Goal: Task Accomplishment & Management: Use online tool/utility

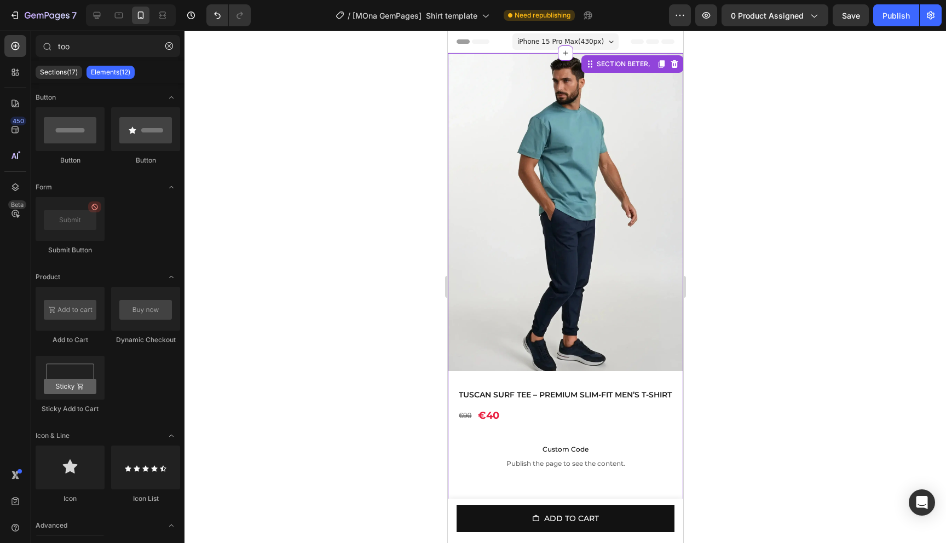
click at [651, 65] on div "SECTION BETER," at bounding box center [632, 64] width 102 height 18
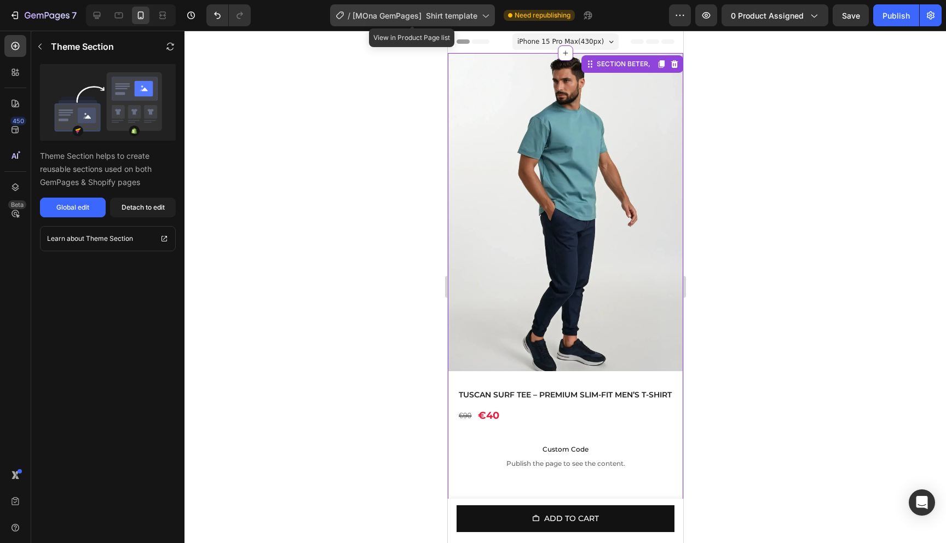
click at [459, 16] on span "[MOna GemPages] Shirt template" at bounding box center [414, 15] width 125 height 11
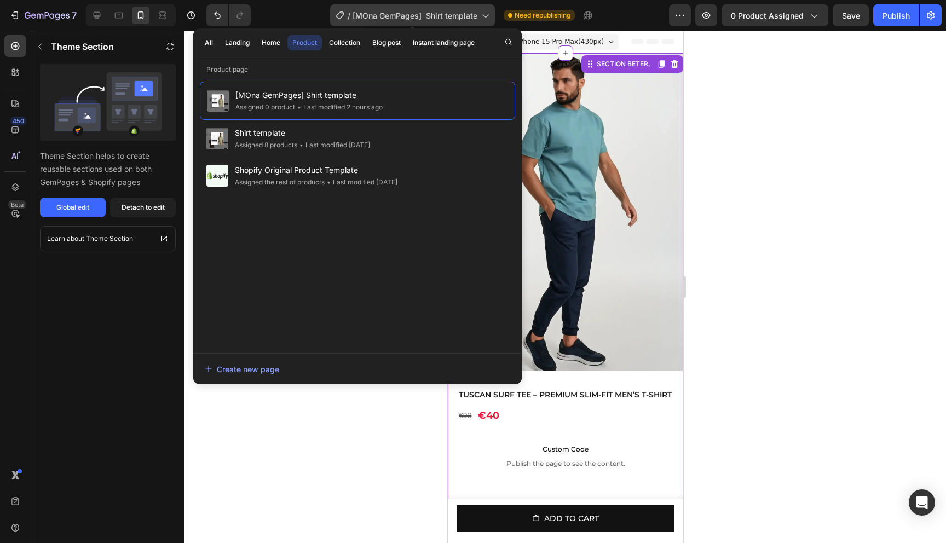
click at [456, 19] on span "[MOna GemPages] Shirt template" at bounding box center [414, 15] width 125 height 11
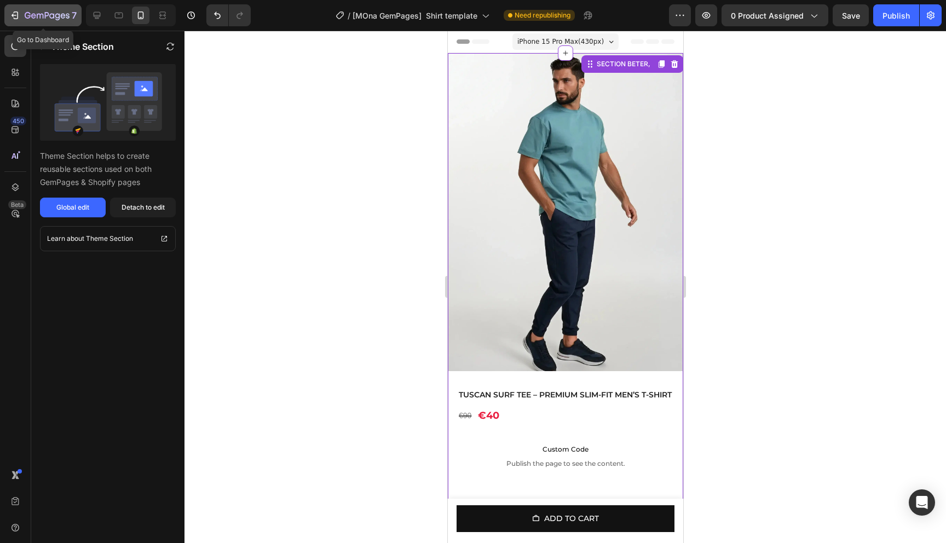
click at [49, 14] on icon "button" at bounding box center [47, 15] width 45 height 9
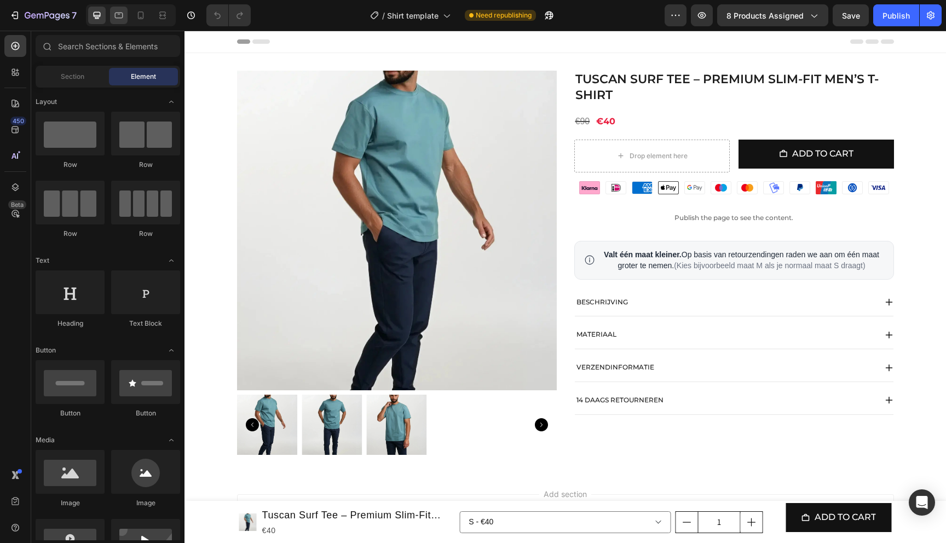
click at [124, 19] on div at bounding box center [119, 16] width 18 height 18
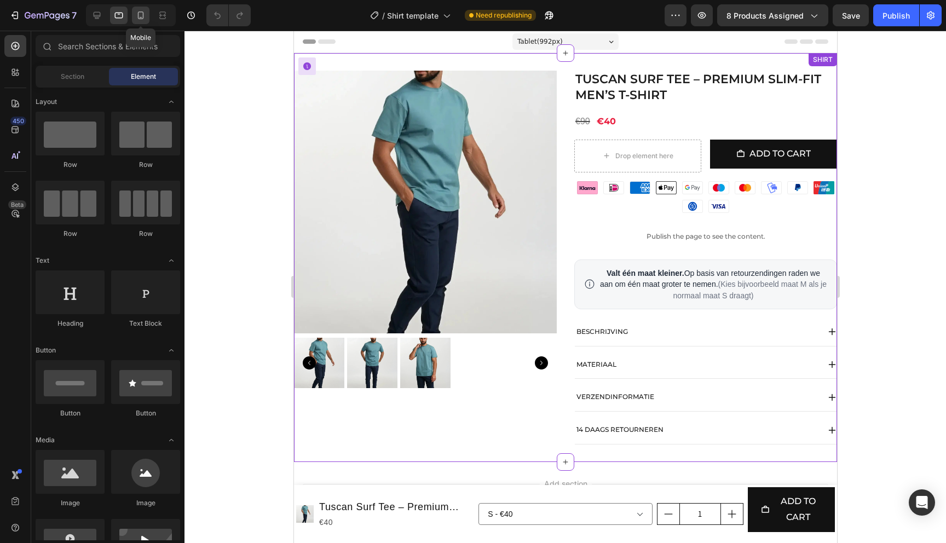
click at [139, 16] on icon at bounding box center [140, 15] width 11 height 11
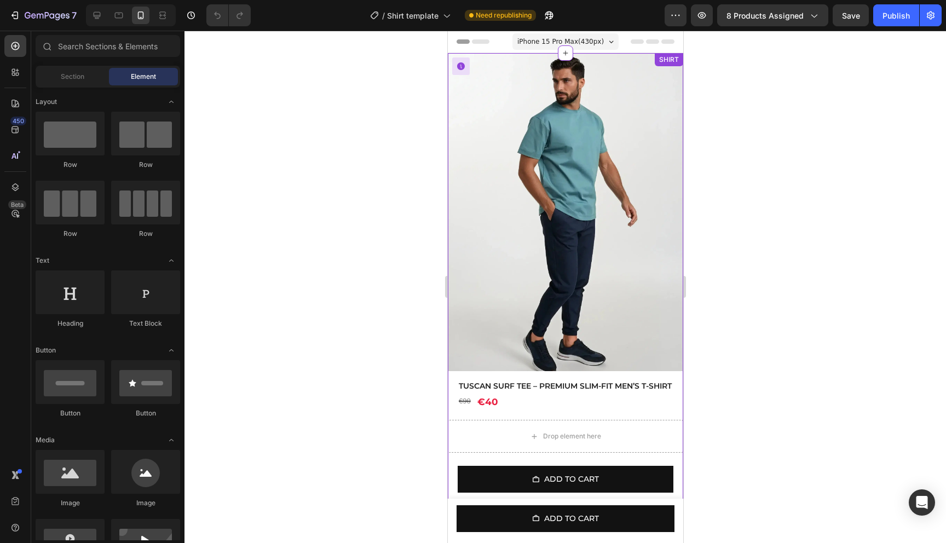
click at [668, 60] on div "SHIRT" at bounding box center [668, 59] width 28 height 13
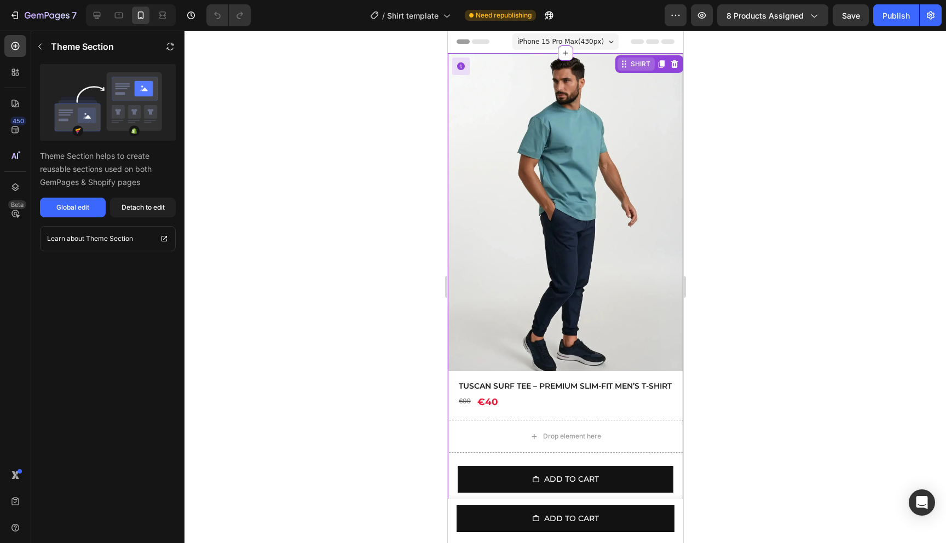
click at [637, 64] on div "SHIRT" at bounding box center [640, 64] width 24 height 10
click at [566, 54] on icon at bounding box center [564, 53] width 9 height 9
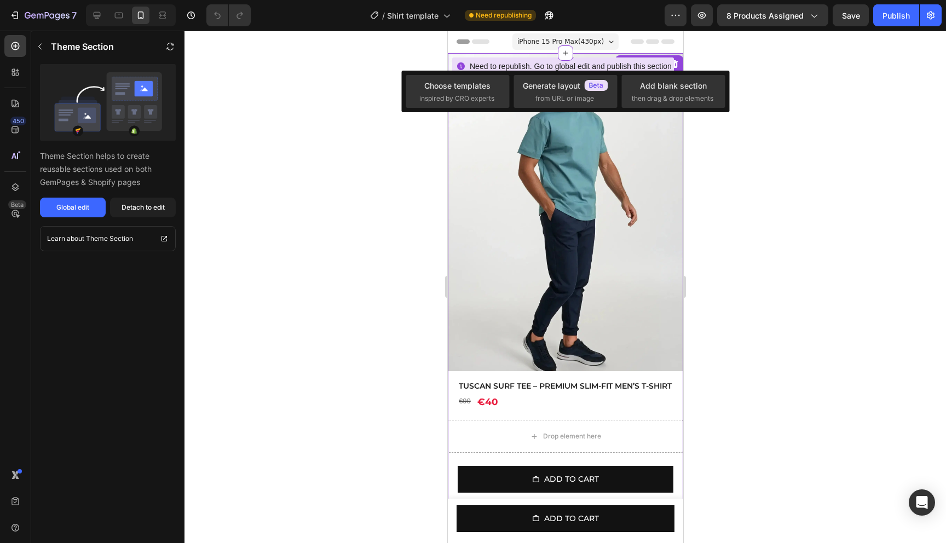
click at [463, 65] on icon at bounding box center [460, 66] width 8 height 8
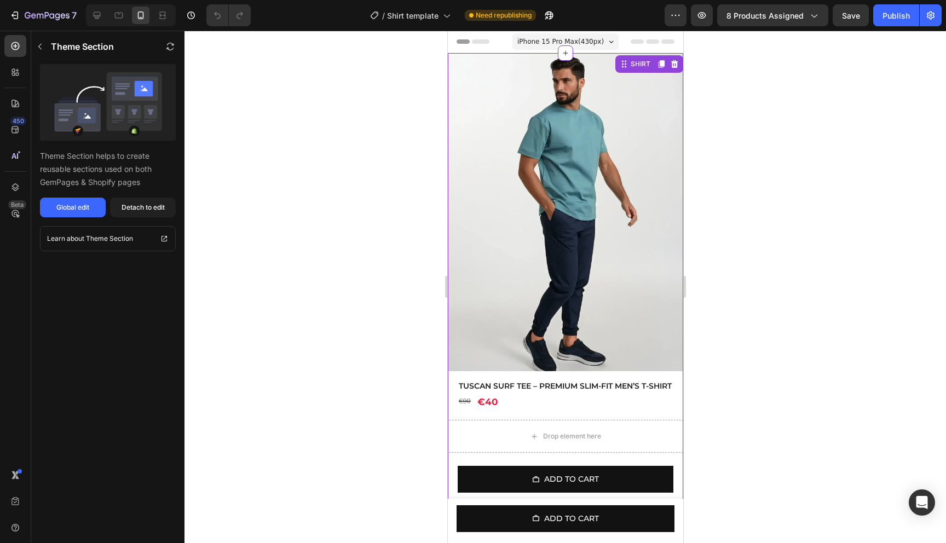
click at [766, 102] on div at bounding box center [564, 287] width 761 height 512
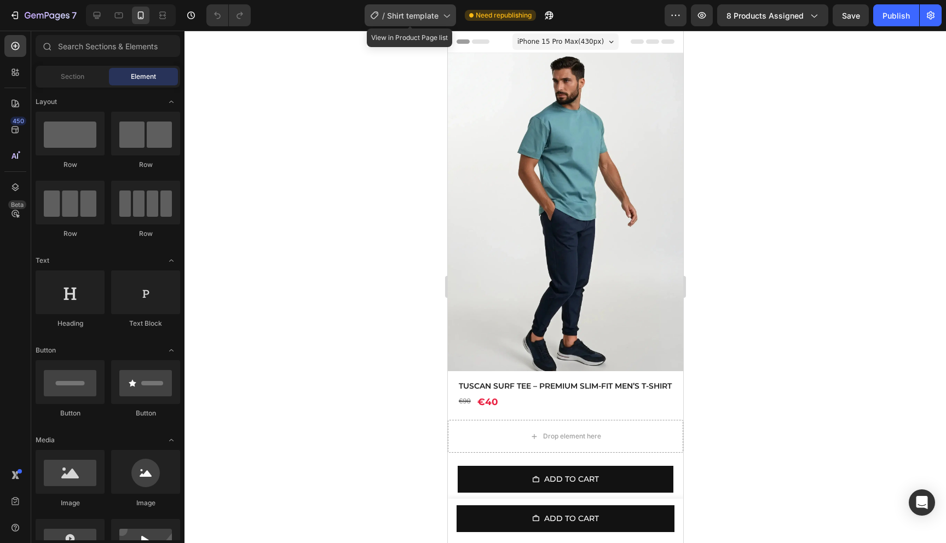
click at [419, 21] on div "/ Shirt template" at bounding box center [410, 15] width 91 height 22
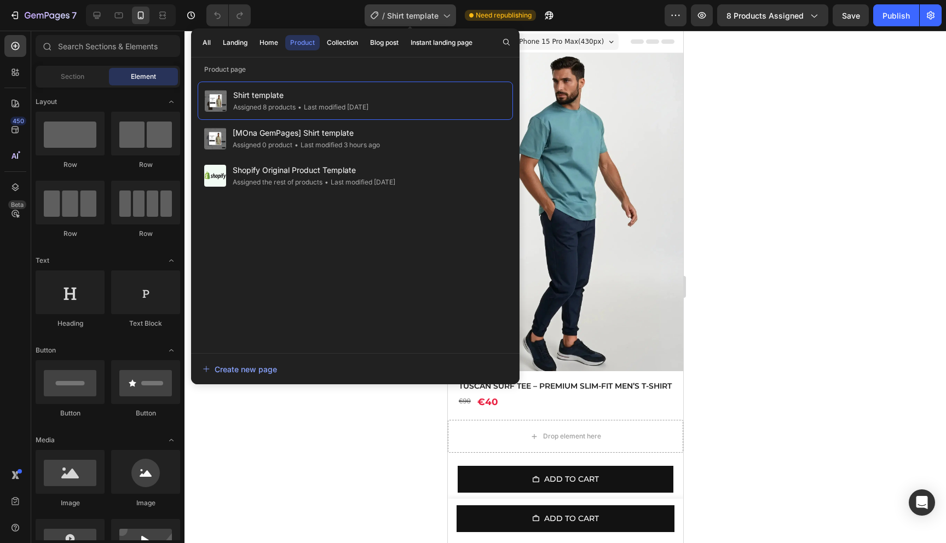
click at [424, 20] on span "Shirt template" at bounding box center [412, 15] width 51 height 11
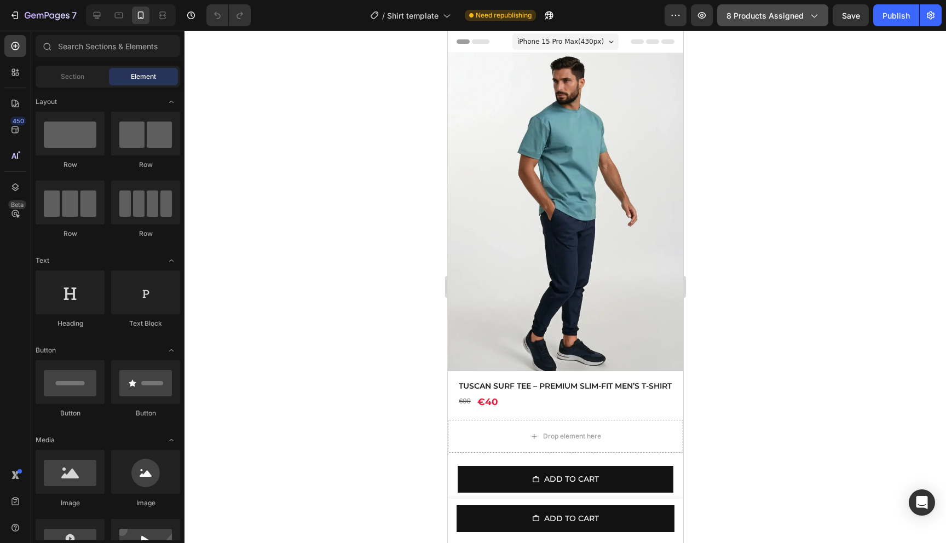
click at [762, 13] on span "8 products assigned" at bounding box center [764, 15] width 77 height 11
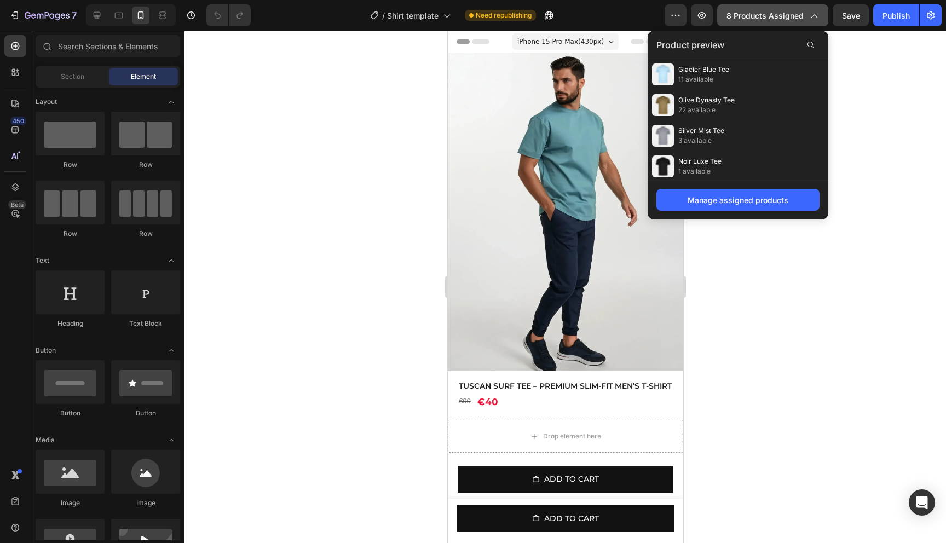
click at [779, 13] on span "8 products assigned" at bounding box center [764, 15] width 77 height 11
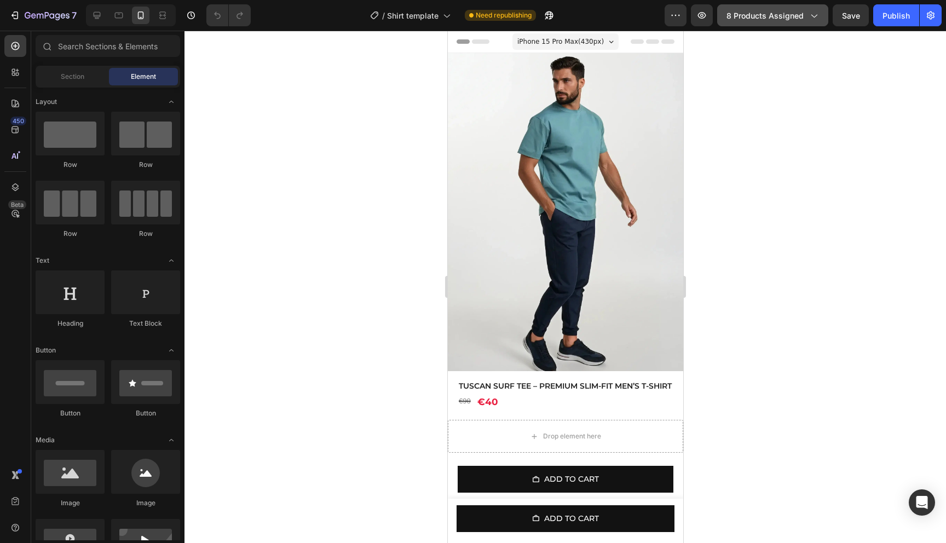
click at [788, 18] on span "8 products assigned" at bounding box center [764, 15] width 77 height 11
click at [883, 48] on div at bounding box center [564, 287] width 761 height 512
click at [669, 61] on div "SHIRT" at bounding box center [649, 64] width 68 height 18
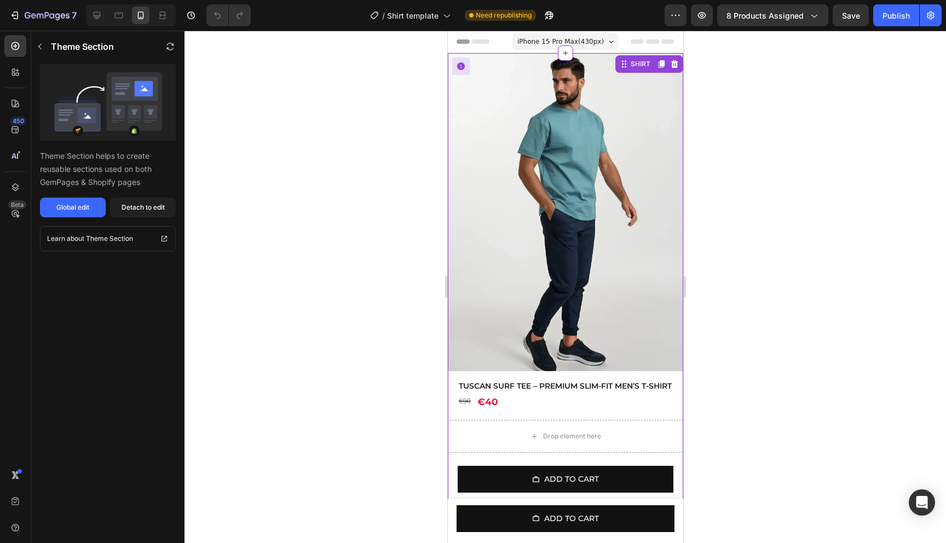
click at [600, 86] on img at bounding box center [564, 212] width 235 height 318
click at [477, 41] on span "Header" at bounding box center [480, 41] width 24 height 11
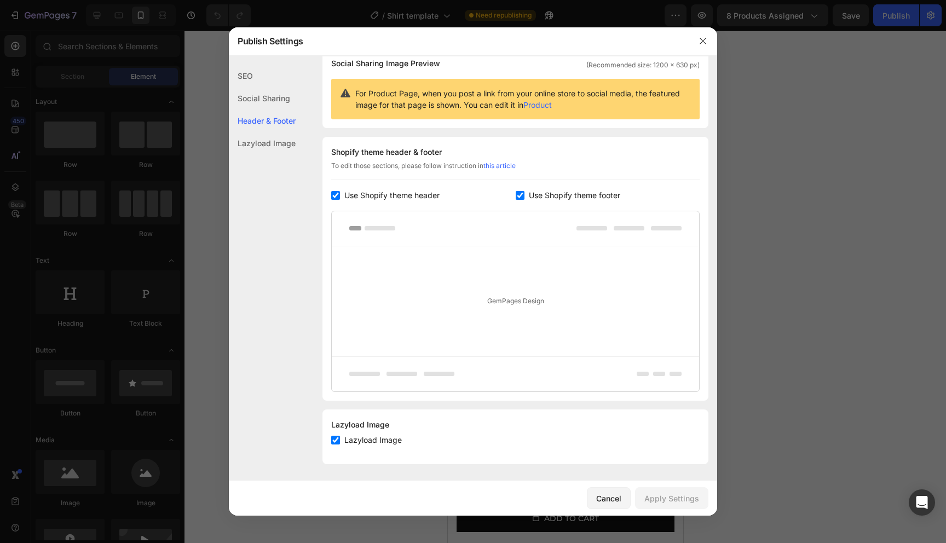
scroll to position [90, 0]
click at [697, 51] on div at bounding box center [703, 41] width 28 height 28
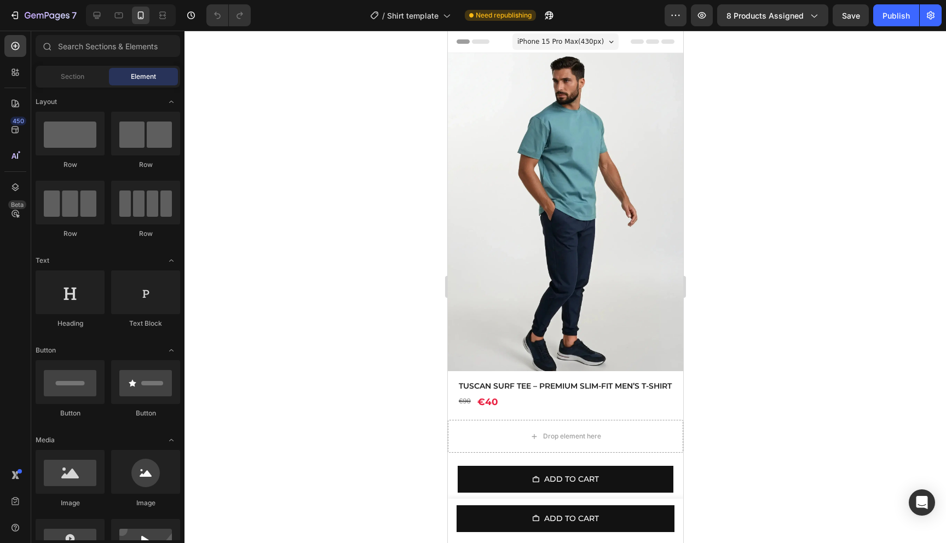
click at [609, 90] on img at bounding box center [564, 212] width 235 height 318
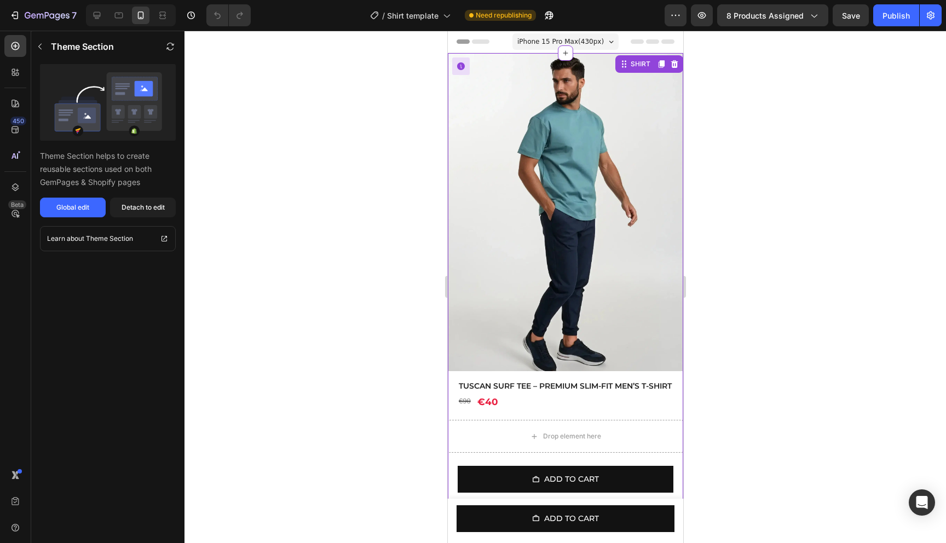
click at [608, 88] on img at bounding box center [564, 212] width 235 height 318
click at [576, 88] on img at bounding box center [564, 212] width 235 height 318
click at [565, 55] on icon at bounding box center [564, 53] width 9 height 9
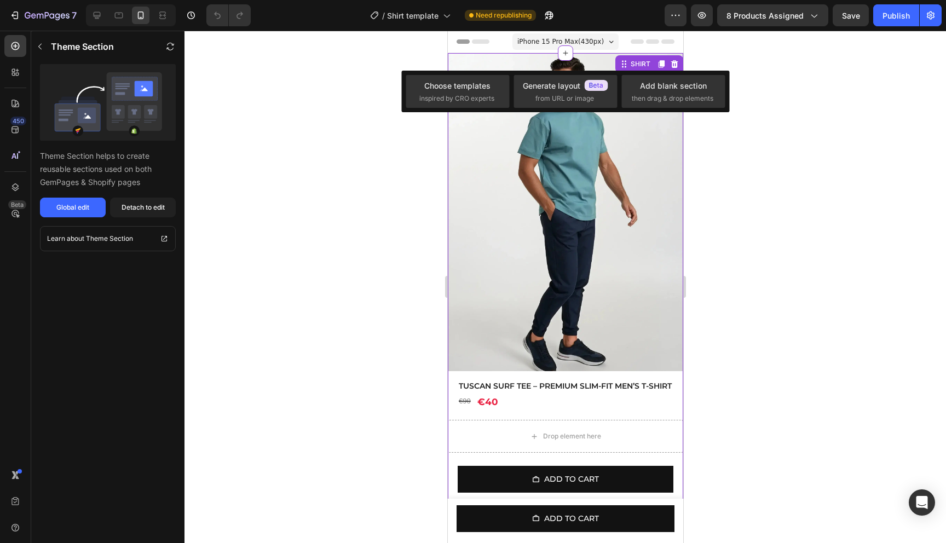
click at [790, 192] on div at bounding box center [564, 287] width 761 height 512
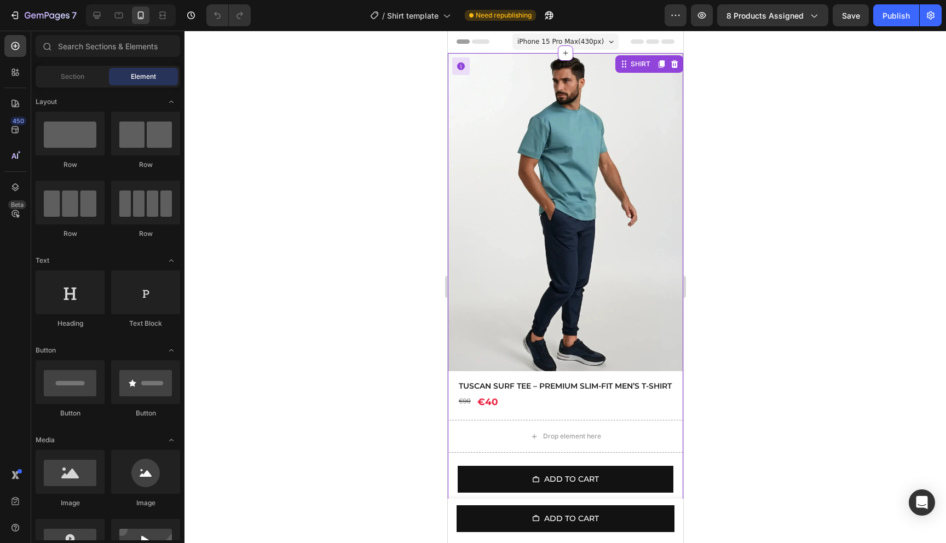
click at [585, 67] on img at bounding box center [564, 212] width 235 height 318
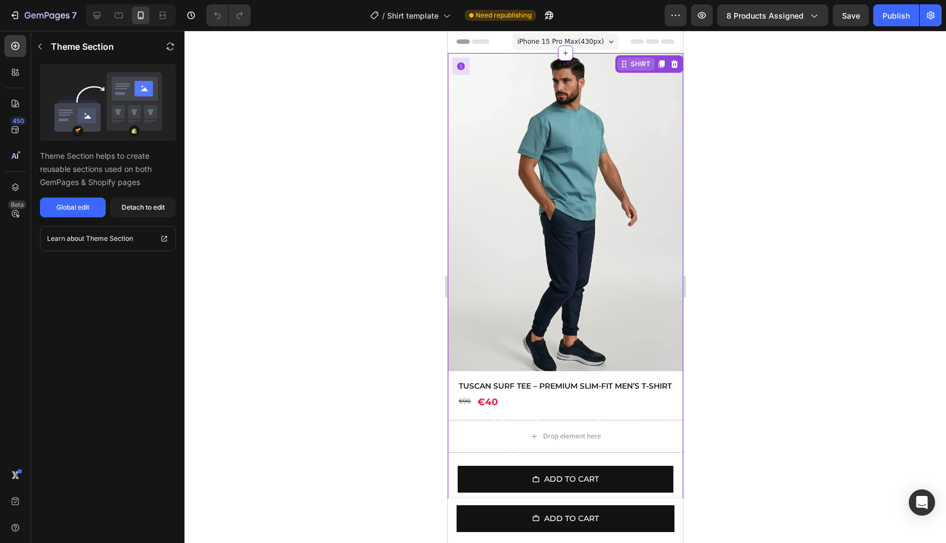
click at [641, 67] on div "SHIRT" at bounding box center [640, 64] width 24 height 10
click at [639, 68] on div "SHIRT" at bounding box center [640, 64] width 24 height 10
click at [565, 70] on img at bounding box center [564, 212] width 235 height 318
click at [560, 49] on icon at bounding box center [564, 53] width 9 height 9
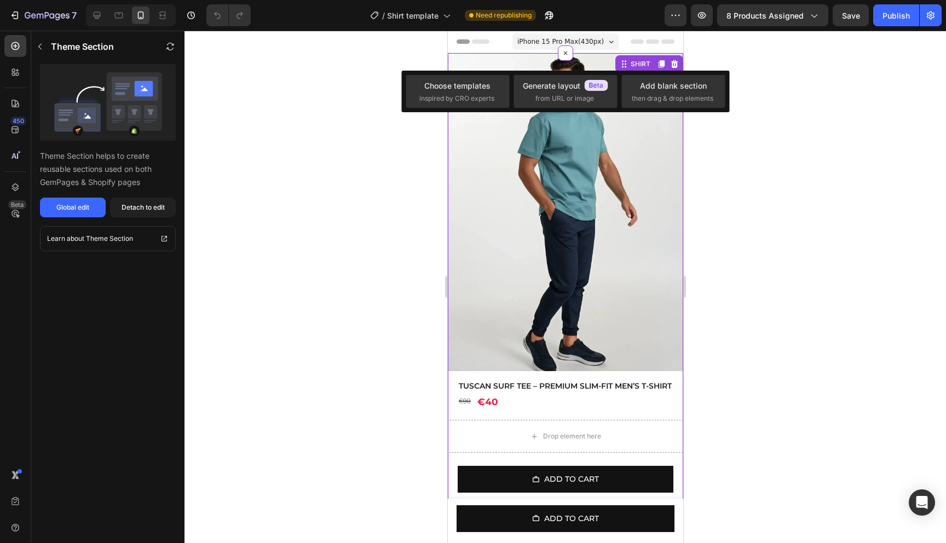
click at [747, 160] on div at bounding box center [564, 287] width 761 height 512
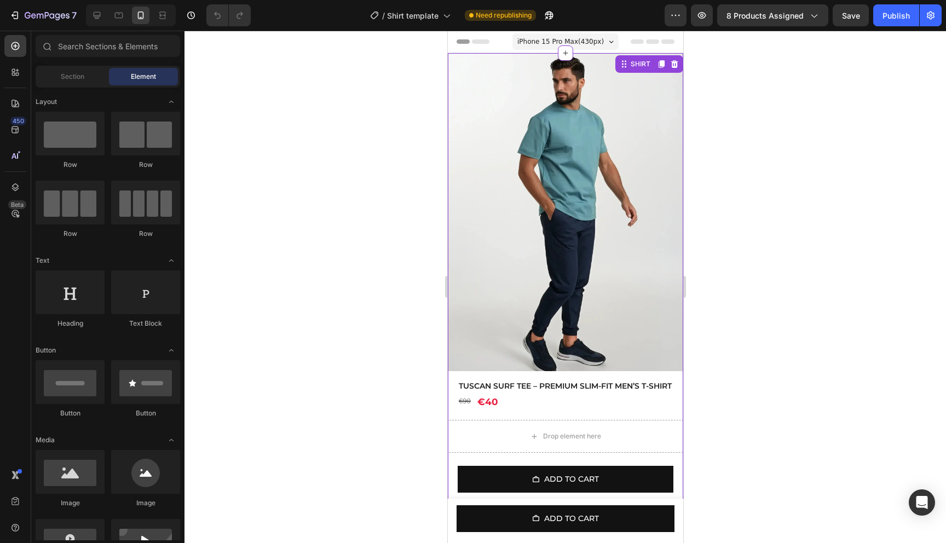
click at [666, 227] on img at bounding box center [564, 212] width 235 height 318
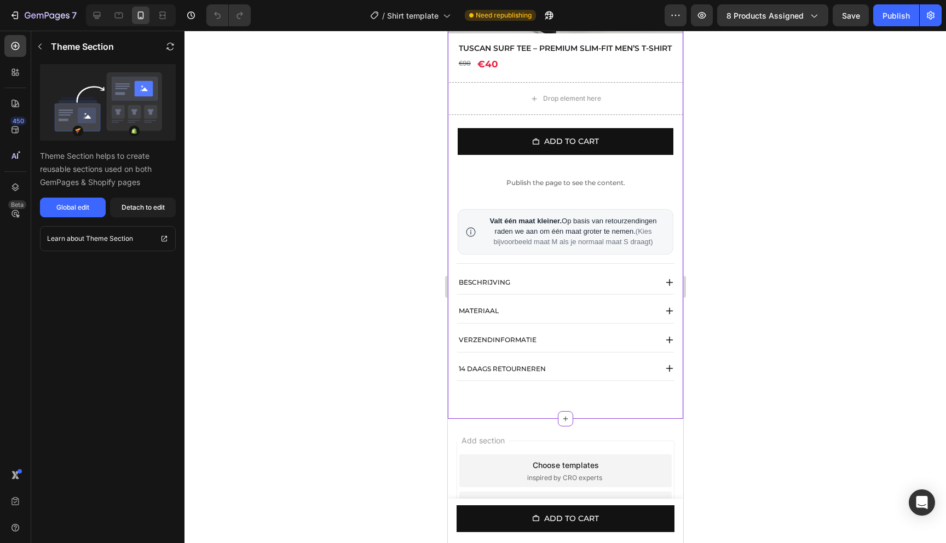
scroll to position [455, 0]
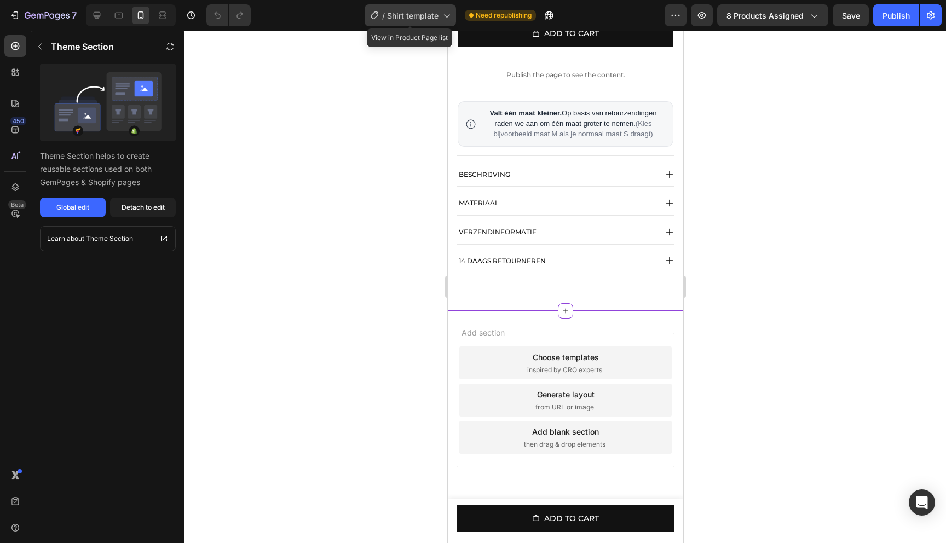
click at [419, 7] on div "/ Shirt template" at bounding box center [410, 15] width 91 height 22
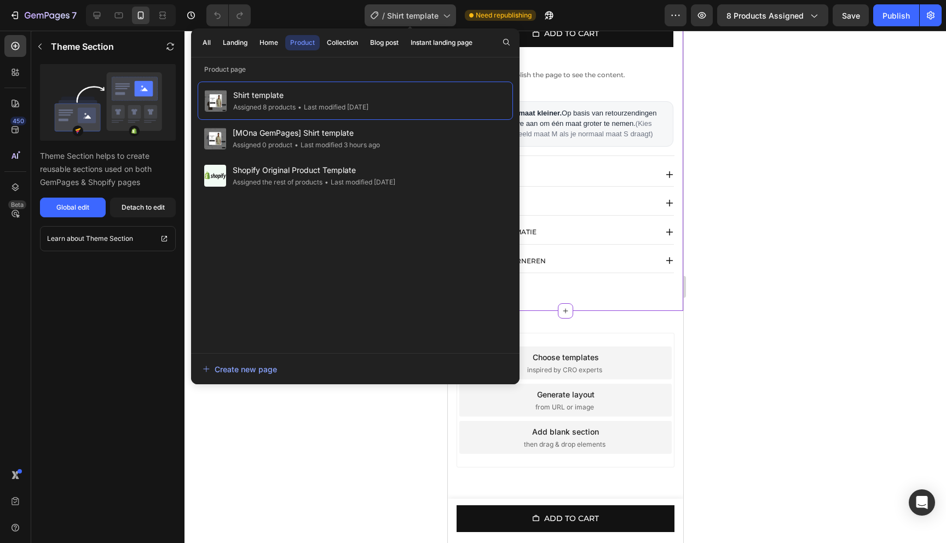
click at [433, 17] on span "Shirt template" at bounding box center [412, 15] width 51 height 11
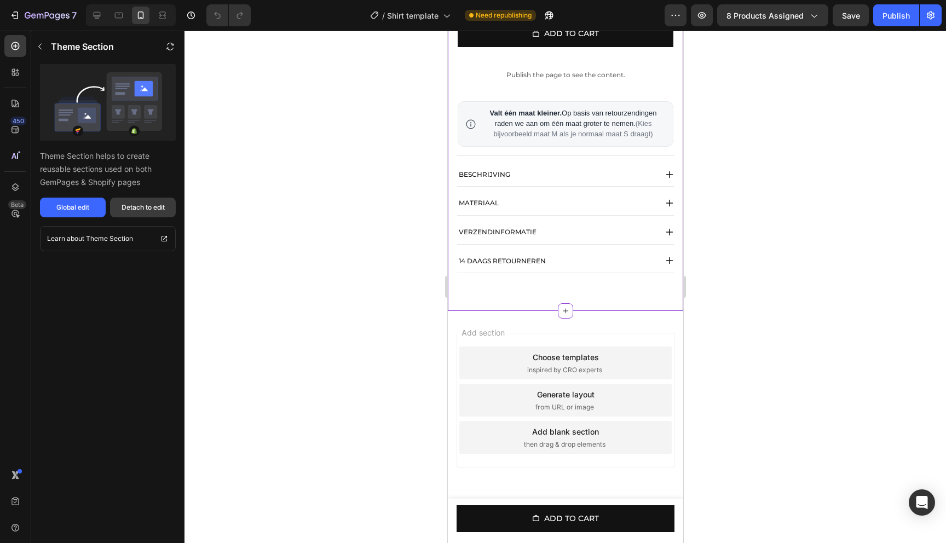
click at [128, 211] on div "Detach to edit" at bounding box center [143, 208] width 43 height 10
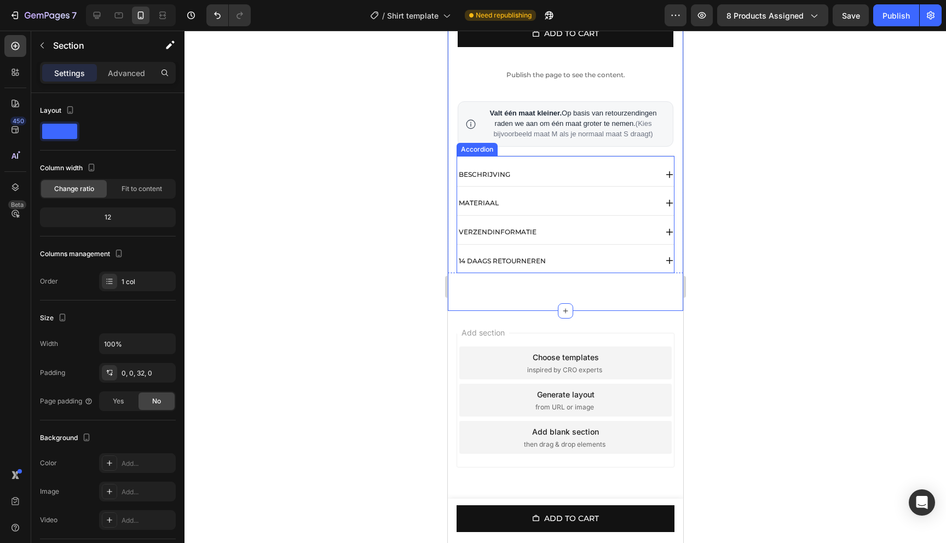
scroll to position [0, 0]
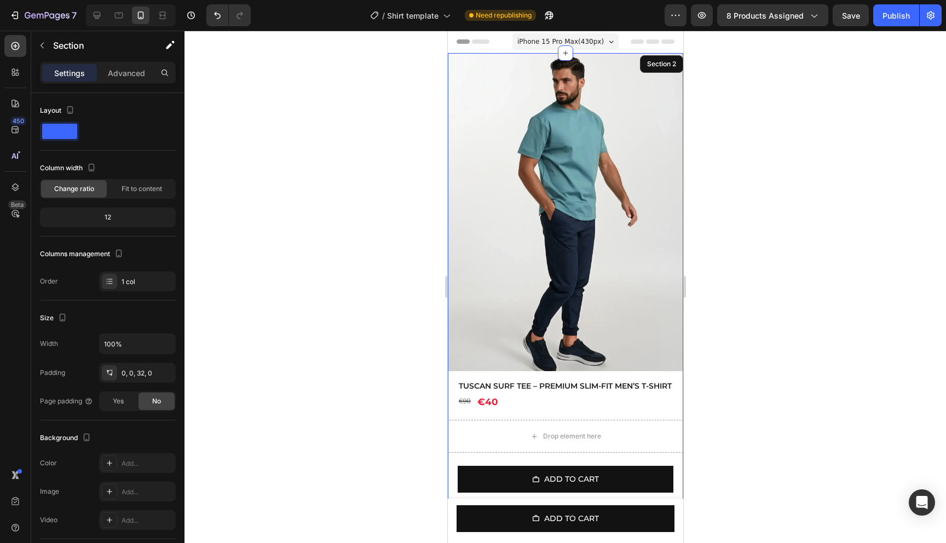
click at [744, 143] on div at bounding box center [564, 287] width 761 height 512
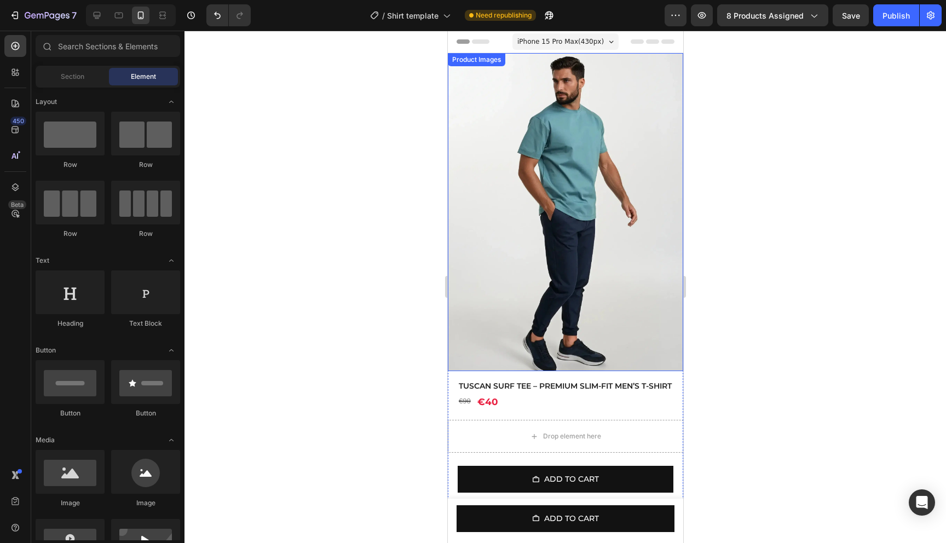
click at [602, 72] on img at bounding box center [564, 212] width 235 height 318
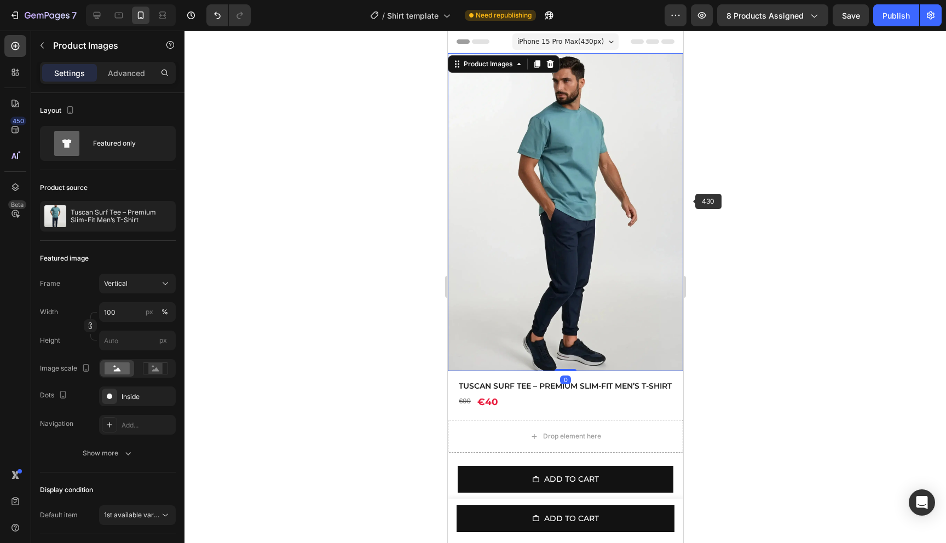
click at [803, 219] on div at bounding box center [564, 287] width 761 height 512
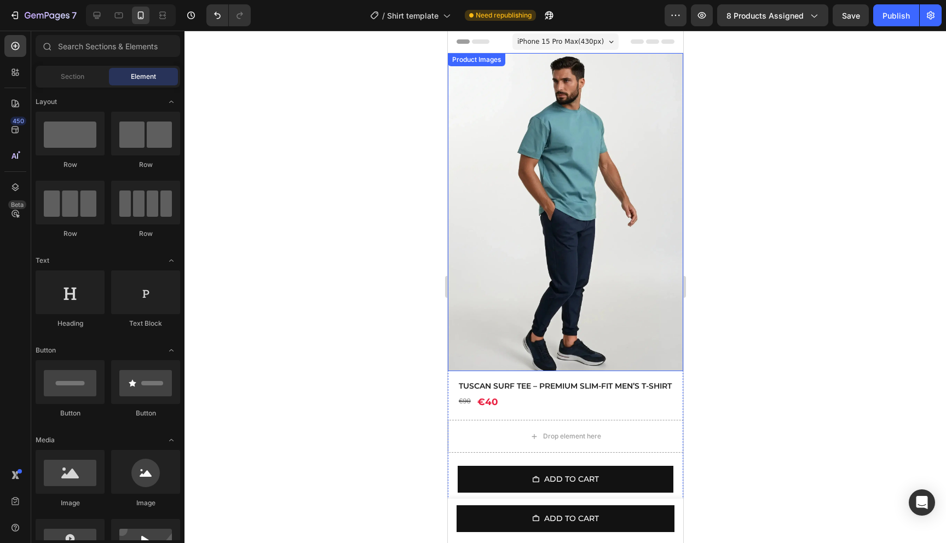
scroll to position [288, 0]
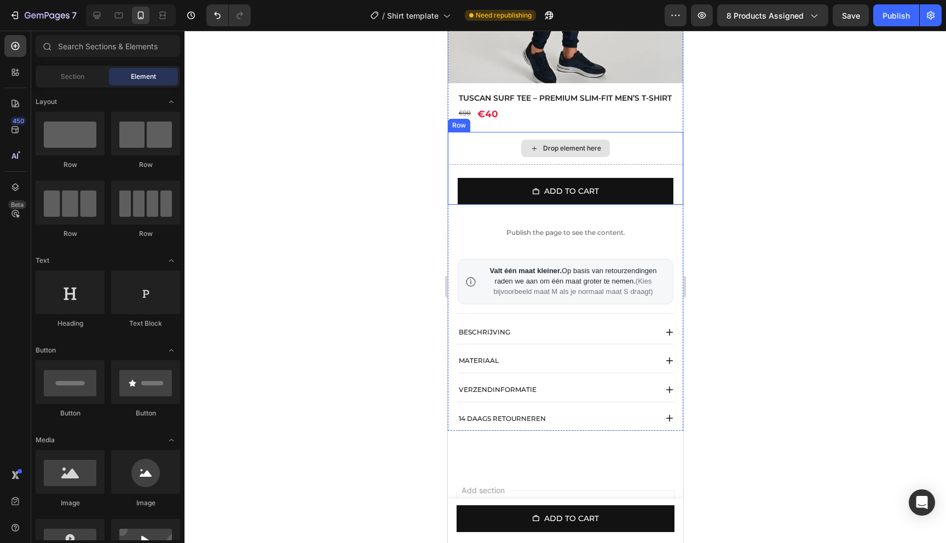
click at [558, 153] on div "Drop element here" at bounding box center [571, 148] width 58 height 9
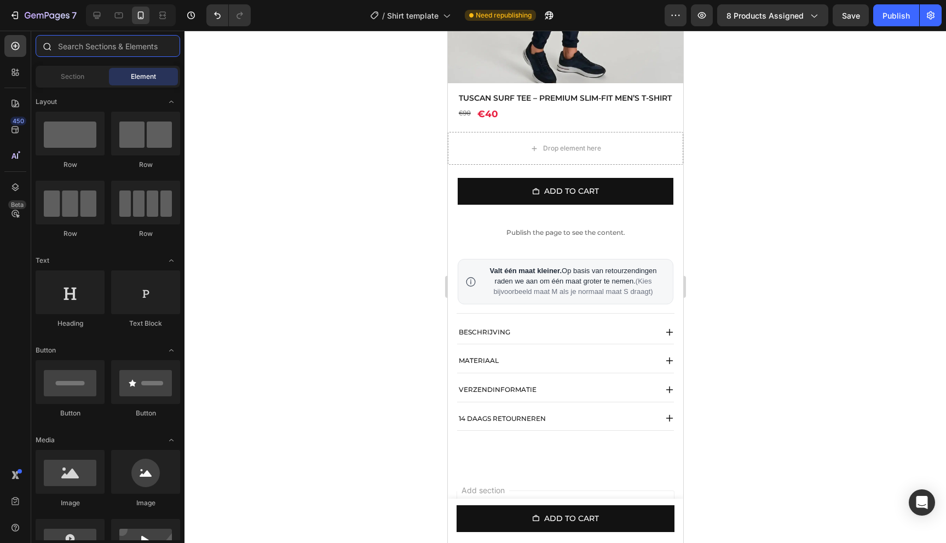
click at [76, 50] on input "text" at bounding box center [108, 46] width 144 height 22
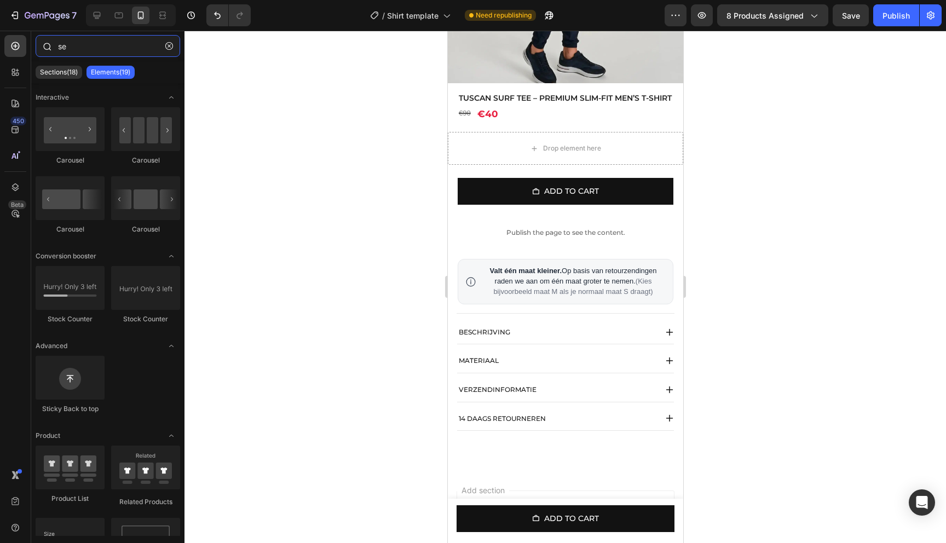
type input "s"
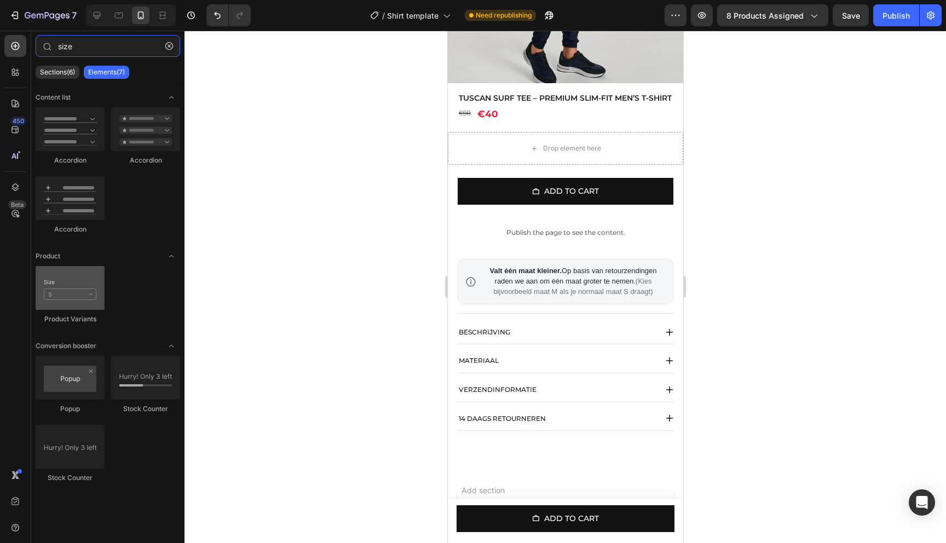
type input "size"
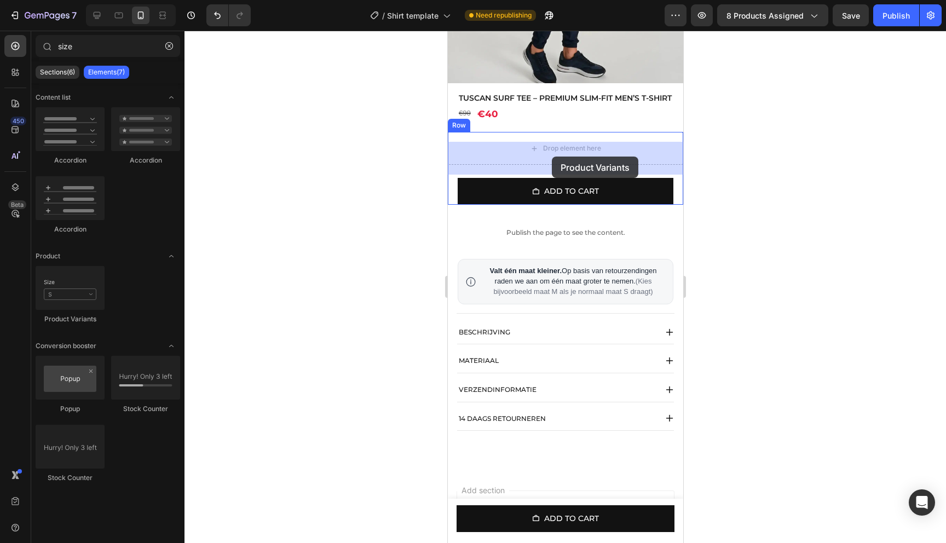
drag, startPoint x: 525, startPoint y: 336, endPoint x: 551, endPoint y: 157, distance: 180.7
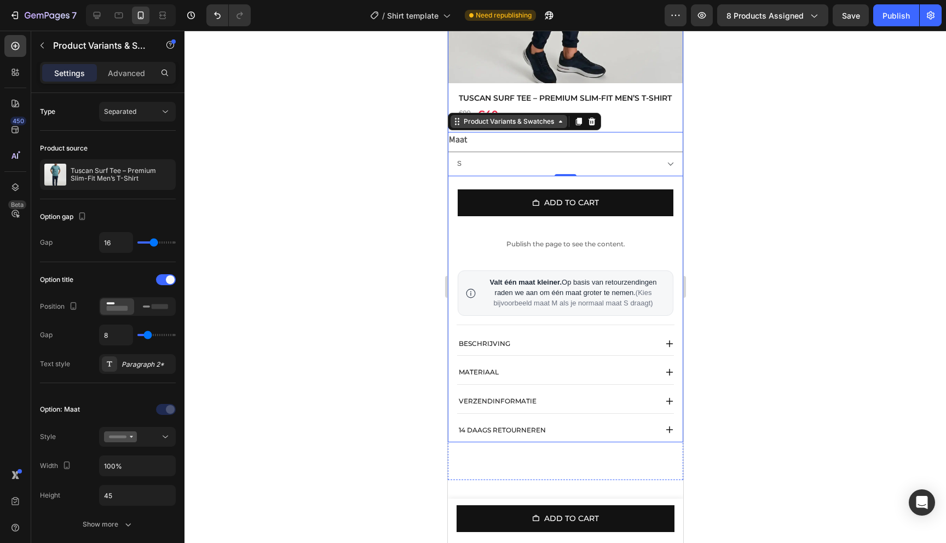
click at [507, 126] on div "Product Variants & Swatches" at bounding box center [508, 122] width 95 height 10
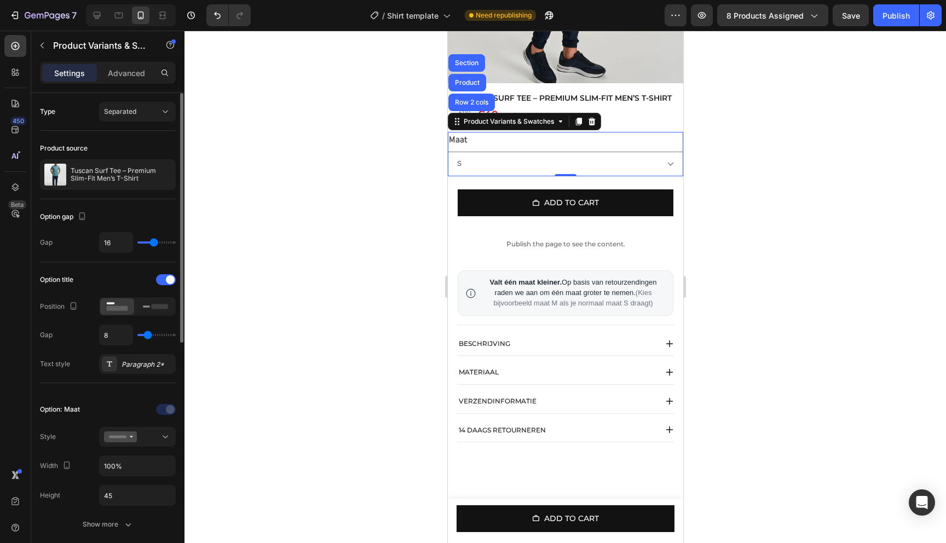
scroll to position [0, 0]
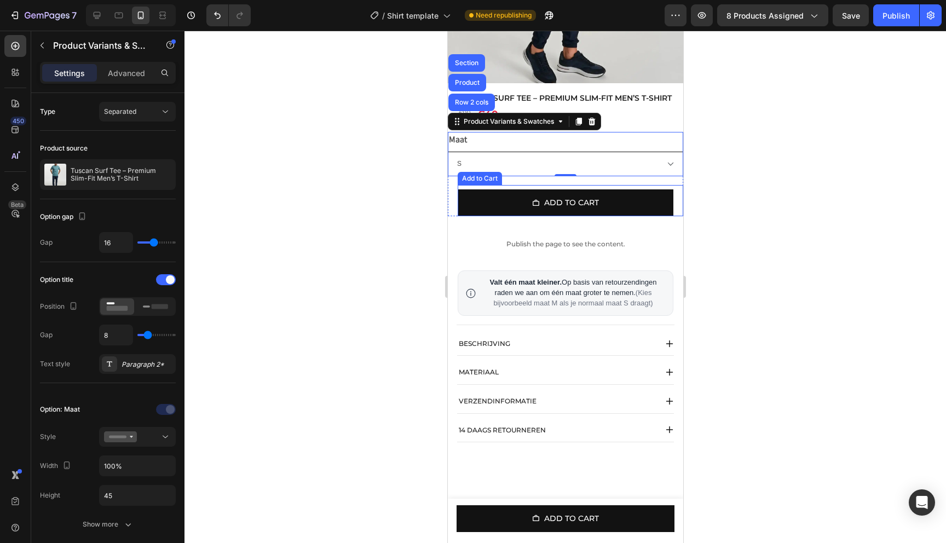
click at [649, 175] on select "S M L XL XXL" at bounding box center [564, 164] width 235 height 25
click at [481, 172] on select "S M L XL XXL" at bounding box center [564, 164] width 235 height 25
click at [500, 124] on div "Product Variants & Swatches Row 2 cols Product Section" at bounding box center [523, 122] width 153 height 18
click at [498, 126] on div "Product Variants & Swatches" at bounding box center [508, 121] width 117 height 13
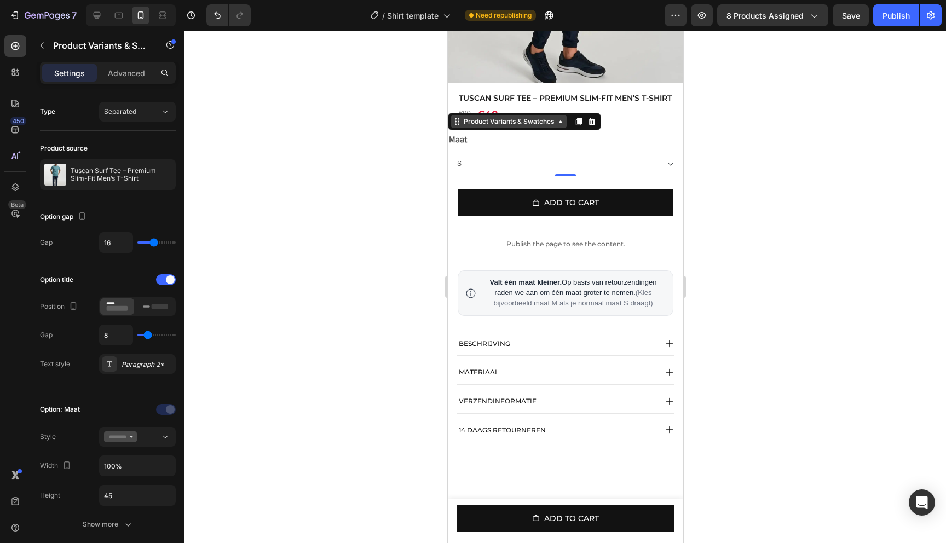
click at [498, 126] on div "Product Variants & Swatches" at bounding box center [508, 122] width 95 height 10
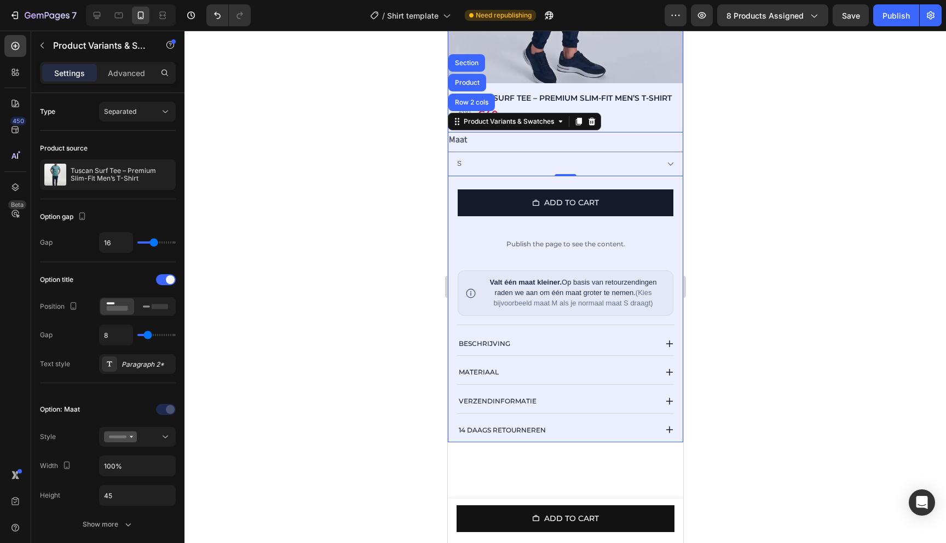
click at [398, 165] on div at bounding box center [564, 287] width 761 height 512
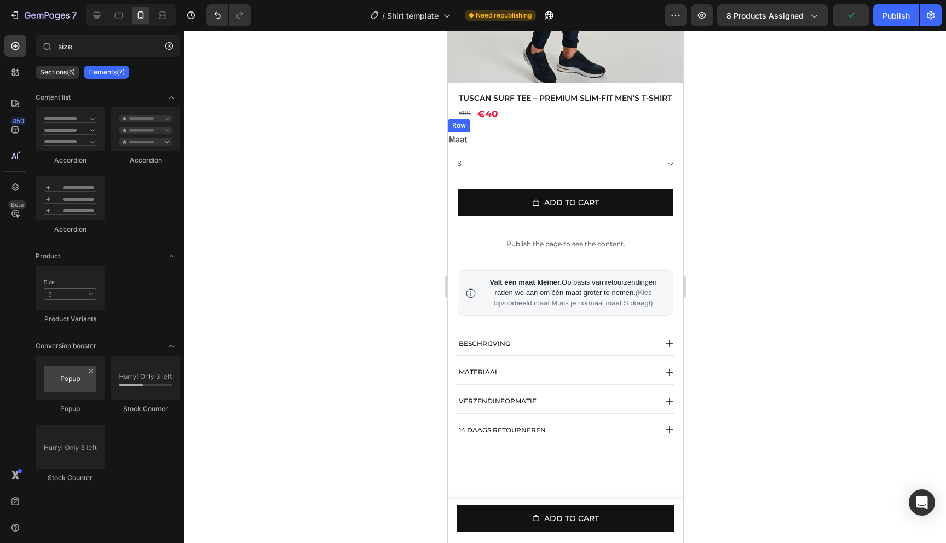
click at [649, 176] on select "S M L XL XXL" at bounding box center [564, 164] width 235 height 25
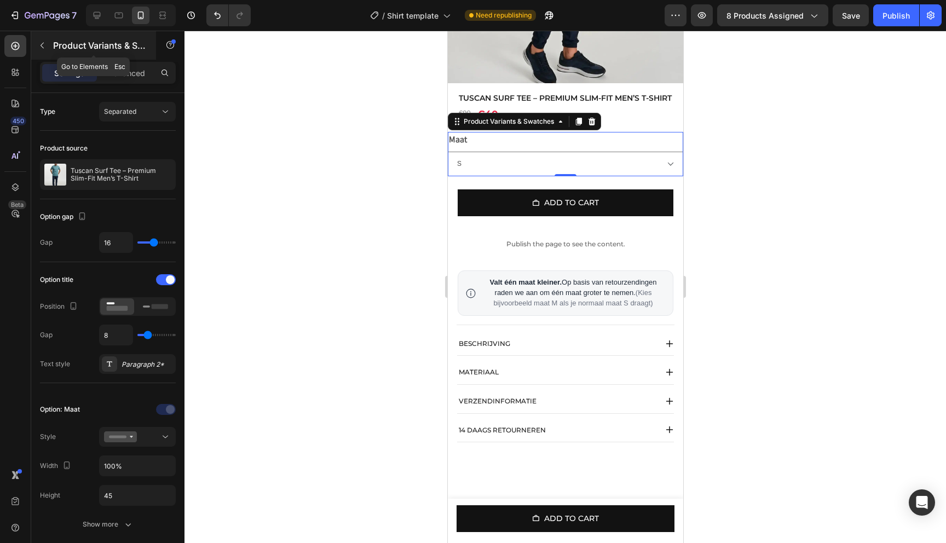
click at [42, 47] on icon "button" at bounding box center [42, 46] width 3 height 6
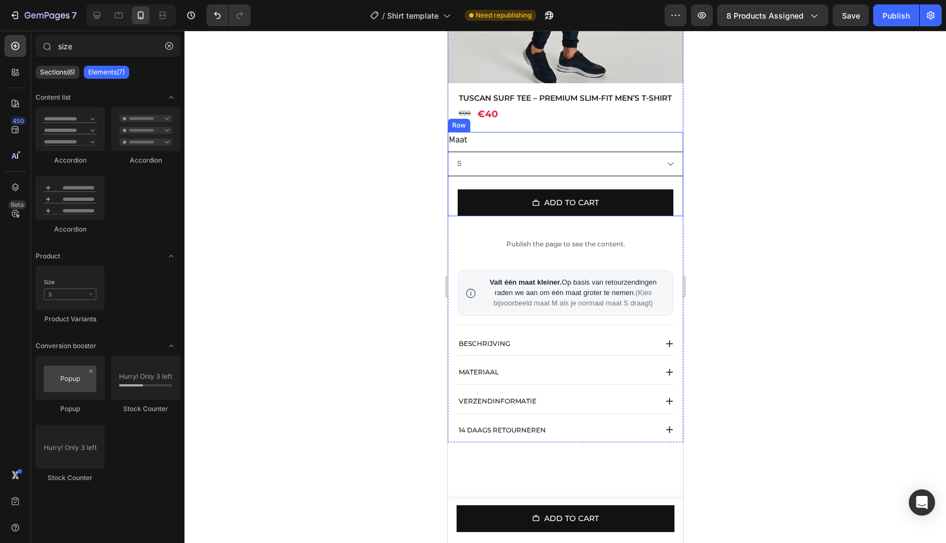
click at [620, 176] on select "S M L XL XXL" at bounding box center [564, 164] width 235 height 25
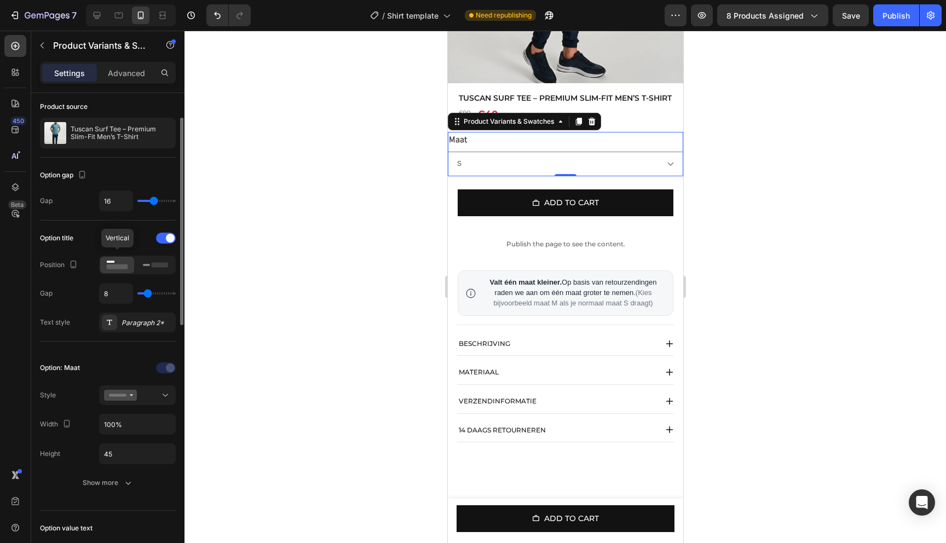
scroll to position [35, 0]
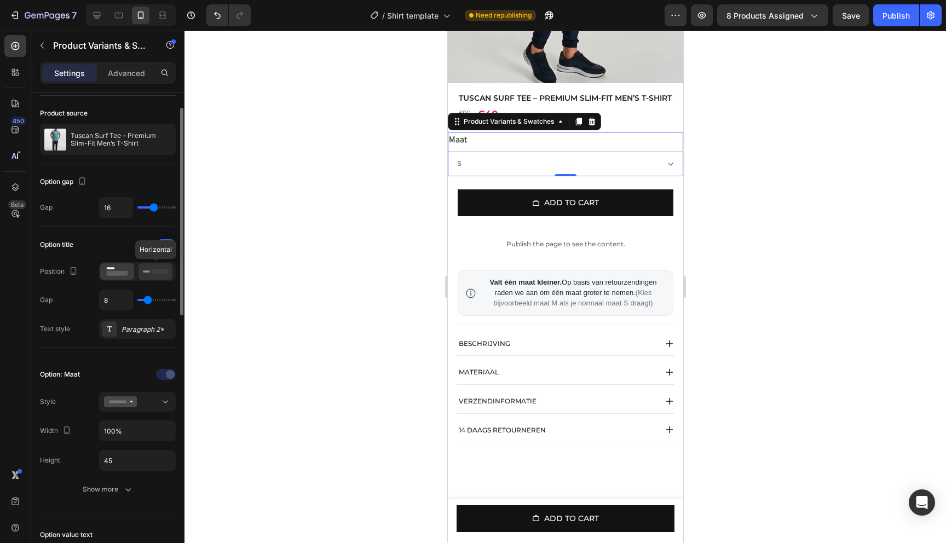
click at [160, 275] on icon at bounding box center [155, 271] width 25 height 12
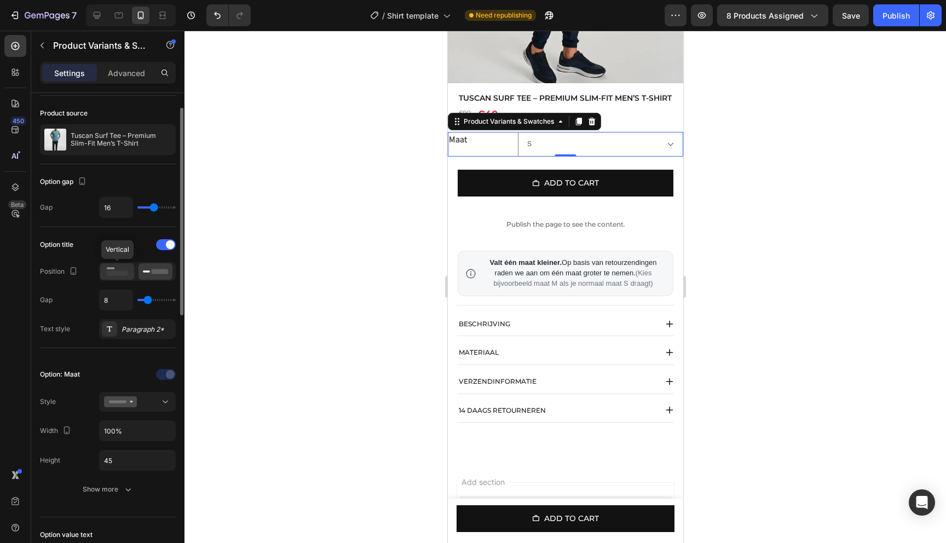
click at [130, 273] on div at bounding box center [117, 271] width 34 height 16
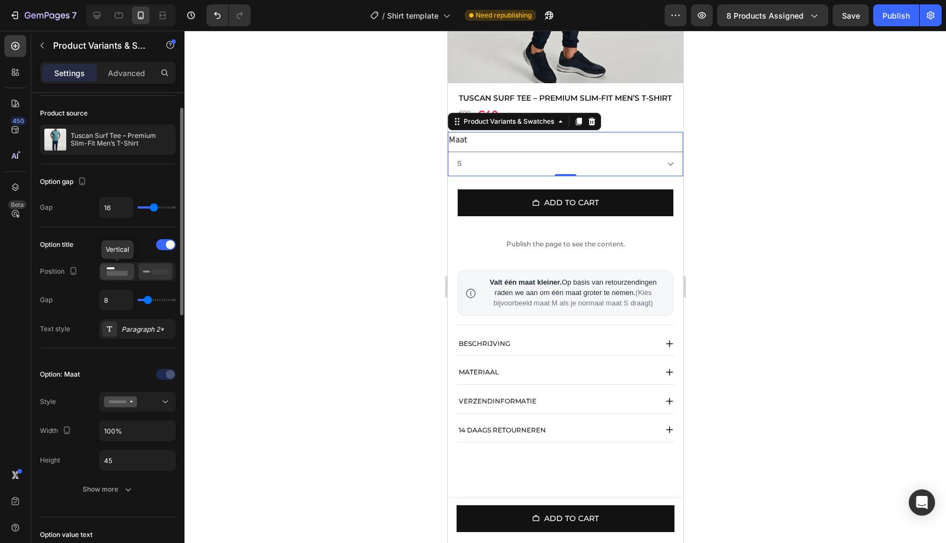
click at [151, 272] on icon at bounding box center [155, 271] width 25 height 12
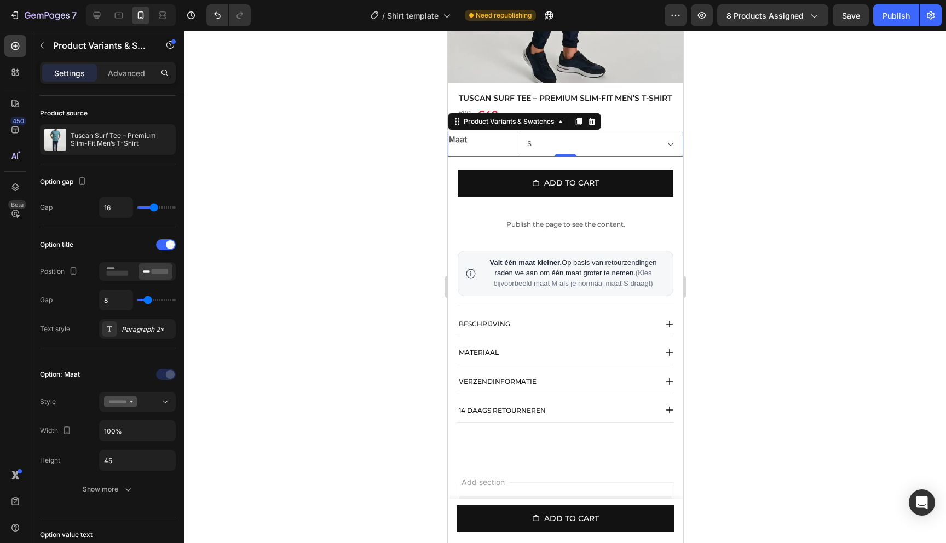
click at [643, 152] on select "S M L XL XXL" at bounding box center [599, 144] width 165 height 25
click at [517, 132] on select "S M L XL XXL" at bounding box center [599, 144] width 165 height 25
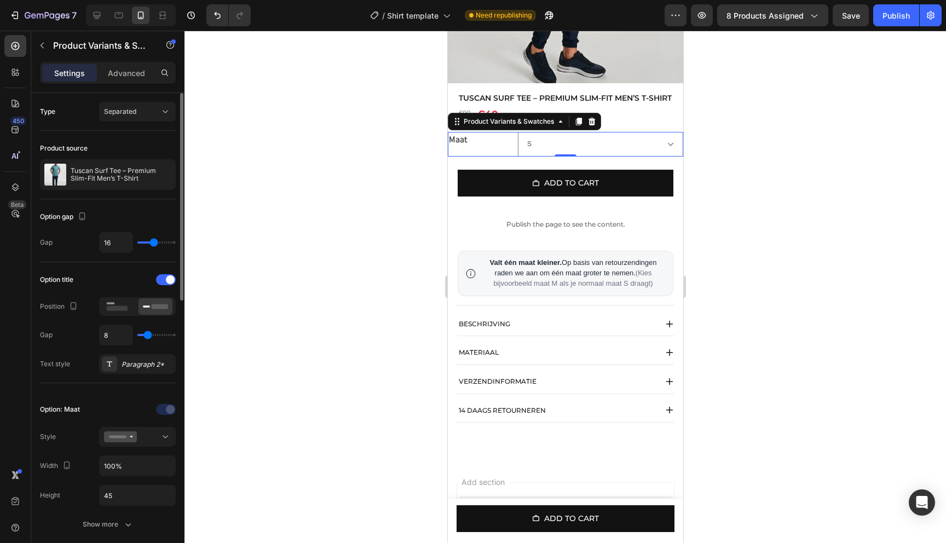
type input "15"
type input "14"
type input "13"
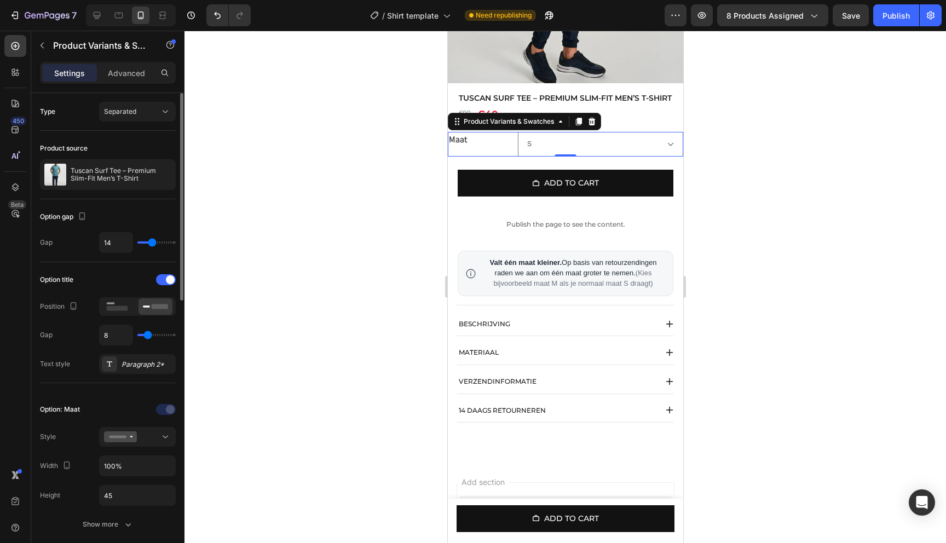
type input "13"
type input "12"
type input "11"
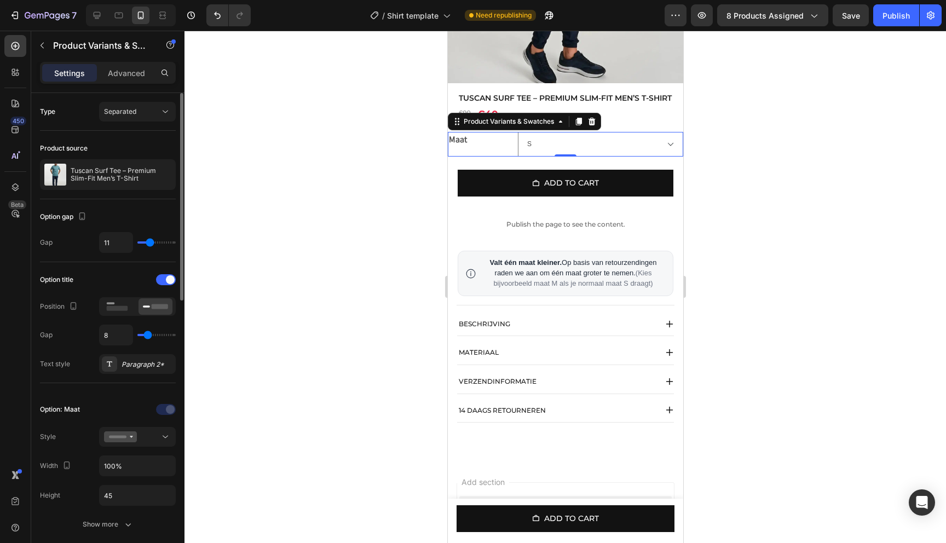
type input "10"
type input "9"
type input "8"
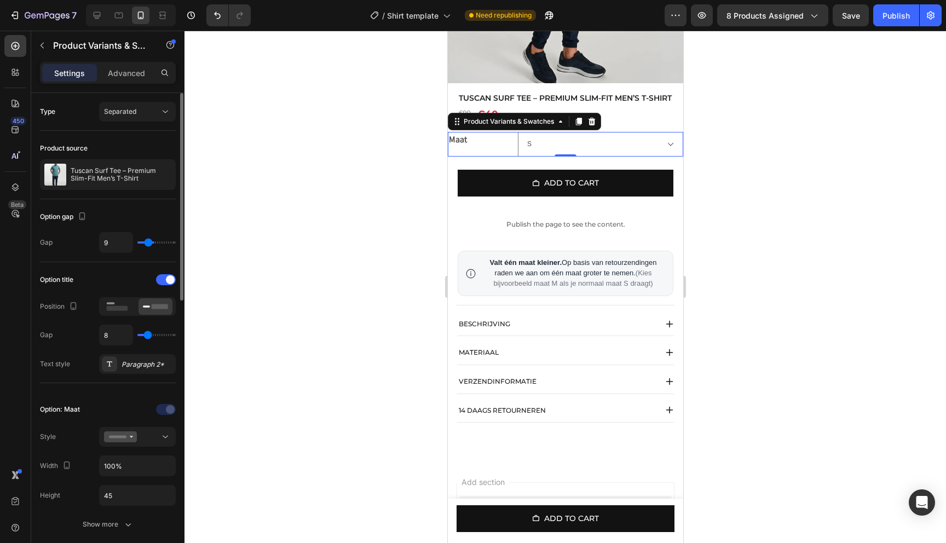
type input "8"
type input "7"
type input "6"
drag, startPoint x: 153, startPoint y: 242, endPoint x: 146, endPoint y: 242, distance: 7.7
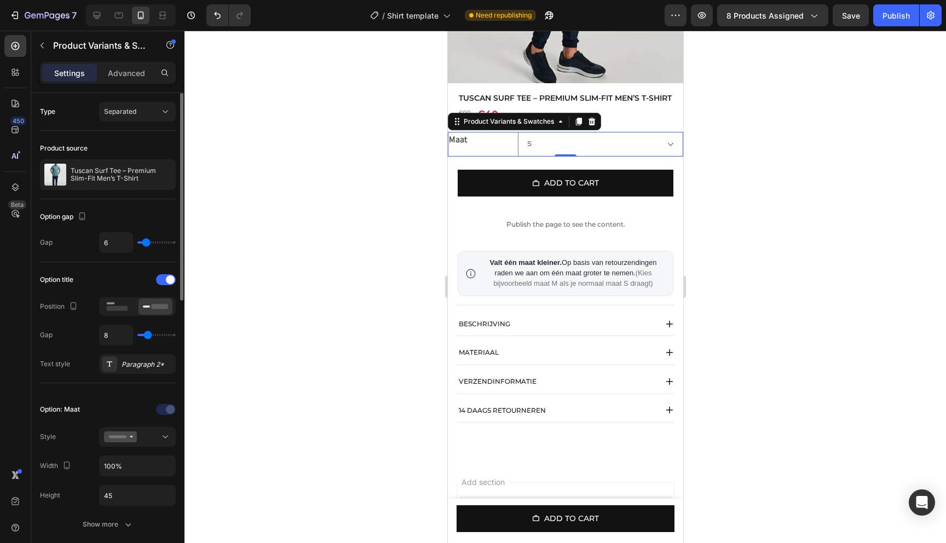
type input "6"
click at [146, 242] on input "range" at bounding box center [156, 242] width 38 height 2
click at [174, 281] on span at bounding box center [170, 279] width 9 height 9
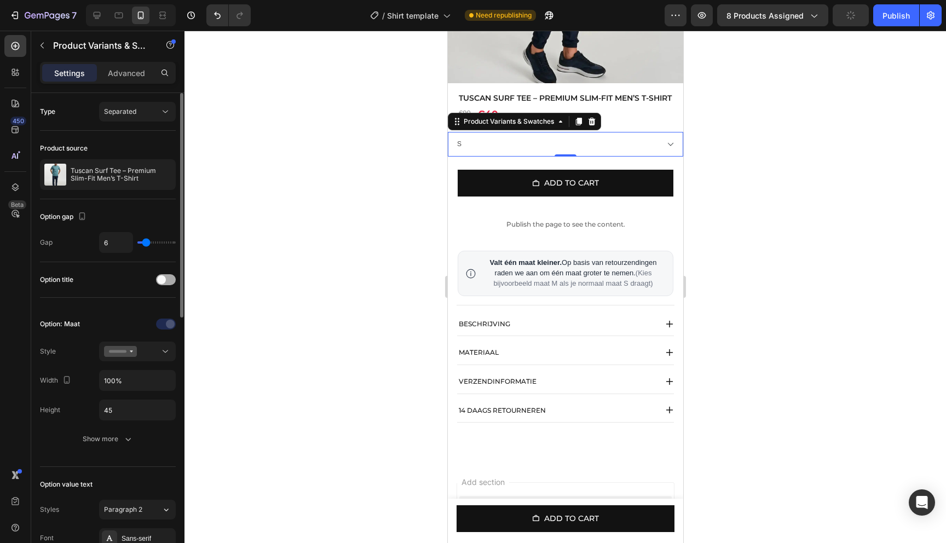
click at [170, 280] on div at bounding box center [166, 279] width 20 height 11
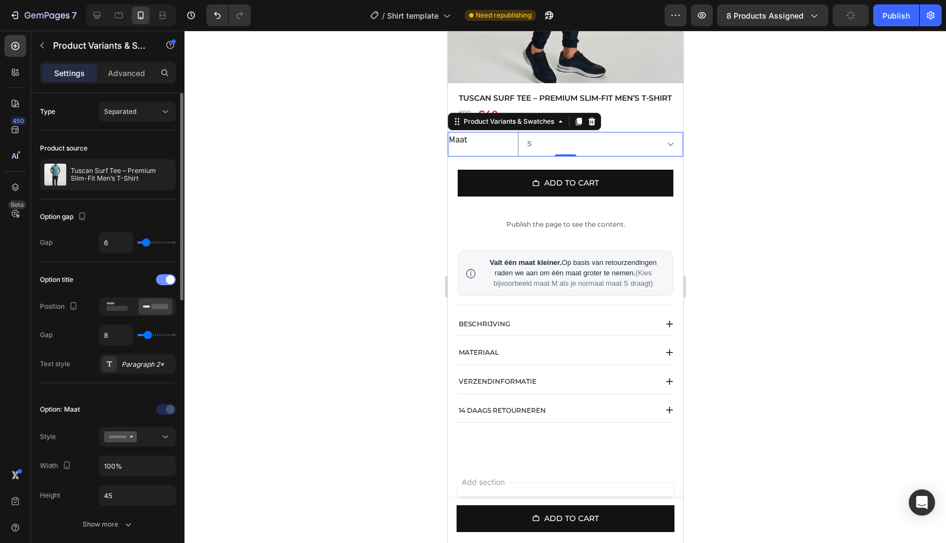
click at [170, 280] on span at bounding box center [170, 279] width 9 height 9
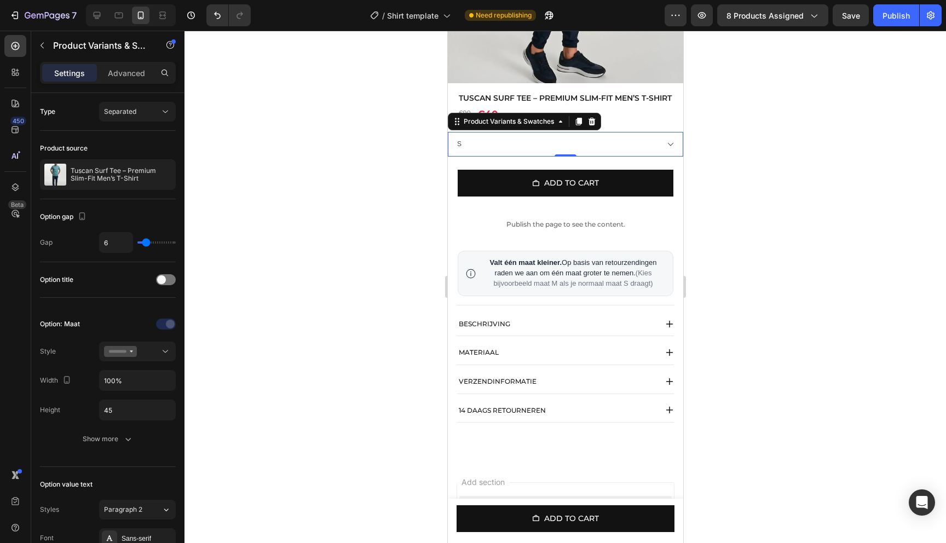
click at [695, 151] on div at bounding box center [564, 287] width 761 height 512
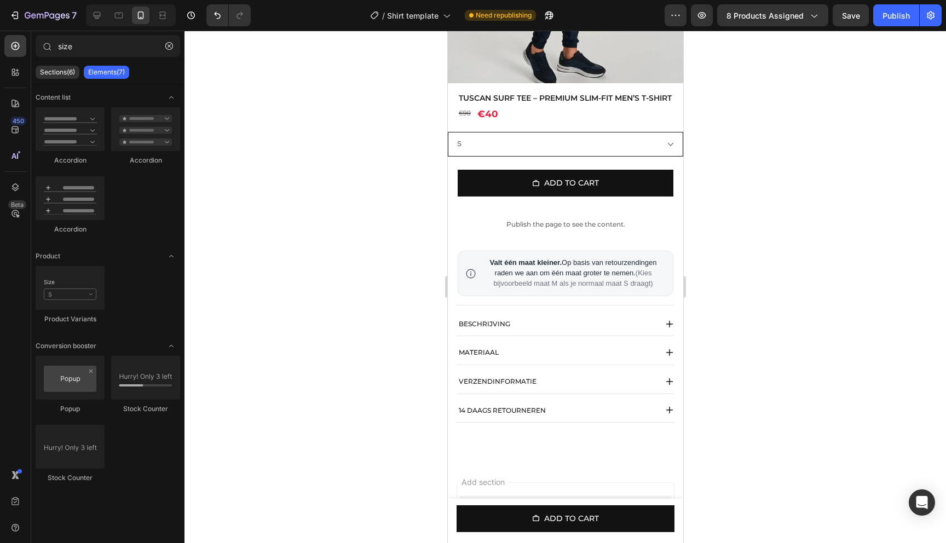
click at [645, 151] on select "S M L XL XXL" at bounding box center [564, 144] width 235 height 25
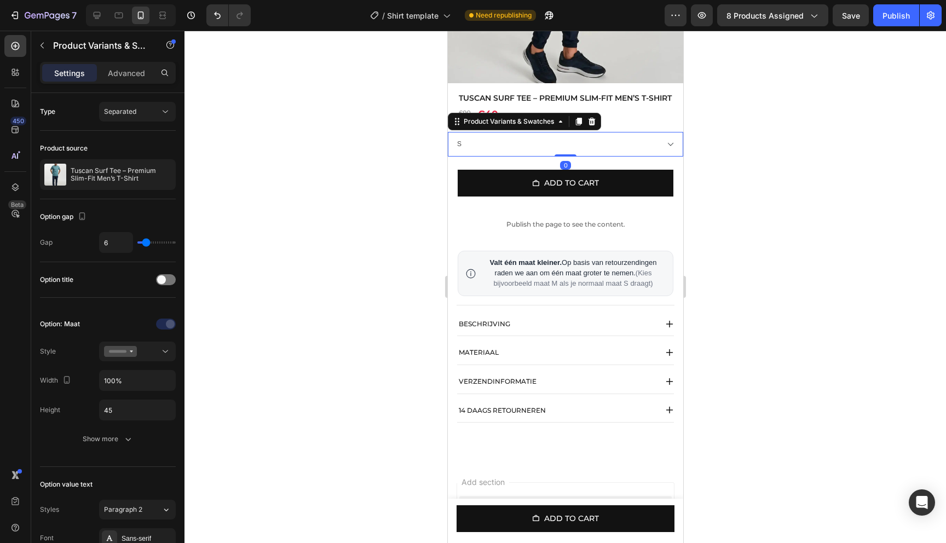
click at [447, 132] on select "S M L XL XXL" at bounding box center [564, 144] width 235 height 25
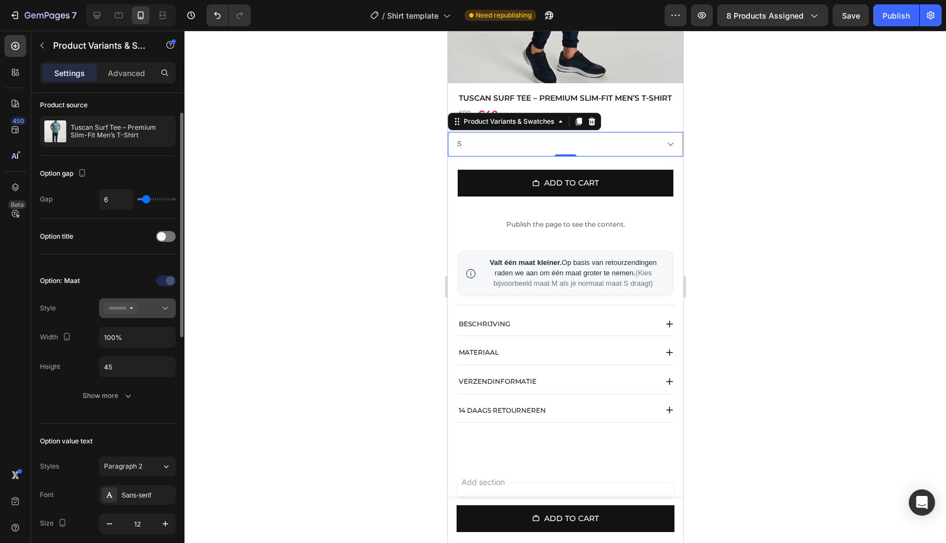
click at [144, 313] on div at bounding box center [137, 308] width 67 height 11
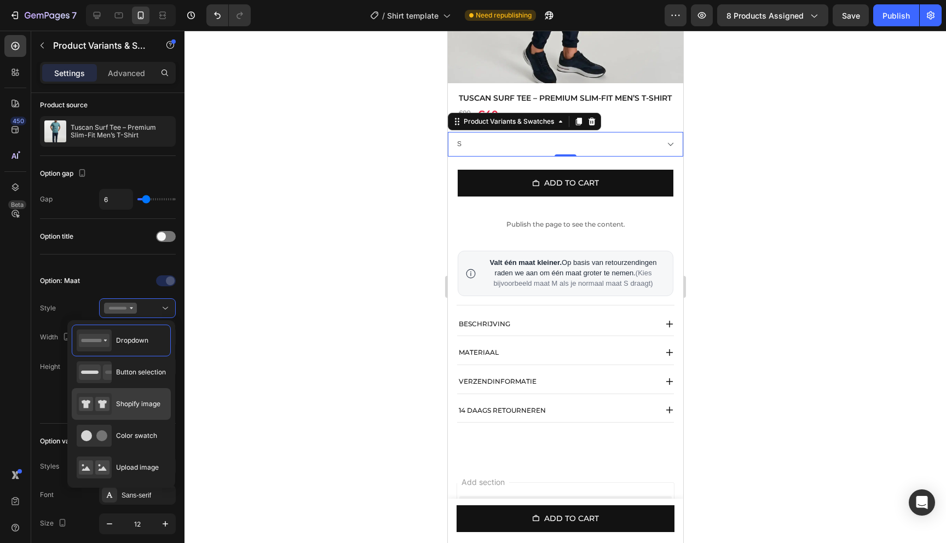
click at [134, 402] on span "Shopify image" at bounding box center [138, 404] width 44 height 10
type input "64"
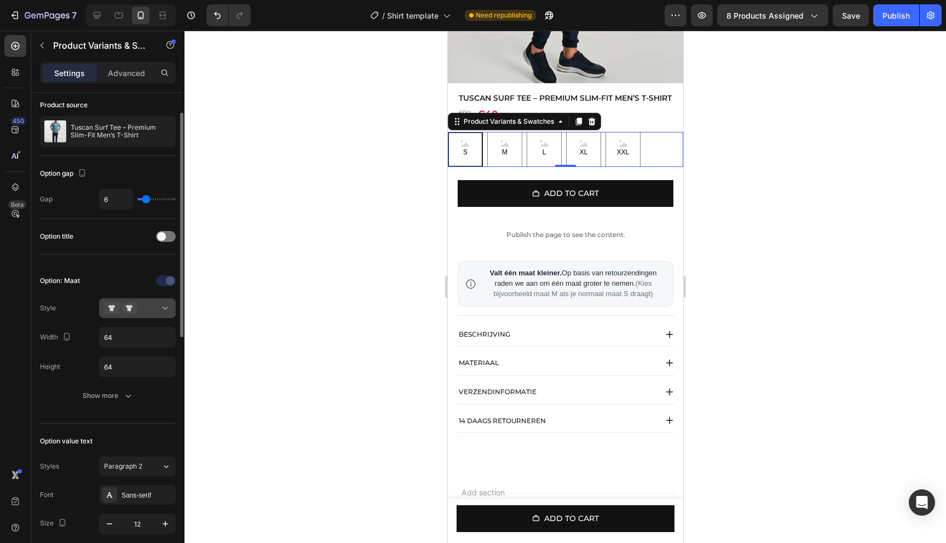
click at [152, 307] on div at bounding box center [137, 308] width 67 height 11
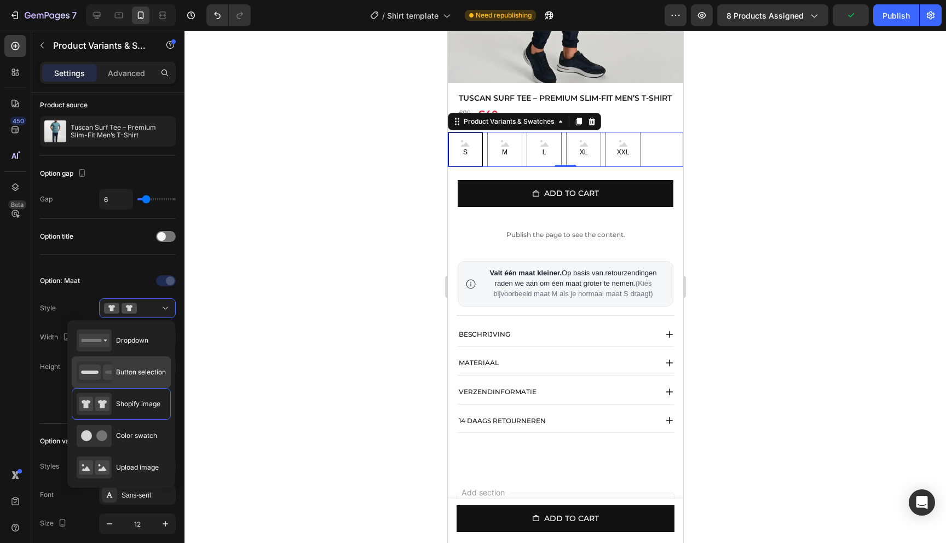
click at [140, 369] on span "Button selection" at bounding box center [141, 372] width 50 height 10
type input "45"
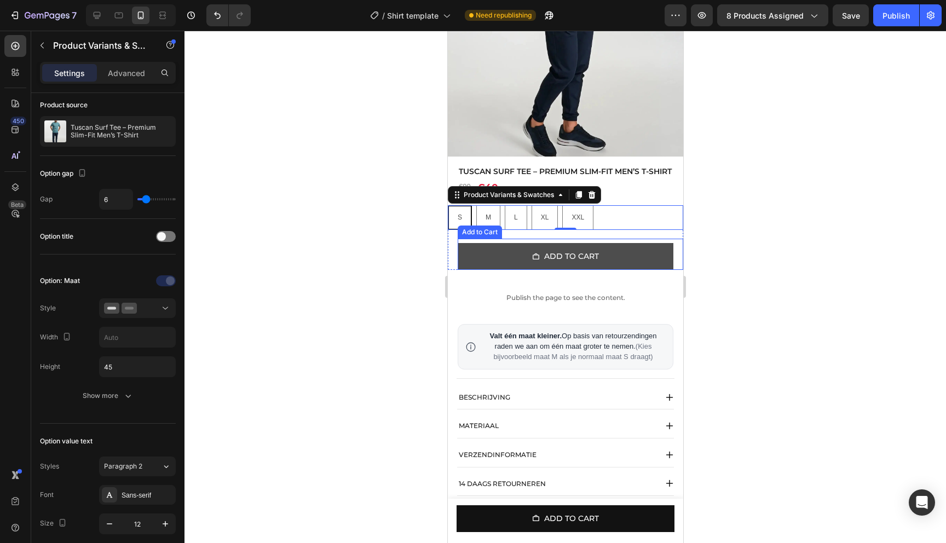
scroll to position [186, 0]
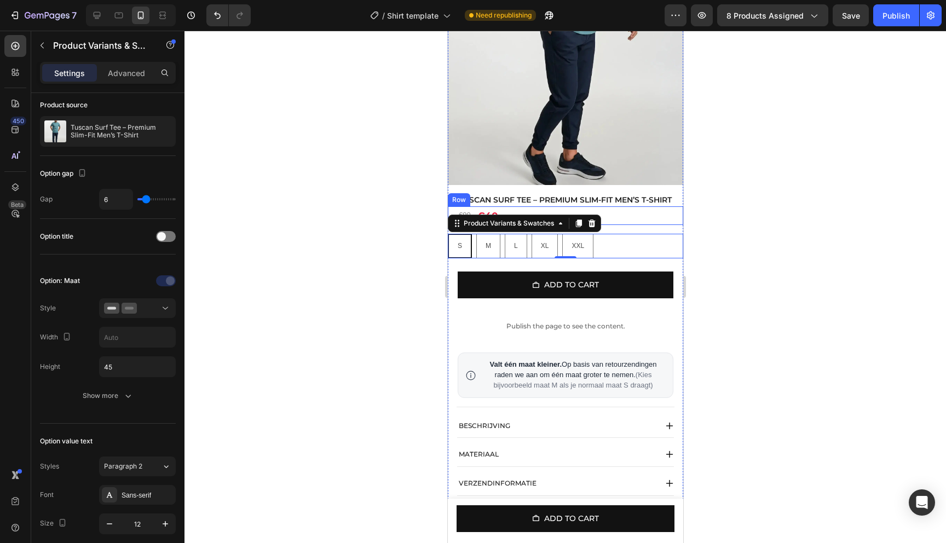
click at [618, 224] on div "€90 Product Price Product Price €40 Product Price Product Price Row" at bounding box center [564, 215] width 235 height 19
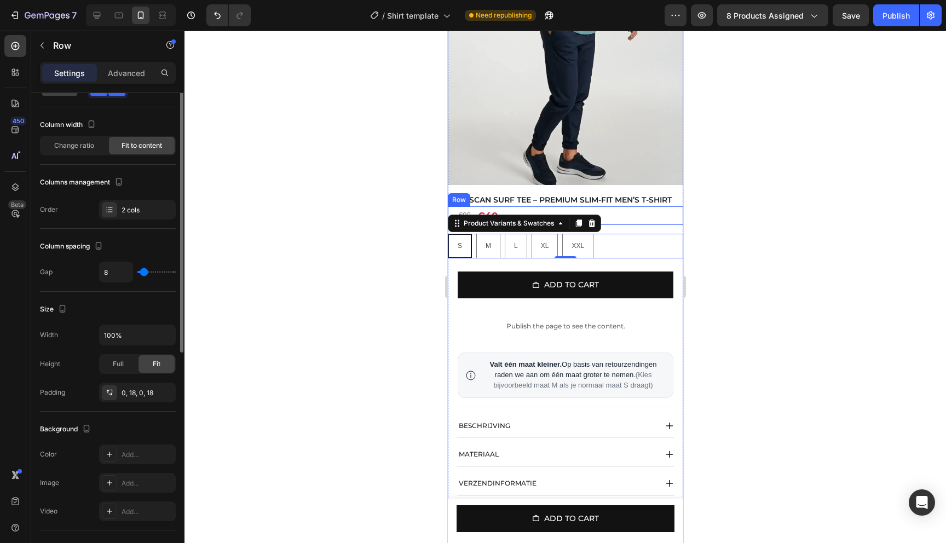
scroll to position [0, 0]
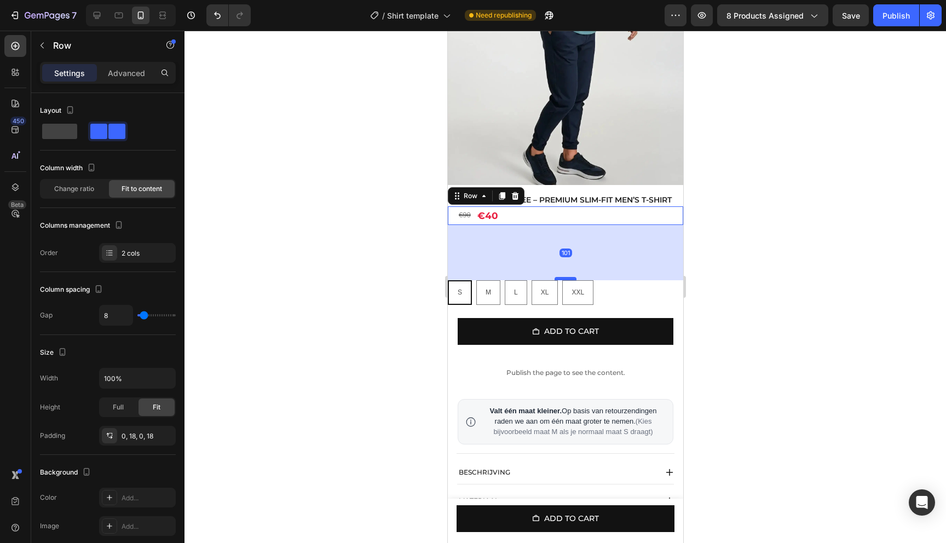
drag, startPoint x: 572, startPoint y: 242, endPoint x: 564, endPoint y: 289, distance: 47.7
click at [564, 280] on div at bounding box center [565, 278] width 22 height 3
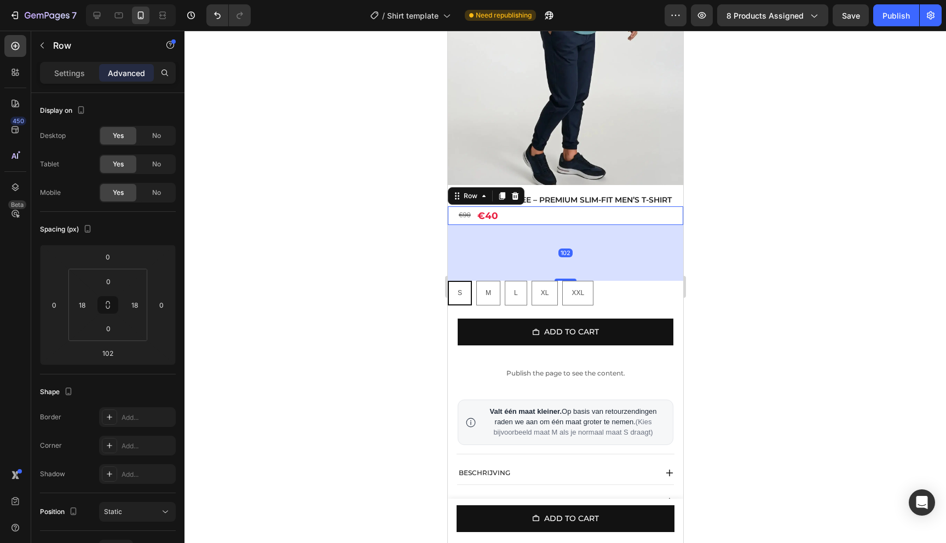
click at [598, 257] on div "102" at bounding box center [564, 253] width 235 height 56
click at [571, 246] on div "102" at bounding box center [564, 253] width 235 height 56
click at [617, 305] on div "S S S M M M L L L XL XL XL XXL XXL XXL" at bounding box center [564, 293] width 235 height 25
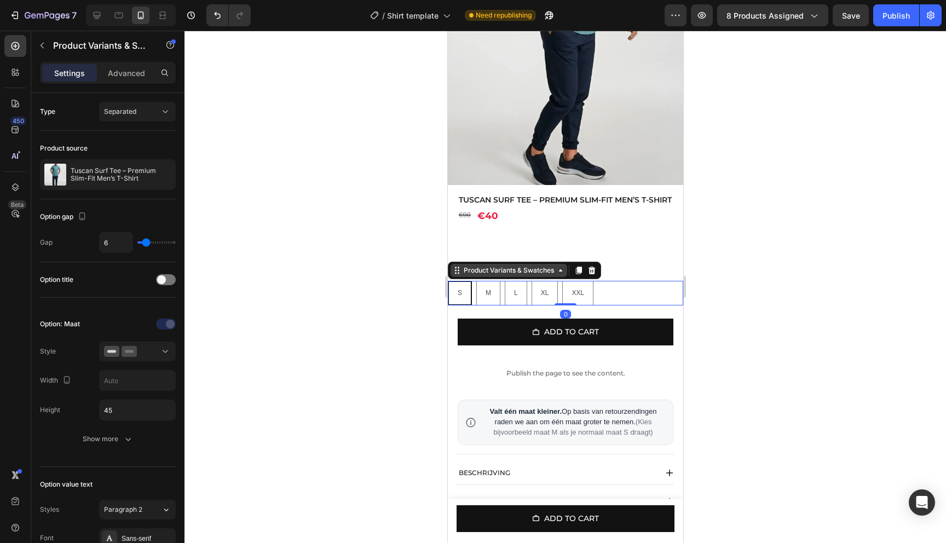
click at [564, 275] on icon at bounding box center [560, 270] width 9 height 9
click at [563, 275] on icon at bounding box center [560, 270] width 9 height 9
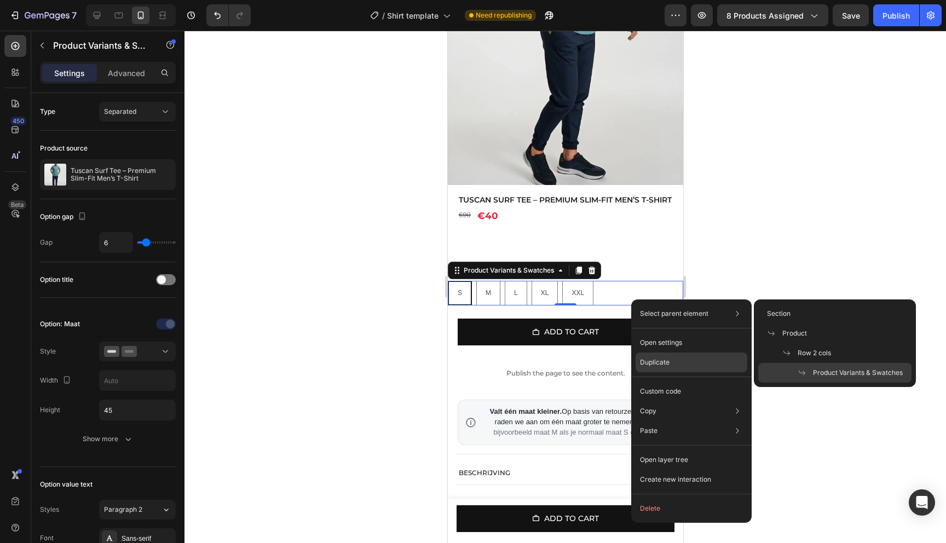
click at [689, 381] on div "Duplicate" at bounding box center [691, 391] width 112 height 20
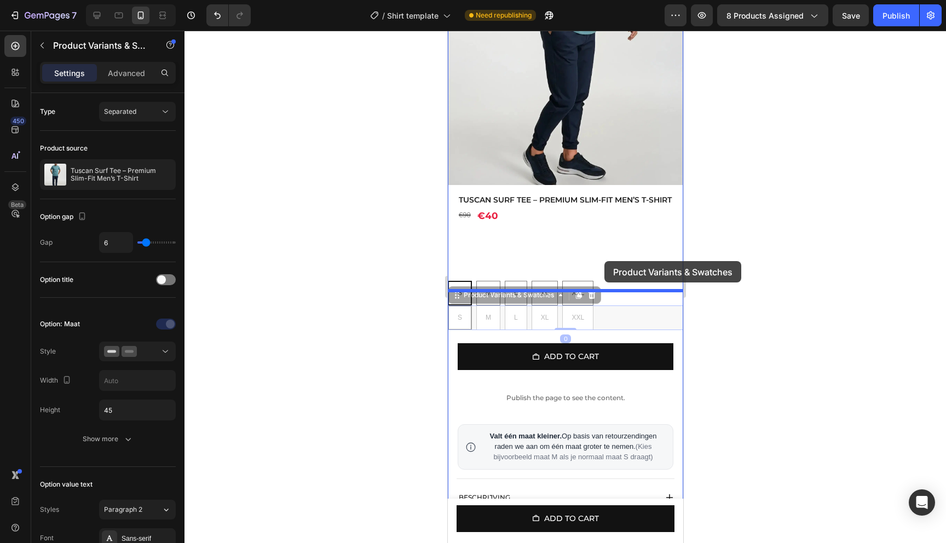
drag, startPoint x: 626, startPoint y: 326, endPoint x: 604, endPoint y: 261, distance: 68.2
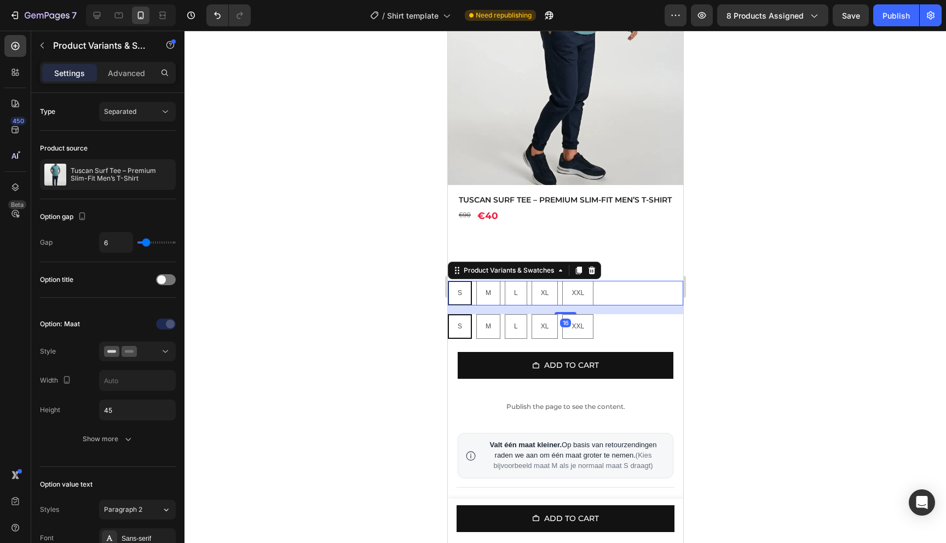
click at [605, 304] on div "S S S M M M L L L XL XL XL XXL XXL XXL" at bounding box center [564, 293] width 235 height 25
click at [537, 275] on div "Product Variants & Swatches" at bounding box center [508, 270] width 95 height 10
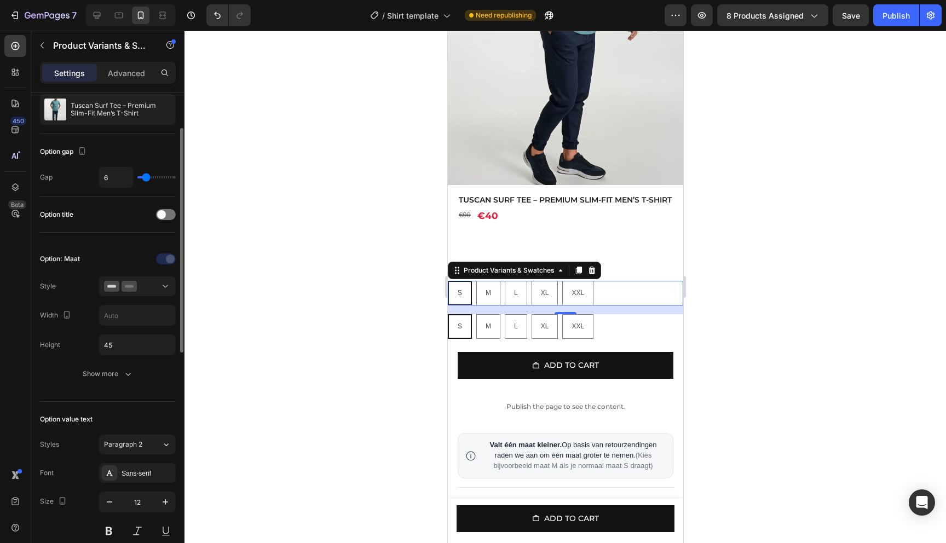
scroll to position [68, 0]
click at [151, 270] on div "Option: Maat Style Width Height 45 Show more" at bounding box center [108, 314] width 136 height 134
click at [147, 274] on button at bounding box center [137, 283] width 77 height 20
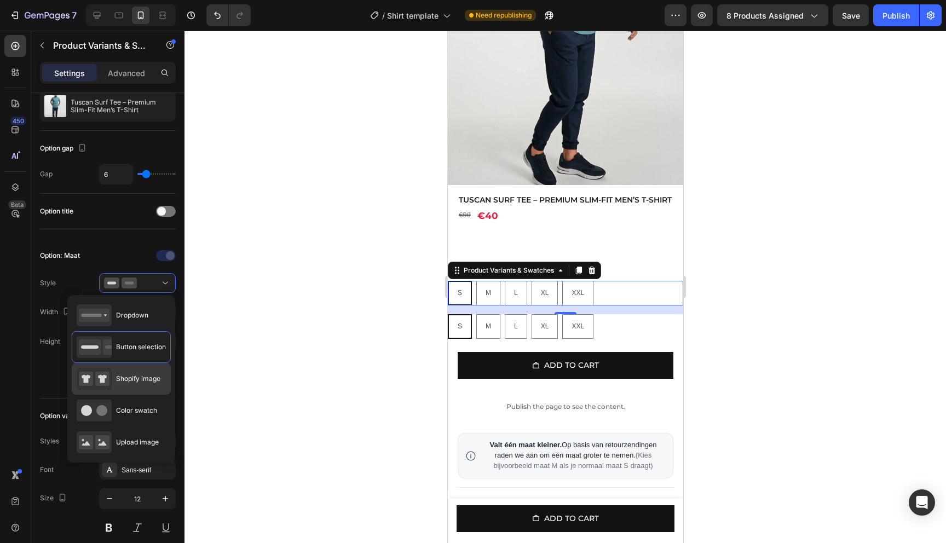
click at [131, 387] on div "Shopify image" at bounding box center [119, 379] width 84 height 22
type input "64"
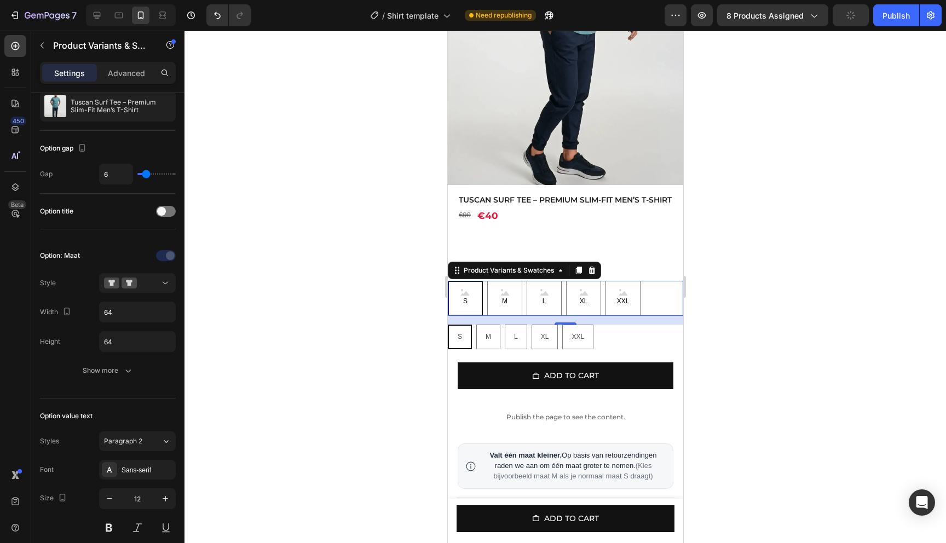
click at [372, 347] on div at bounding box center [564, 287] width 761 height 512
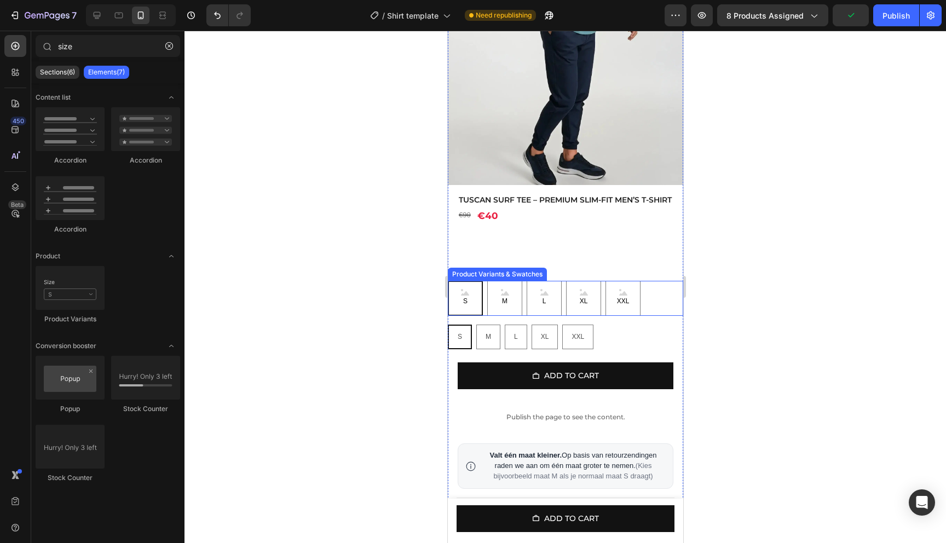
click at [461, 308] on span "S" at bounding box center [464, 302] width 9 height 12
click at [447, 281] on input "S S S" at bounding box center [447, 280] width 1 height 1
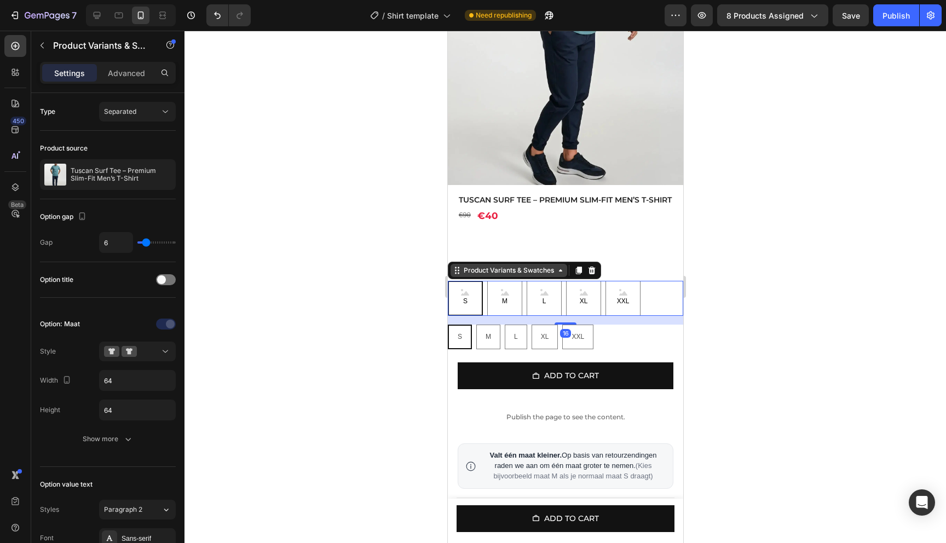
click at [540, 275] on div "Product Variants & Swatches" at bounding box center [508, 270] width 95 height 10
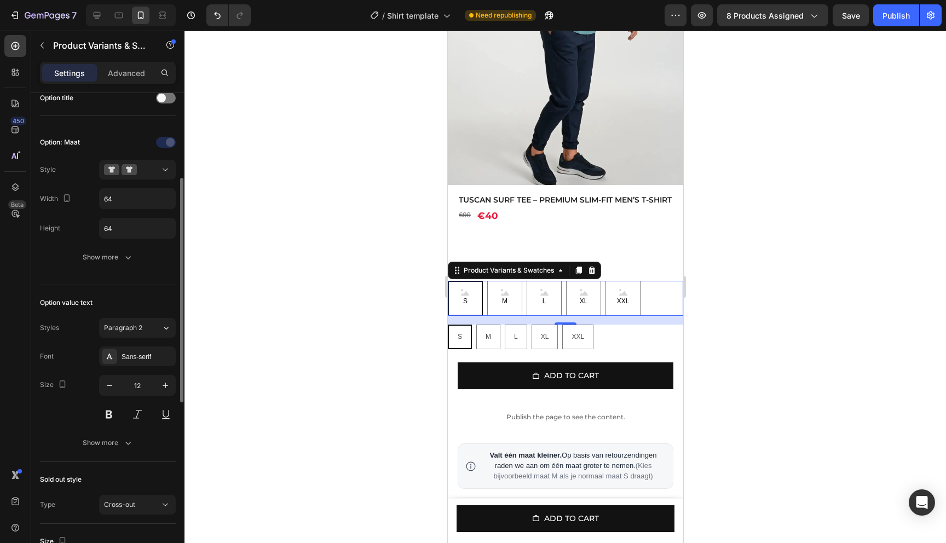
scroll to position [191, 0]
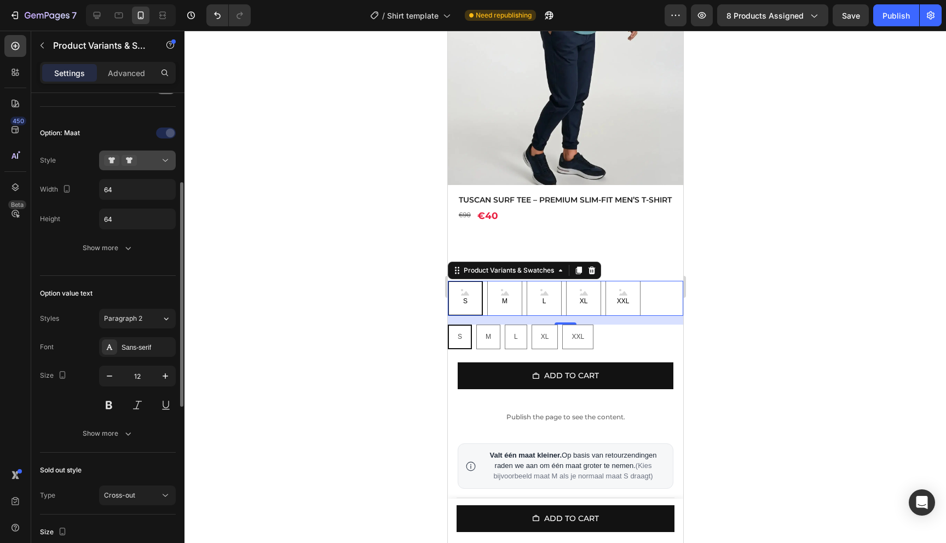
click at [147, 160] on div at bounding box center [137, 160] width 67 height 11
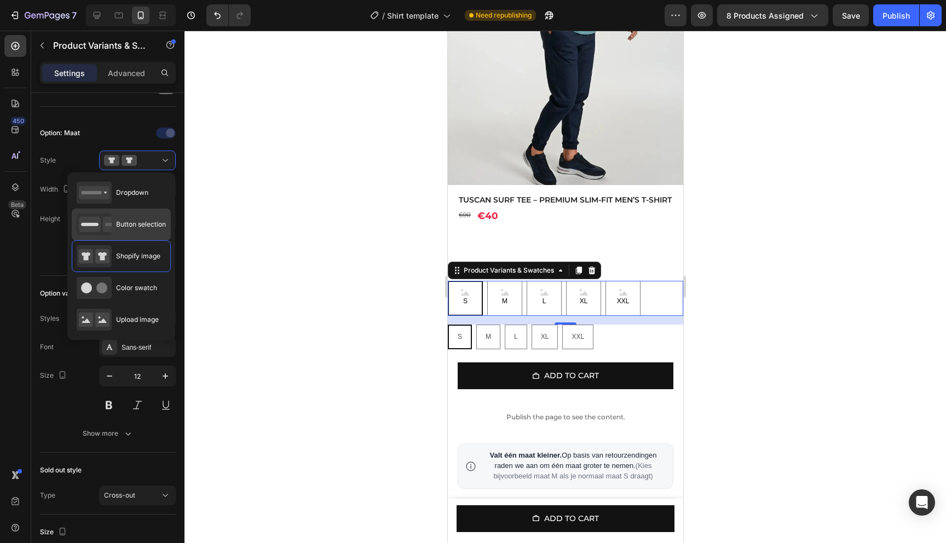
click at [136, 224] on span "Button selection" at bounding box center [141, 224] width 50 height 10
type input "45"
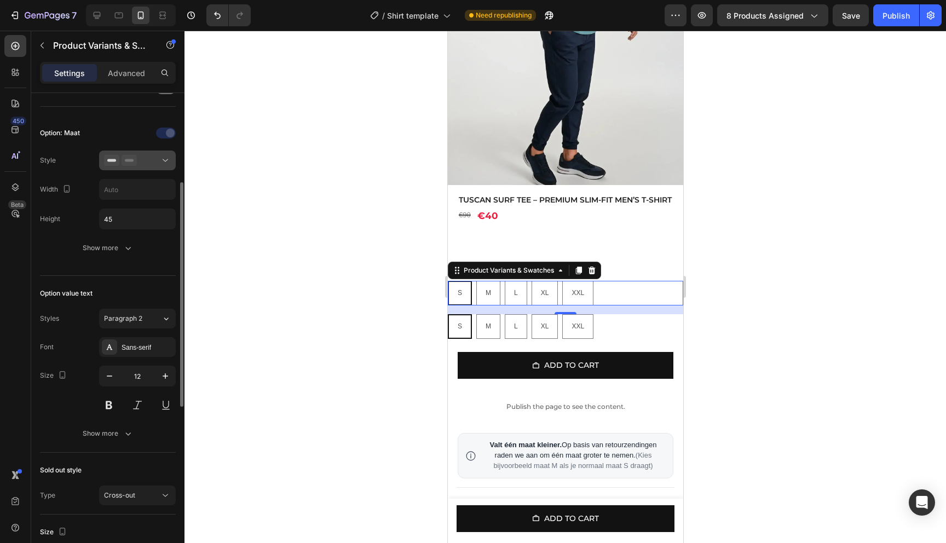
click at [141, 159] on div at bounding box center [137, 160] width 67 height 11
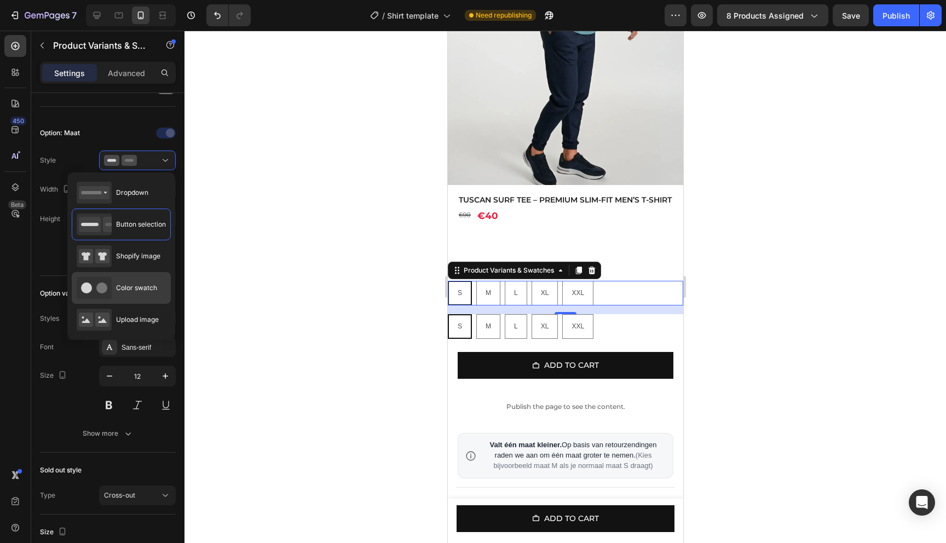
click at [137, 286] on span "Color swatch" at bounding box center [136, 288] width 41 height 10
type input "45"
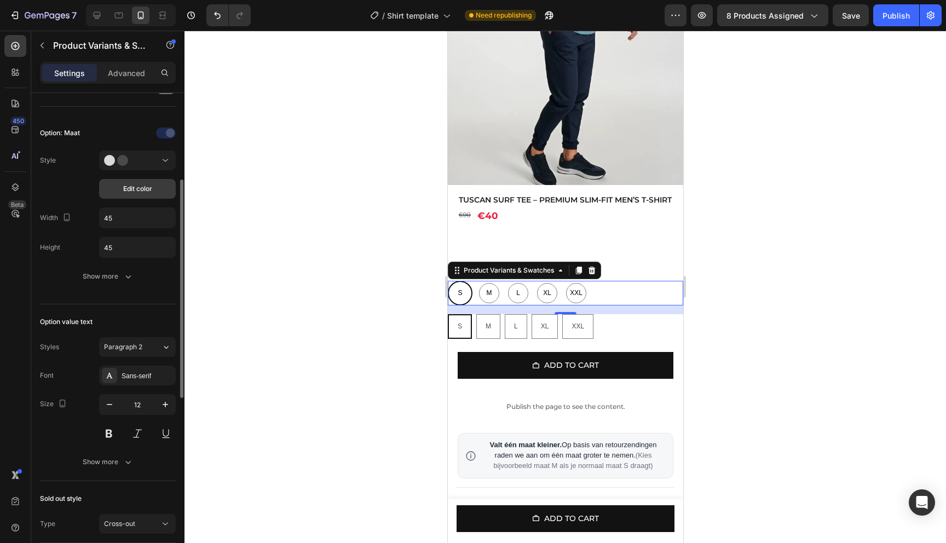
click at [144, 187] on span "Edit color" at bounding box center [137, 189] width 29 height 10
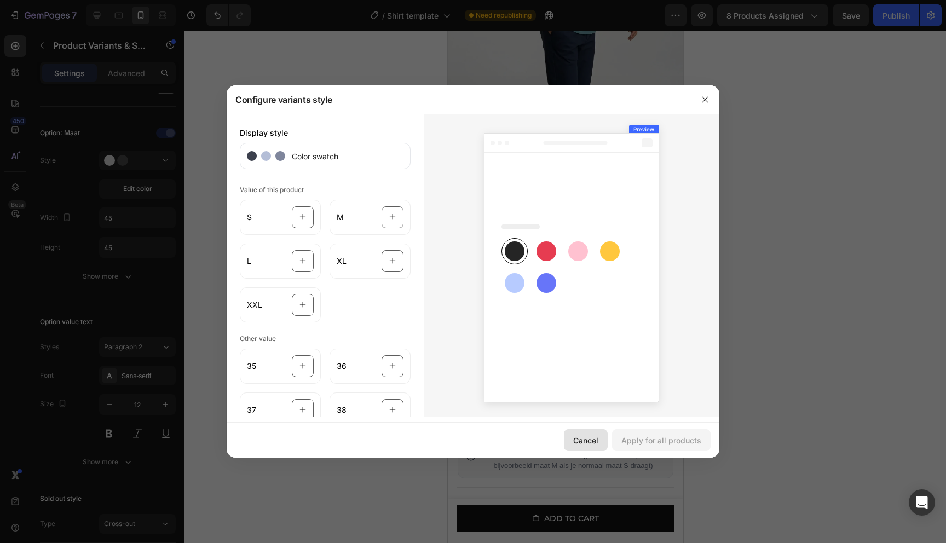
click at [582, 438] on div "Cancel" at bounding box center [585, 440] width 25 height 11
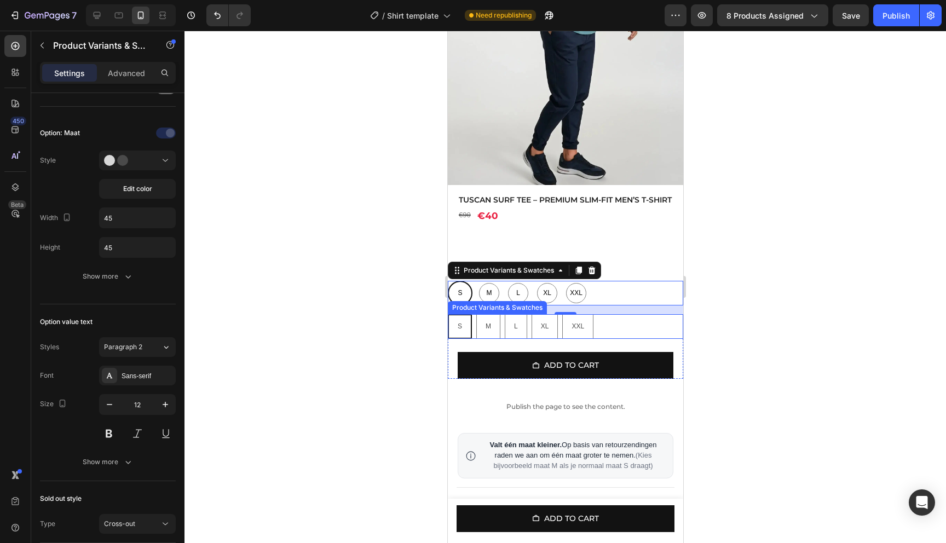
click at [638, 337] on div "S S S M M M L L L XL XL XL XXL XXL XXL" at bounding box center [564, 326] width 235 height 25
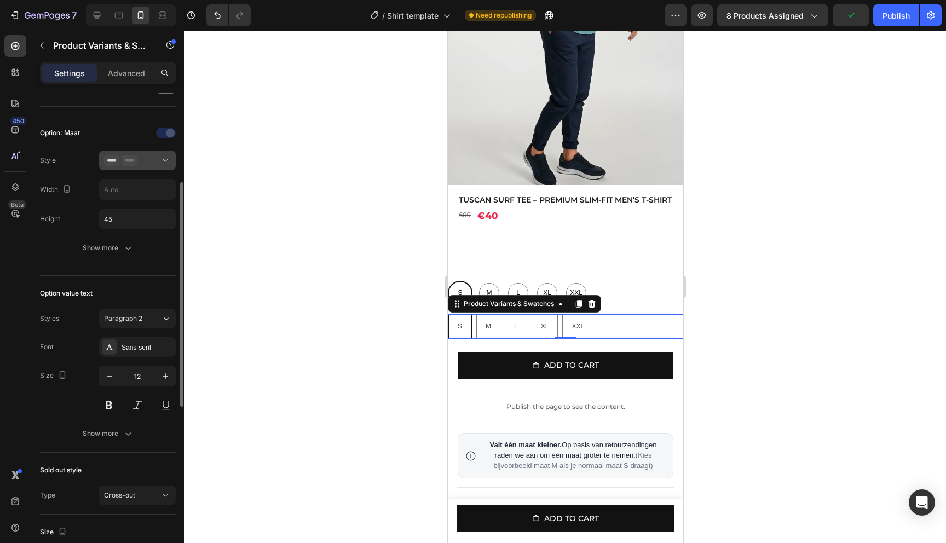
click at [152, 164] on div at bounding box center [137, 160] width 67 height 11
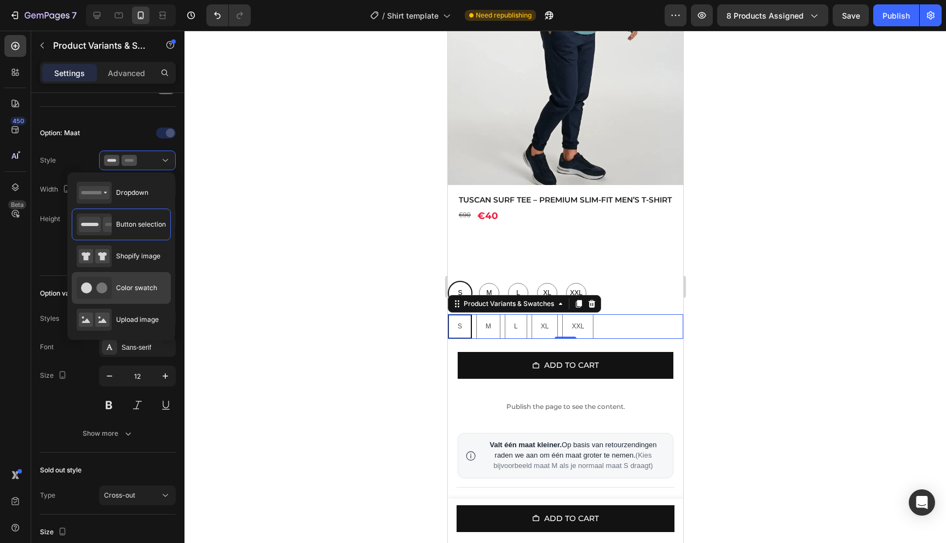
click at [131, 281] on div "Color swatch" at bounding box center [117, 288] width 80 height 22
type input "45"
radio input "true"
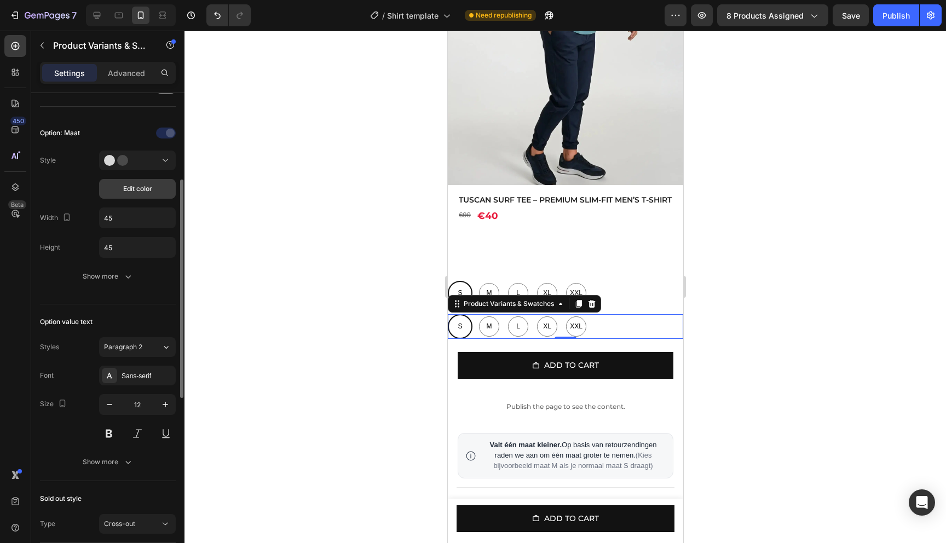
click at [114, 189] on button "Edit color" at bounding box center [137, 189] width 77 height 20
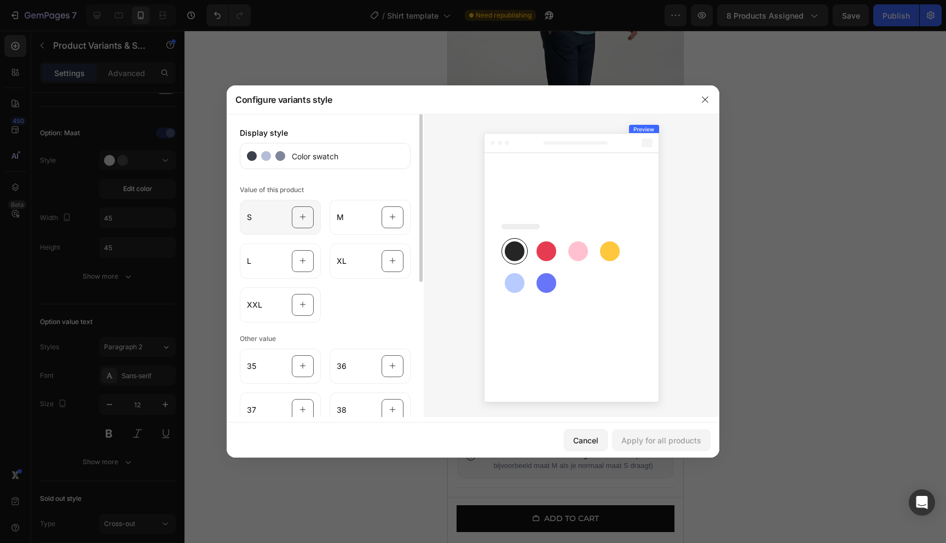
click at [266, 217] on div "S" at bounding box center [280, 217] width 81 height 35
click at [265, 221] on div "S" at bounding box center [280, 217] width 81 height 35
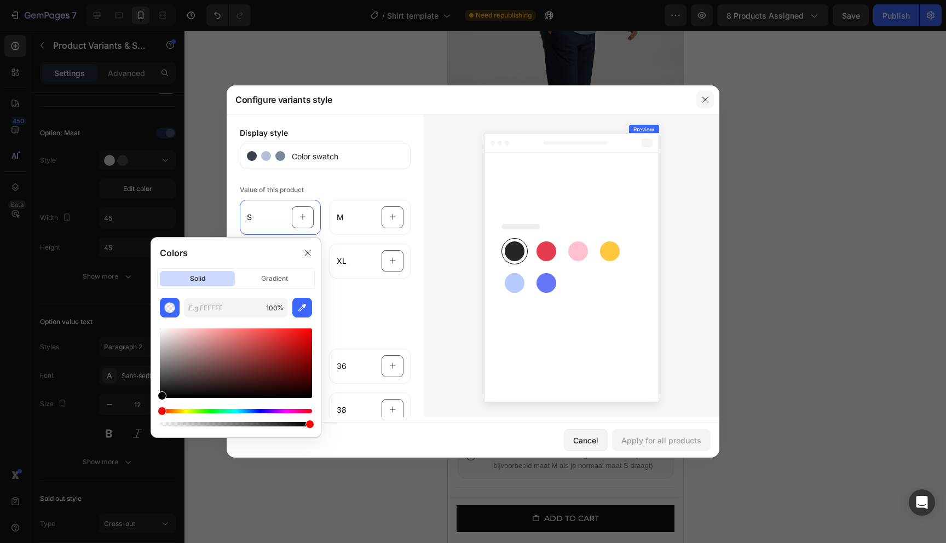
click at [697, 101] on button "button" at bounding box center [705, 100] width 18 height 18
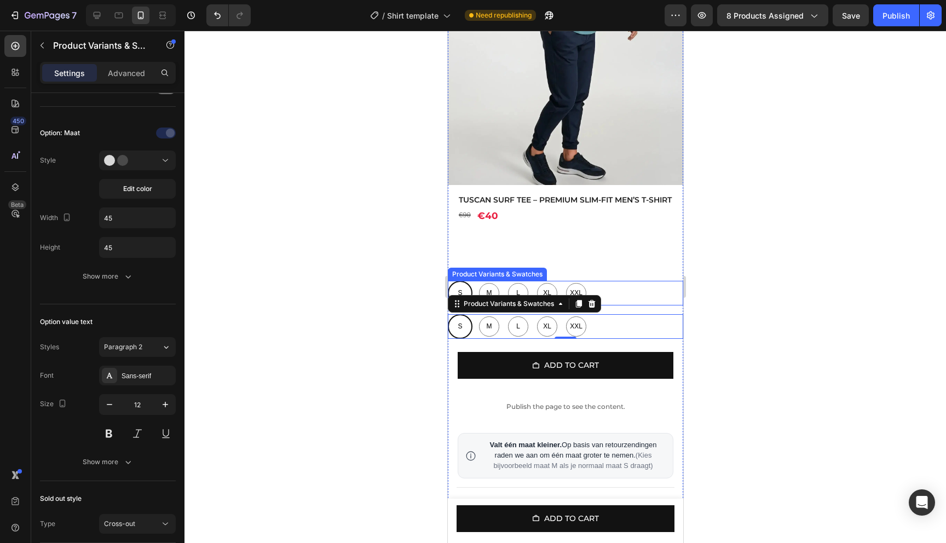
click at [633, 305] on div "S S S M M M L L L XL XL XL XXL XXL XXL" at bounding box center [564, 293] width 235 height 25
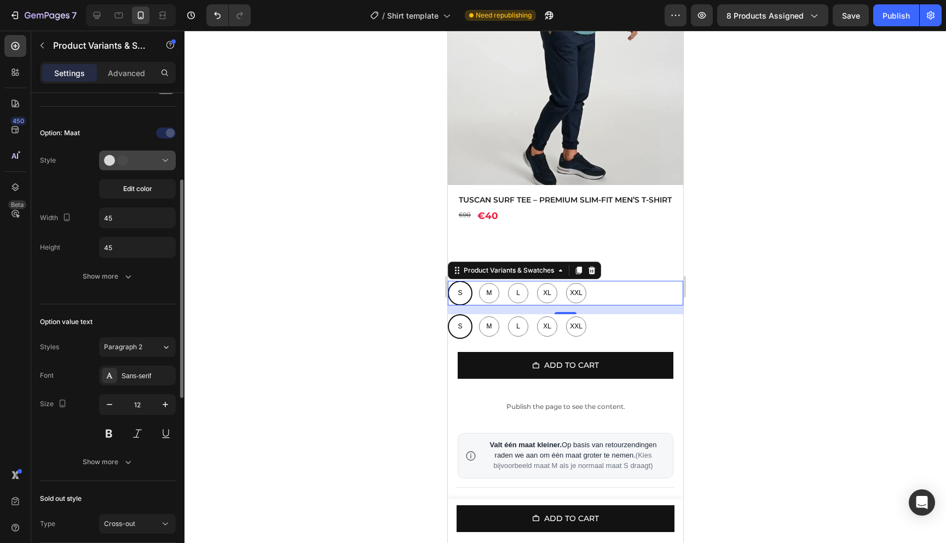
click at [155, 166] on button at bounding box center [137, 161] width 77 height 20
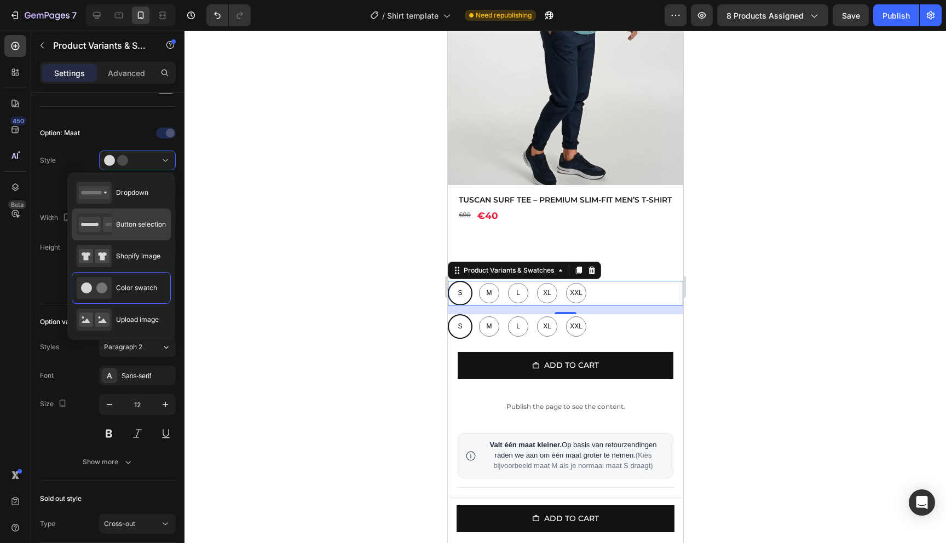
click at [147, 227] on span "Button selection" at bounding box center [141, 224] width 50 height 10
radio input "true"
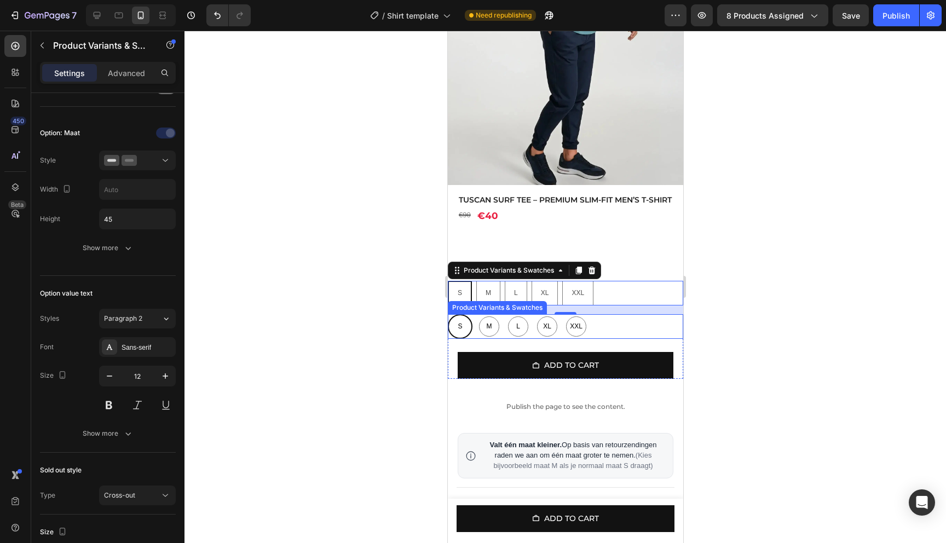
click at [618, 333] on div "S S S M M M L L L XL XL XL XXL XXL XXL" at bounding box center [564, 326] width 235 height 25
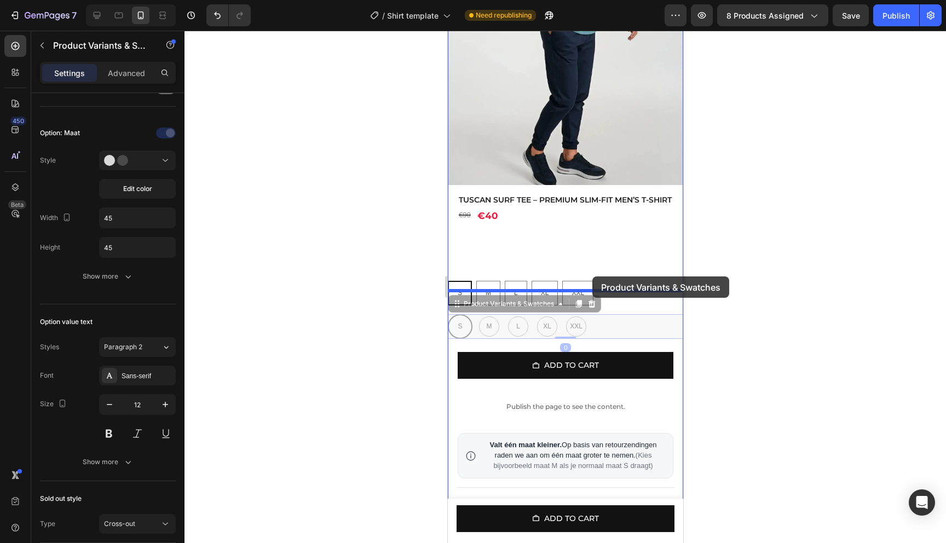
drag, startPoint x: 606, startPoint y: 336, endPoint x: 592, endPoint y: 277, distance: 60.4
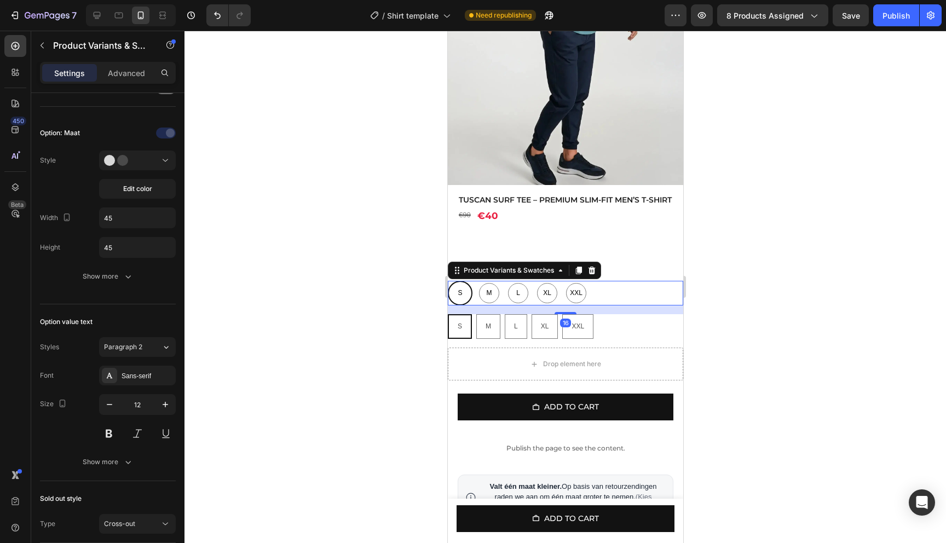
click at [623, 305] on div "S S S M M M L L L XL XL XL XXL XXL XXL" at bounding box center [564, 293] width 235 height 25
click at [159, 185] on button "Edit color" at bounding box center [137, 189] width 77 height 20
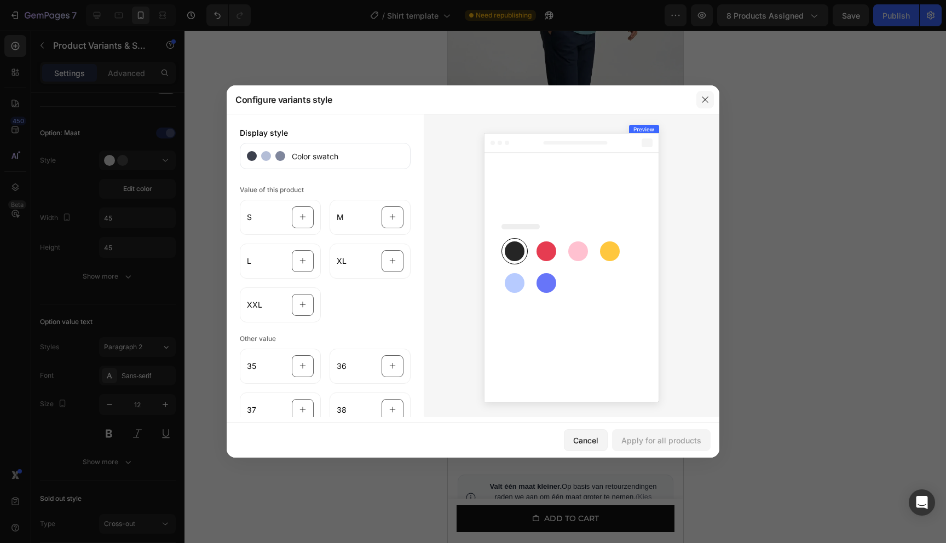
click at [700, 100] on button "button" at bounding box center [705, 100] width 18 height 18
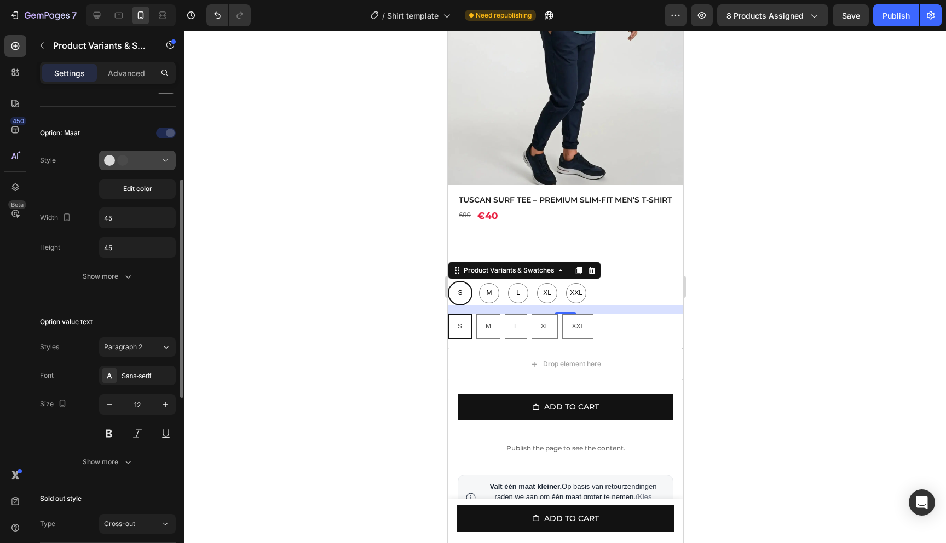
click at [131, 166] on button at bounding box center [137, 161] width 77 height 20
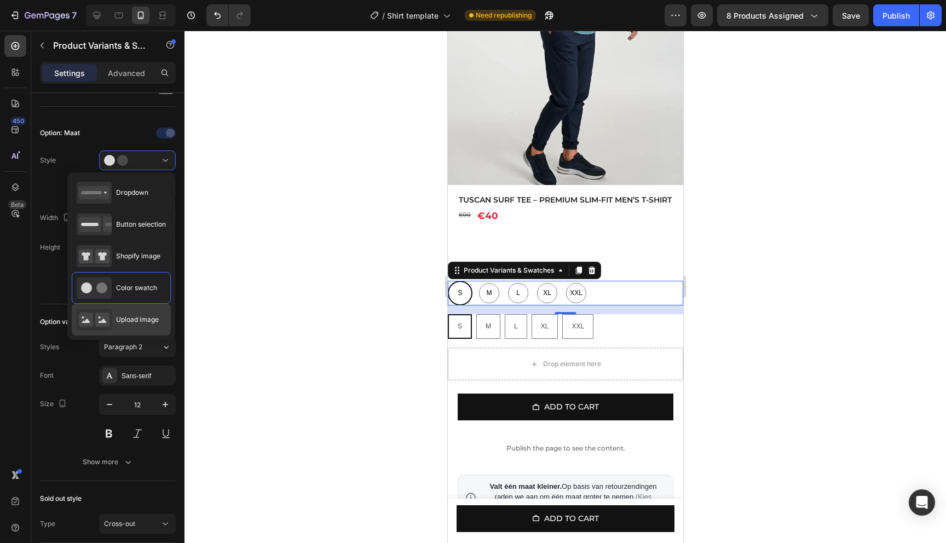
click at [125, 319] on span "Upload image" at bounding box center [137, 320] width 43 height 10
type input "64"
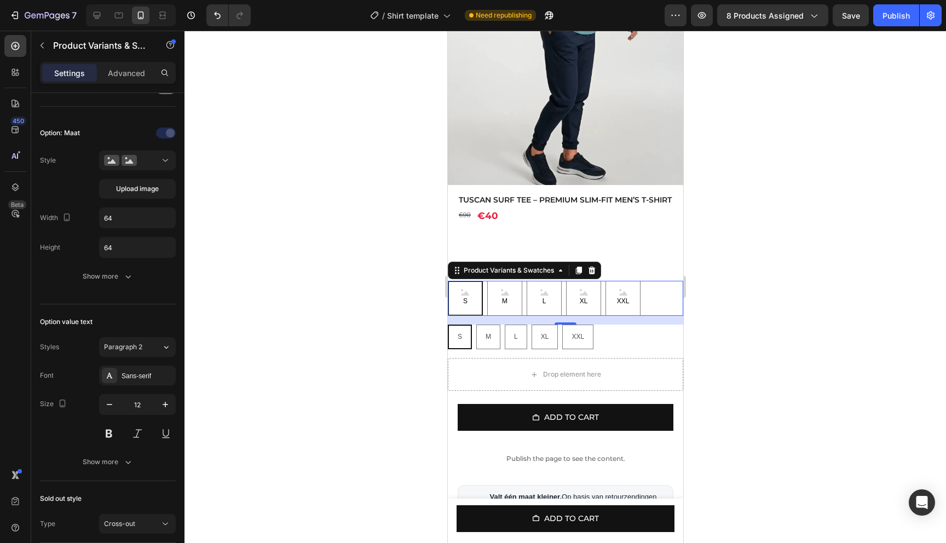
click at [858, 292] on div at bounding box center [564, 287] width 761 height 512
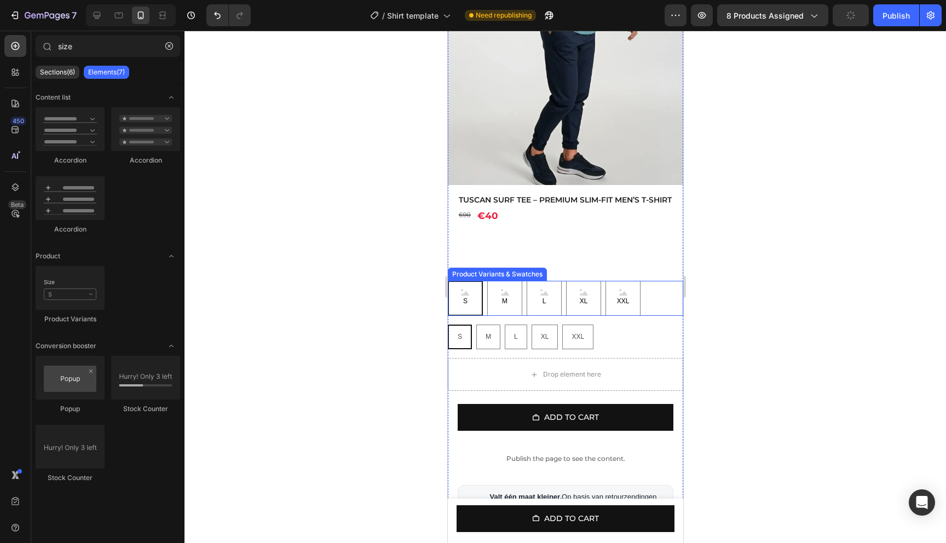
click at [661, 316] on div "S S S M M M L L L XL XL XL XXL XXL XXL" at bounding box center [564, 298] width 235 height 35
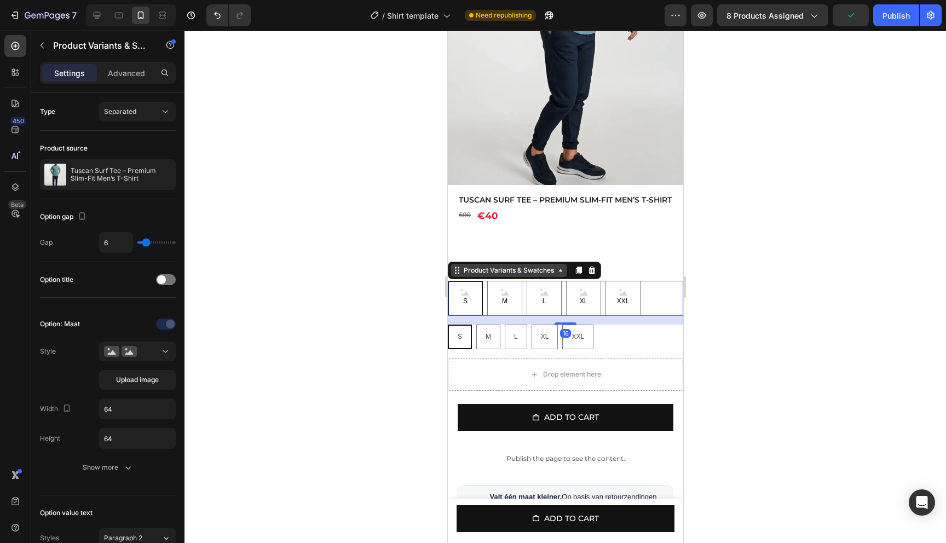
click at [535, 275] on div "Product Variants & Swatches" at bounding box center [508, 270] width 95 height 10
click at [519, 277] on div "Product Variants & Swatches" at bounding box center [508, 270] width 117 height 13
click at [518, 277] on div "Product Variants & Swatches" at bounding box center [508, 270] width 117 height 13
click at [800, 276] on div at bounding box center [564, 287] width 761 height 512
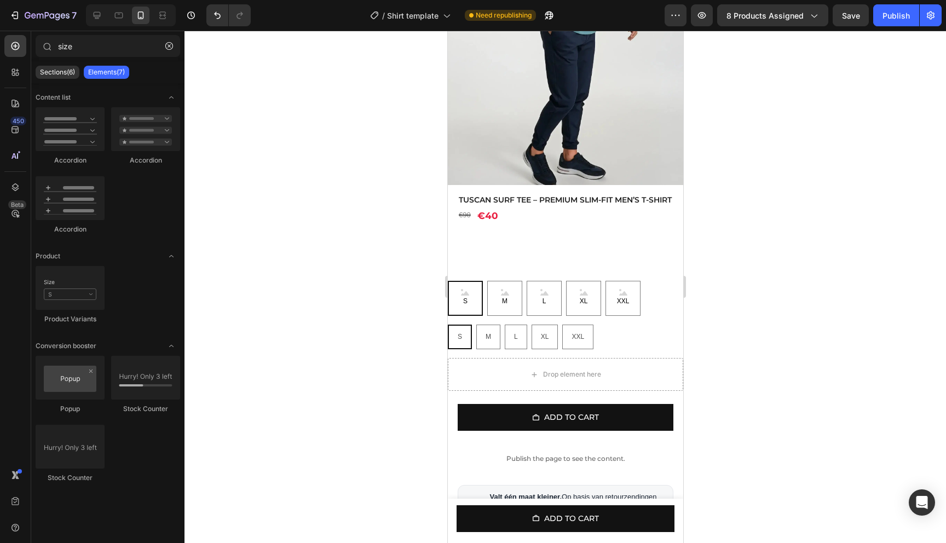
click at [800, 276] on div at bounding box center [564, 287] width 761 height 512
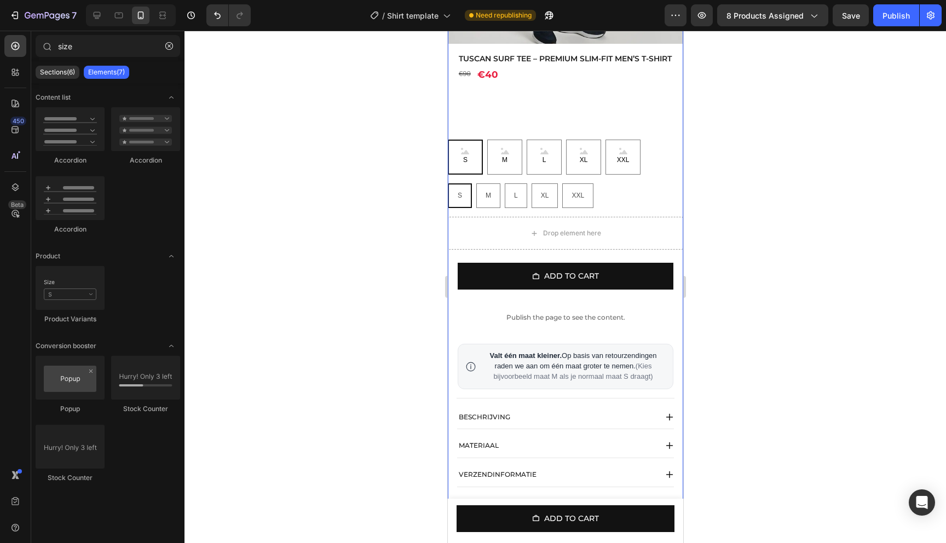
scroll to position [322, 0]
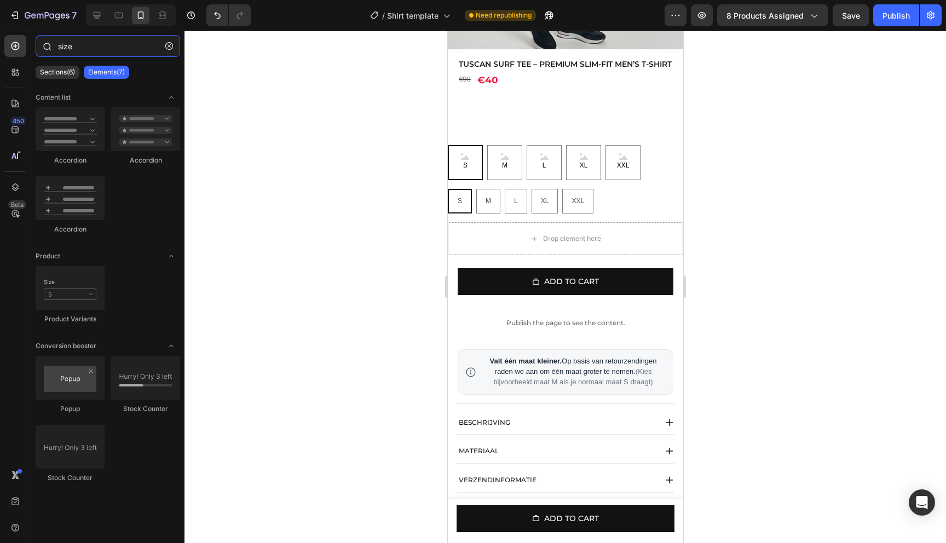
click at [82, 40] on input "size" at bounding box center [108, 46] width 144 height 22
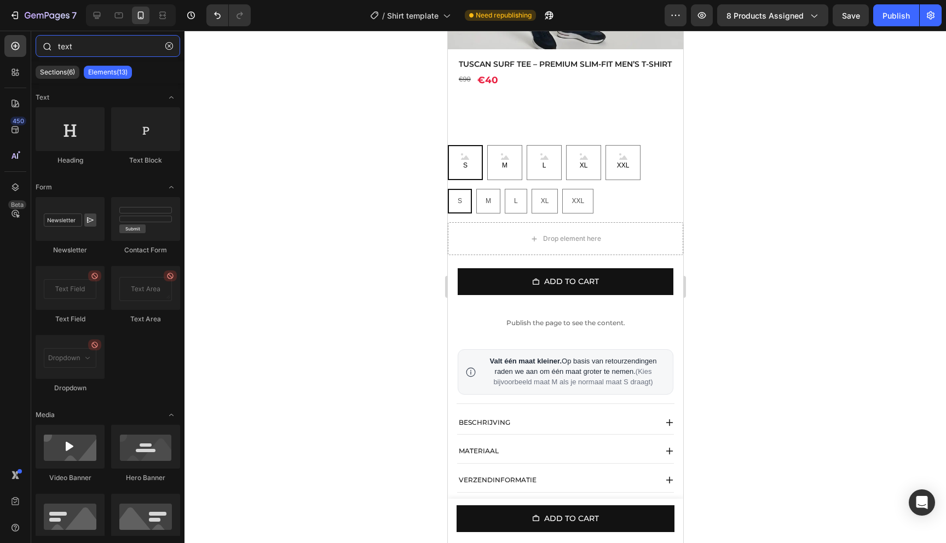
type input "text"
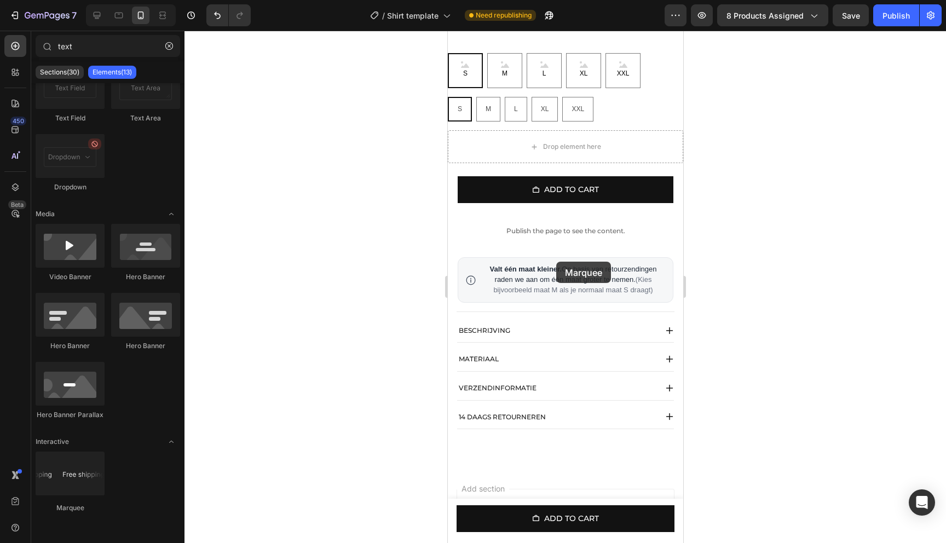
scroll to position [453, 0]
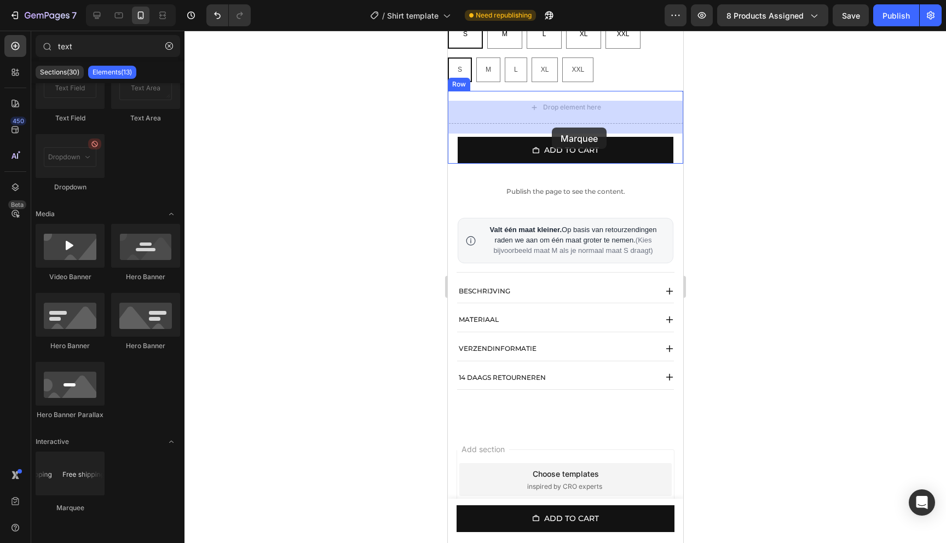
drag, startPoint x: 532, startPoint y: 514, endPoint x: 551, endPoint y: 128, distance: 387.4
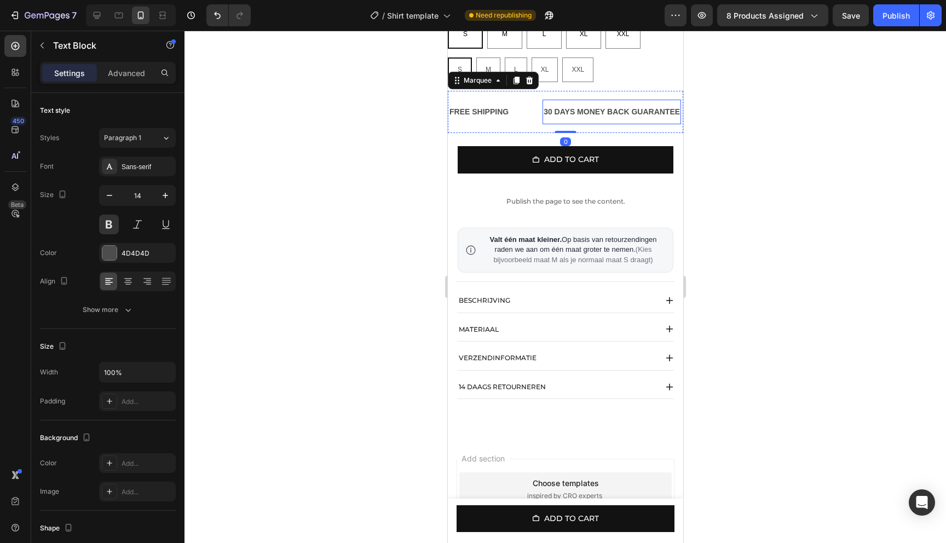
click at [547, 120] on div "30 DAYS MONEY BACK GUARANTEE" at bounding box center [611, 112] width 138 height 16
click at [581, 120] on div "30 DAYS MONEY BACK GUARANTEE" at bounding box center [611, 112] width 138 height 16
click at [796, 131] on div at bounding box center [564, 287] width 761 height 512
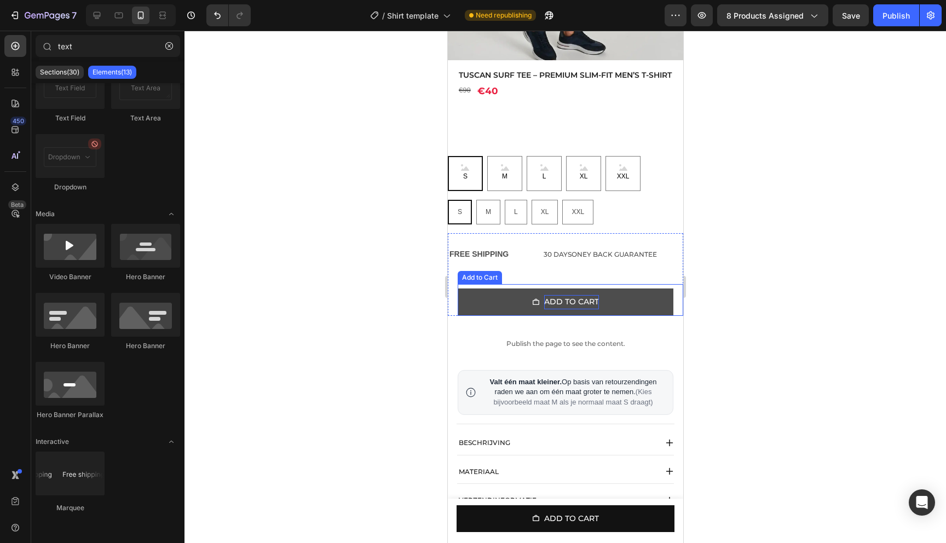
scroll to position [267, 0]
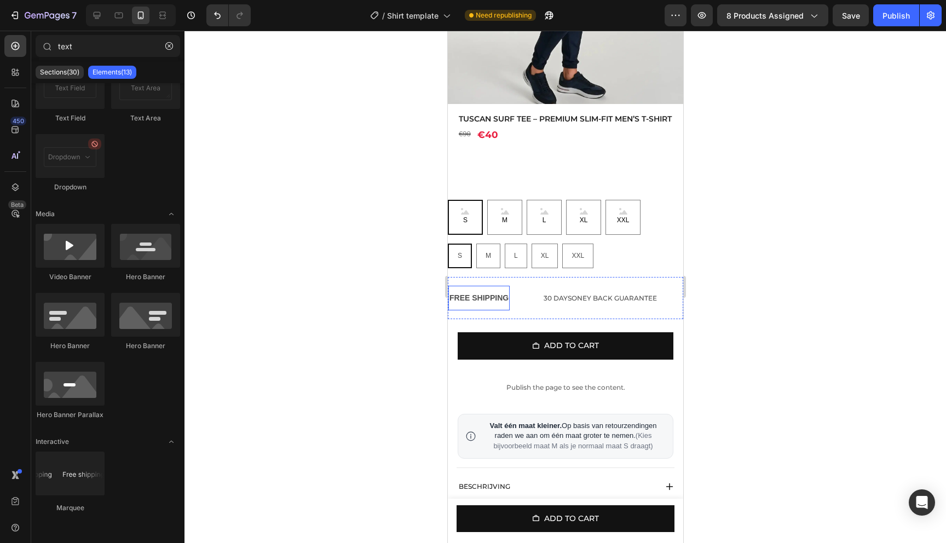
click at [481, 306] on div "FREE SHIPPING" at bounding box center [478, 298] width 61 height 16
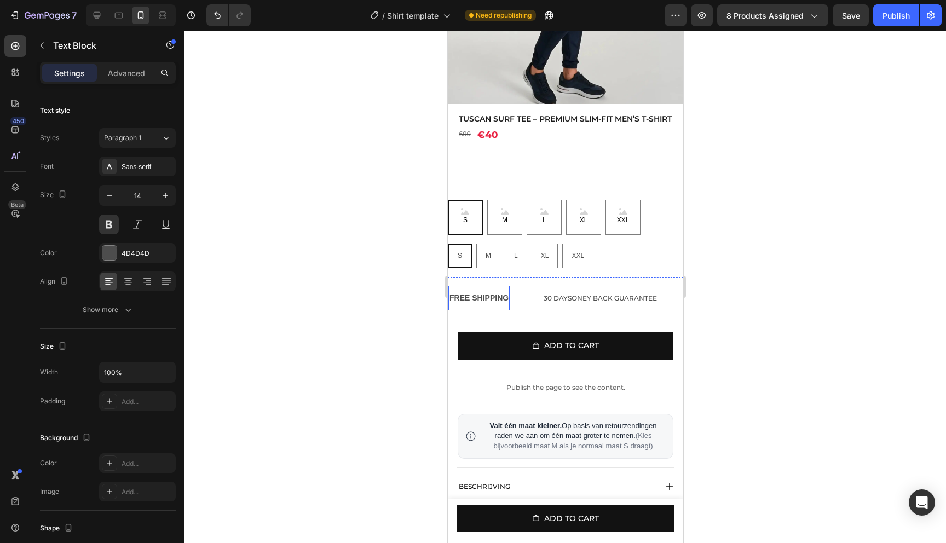
click at [481, 306] on div "FREE SHIPPING" at bounding box center [478, 298] width 61 height 16
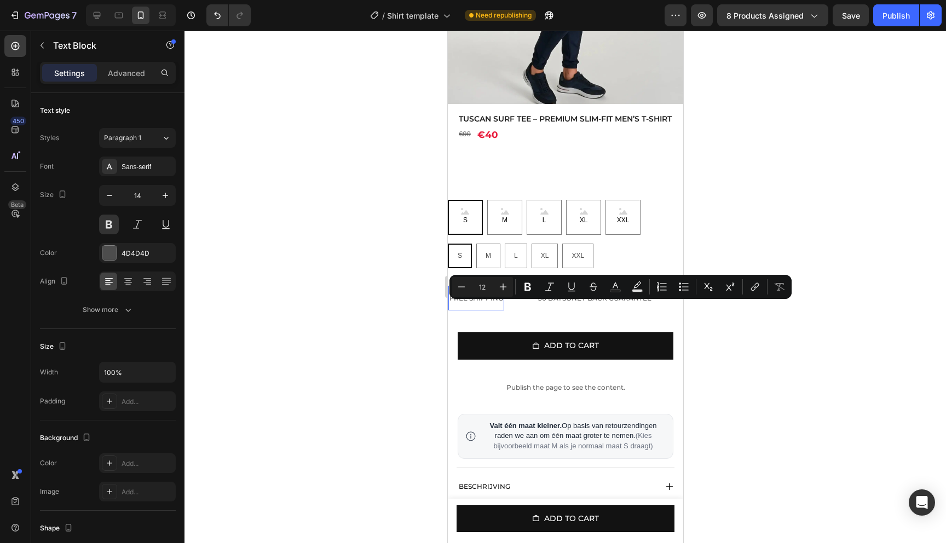
click at [481, 305] on p "FREE SHIPPING" at bounding box center [476, 298] width 54 height 14
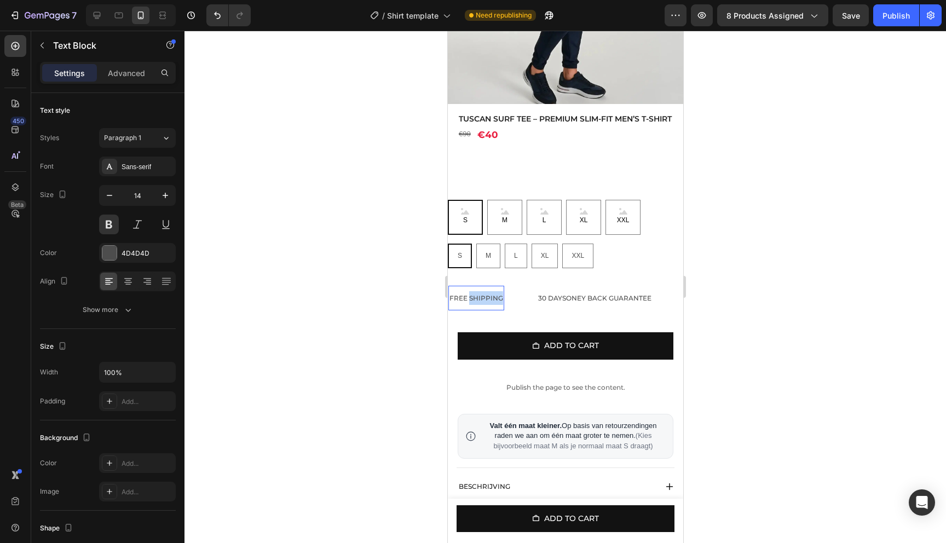
click at [481, 305] on p "FREE SHIPPING" at bounding box center [476, 298] width 54 height 14
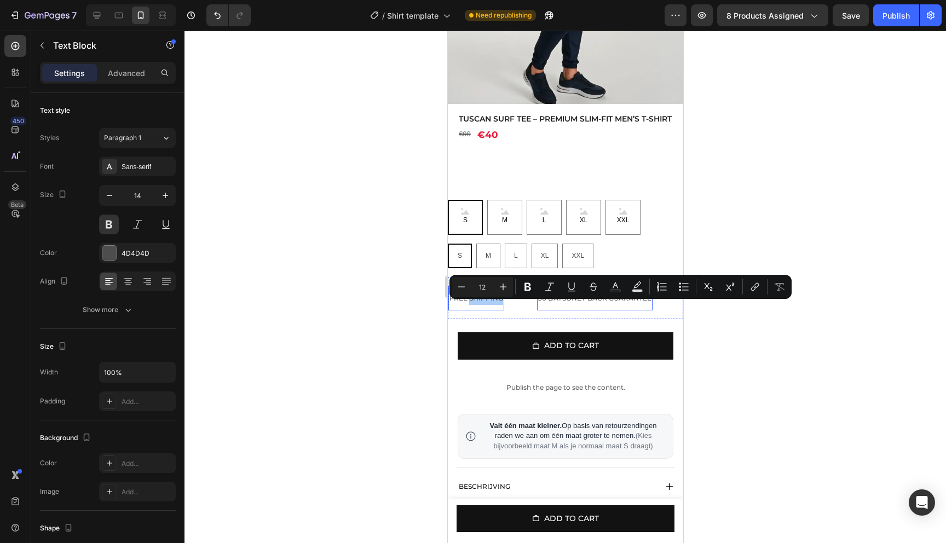
click at [592, 305] on p "30 DAYSONEY BACK GUARANTEE" at bounding box center [593, 298] width 113 height 14
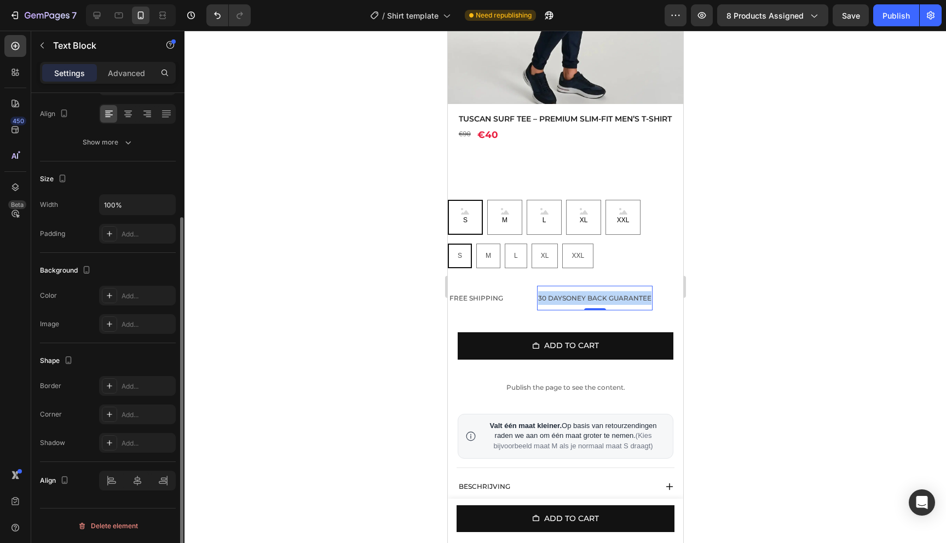
click at [592, 305] on p "30 DAYSONEY BACK GUARANTEE" at bounding box center [593, 298] width 113 height 14
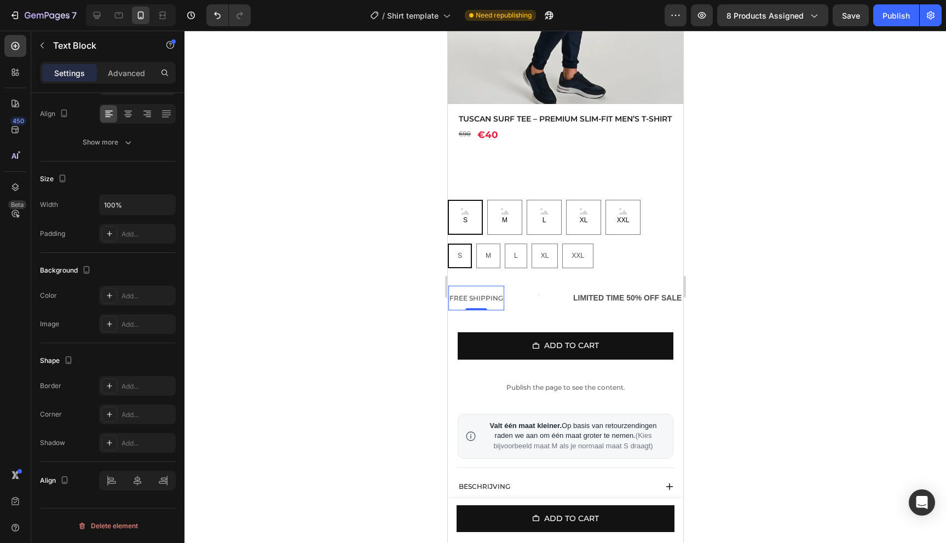
click at [495, 305] on p "FREE SHIPPING" at bounding box center [476, 298] width 54 height 14
click at [583, 306] on div "LIMITED TIME 50% OFF SALE" at bounding box center [573, 298] width 111 height 16
click at [769, 302] on div at bounding box center [564, 287] width 761 height 512
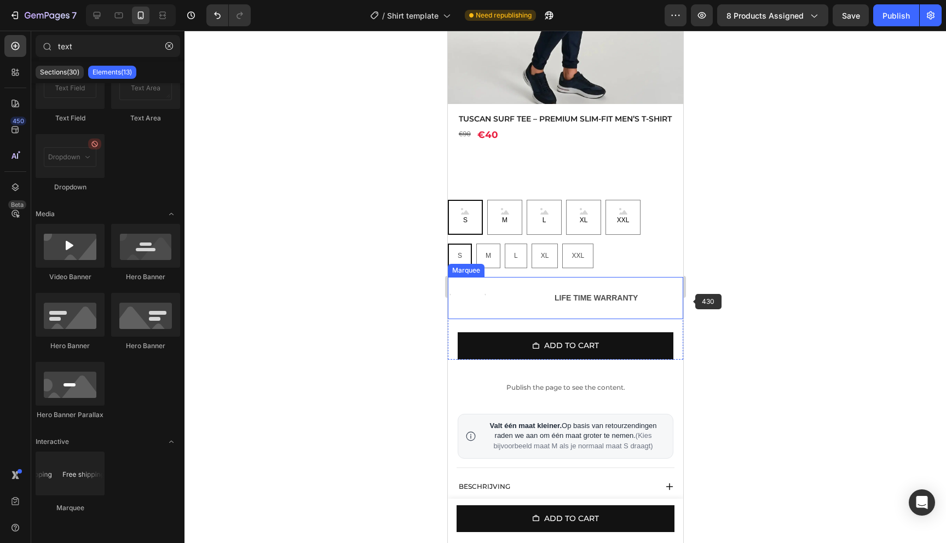
click at [675, 297] on div "Text Block Text Block Text Block LIFE TIME WARRANTY Text Block" at bounding box center [782, 298] width 223 height 25
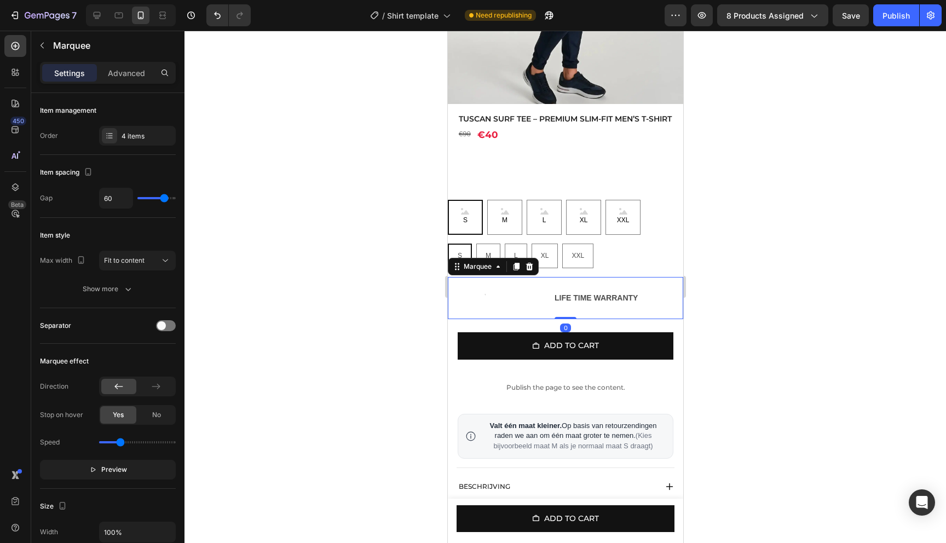
click at [668, 297] on div "LIFE TIME WARRANTY Text Block" at bounding box center [612, 298] width 118 height 25
click at [530, 271] on icon at bounding box center [528, 266] width 9 height 9
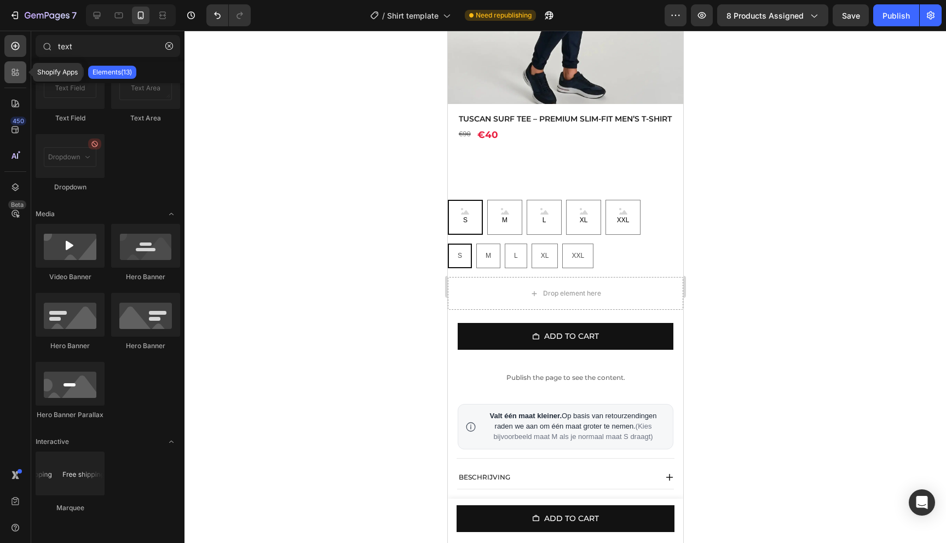
click at [9, 78] on div at bounding box center [15, 72] width 22 height 22
radio input "true"
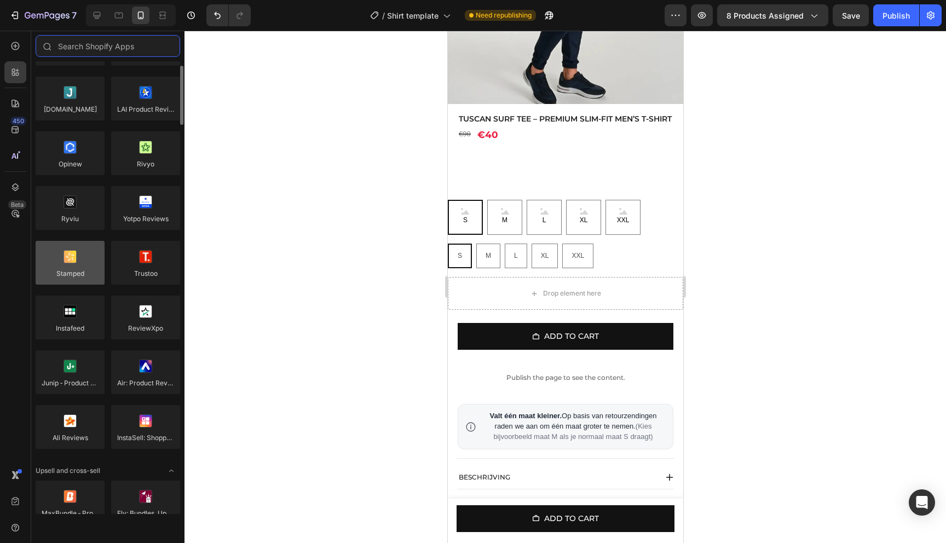
scroll to position [64, 0]
click at [84, 274] on div at bounding box center [70, 262] width 69 height 44
drag, startPoint x: 78, startPoint y: 272, endPoint x: 65, endPoint y: 252, distance: 23.4
click at [65, 252] on div at bounding box center [70, 262] width 69 height 44
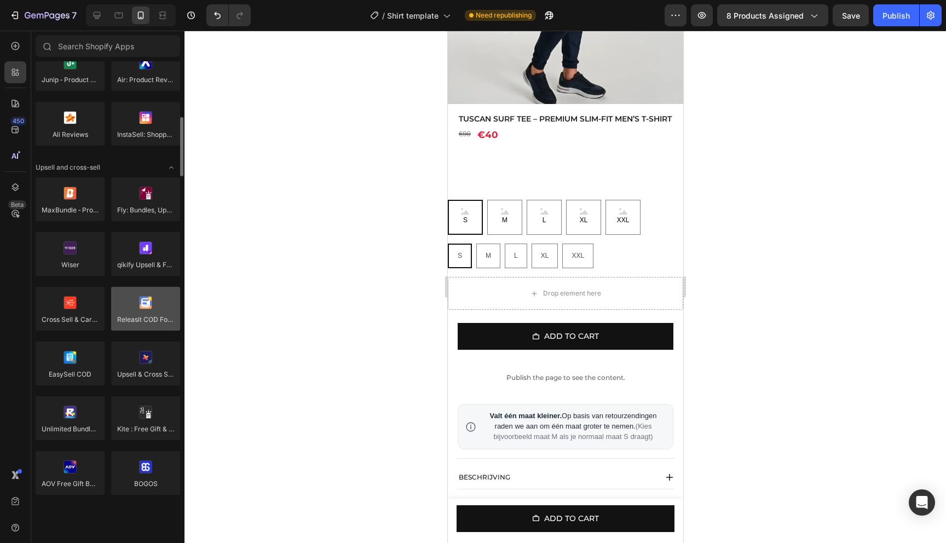
scroll to position [381, 0]
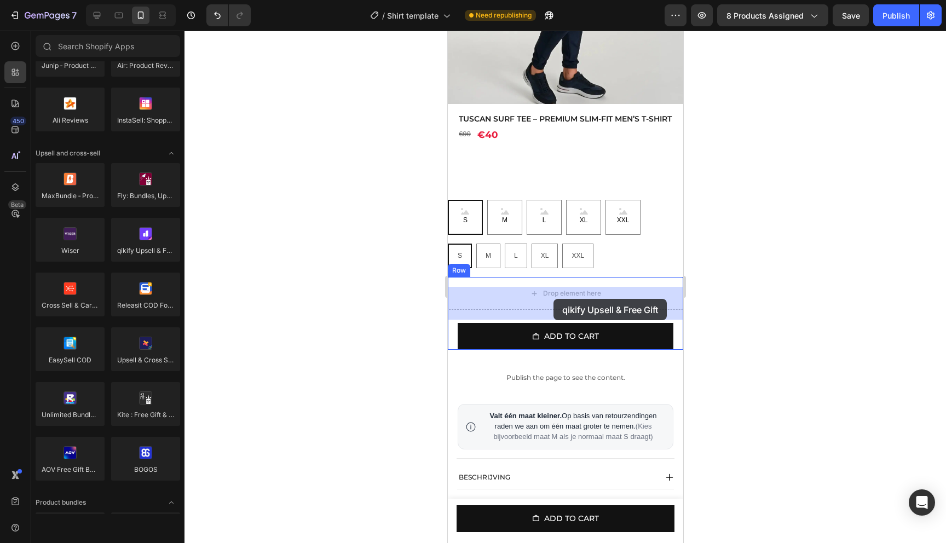
drag, startPoint x: 585, startPoint y: 283, endPoint x: 553, endPoint y: 299, distance: 36.0
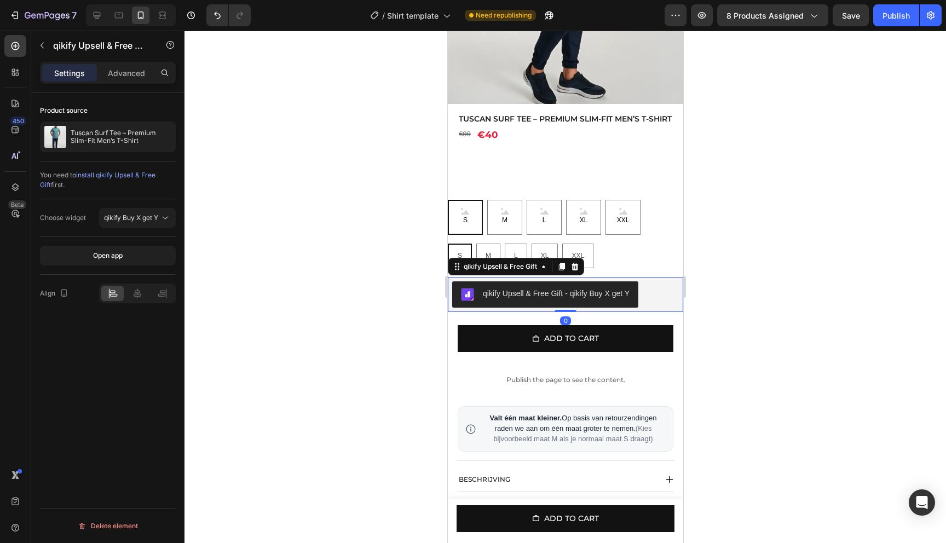
click at [579, 299] on div "qikify Upsell & Free Gift - qikify Buy X get Y" at bounding box center [555, 293] width 147 height 11
click at [576, 271] on icon at bounding box center [574, 266] width 9 height 9
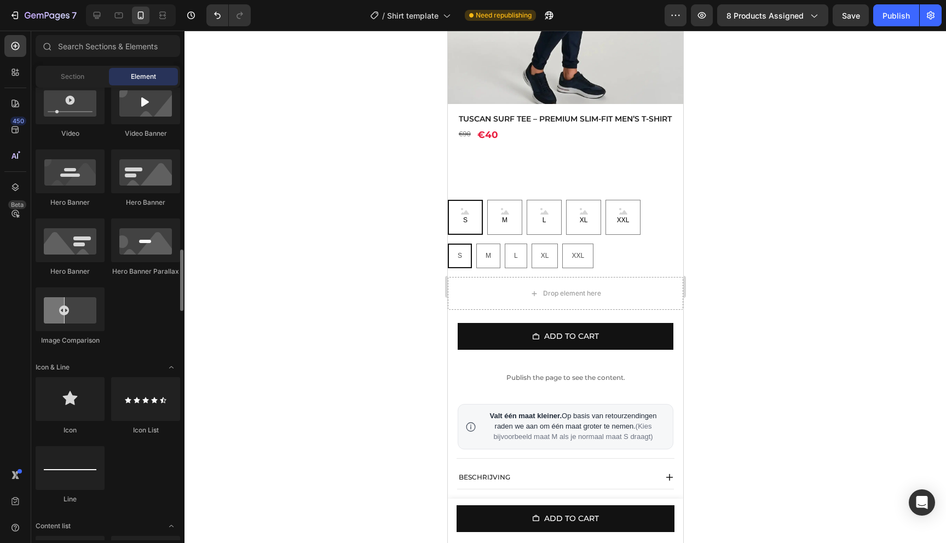
scroll to position [0, 0]
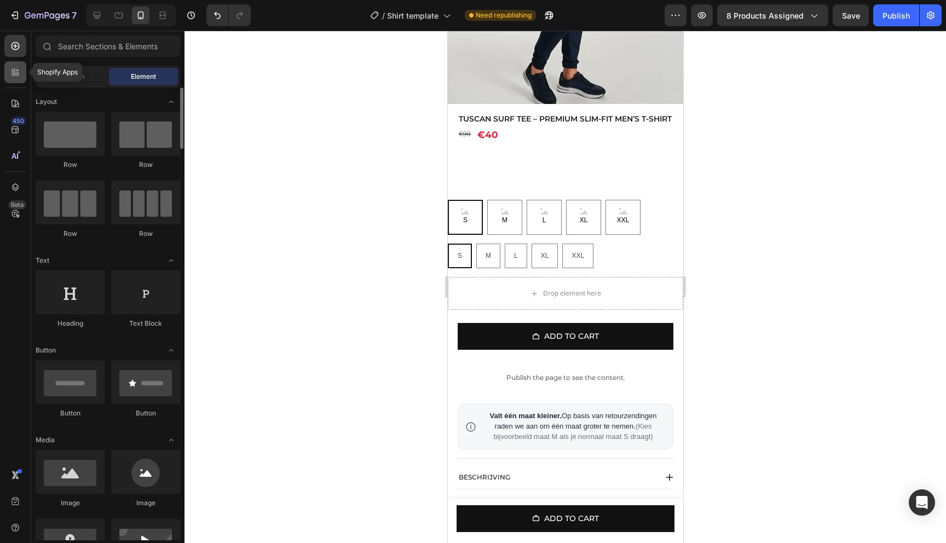
click at [8, 71] on div at bounding box center [15, 72] width 22 height 22
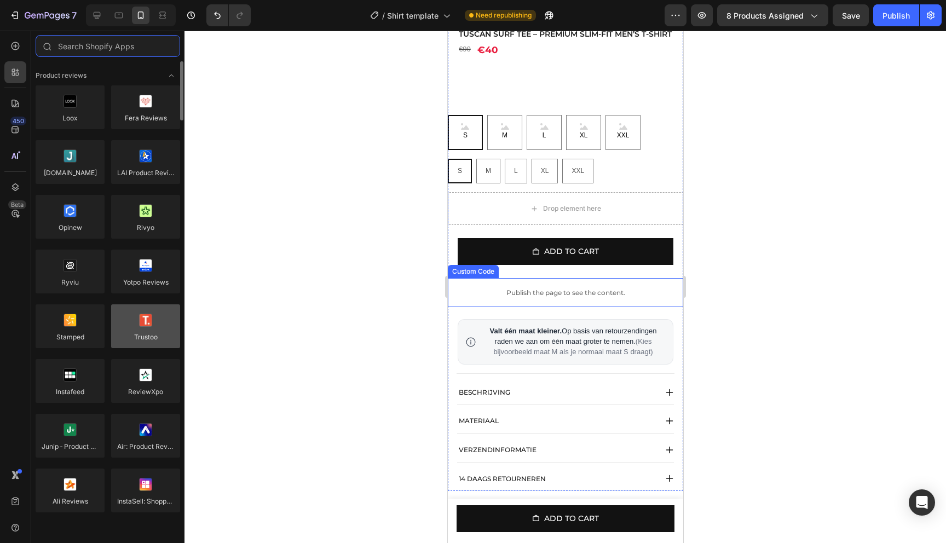
scroll to position [39, 0]
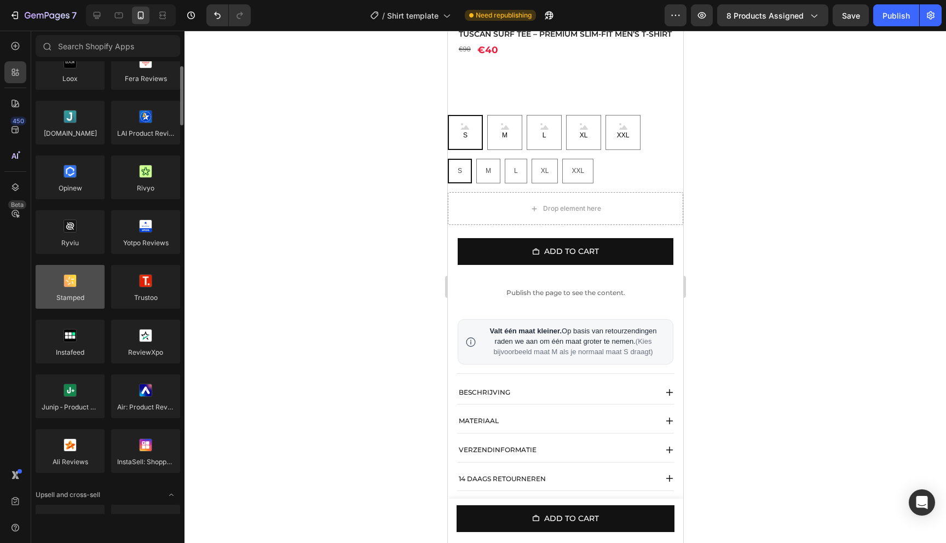
click at [79, 299] on div at bounding box center [70, 287] width 69 height 44
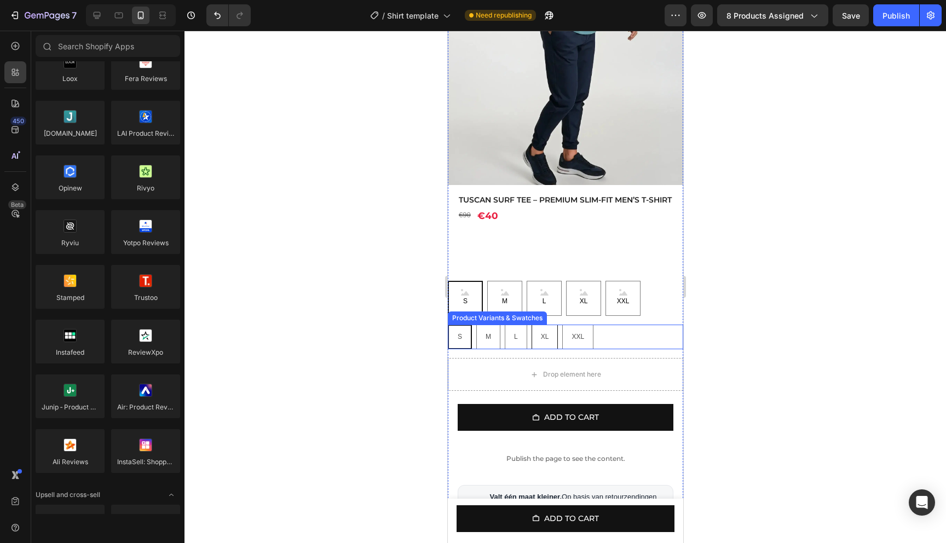
scroll to position [161, 0]
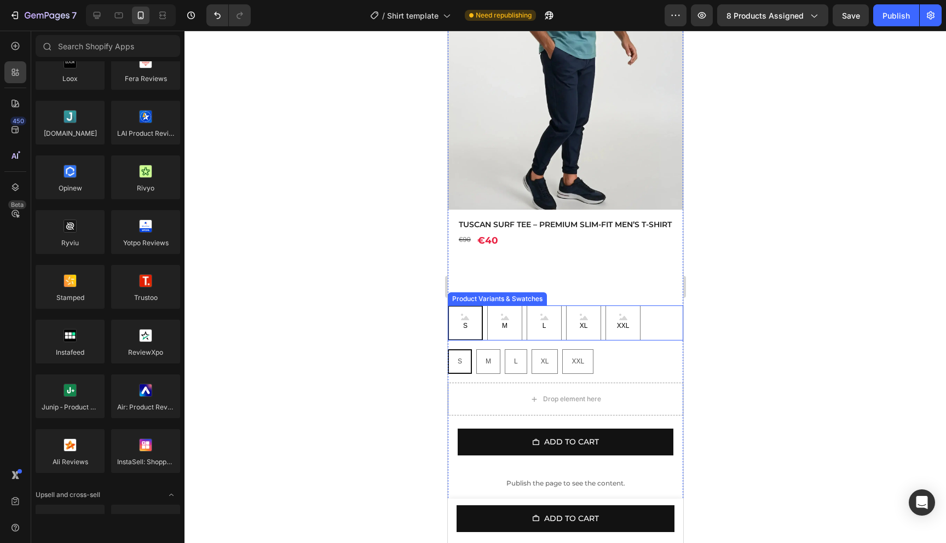
click at [650, 340] on div "S S S M M M L L L XL XL XL XXL XXL XXL" at bounding box center [564, 322] width 235 height 35
radio input "false"
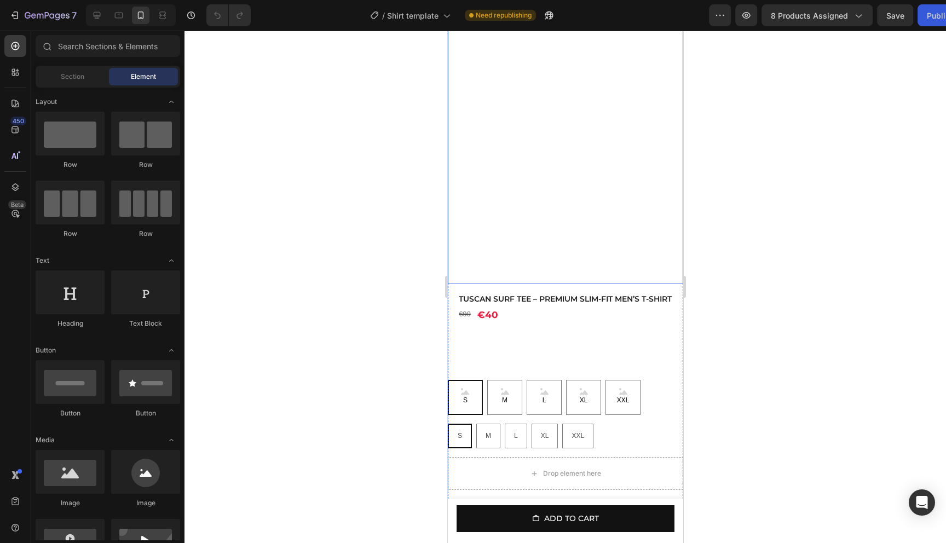
scroll to position [252, 0]
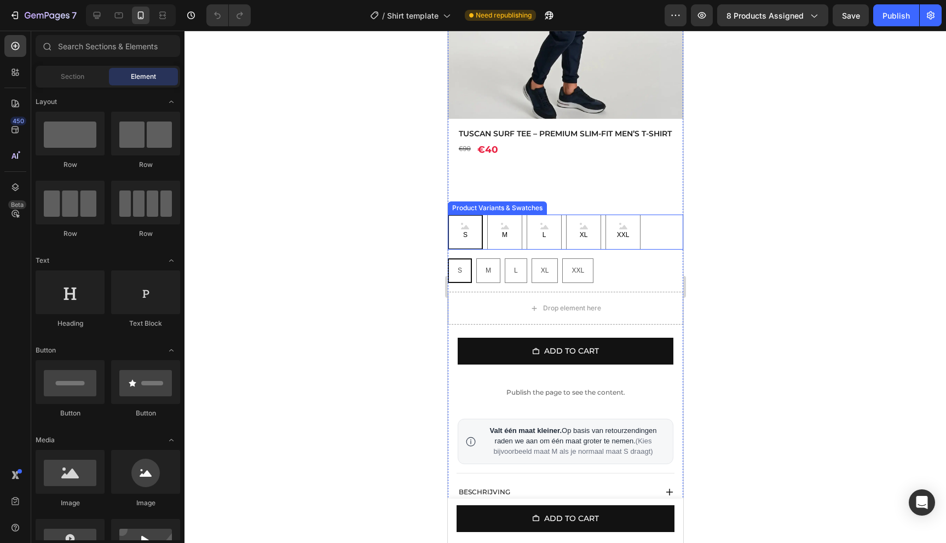
click at [651, 245] on div "S S S M M M L L L XL XL XL XXL XXL XXL" at bounding box center [564, 232] width 235 height 35
radio input "false"
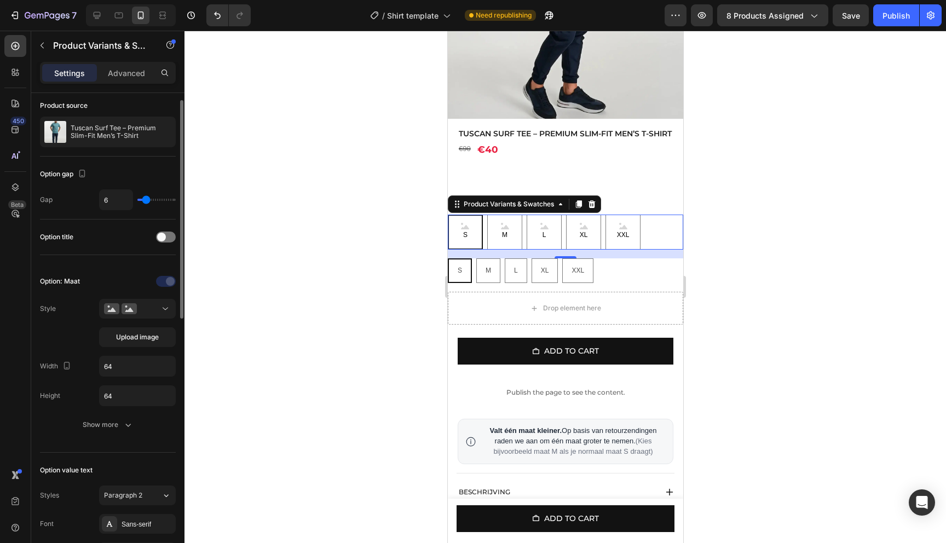
scroll to position [45, 0]
click at [142, 337] on span "Upload image" at bounding box center [137, 334] width 43 height 10
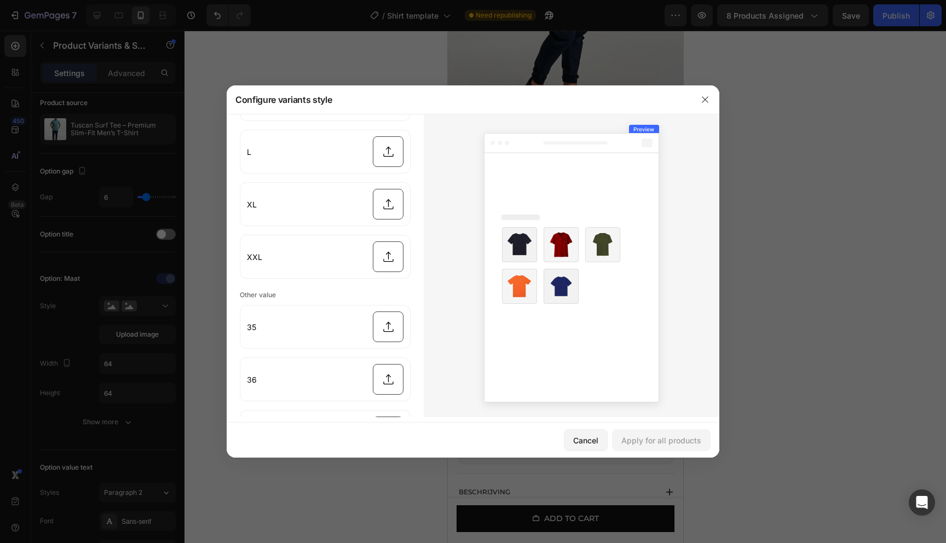
scroll to position [0, 0]
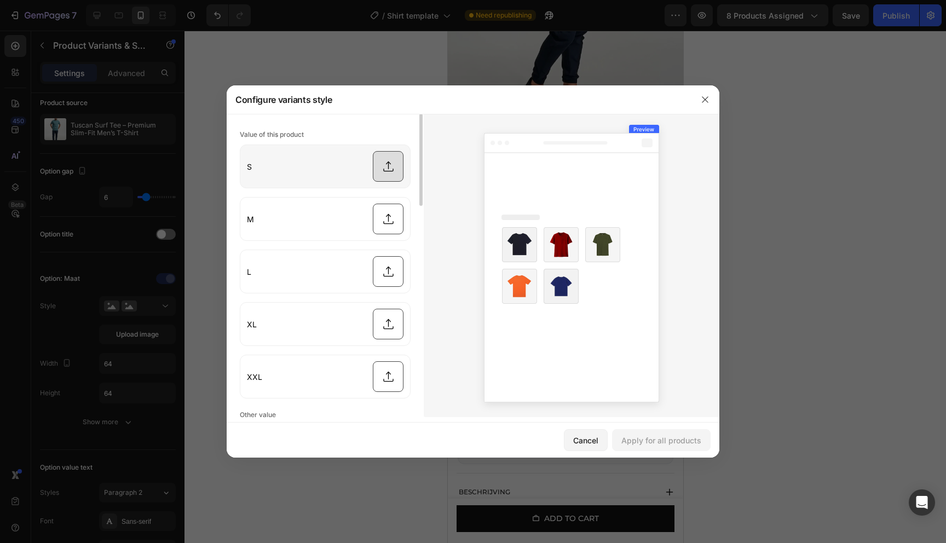
click at [387, 169] on input "file" at bounding box center [325, 166] width 170 height 43
type input "C:\fakepath\Untitled_design_33.webp"
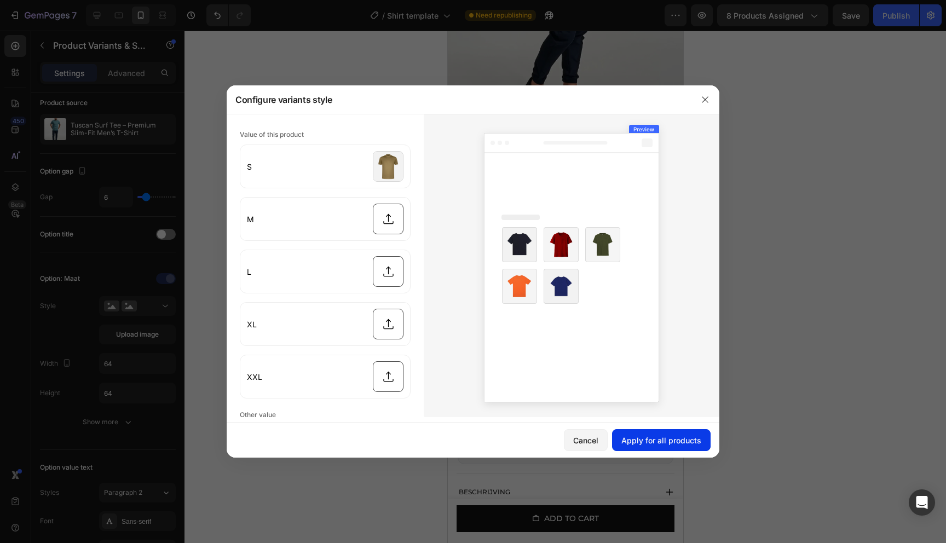
click at [662, 442] on div "Apply for all products" at bounding box center [661, 440] width 80 height 11
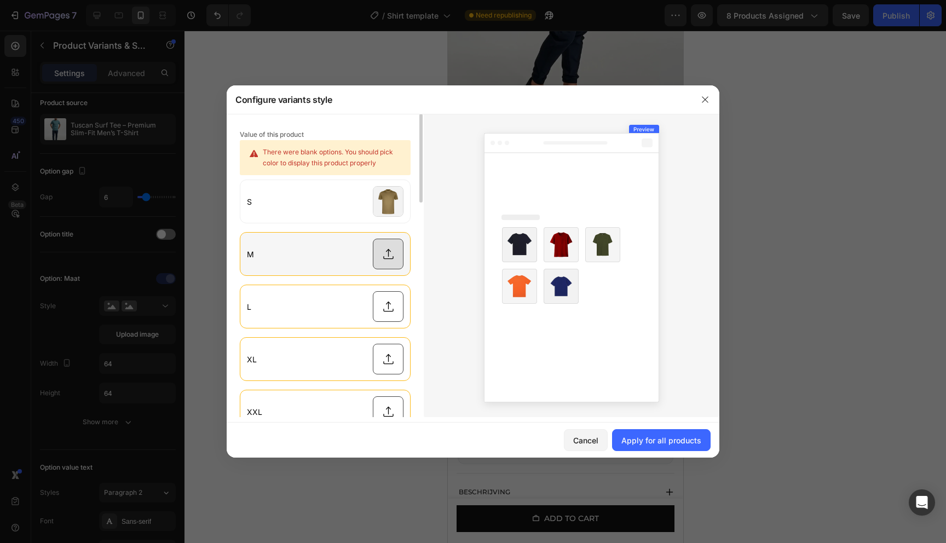
click at [393, 259] on input "file" at bounding box center [325, 254] width 170 height 43
type input "C:\fakepath\Untitled design (45).png"
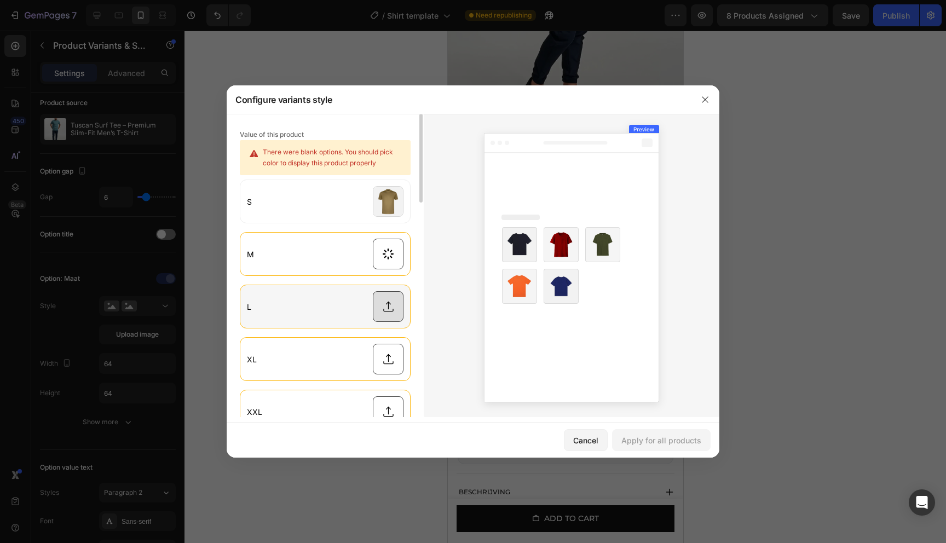
click at [378, 300] on input "file" at bounding box center [325, 306] width 170 height 43
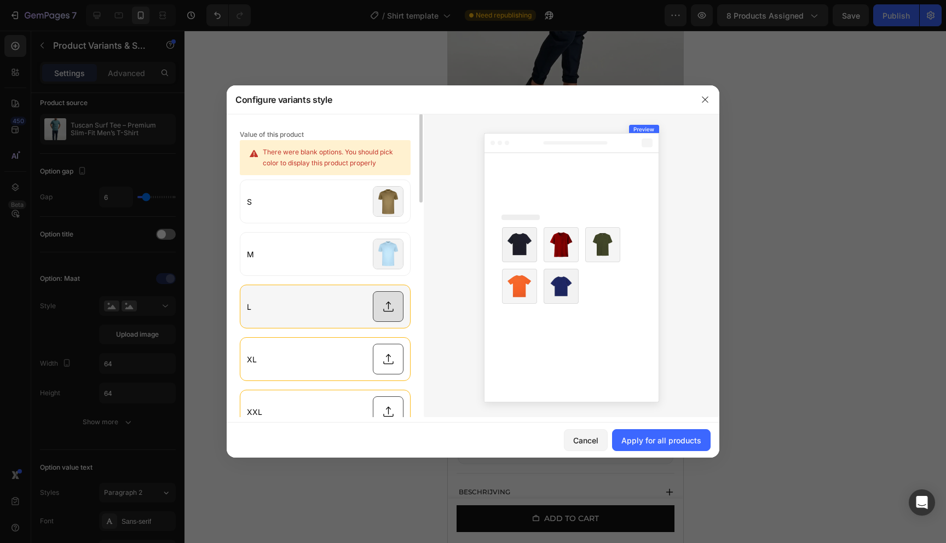
type input "C:\fakepath\Untitled design (43).png"
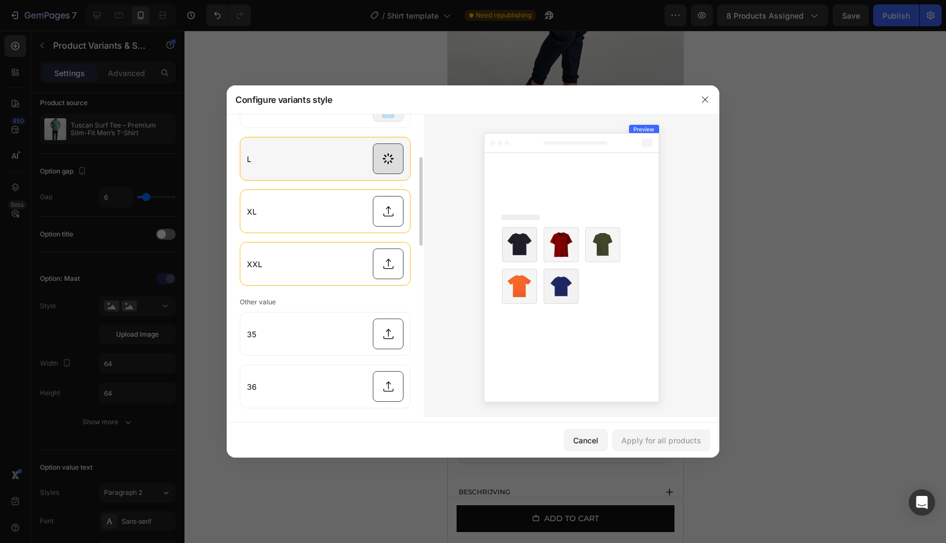
scroll to position [68, 0]
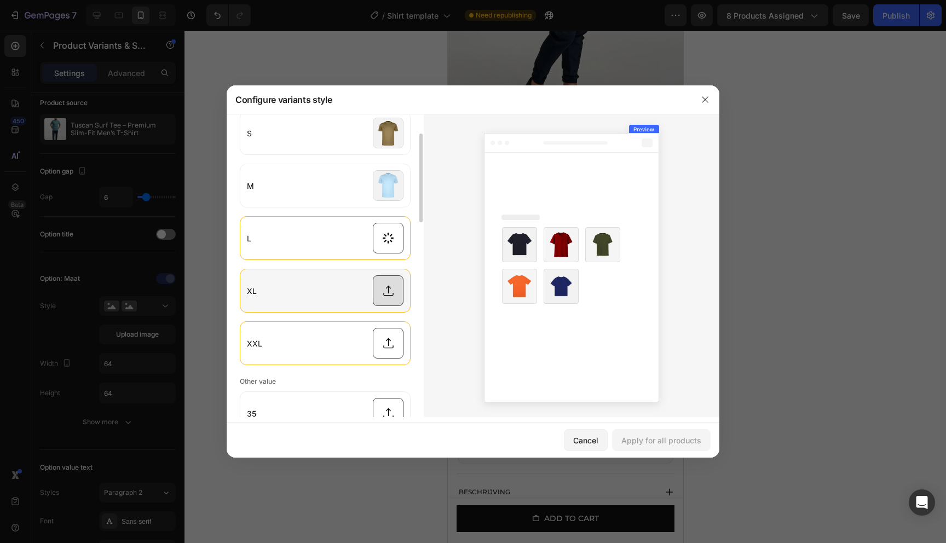
click at [394, 300] on input "file" at bounding box center [325, 290] width 170 height 43
type input "C:\fakepath\Untitled design (30).png"
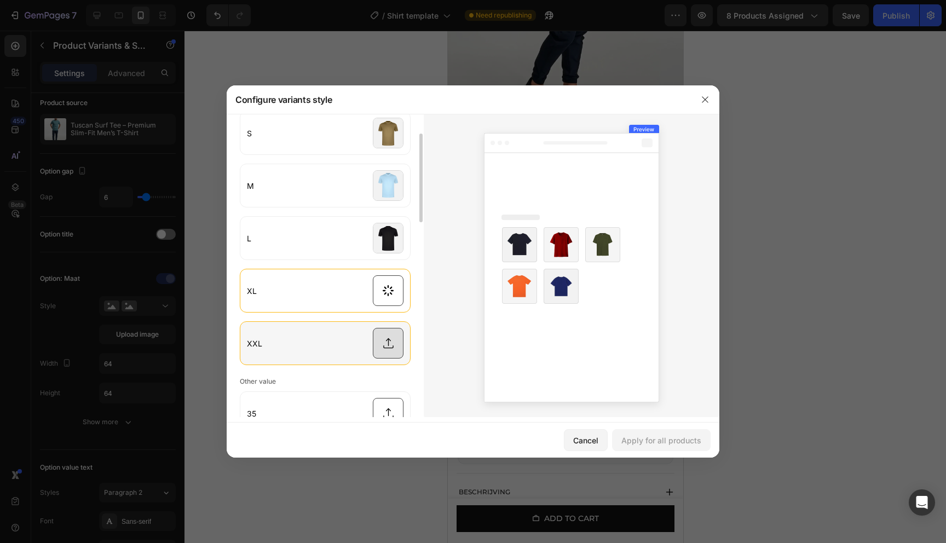
click at [389, 347] on input "file" at bounding box center [325, 343] width 170 height 43
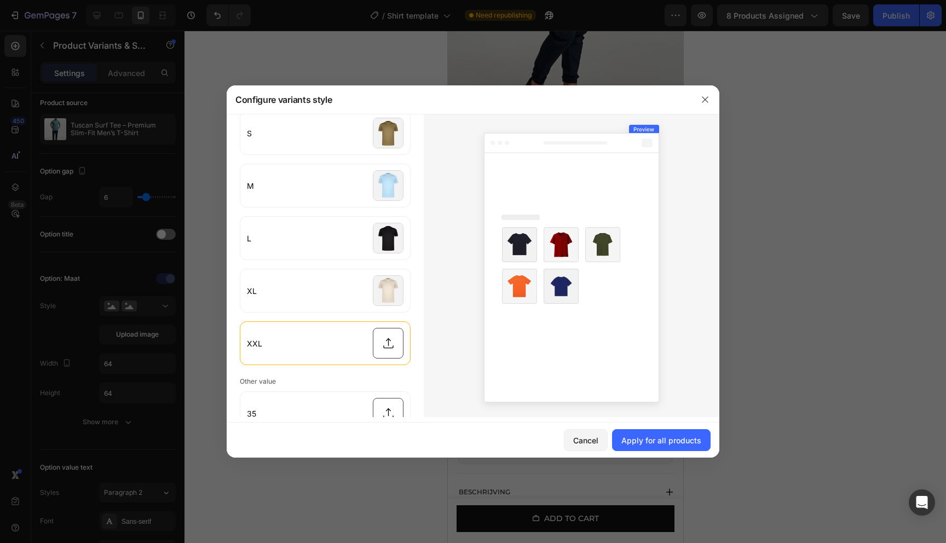
type input "C:\fakepath\Untitled design (35).png"
click at [630, 439] on div "Apply for all products" at bounding box center [661, 440] width 80 height 11
radio input "false"
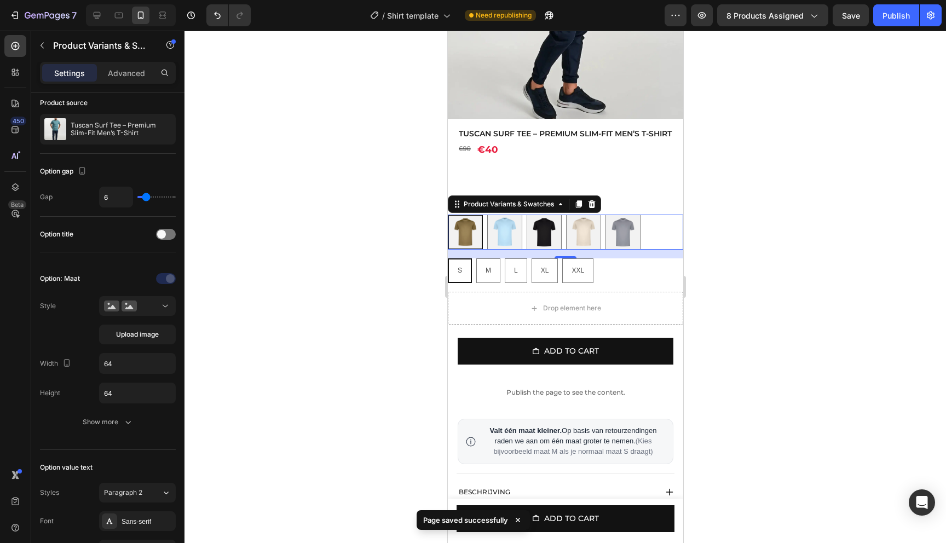
click at [673, 241] on div "S S M M L L XL XL XXL XXL" at bounding box center [564, 232] width 235 height 35
click at [745, 256] on div at bounding box center [564, 287] width 761 height 512
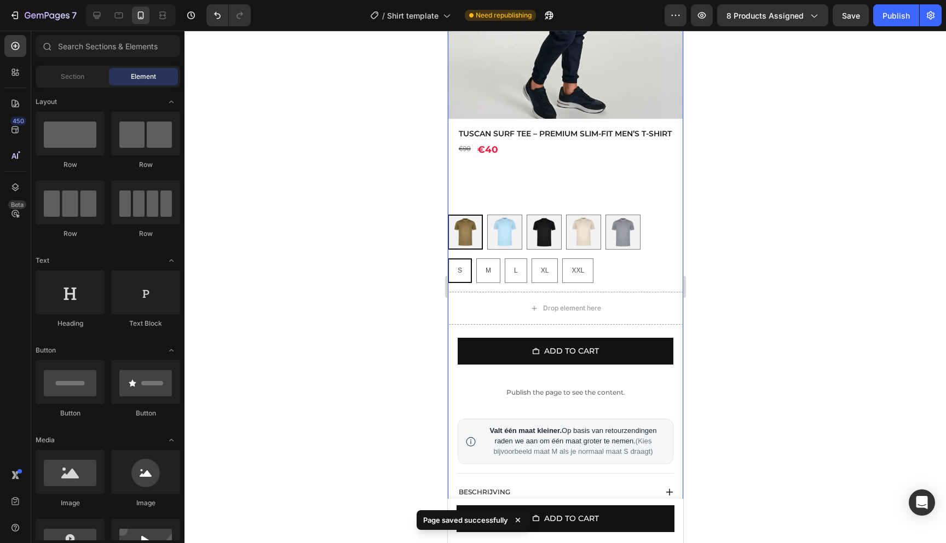
click at [573, 218] on div "Tuscan Surf Tee – Premium Slim-Fit Men’s T-Shirt Product Title €90 Product Pric…" at bounding box center [564, 359] width 235 height 463
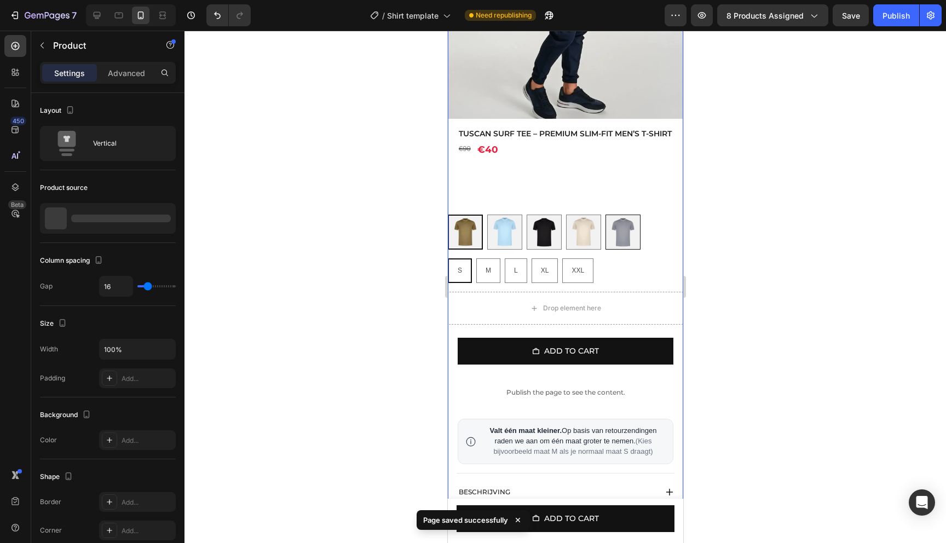
click at [623, 235] on img at bounding box center [622, 232] width 34 height 34
click at [605, 215] on input "XXL XXL" at bounding box center [604, 214] width 1 height 1
radio input "false"
radio input "true"
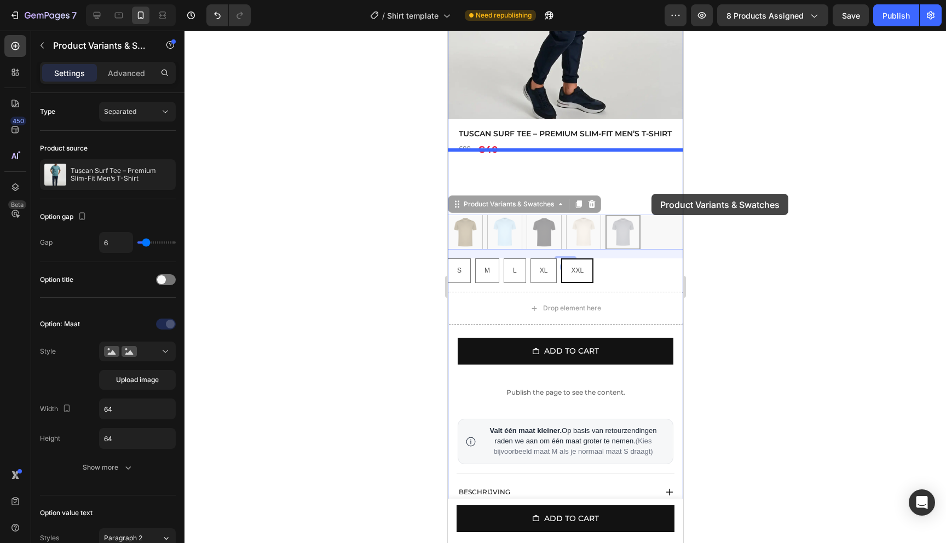
drag, startPoint x: 654, startPoint y: 235, endPoint x: 651, endPoint y: 194, distance: 41.7
click at [651, 194] on div "iPhone 15 Pro Max ( 430 px) iPhone 13 Mini iPhone 13 Pro iPhone 11 Pro Max iPho…" at bounding box center [564, 319] width 235 height 1082
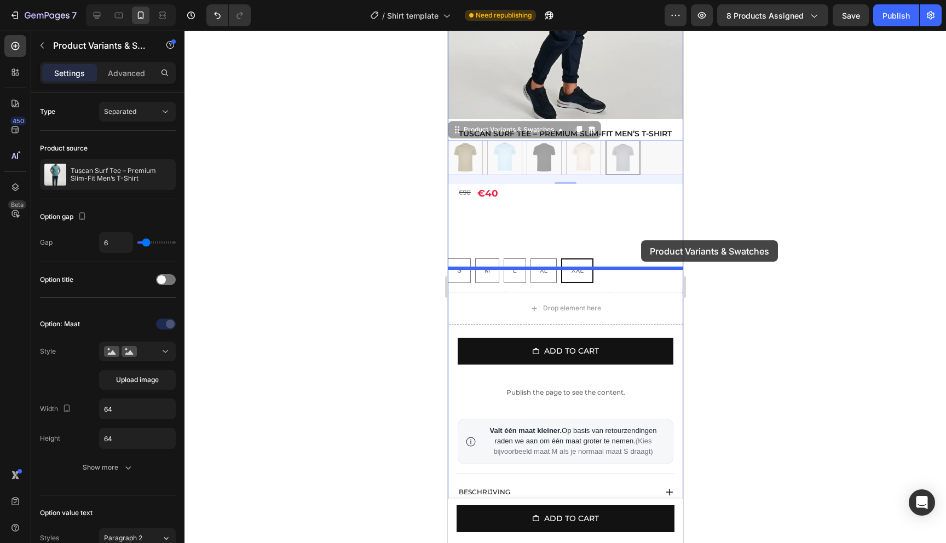
drag, startPoint x: 641, startPoint y: 178, endPoint x: 640, endPoint y: 240, distance: 61.9
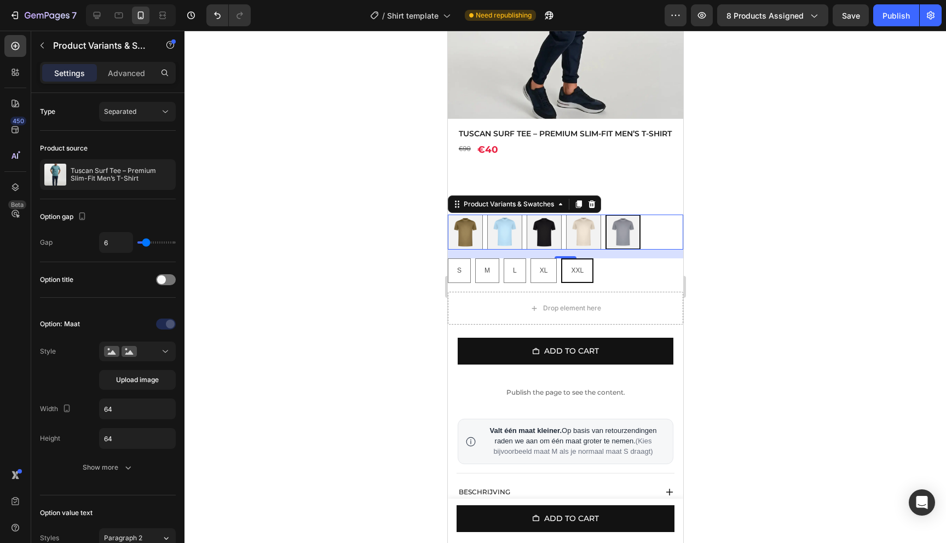
click at [735, 240] on div at bounding box center [564, 287] width 761 height 512
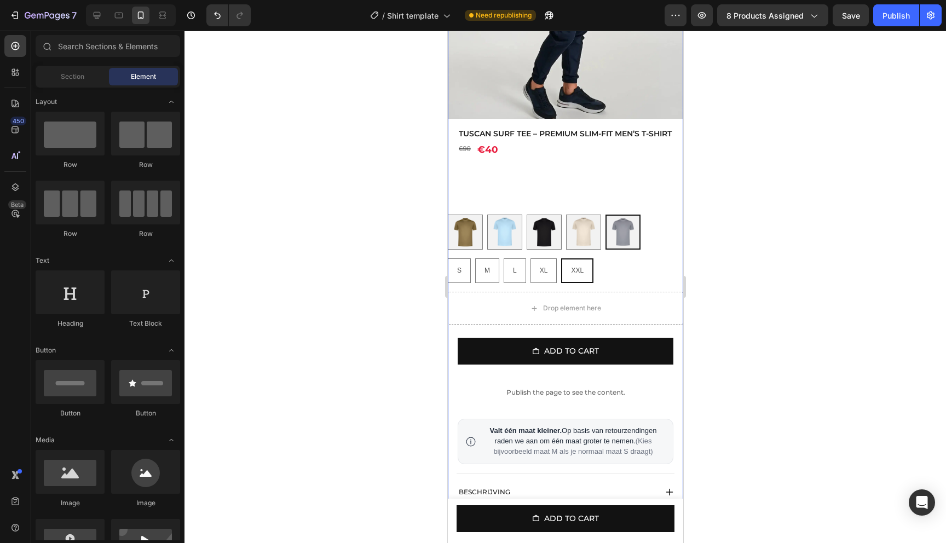
click at [521, 159] on div "€90 Product Price Product Price €40 Product Price Product Price Row" at bounding box center [564, 149] width 235 height 19
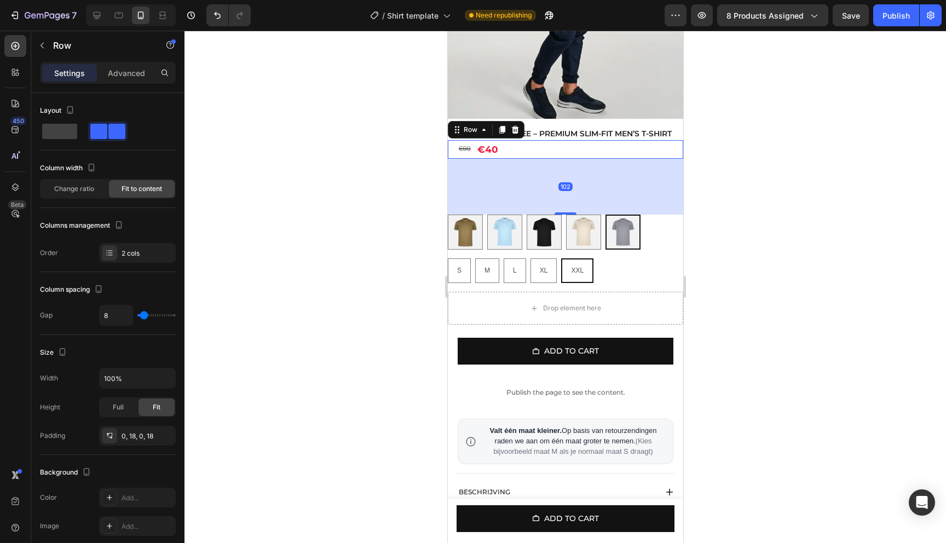
drag, startPoint x: 565, startPoint y: 216, endPoint x: 567, endPoint y: 199, distance: 17.6
click at [567, 199] on div "102" at bounding box center [564, 187] width 235 height 56
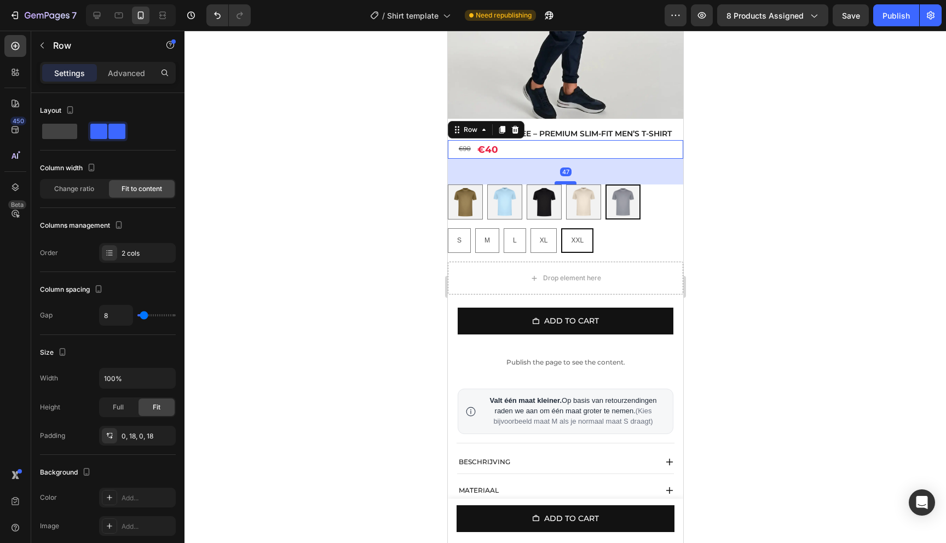
drag, startPoint x: 562, startPoint y: 224, endPoint x: 568, endPoint y: 192, distance: 32.4
click at [568, 184] on div at bounding box center [565, 182] width 22 height 3
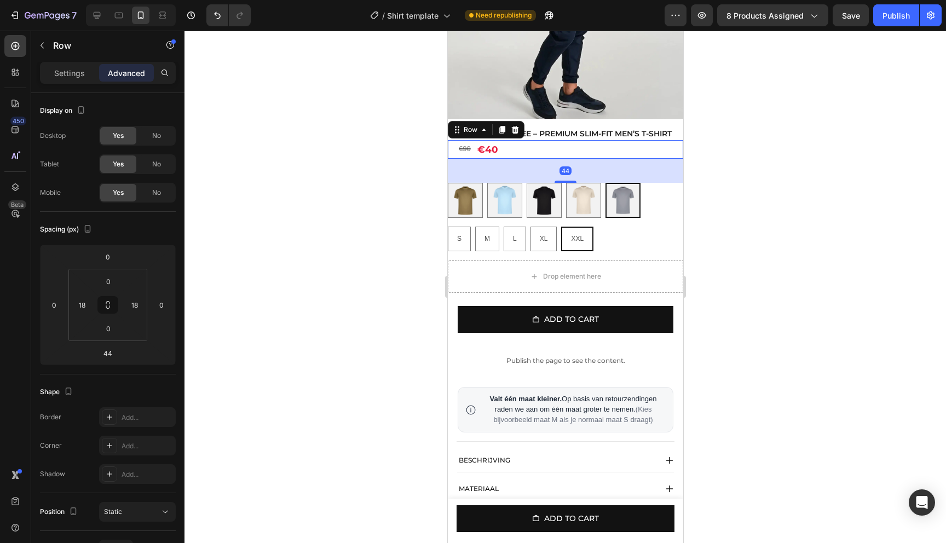
click at [712, 194] on div at bounding box center [564, 287] width 761 height 512
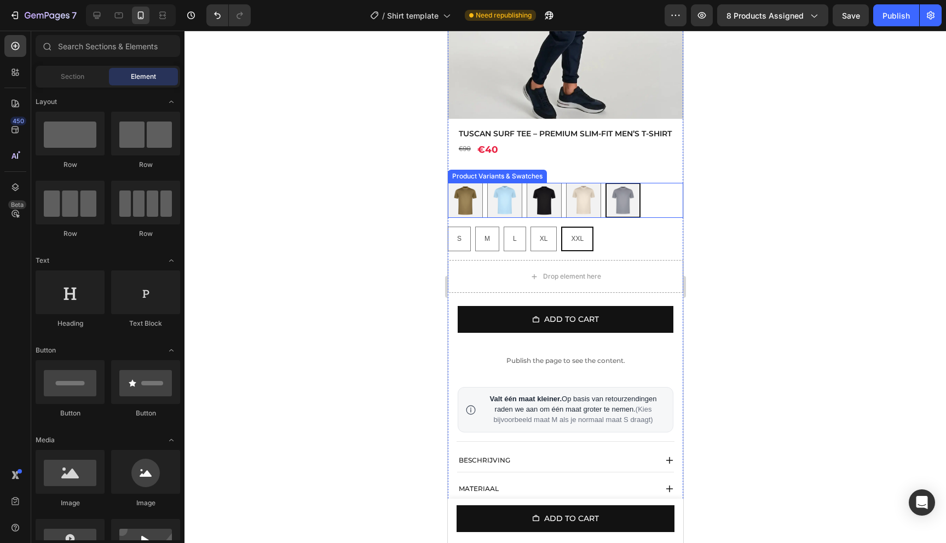
click at [656, 204] on div "S S M M L L XL XL XXL XXL" at bounding box center [564, 200] width 235 height 35
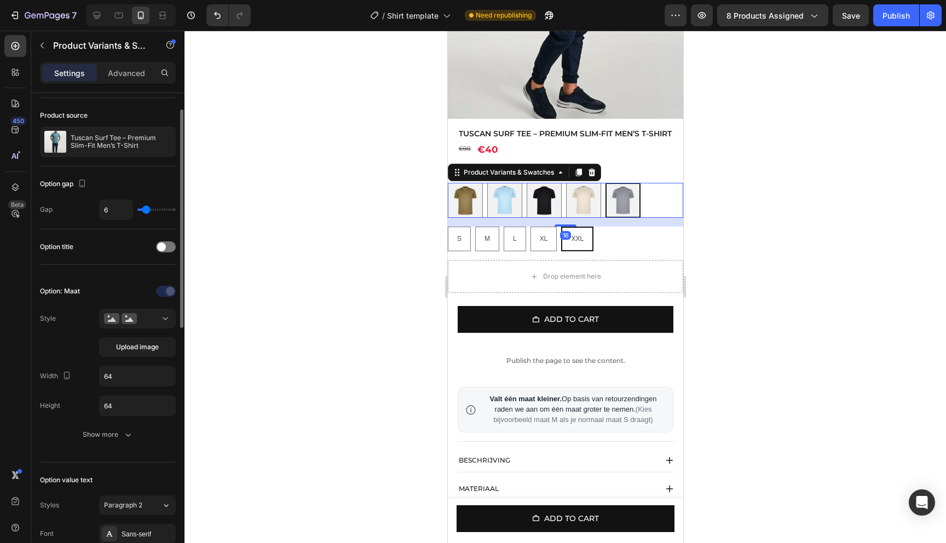
scroll to position [34, 0]
click at [169, 245] on div at bounding box center [166, 245] width 20 height 11
radio input "true"
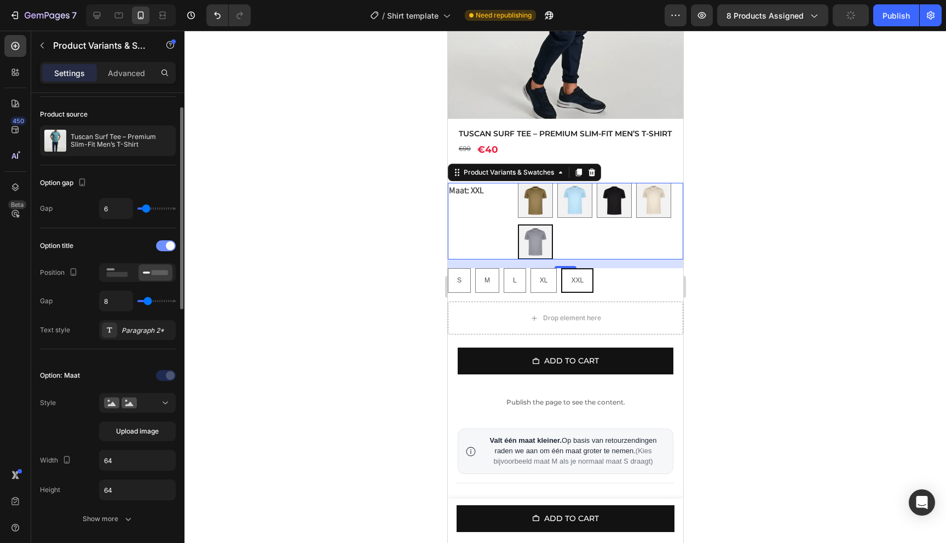
click at [167, 247] on span at bounding box center [170, 245] width 9 height 9
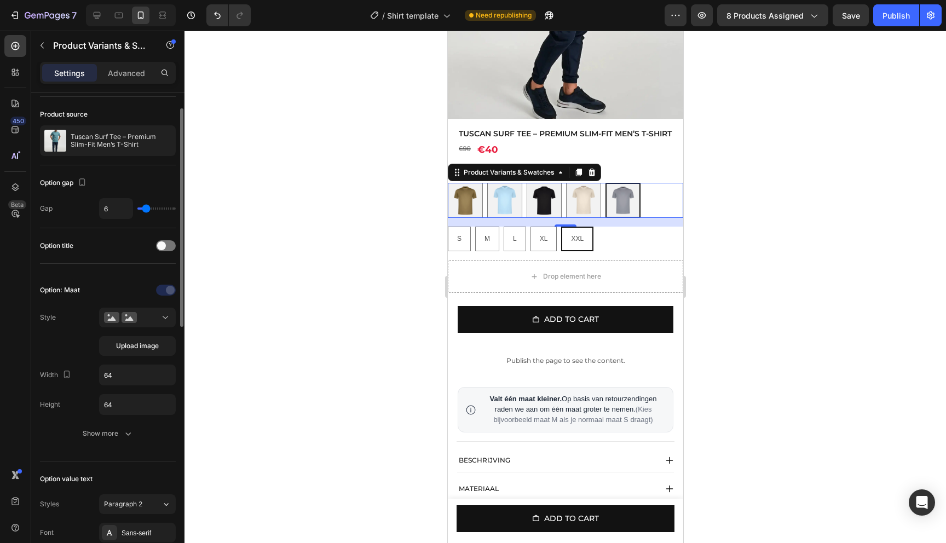
scroll to position [0, 0]
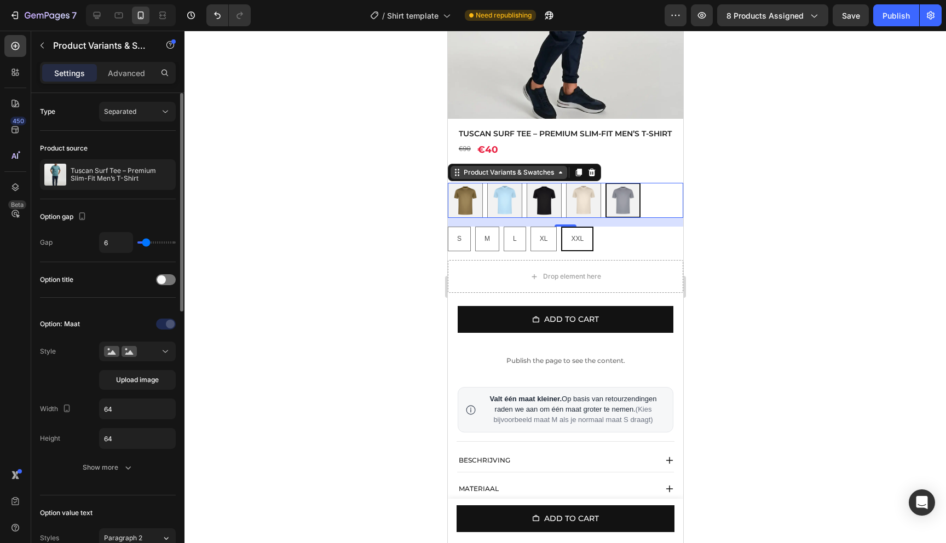
click at [538, 177] on div "Product Variants & Swatches" at bounding box center [508, 172] width 95 height 10
click at [259, 163] on div at bounding box center [564, 287] width 761 height 512
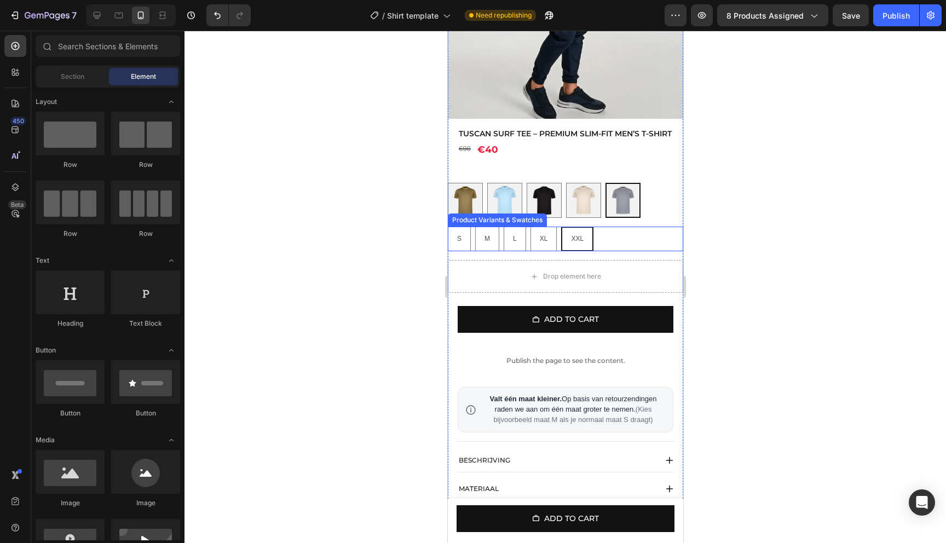
click at [662, 218] on div "S S M M L L XL XL XXL XXL" at bounding box center [564, 200] width 235 height 35
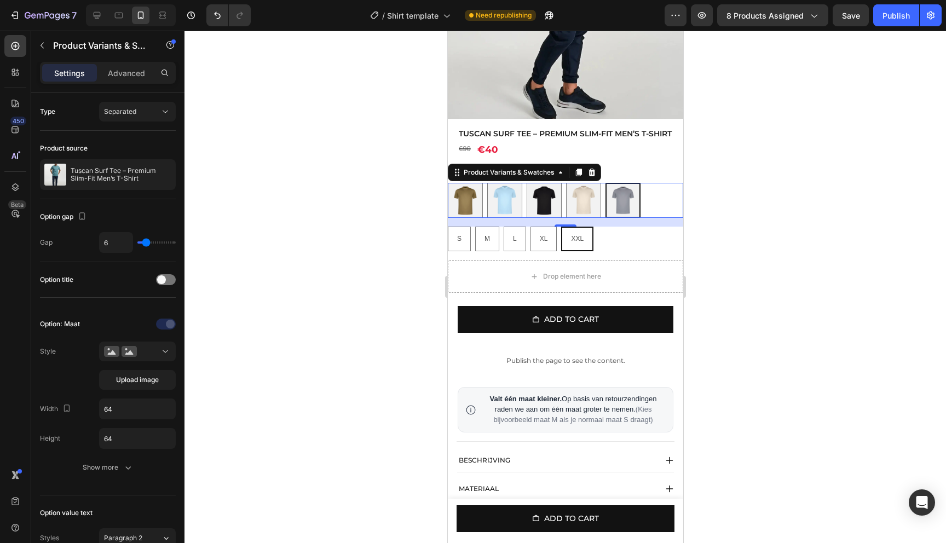
click at [722, 174] on div at bounding box center [564, 287] width 761 height 512
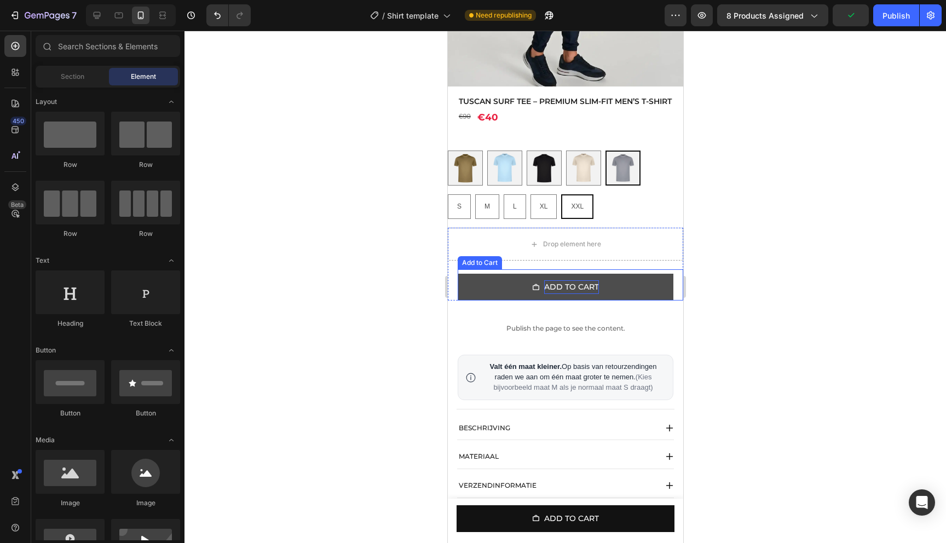
scroll to position [292, 0]
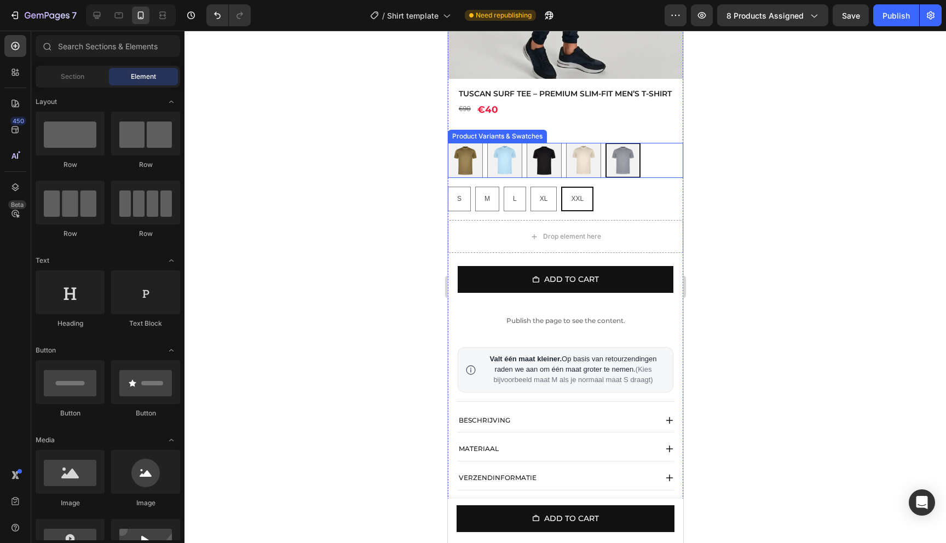
click at [654, 178] on div "S S M M L L XL XL XXL XXL" at bounding box center [564, 160] width 235 height 35
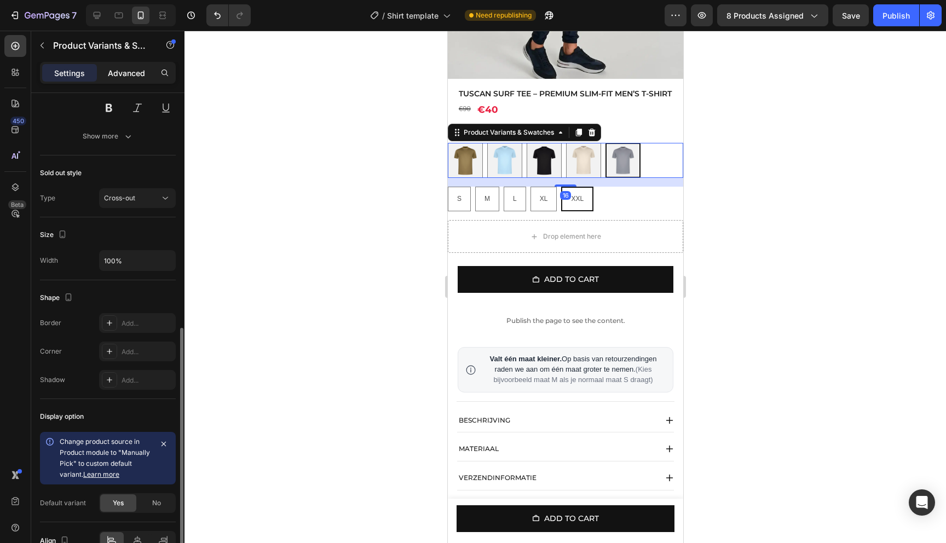
click at [137, 80] on div "Advanced" at bounding box center [126, 73] width 55 height 18
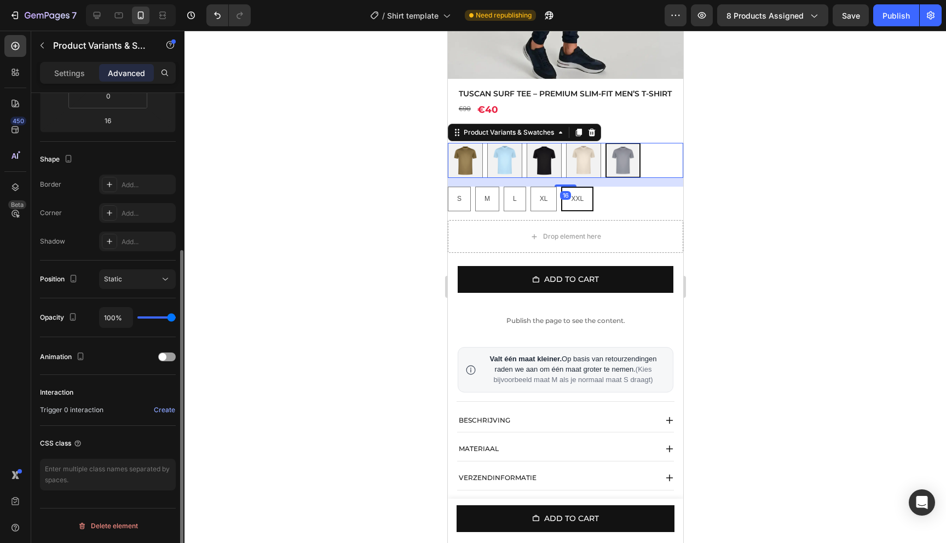
type input "92%"
type input "92"
type input "88%"
type input "88"
type input "86%"
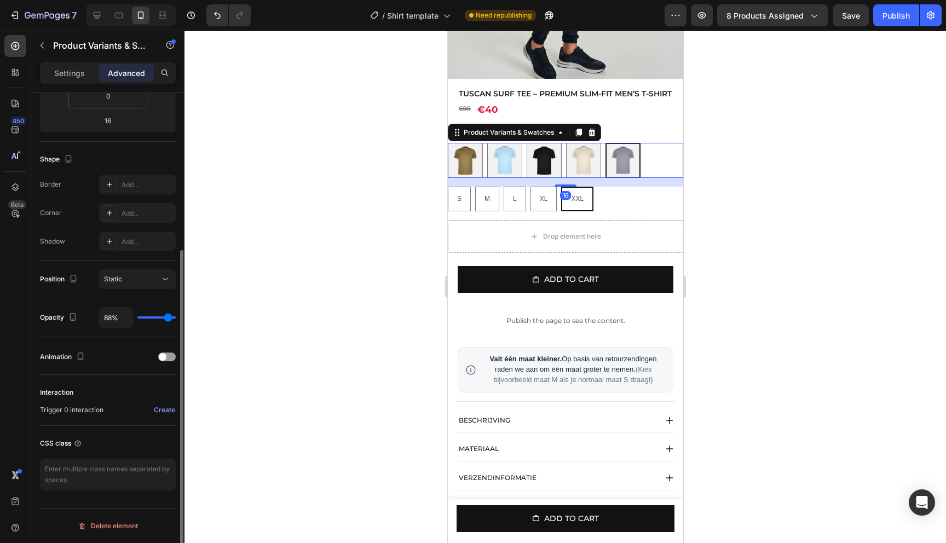
type input "86"
type input "85%"
type input "85"
type input "84%"
type input "84"
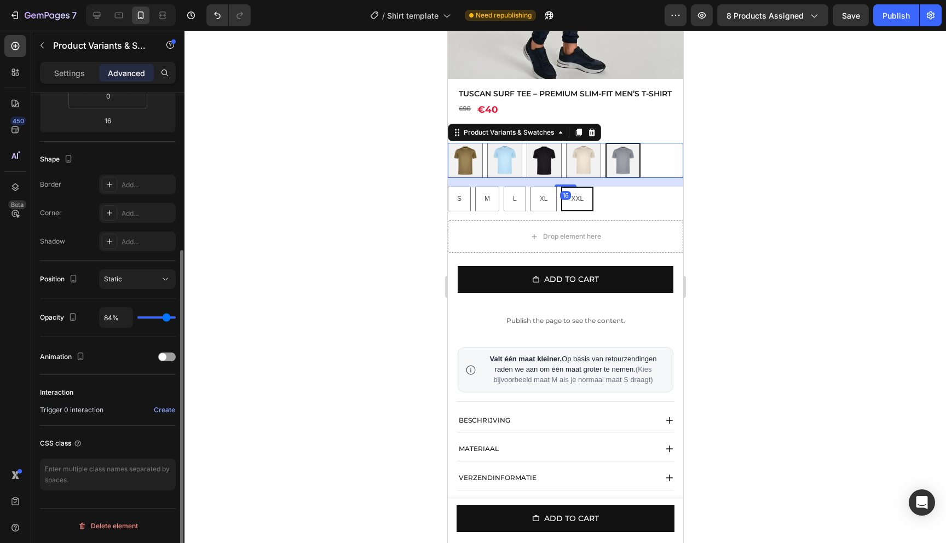
type input "83%"
type input "83"
type input "82%"
type input "82"
type input "81%"
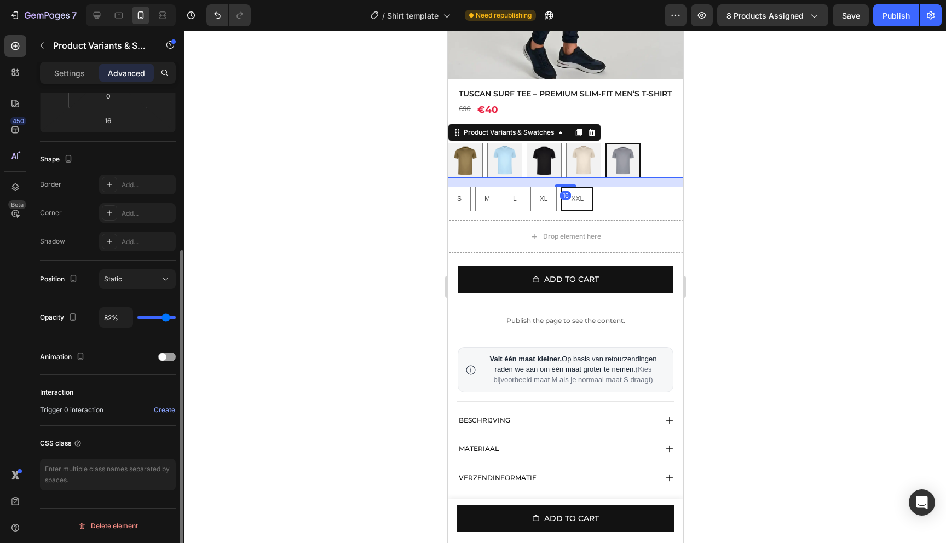
type input "81"
type input "80%"
type input "80"
type input "79%"
type input "79"
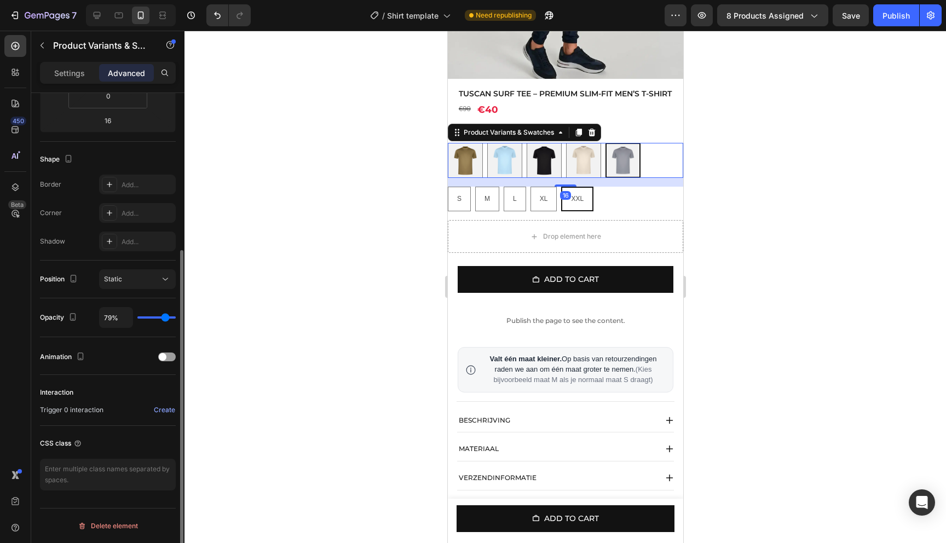
type input "78%"
type input "78"
type input "77%"
type input "77"
type input "76%"
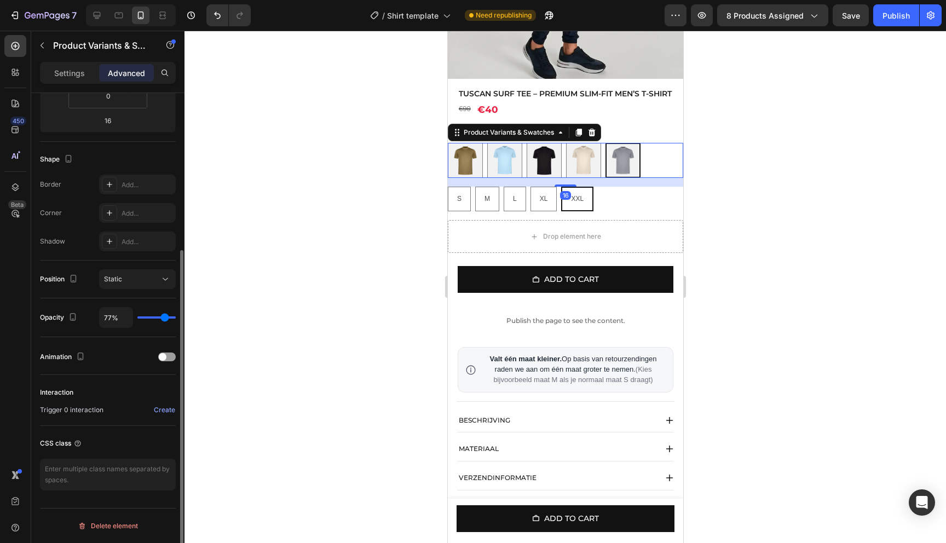
type input "76"
type input "75%"
type input "75"
type input "74%"
type input "74"
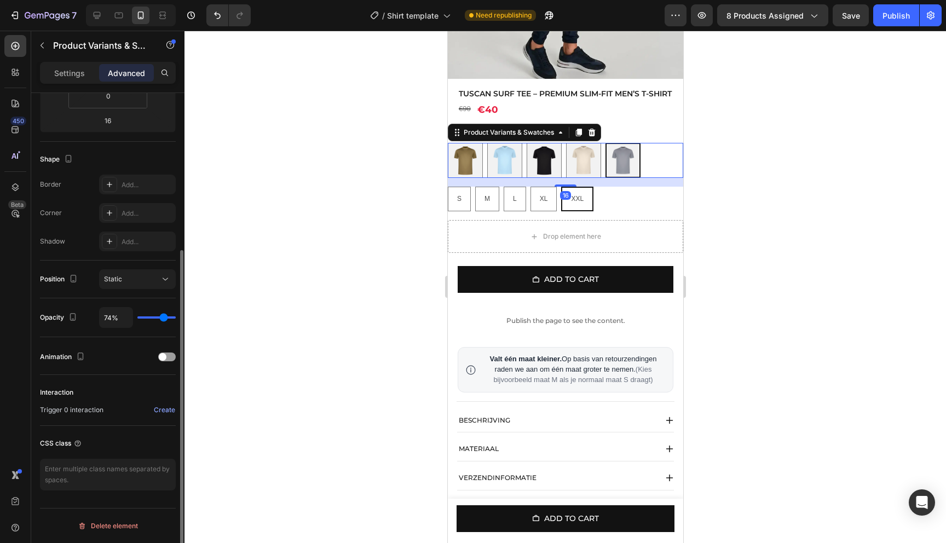
type input "72%"
type input "72"
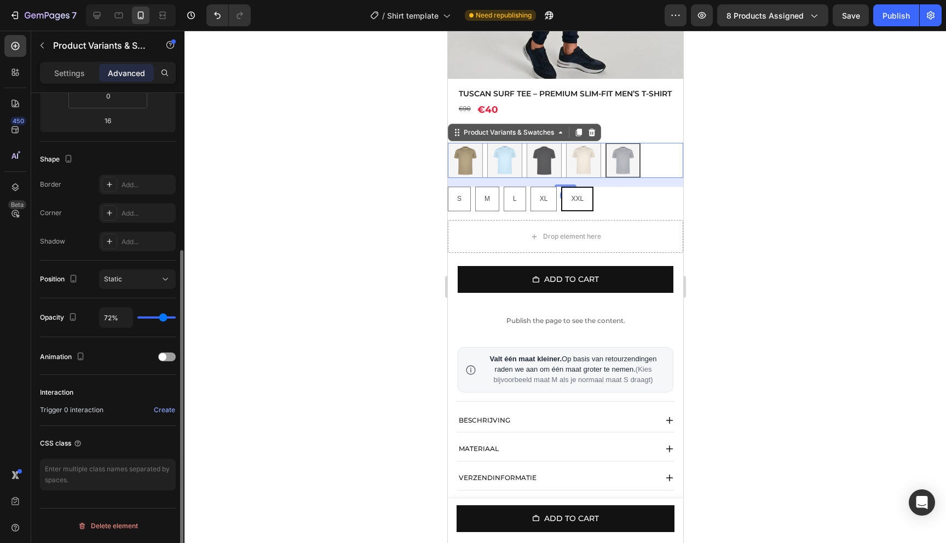
type input "71%"
type input "71"
type input "70%"
type input "70"
type input "69%"
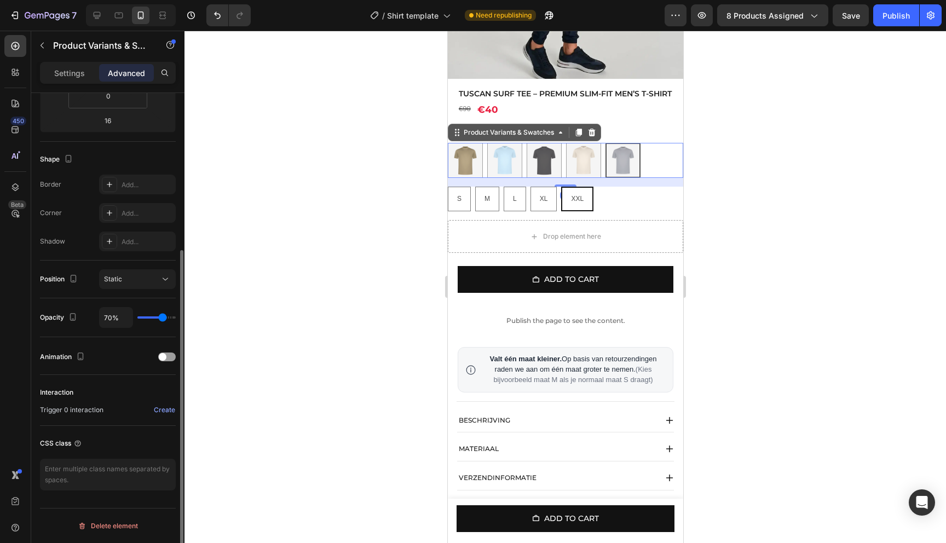
type input "69"
type input "67%"
type input "67"
type input "66%"
type input "66"
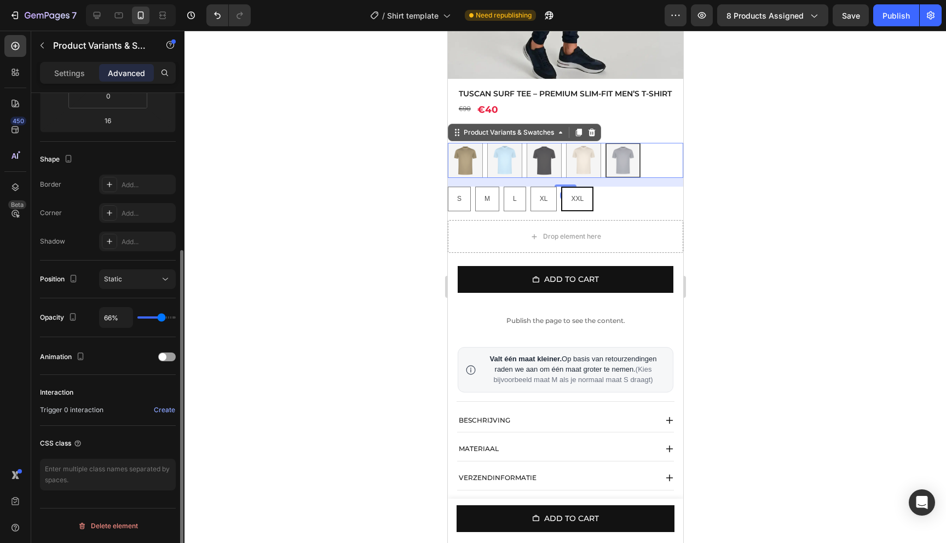
type input "64%"
type input "64"
type input "62%"
type input "62"
type input "60%"
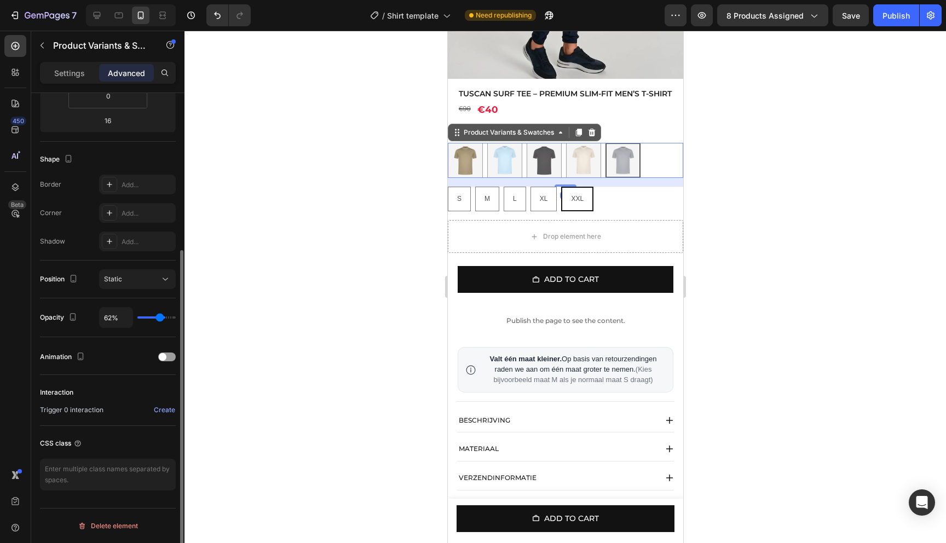
type input "60"
type input "58%"
type input "58"
type input "56%"
type input "56"
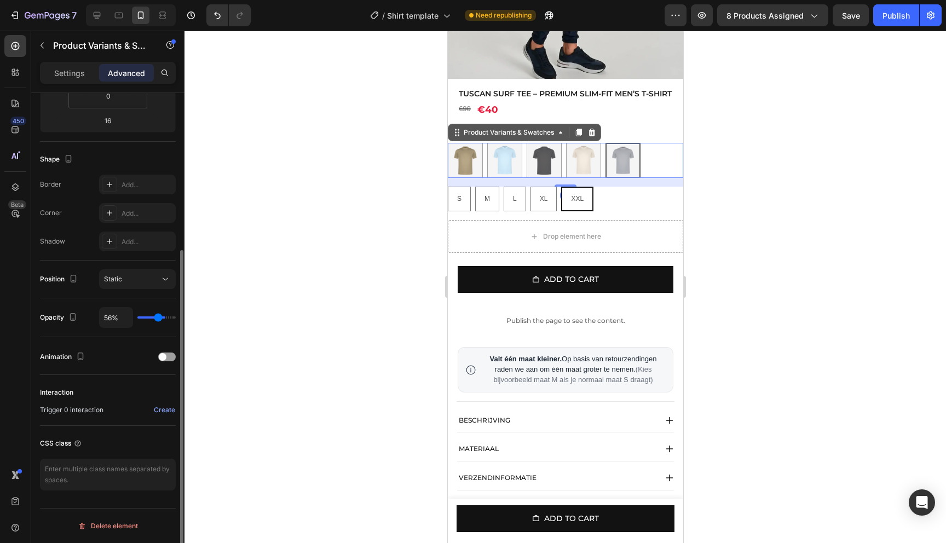
type input "54%"
type input "54"
type input "52%"
type input "52"
type input "50%"
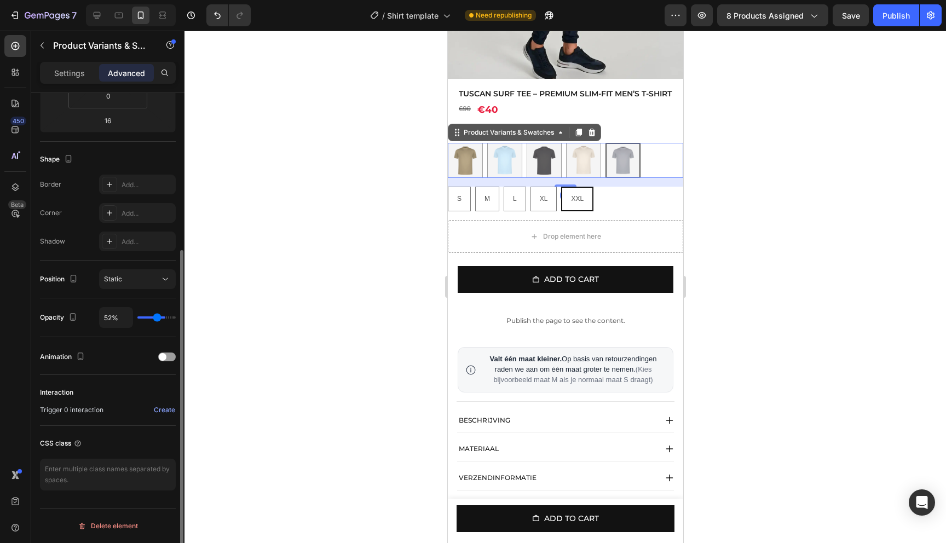
type input "50"
type input "49%"
type input "49"
type input "47%"
type input "47"
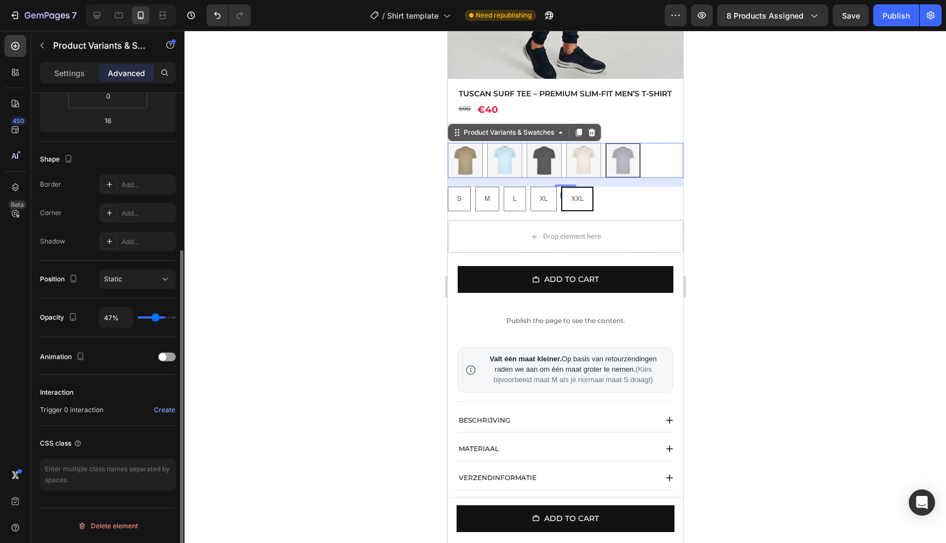
type input "46%"
type input "46"
type input "45%"
type input "45"
type input "44%"
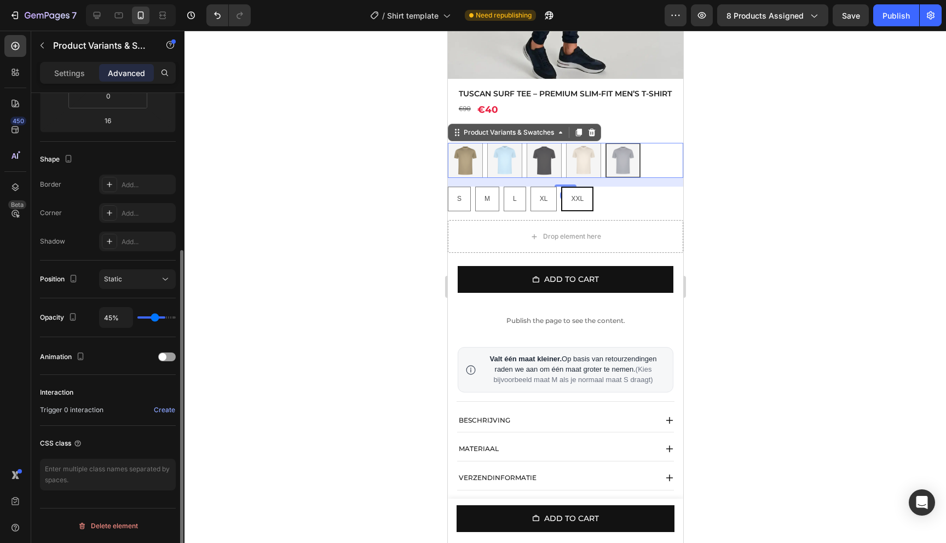
type input "44"
type input "43%"
type input "43"
type input "42%"
type input "42"
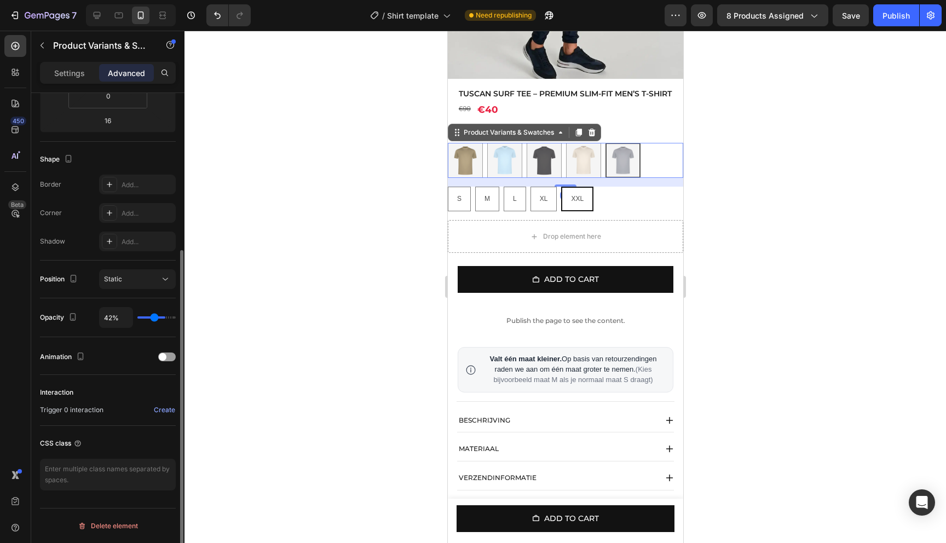
type input "41%"
type input "41"
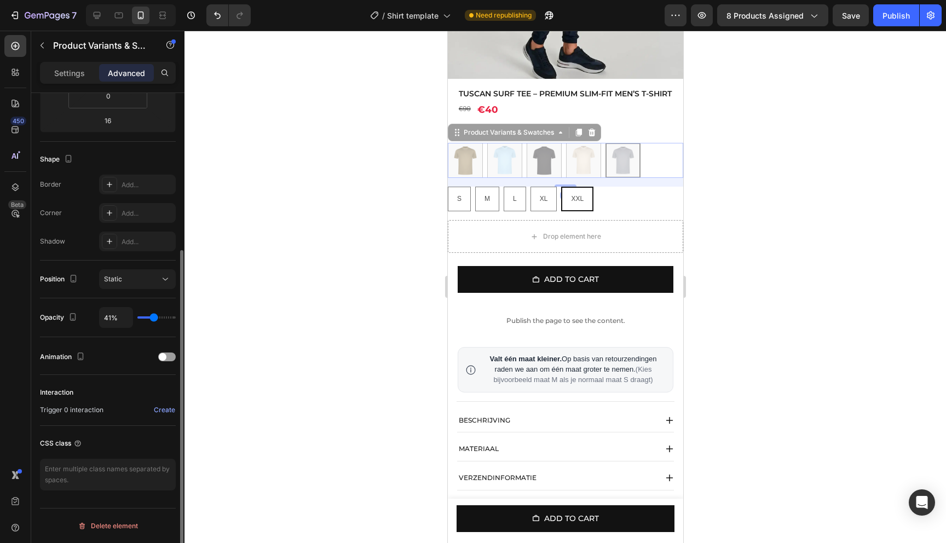
type input "40%"
type input "40"
type input "41%"
type input "41"
type input "43%"
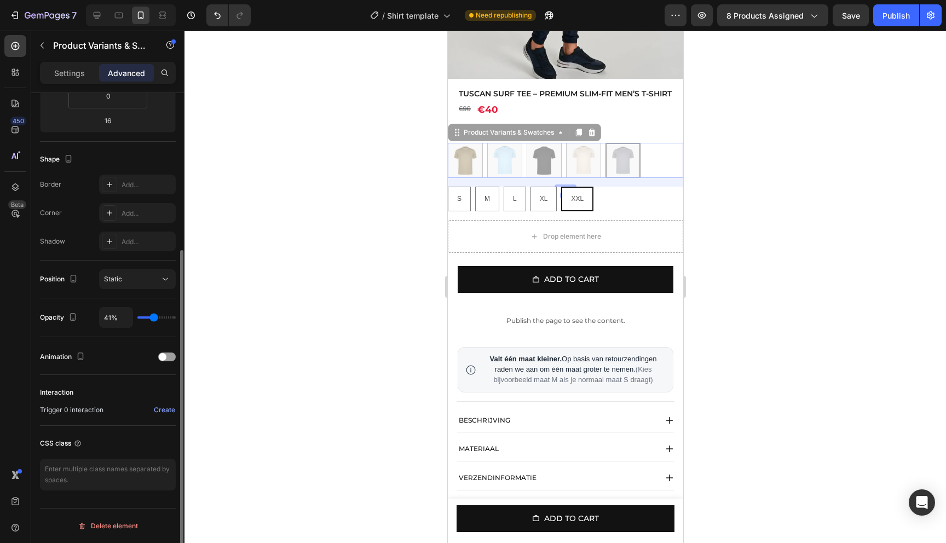
type input "43"
type input "47%"
type input "47"
type input "49%"
type input "49"
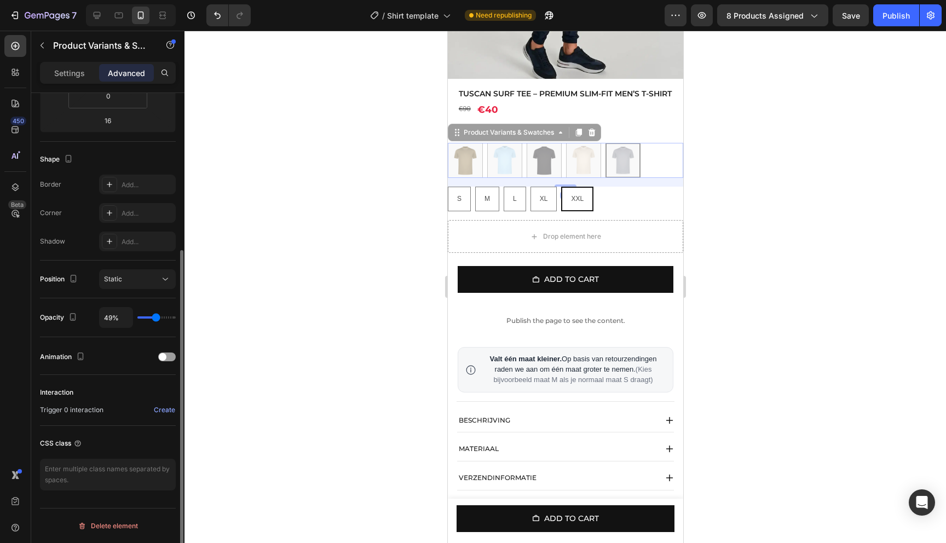
type input "50%"
type input "50"
type input "52%"
type input "52"
type input "53%"
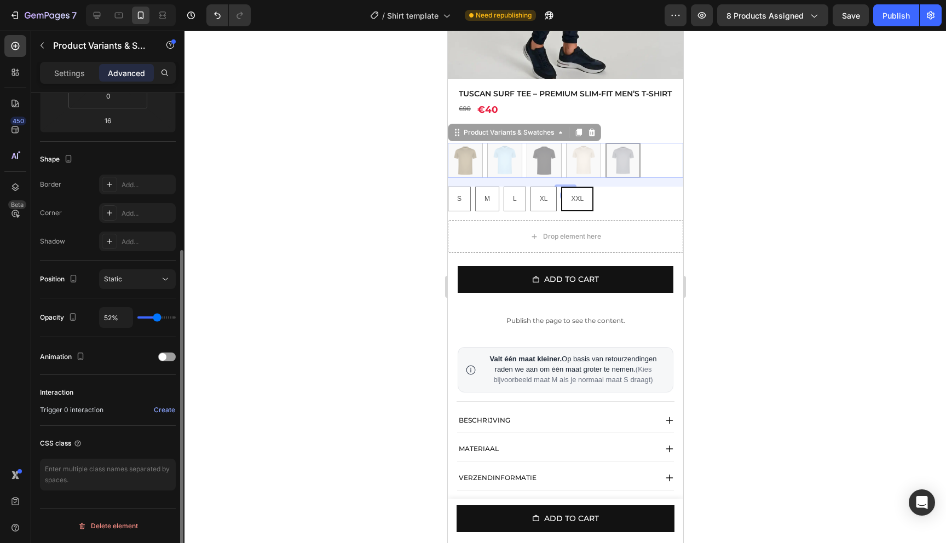
type input "53"
type input "56%"
type input "56"
type input "57%"
type input "57"
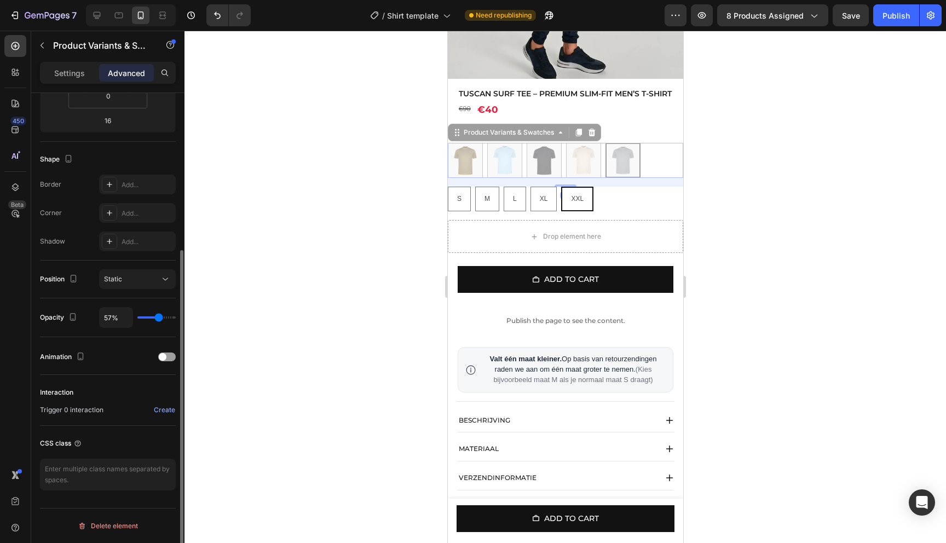
type input "59%"
type input "59"
type input "60%"
type input "60"
type input "61%"
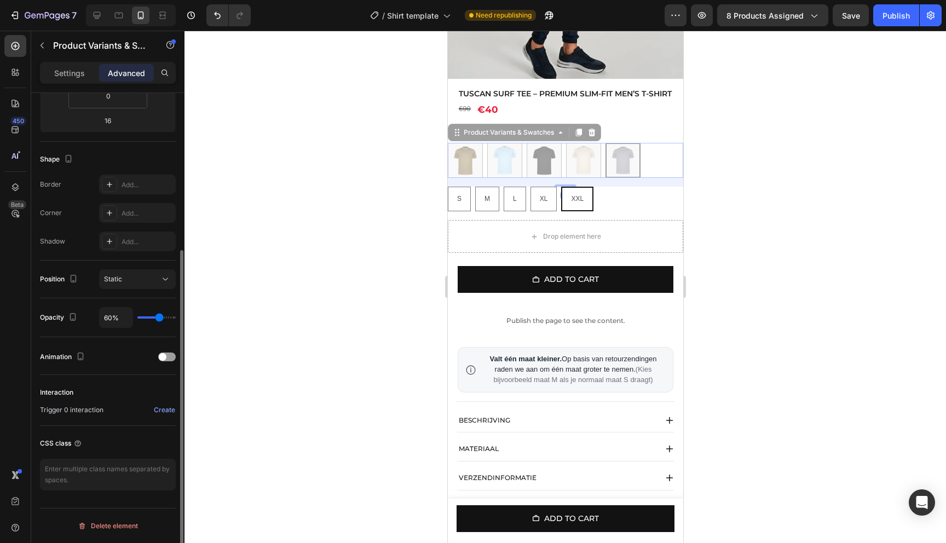
type input "61"
type input "63%"
type input "63"
type input "66%"
type input "66"
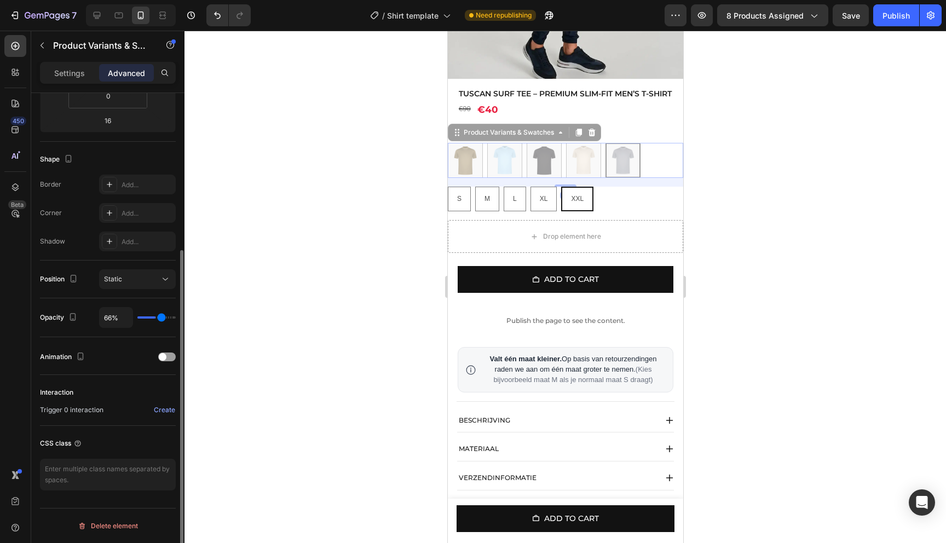
type input "68%"
type input "68"
type input "69%"
type input "69"
type input "71%"
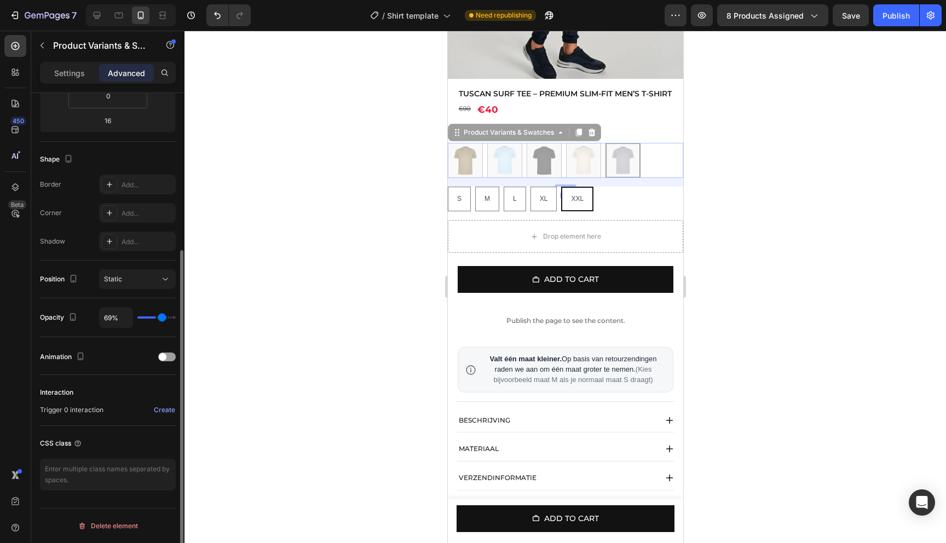
type input "71"
type input "73%"
type input "73"
type input "74%"
type input "74"
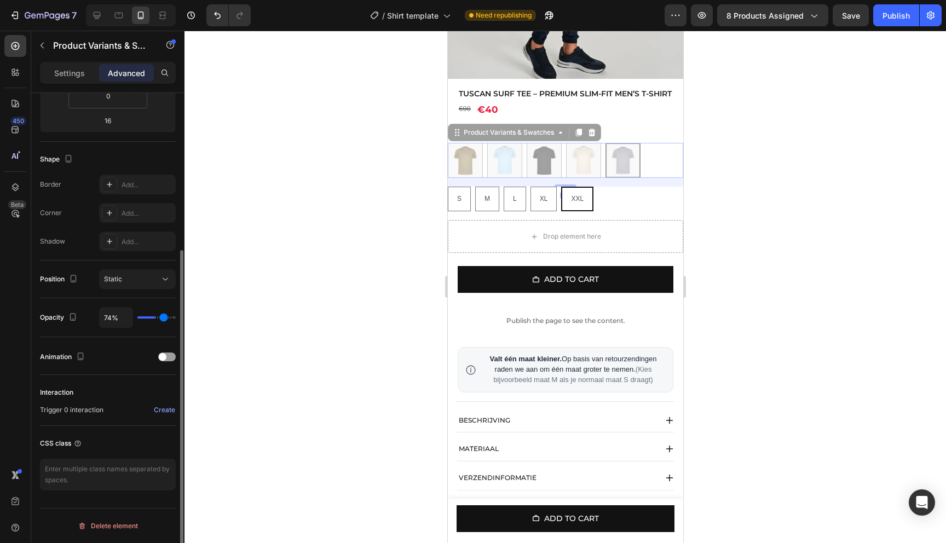
type input "76%"
type input "76"
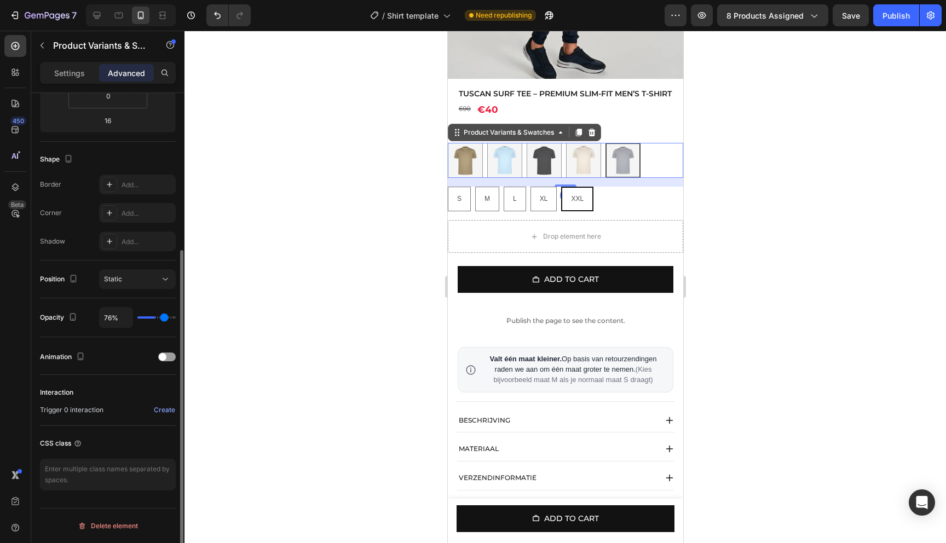
type input "79%"
type input "79"
type input "81%"
type input "81"
type input "85%"
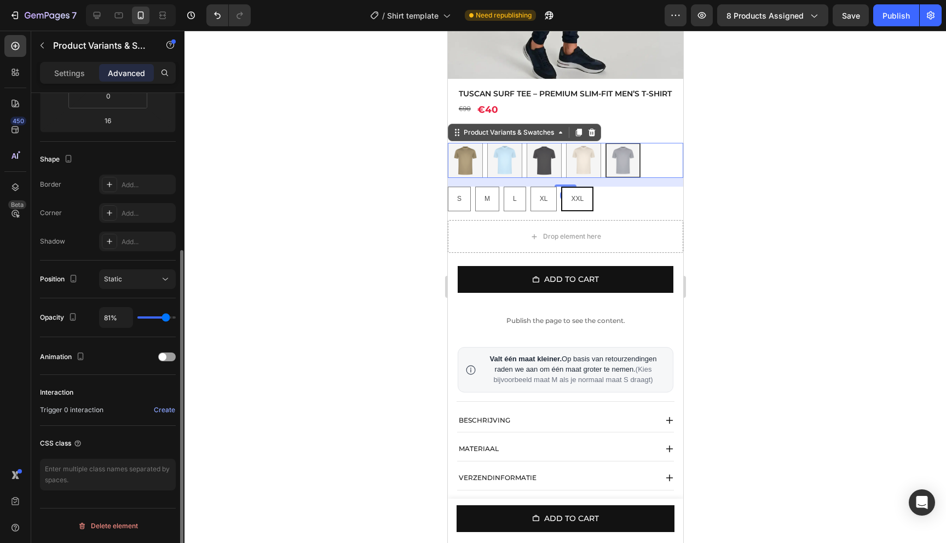
type input "85"
type input "87%"
type input "87"
type input "88%"
type input "88"
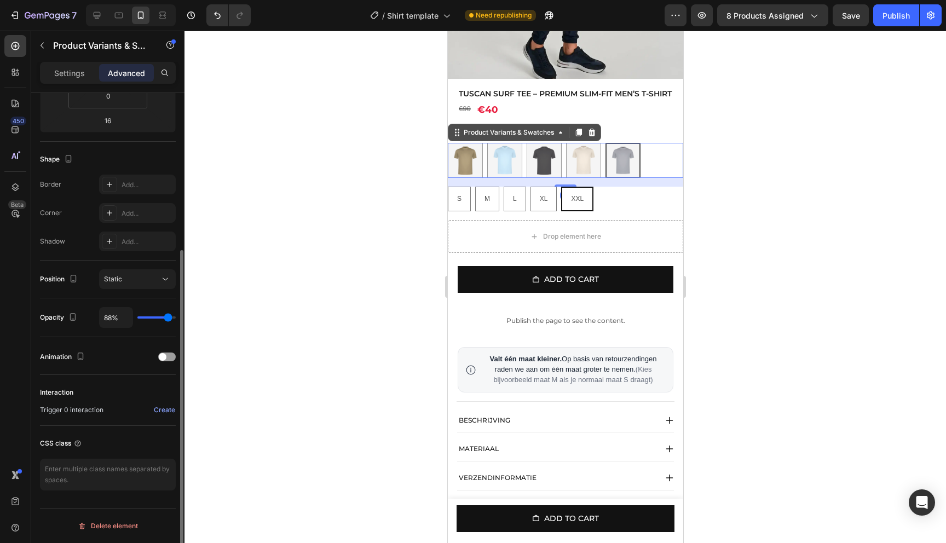
type input "89%"
type input "89"
type input "91%"
type input "91"
type input "92%"
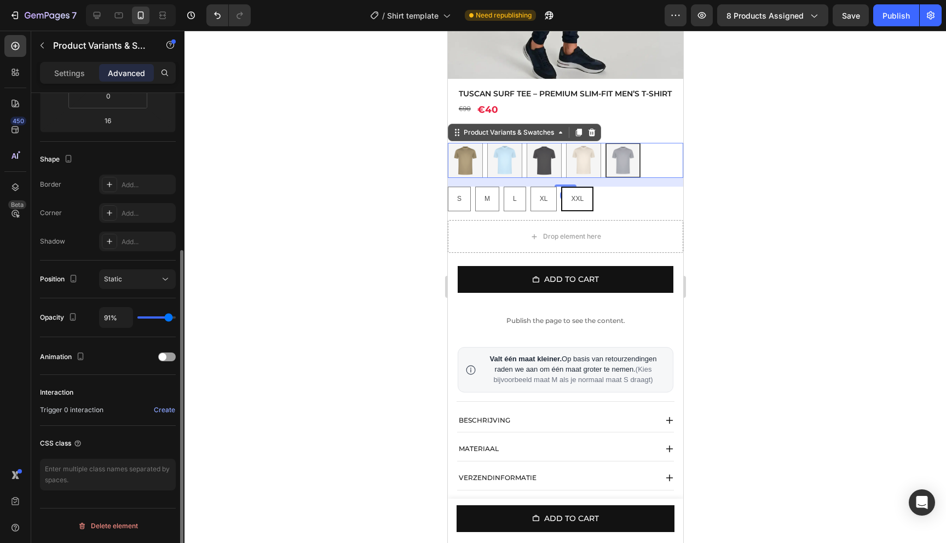
type input "92"
type input "93%"
type input "93"
type input "95%"
type input "95"
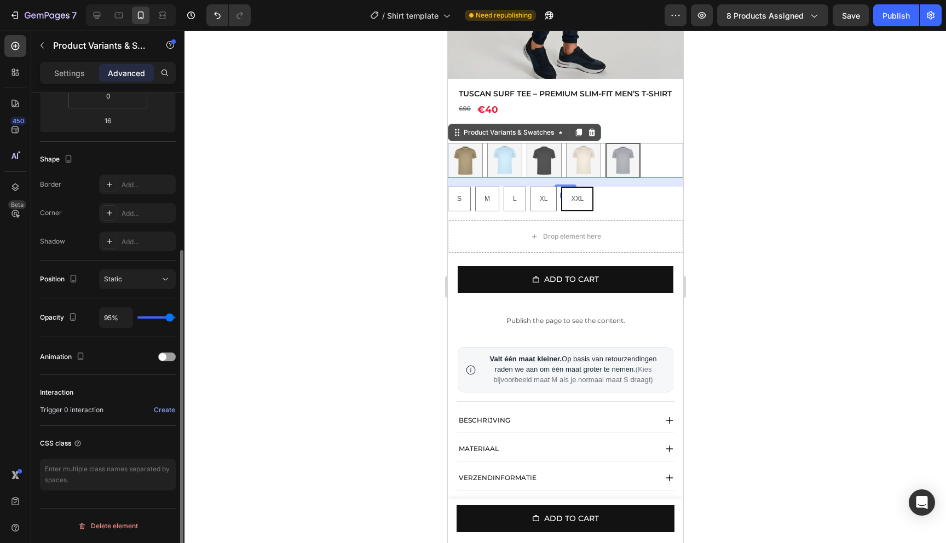
type input "96%"
type input "96"
type input "98%"
type input "98"
type input "99%"
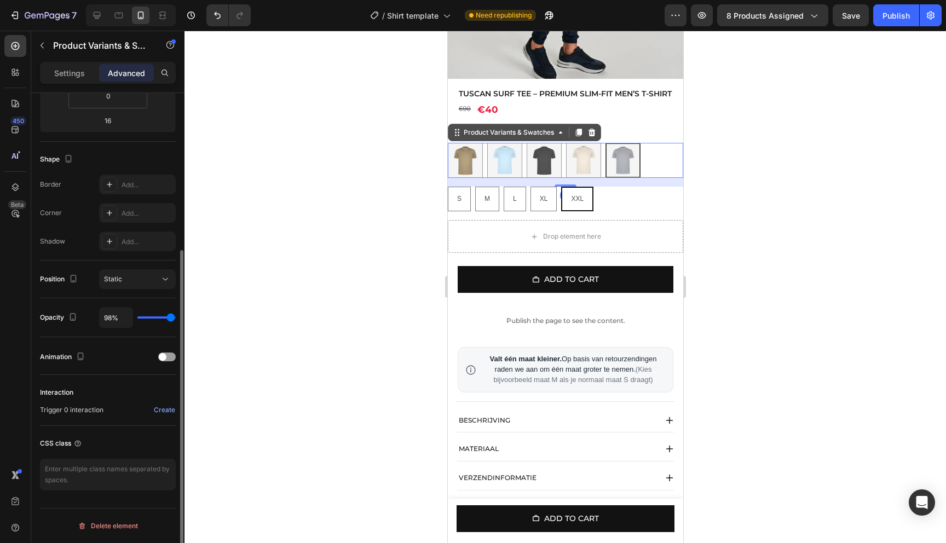
type input "99"
type input "100%"
type input "100"
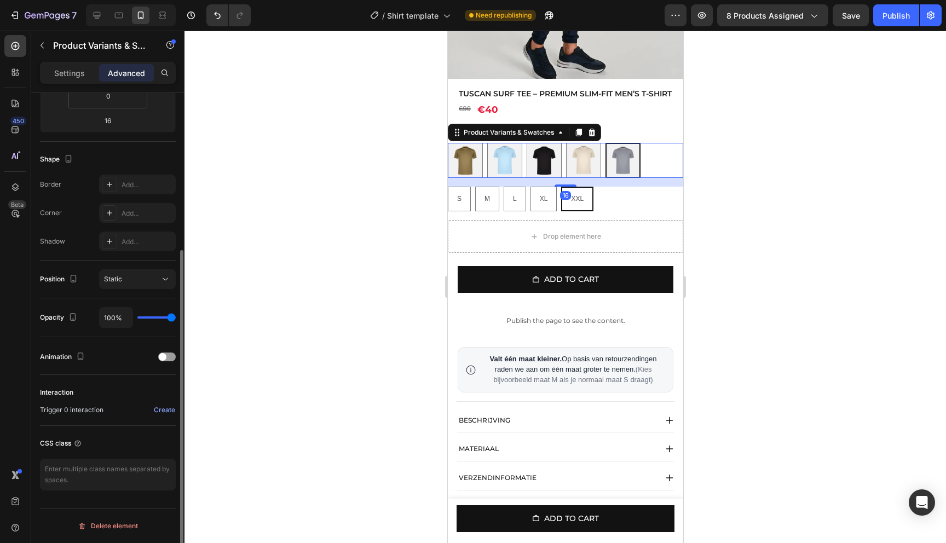
drag, startPoint x: 169, startPoint y: 321, endPoint x: 191, endPoint y: 319, distance: 22.0
click at [176, 319] on input "range" at bounding box center [156, 317] width 38 height 2
click at [107, 187] on icon at bounding box center [109, 184] width 9 height 9
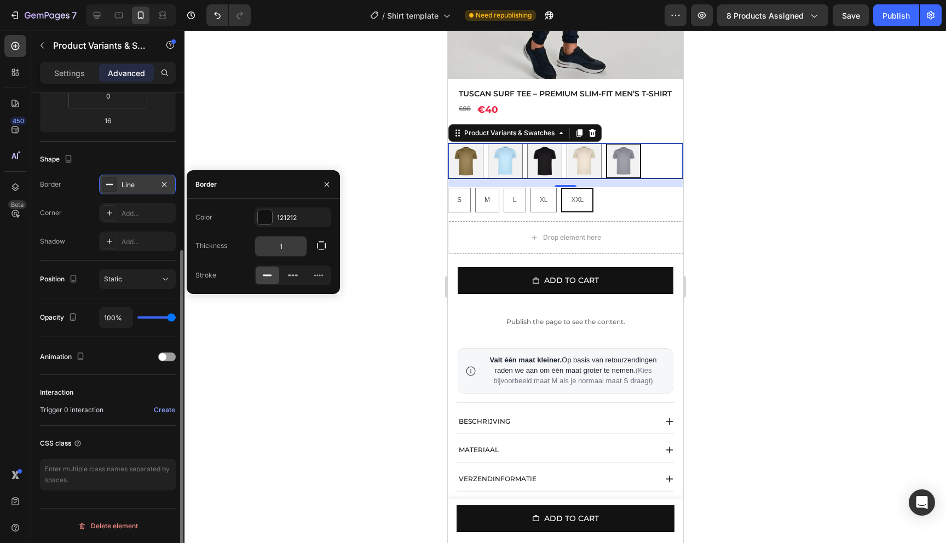
click at [286, 244] on input "1" at bounding box center [280, 246] width 51 height 20
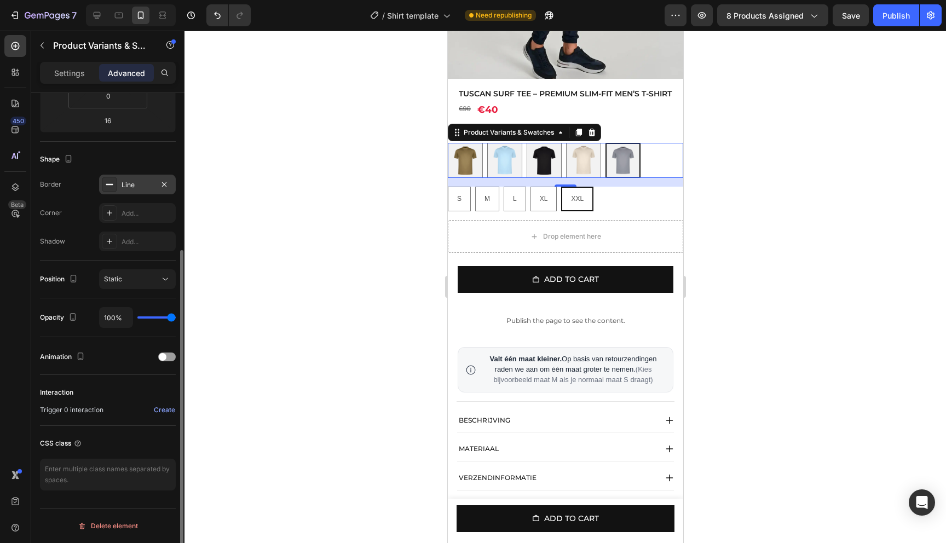
click at [352, 259] on div at bounding box center [564, 287] width 761 height 512
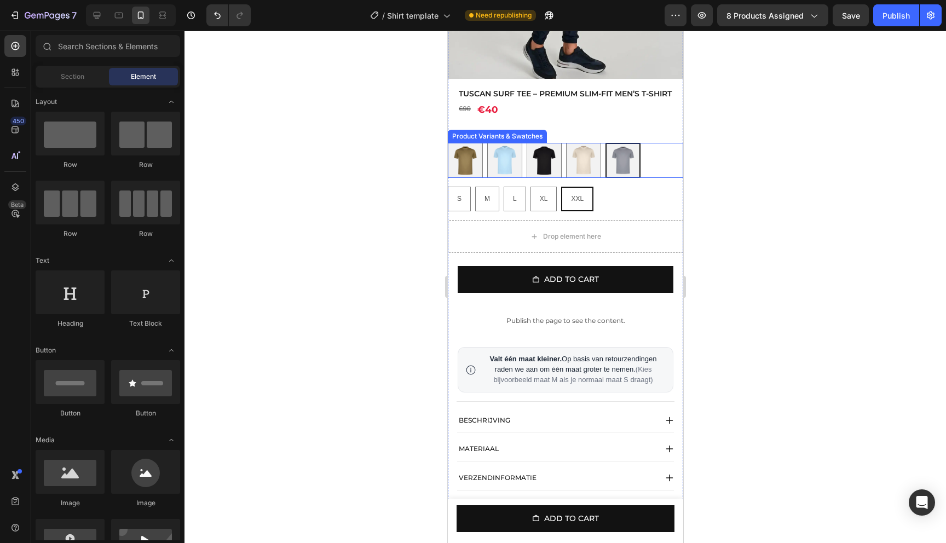
click at [662, 161] on div "S S M M L L XL XL XXL XXL" at bounding box center [564, 160] width 235 height 35
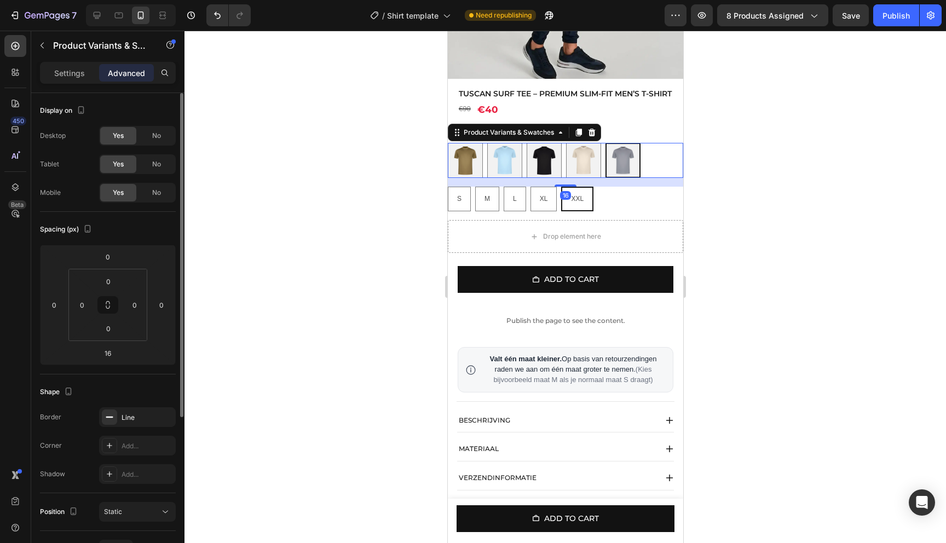
scroll to position [147, 0]
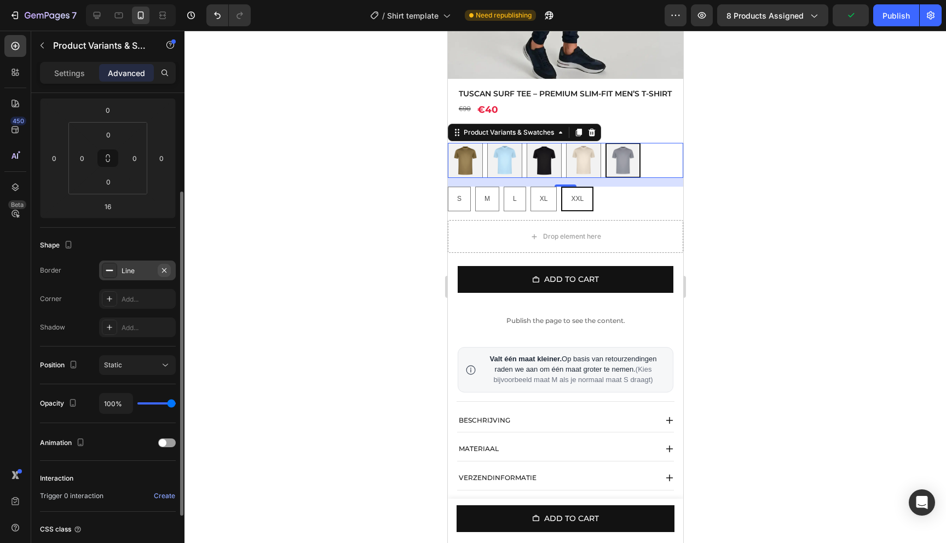
click at [164, 270] on icon "button" at bounding box center [164, 270] width 4 height 4
click at [108, 275] on div at bounding box center [109, 270] width 15 height 15
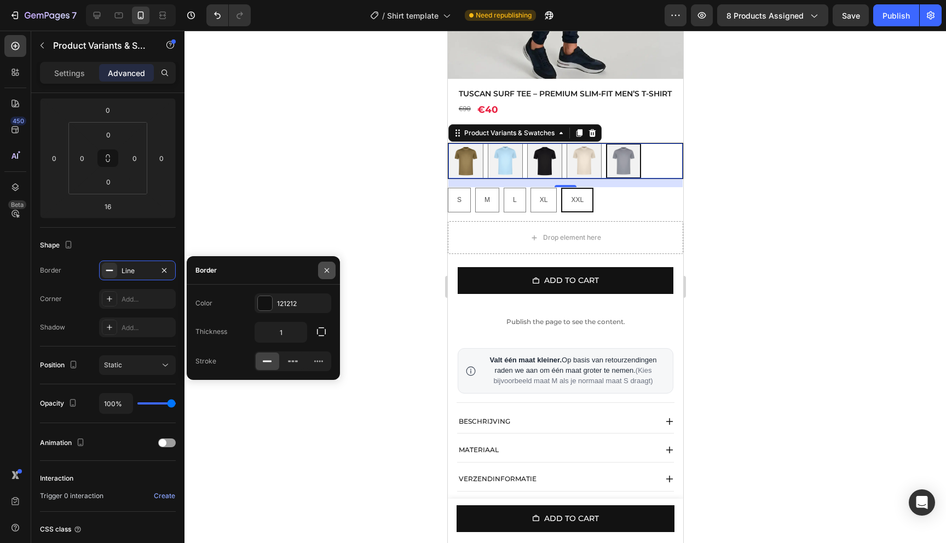
click at [325, 266] on icon "button" at bounding box center [326, 270] width 9 height 9
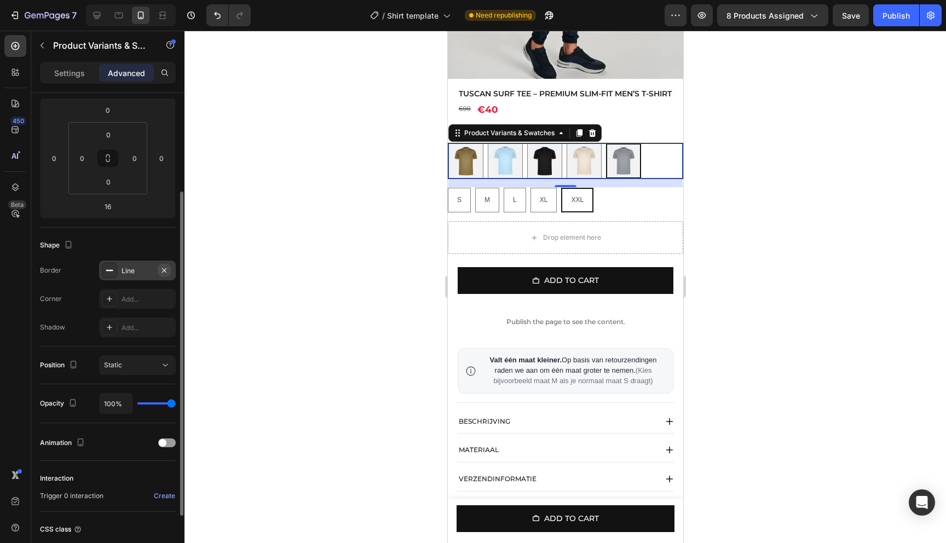
click at [161, 269] on icon "button" at bounding box center [164, 270] width 9 height 9
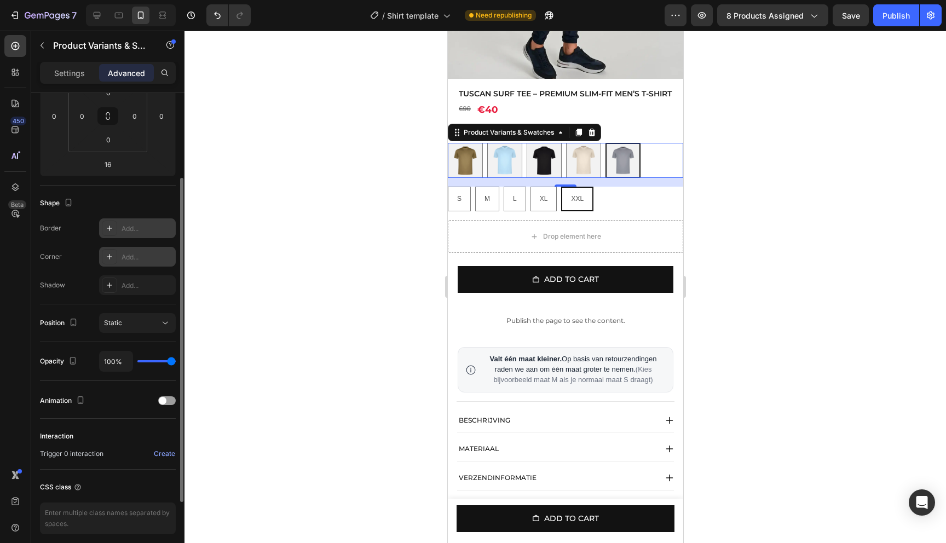
scroll to position [190, 0]
click at [134, 325] on div "Static" at bounding box center [132, 321] width 56 height 10
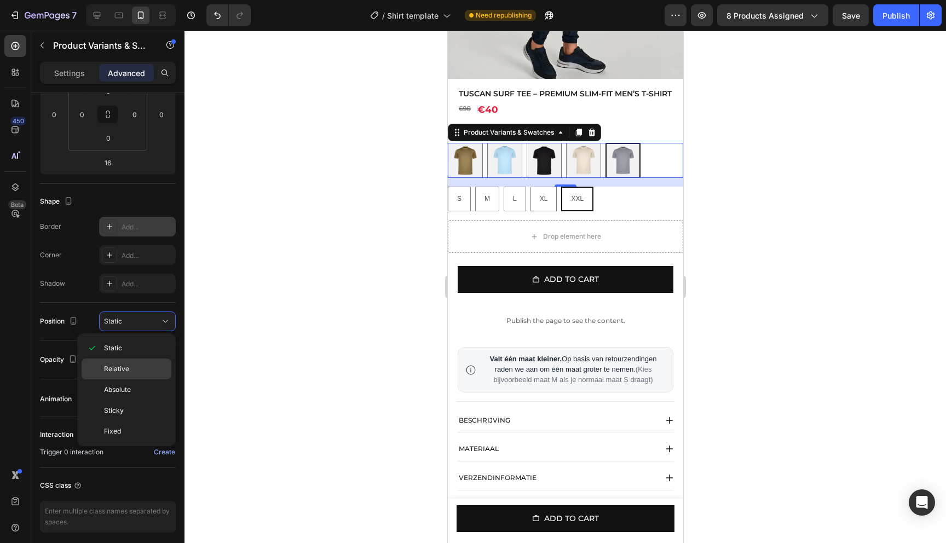
click at [120, 365] on span "Relative" at bounding box center [116, 369] width 25 height 10
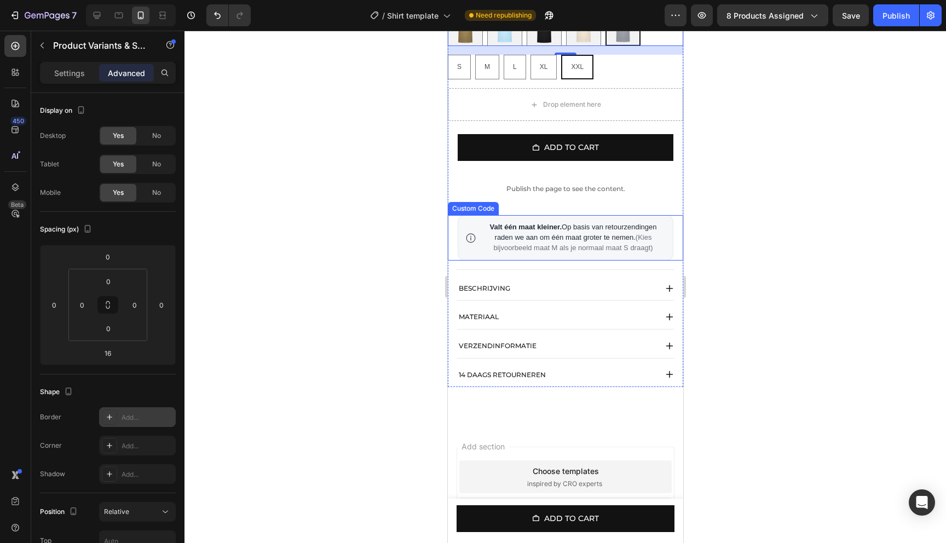
scroll to position [548, 0]
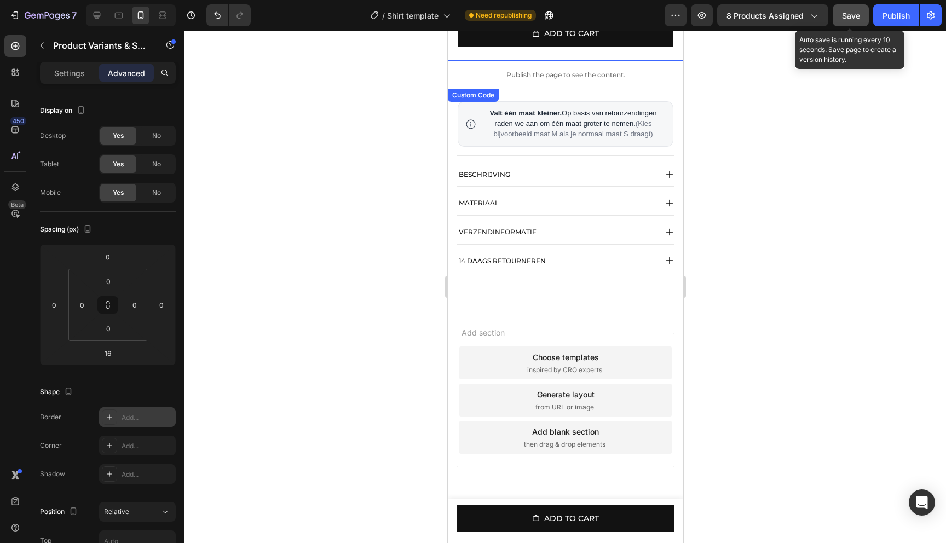
click at [851, 15] on span "Save" at bounding box center [851, 15] width 18 height 9
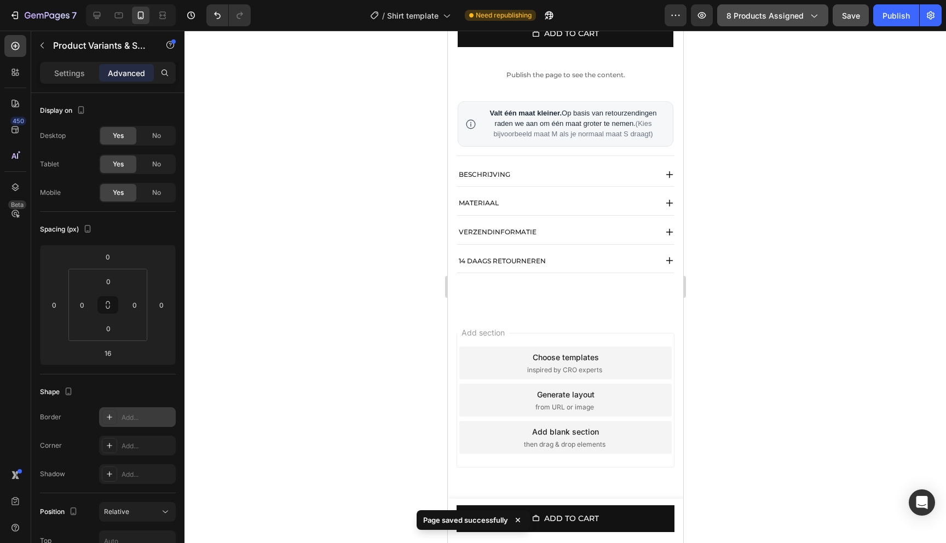
click at [788, 25] on button "8 products assigned" at bounding box center [772, 15] width 111 height 22
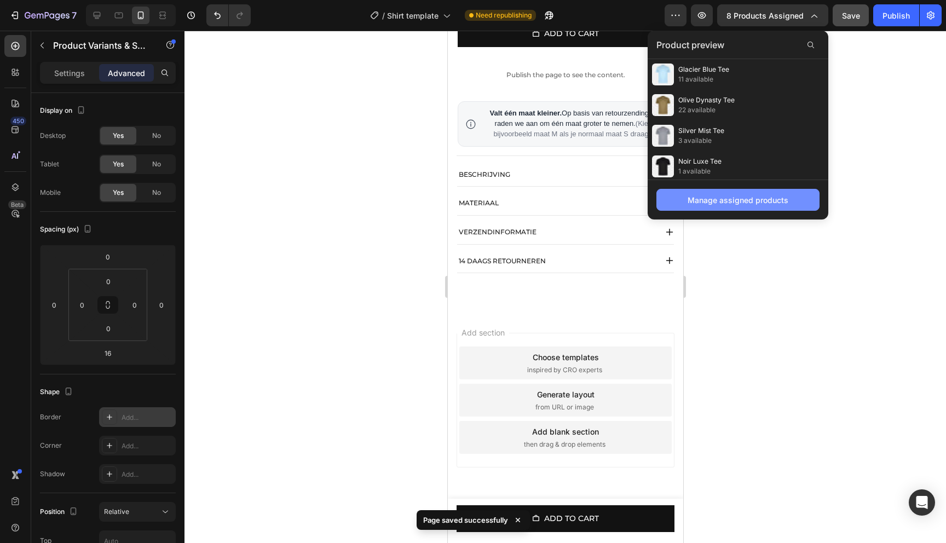
click at [729, 195] on div "Manage assigned products" at bounding box center [737, 199] width 101 height 11
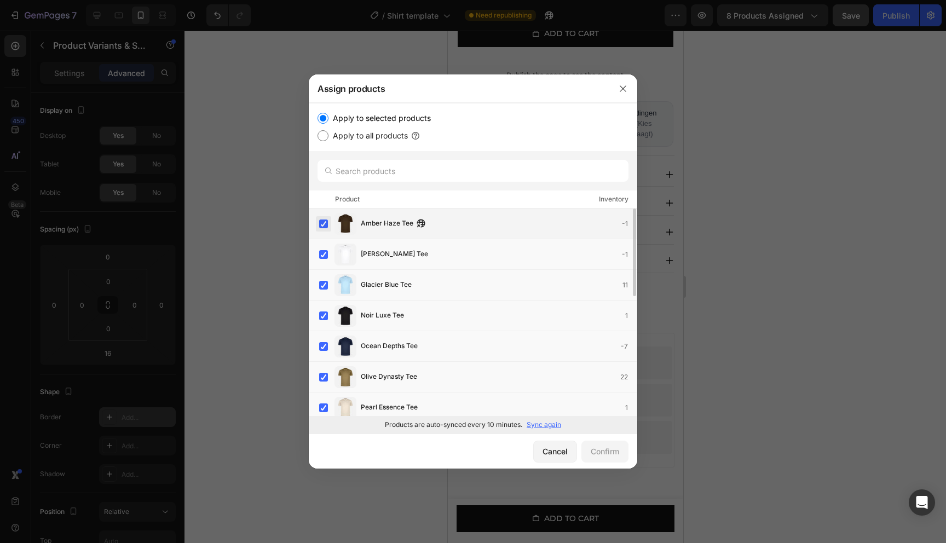
click at [328, 219] on label at bounding box center [323, 223] width 9 height 9
click at [323, 257] on label at bounding box center [323, 254] width 9 height 9
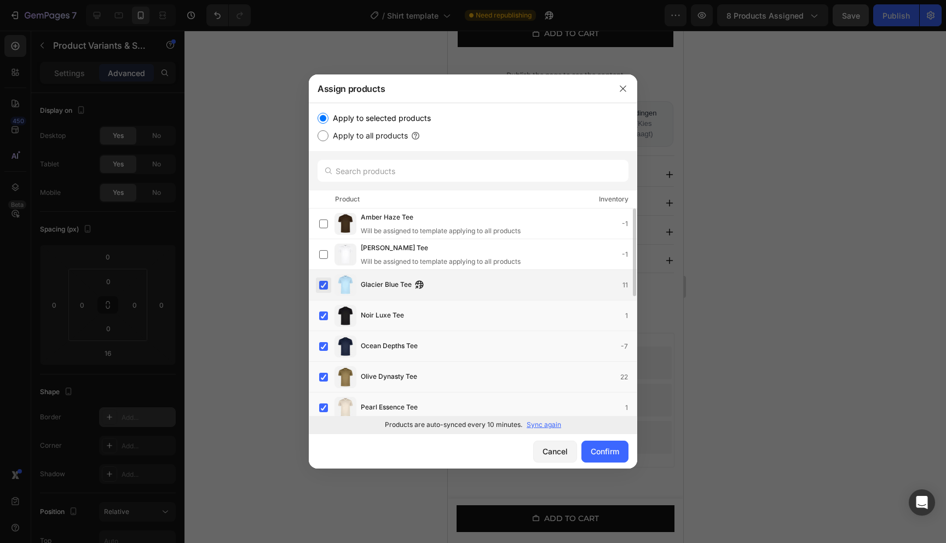
click at [323, 281] on label at bounding box center [323, 285] width 9 height 9
click at [323, 318] on label at bounding box center [323, 315] width 9 height 9
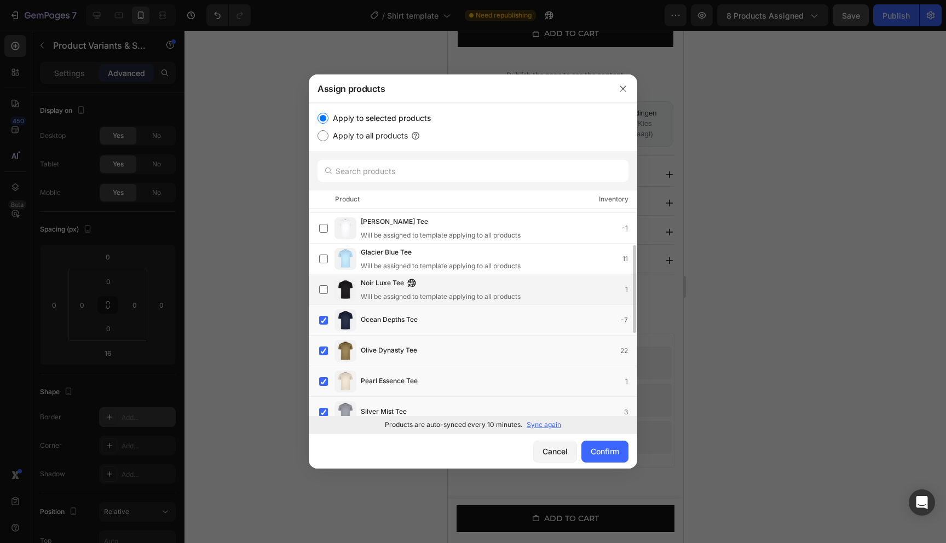
scroll to position [49, 0]
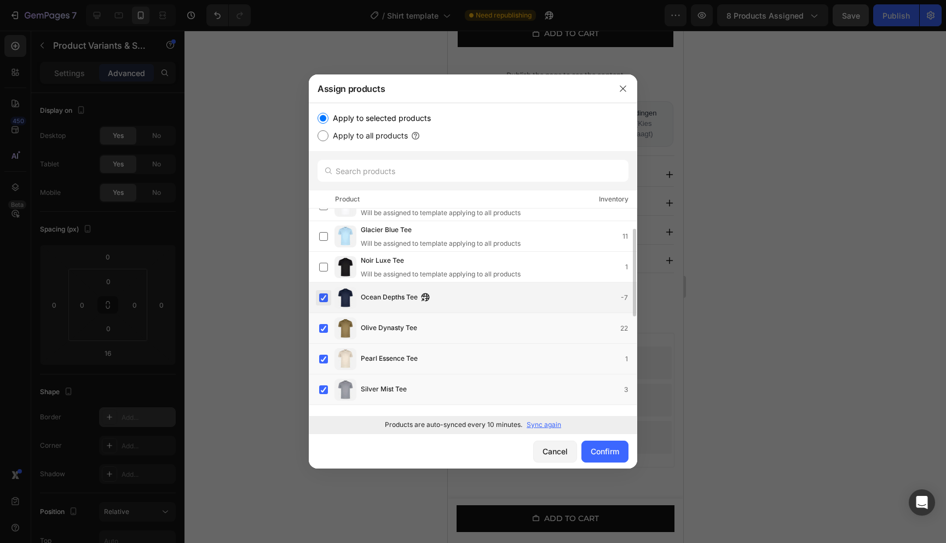
click at [328, 301] on label at bounding box center [323, 297] width 9 height 9
click at [328, 324] on label at bounding box center [323, 328] width 9 height 9
click at [328, 359] on label at bounding box center [323, 359] width 9 height 9
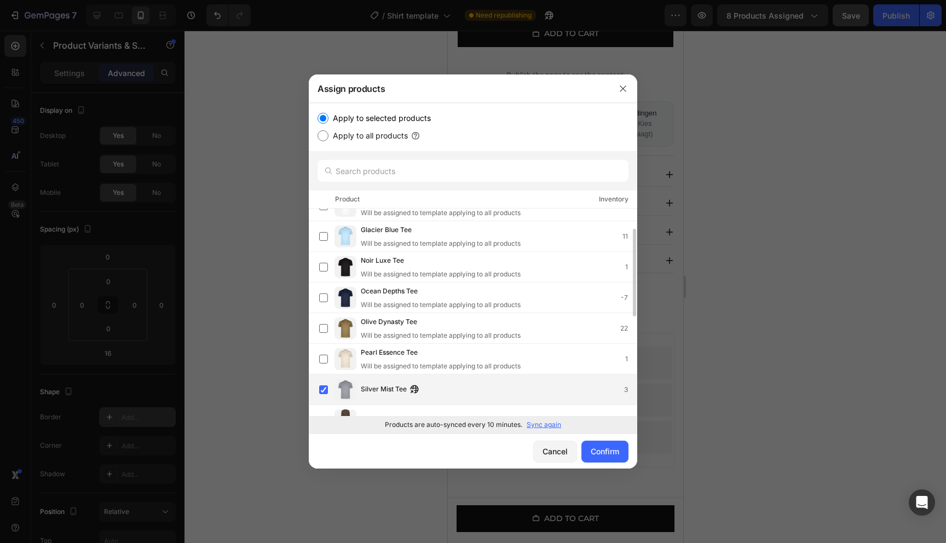
click at [328, 379] on div "Silver Mist Tee 3" at bounding box center [477, 390] width 317 height 22
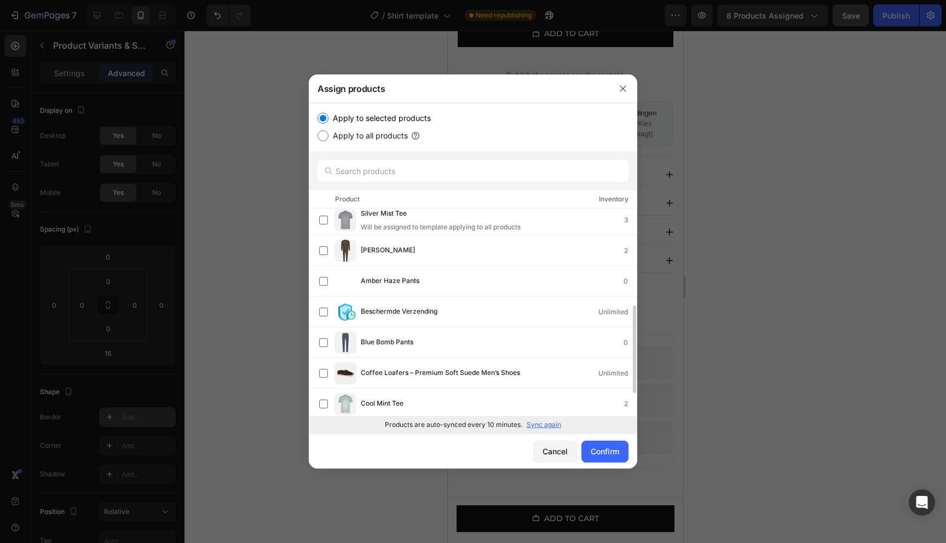
scroll to position [241, 0]
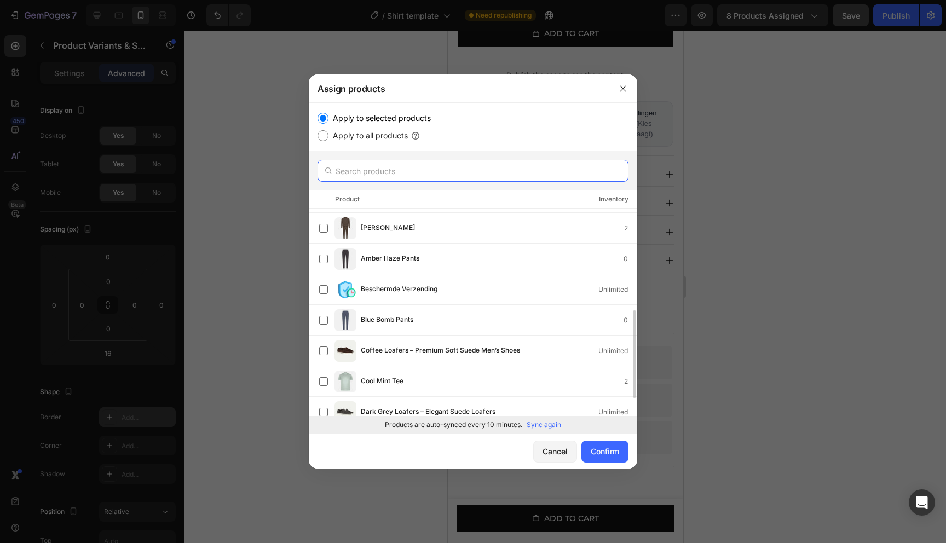
click at [373, 164] on input "text" at bounding box center [472, 171] width 311 height 22
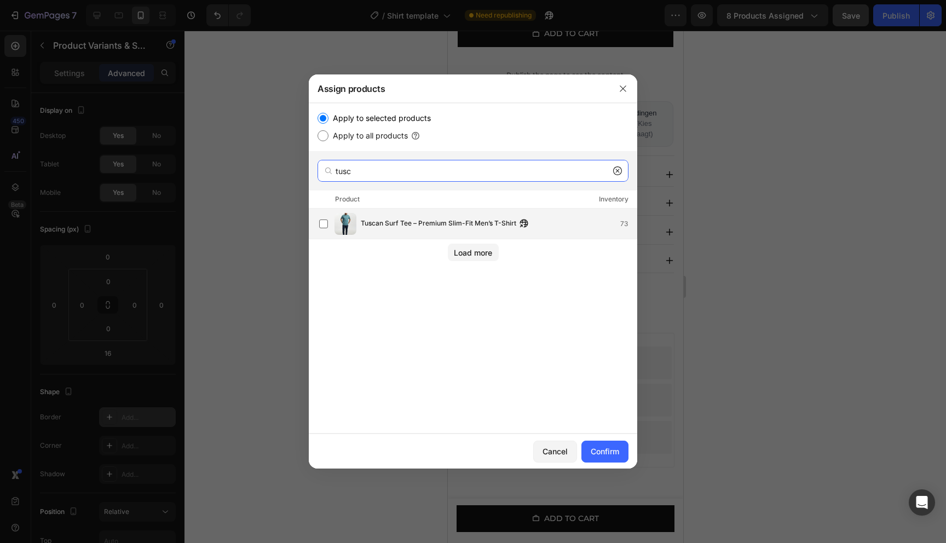
type input "tusc"
click at [379, 223] on span "Tuscan Surf Tee – Premium Slim-Fit Men’s T-Shirt" at bounding box center [438, 224] width 155 height 12
click at [593, 452] on div "Confirm" at bounding box center [605, 451] width 28 height 11
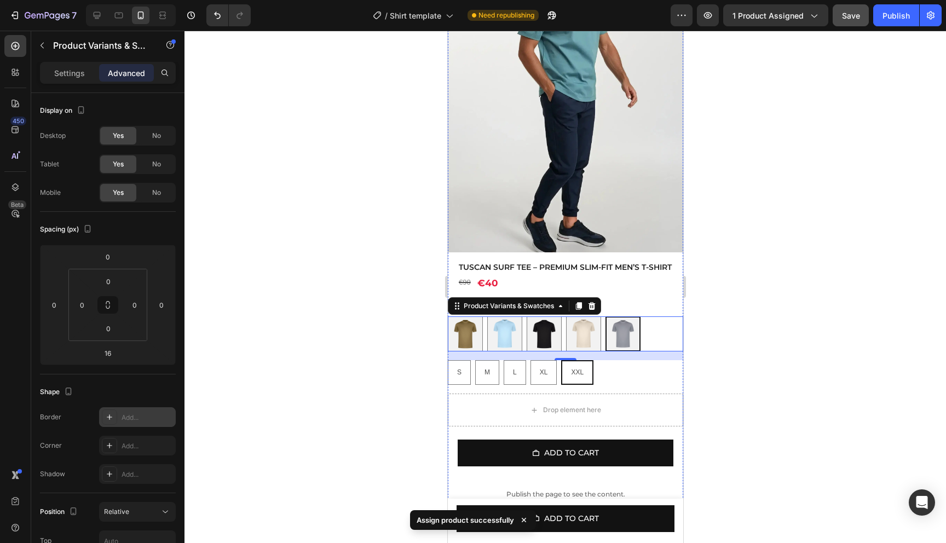
scroll to position [0, 0]
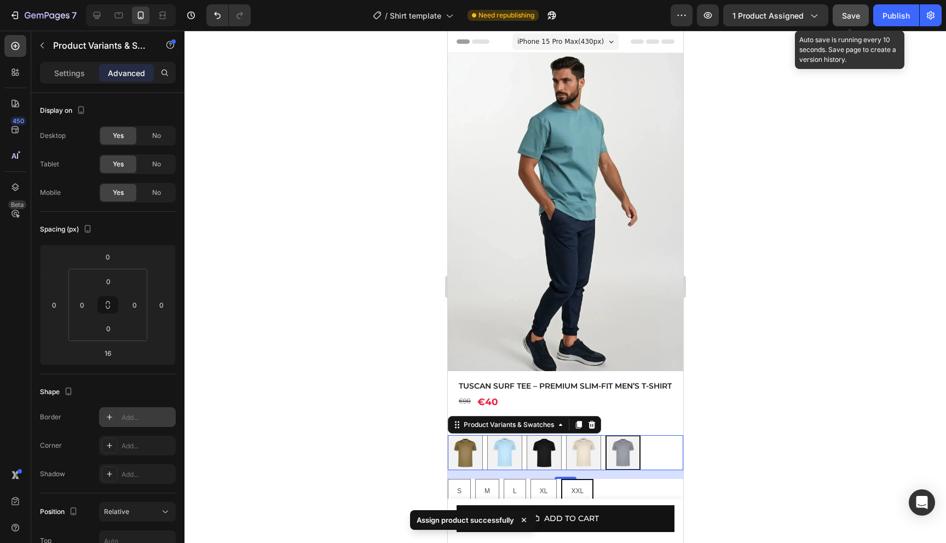
click at [862, 18] on button "Save" at bounding box center [851, 15] width 36 height 22
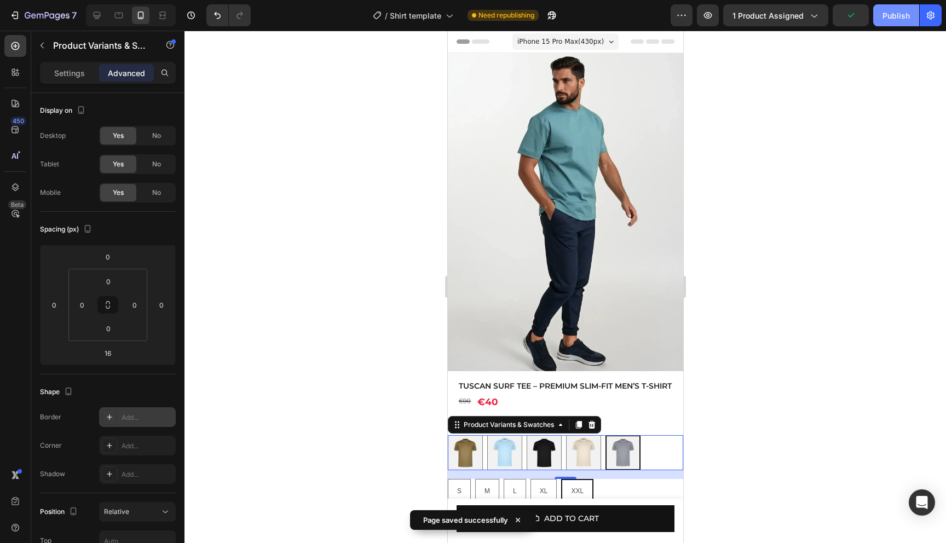
click at [891, 19] on div "Publish" at bounding box center [895, 15] width 27 height 11
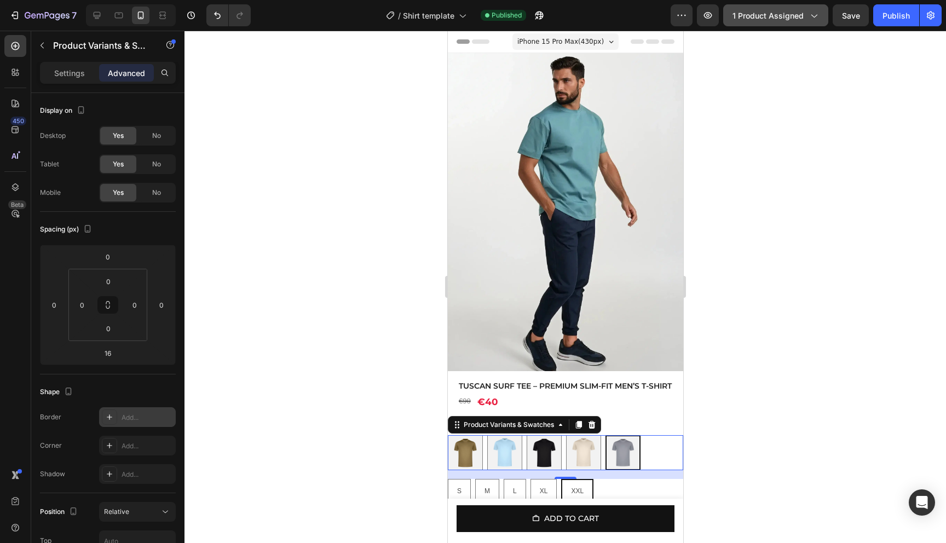
click at [782, 23] on button "1 product assigned" at bounding box center [775, 15] width 105 height 22
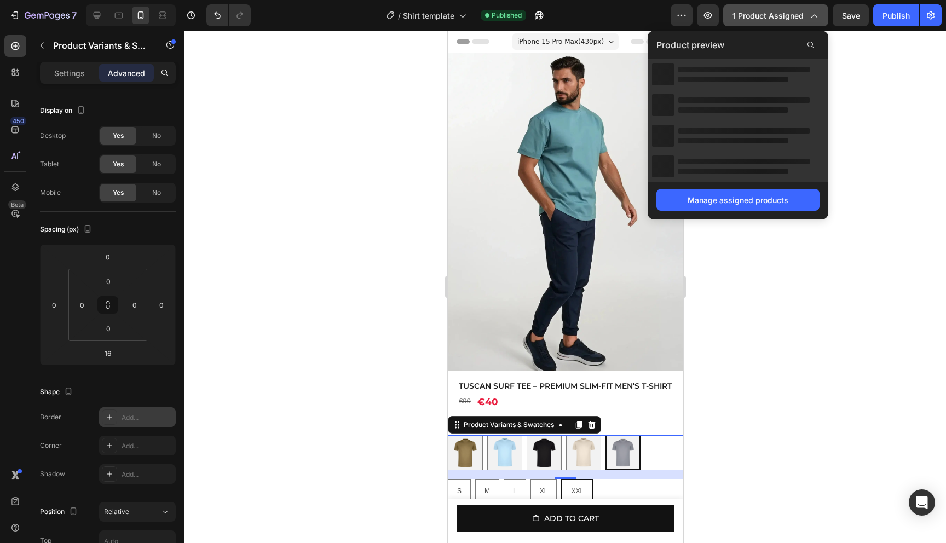
click at [788, 20] on span "1 product assigned" at bounding box center [767, 15] width 71 height 11
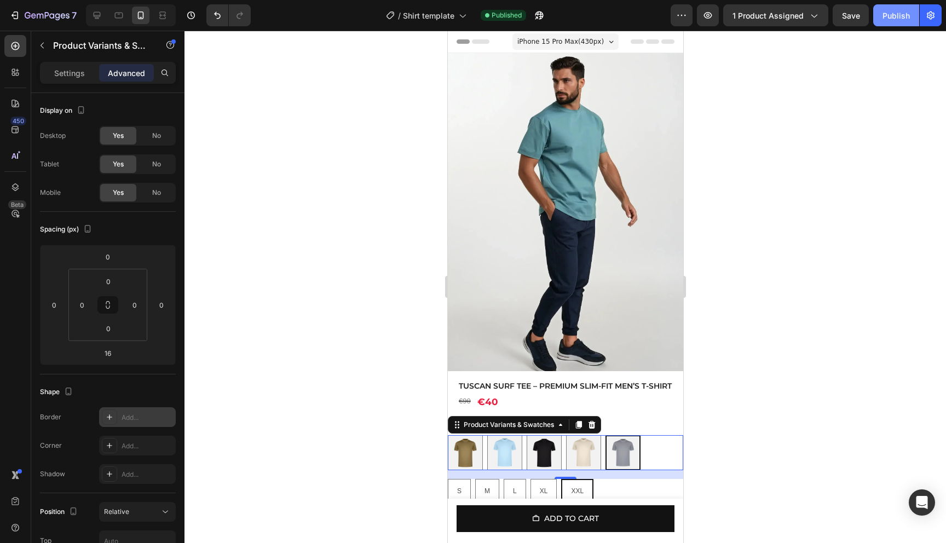
click at [878, 18] on button "Publish" at bounding box center [896, 15] width 46 height 22
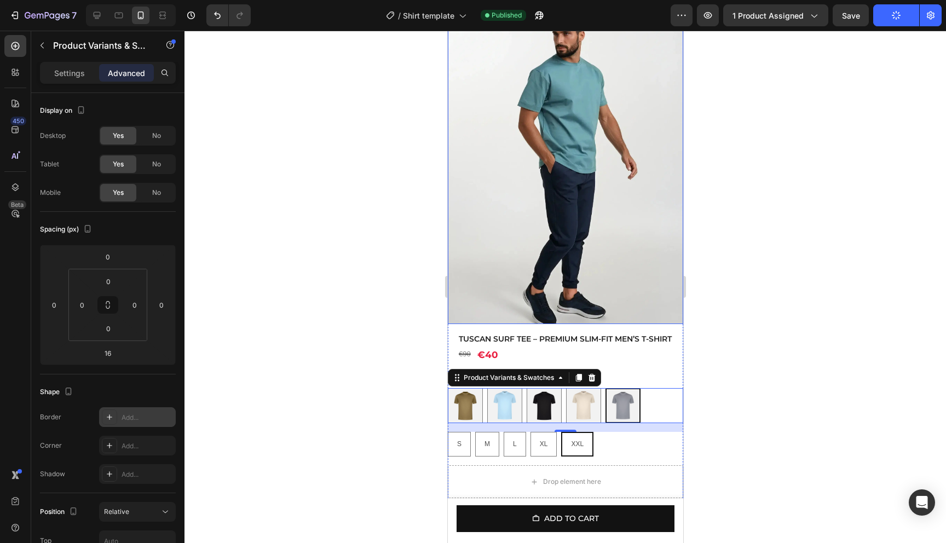
scroll to position [59, 0]
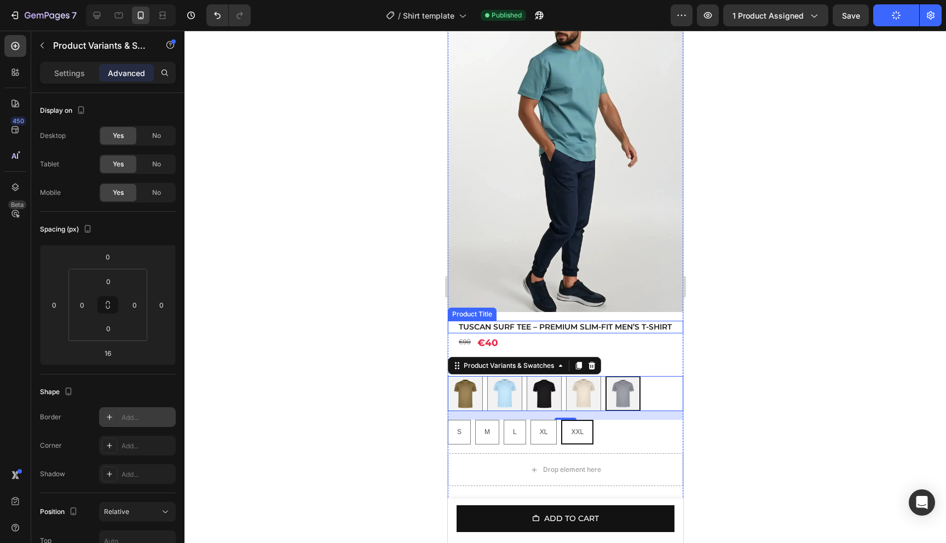
click at [508, 348] on div "€90 Product Price Product Price €40 Product Price Product Price Row" at bounding box center [564, 342] width 235 height 19
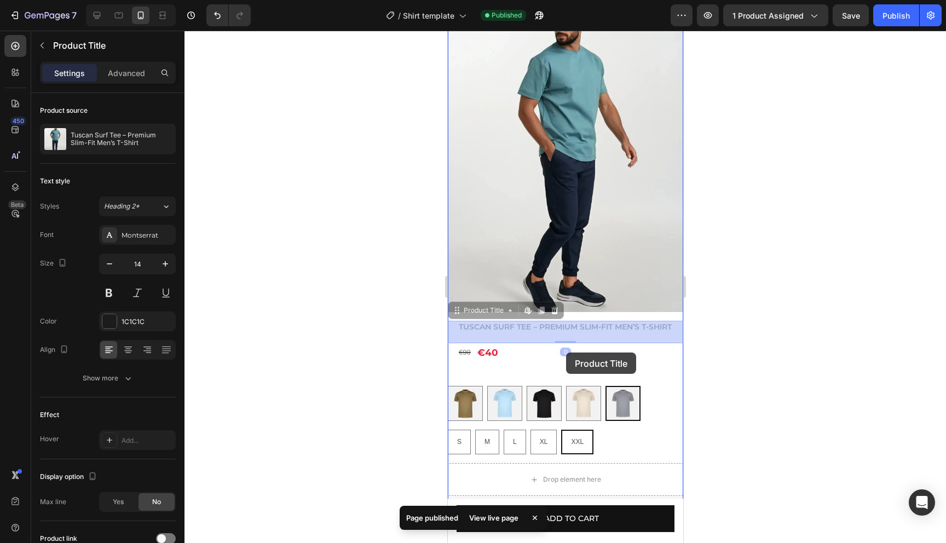
drag, startPoint x: 570, startPoint y: 341, endPoint x: 565, endPoint y: 354, distance: 14.0
click at [565, 354] on div "iPhone 15 Pro Max ( 430 px) iPhone 13 Mini iPhone 13 Pro iPhone 11 Pro Max iPho…" at bounding box center [564, 502] width 235 height 1060
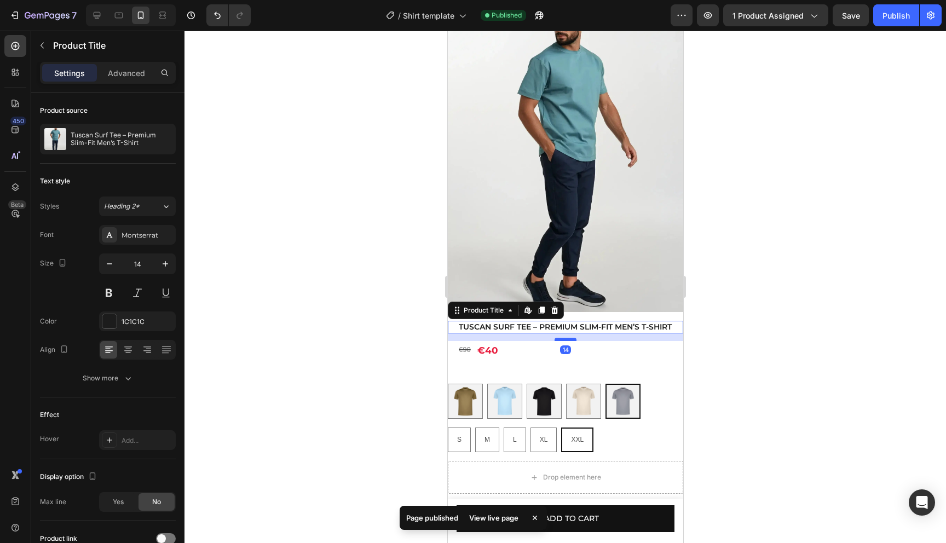
drag, startPoint x: 565, startPoint y: 342, endPoint x: 565, endPoint y: 349, distance: 7.7
click at [565, 341] on div at bounding box center [565, 339] width 22 height 3
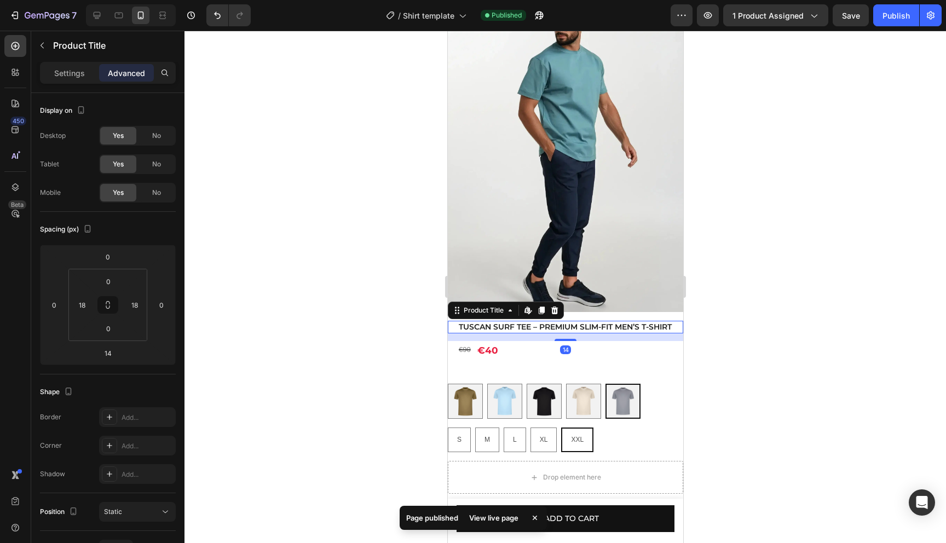
click at [761, 257] on div at bounding box center [564, 287] width 761 height 512
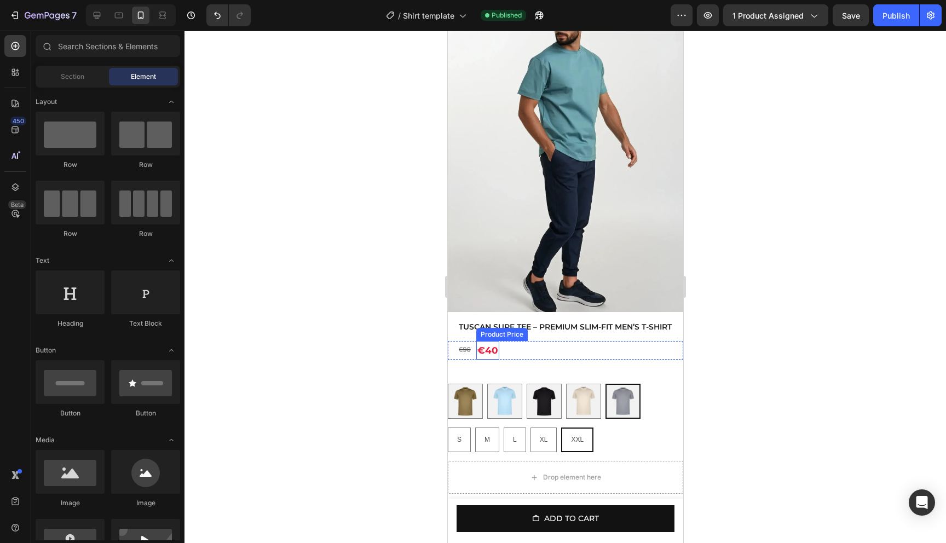
click at [483, 360] on div "€40" at bounding box center [487, 350] width 23 height 19
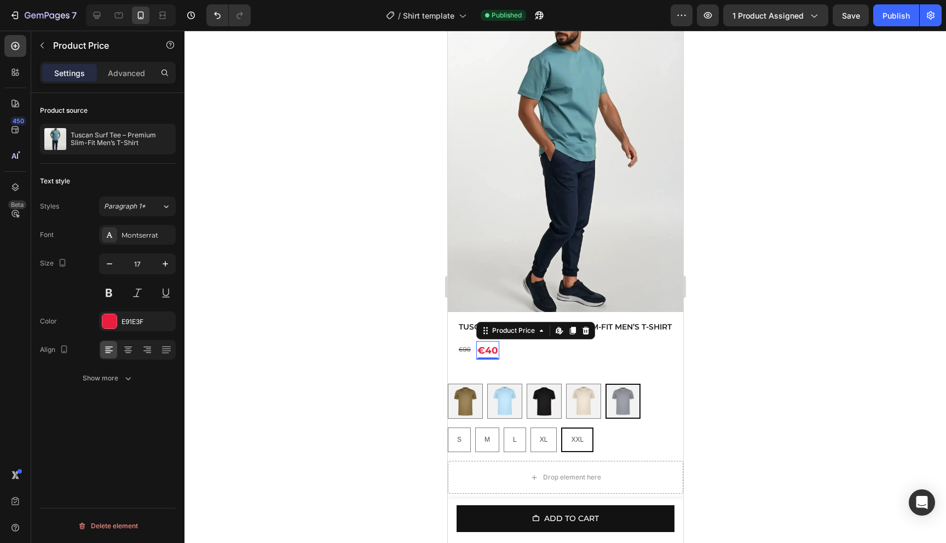
click at [745, 334] on div at bounding box center [564, 287] width 761 height 512
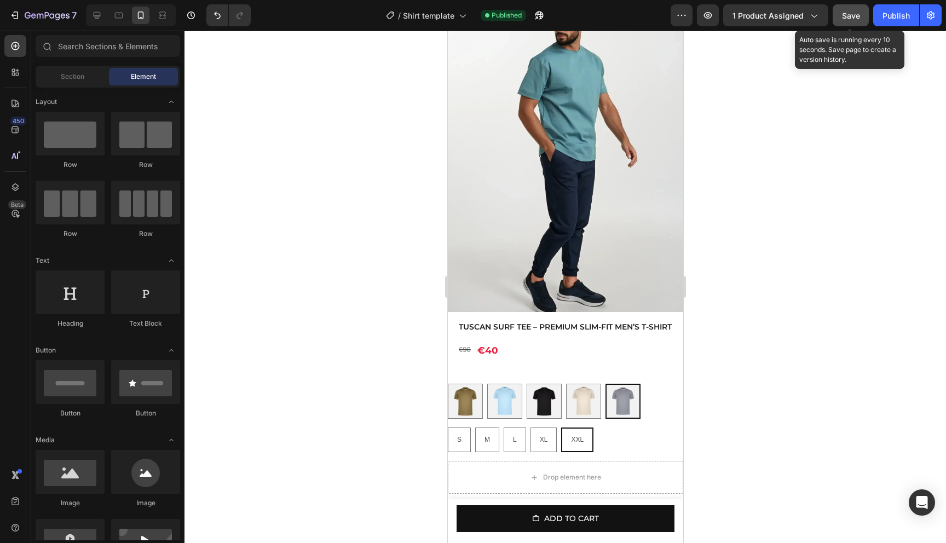
click at [861, 16] on button "Save" at bounding box center [851, 15] width 36 height 22
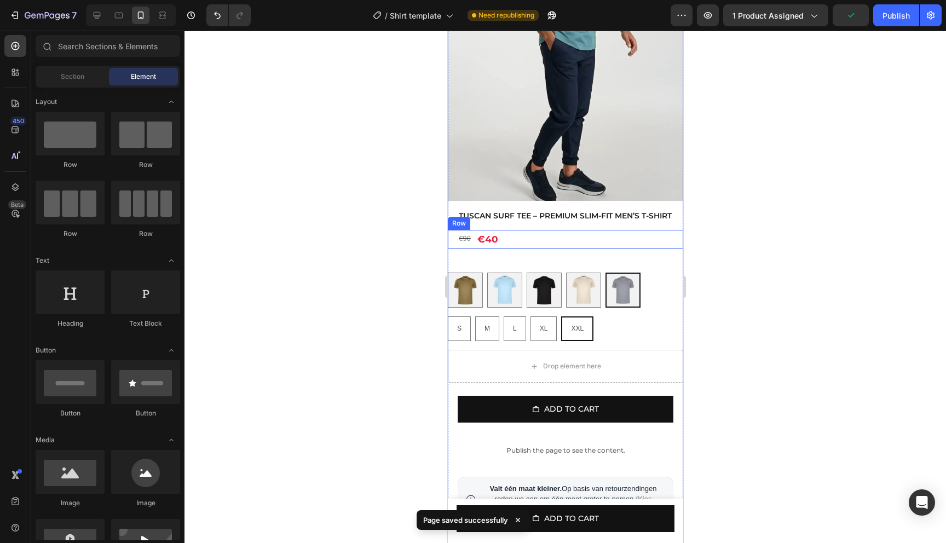
scroll to position [181, 0]
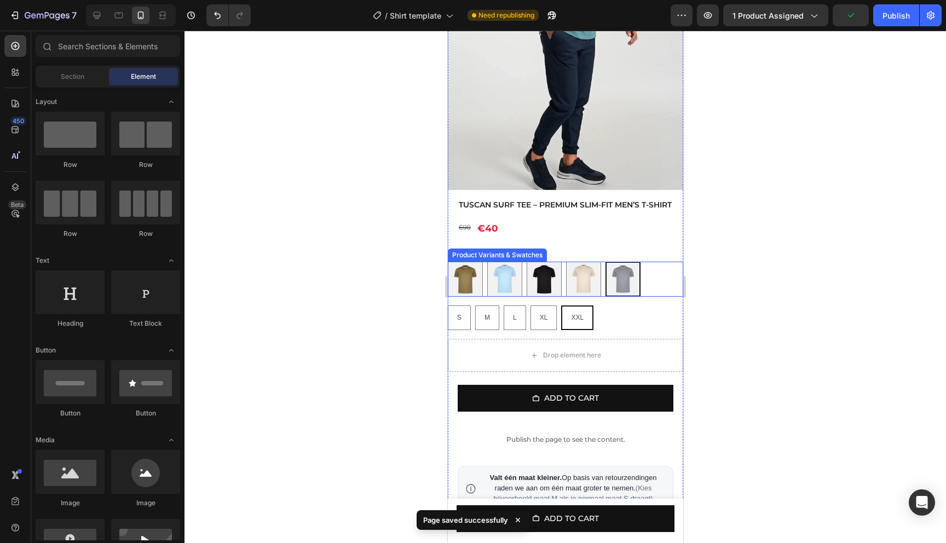
click at [643, 296] on div "S S M M L L XL XL XXL XXL" at bounding box center [564, 279] width 235 height 35
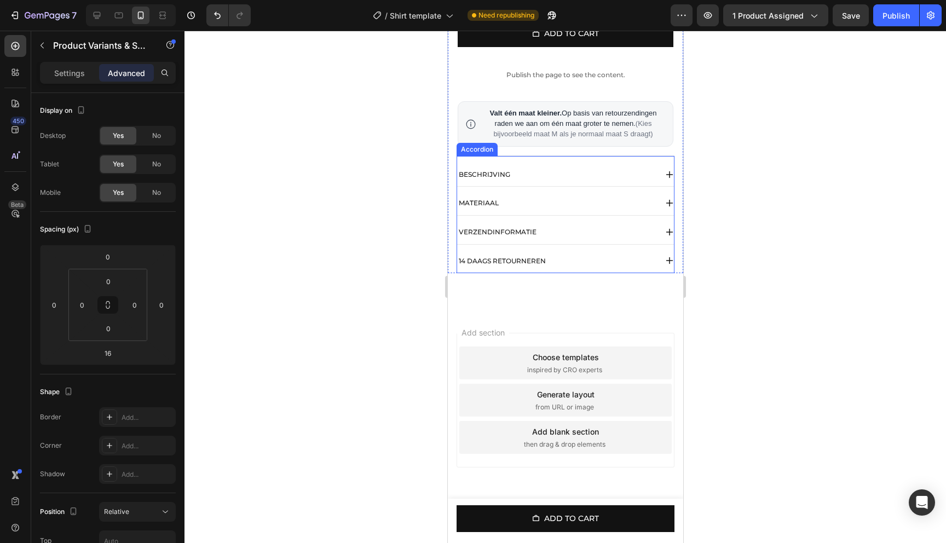
scroll to position [556, 0]
click at [11, 107] on icon at bounding box center [15, 103] width 11 height 11
radio input "true"
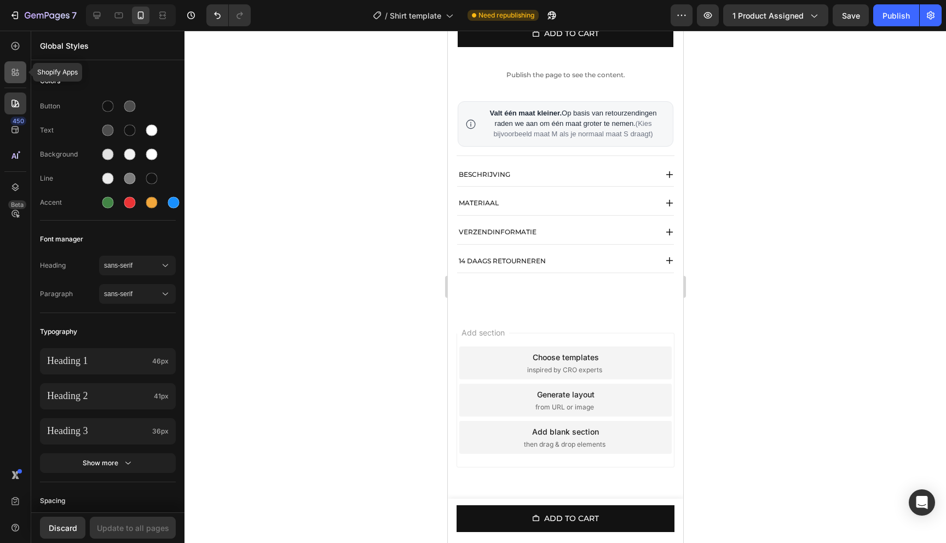
click at [15, 74] on icon at bounding box center [15, 72] width 11 height 11
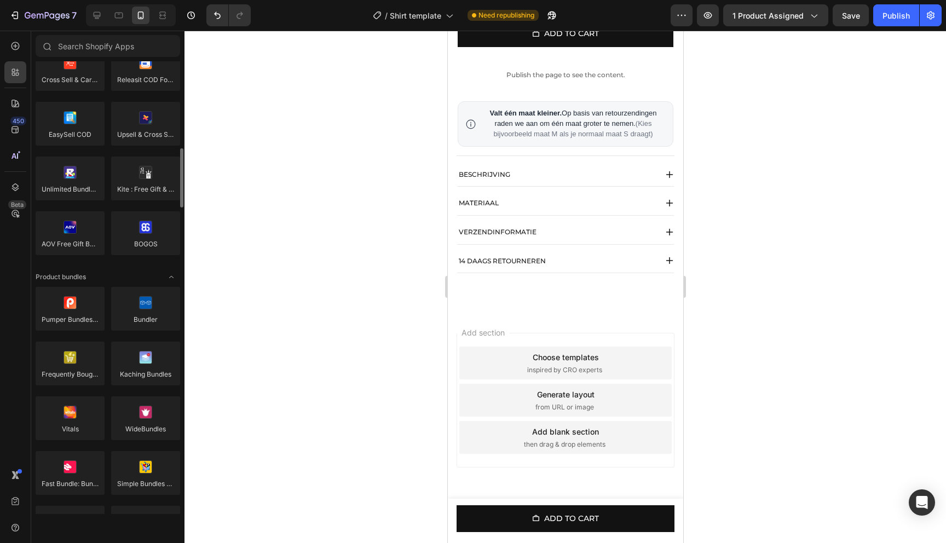
scroll to position [614, 0]
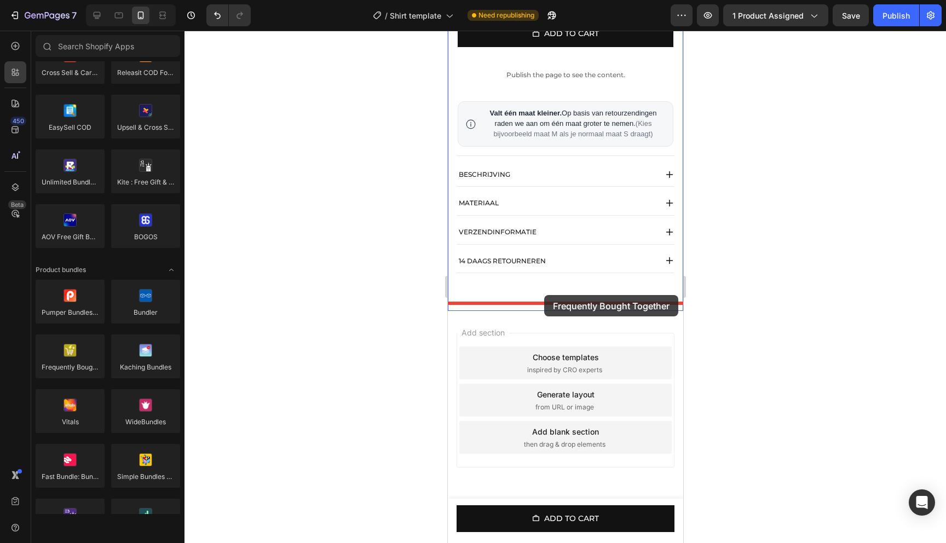
drag, startPoint x: 517, startPoint y: 389, endPoint x: 544, endPoint y: 294, distance: 98.6
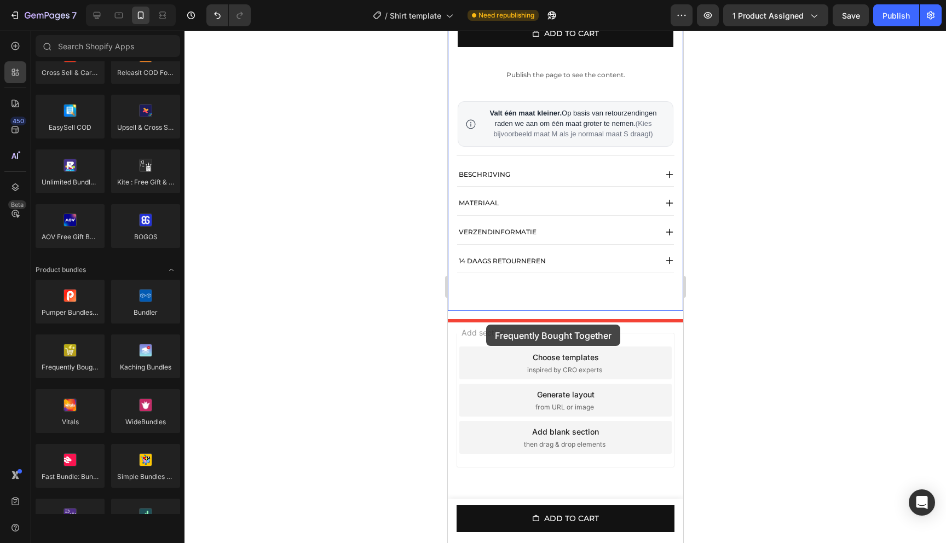
drag, startPoint x: 490, startPoint y: 401, endPoint x: 485, endPoint y: 325, distance: 76.8
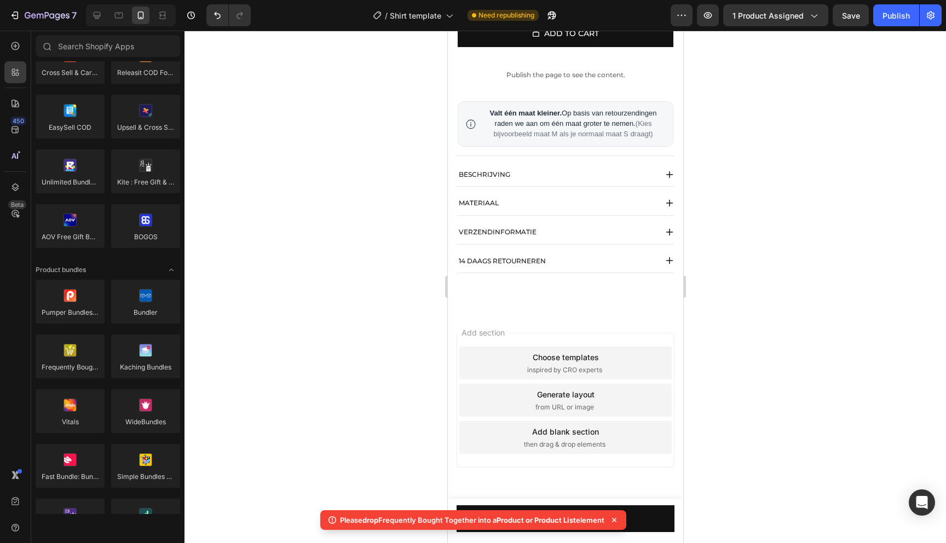
click at [575, 365] on span "inspired by CRO experts" at bounding box center [564, 370] width 75 height 10
radio input "false"
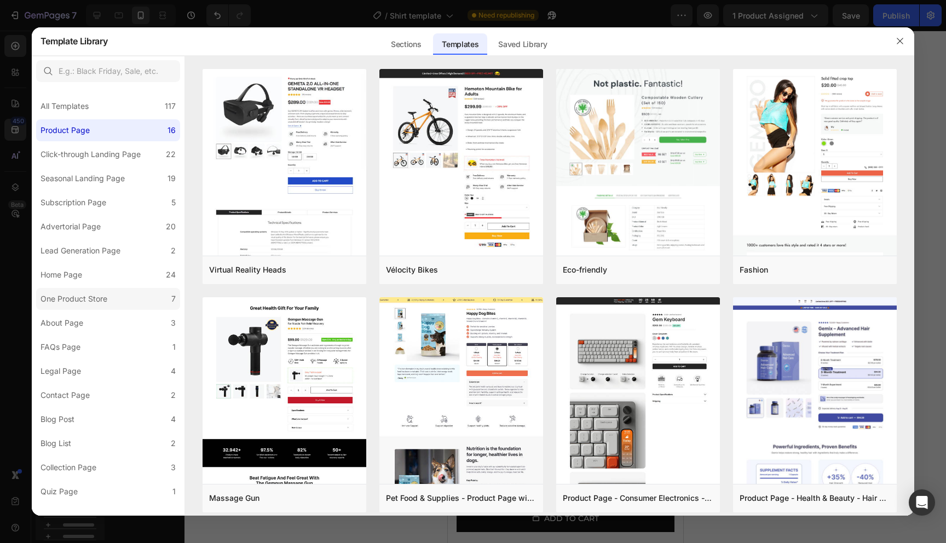
click at [89, 291] on label "One Product Store 7" at bounding box center [108, 299] width 144 height 22
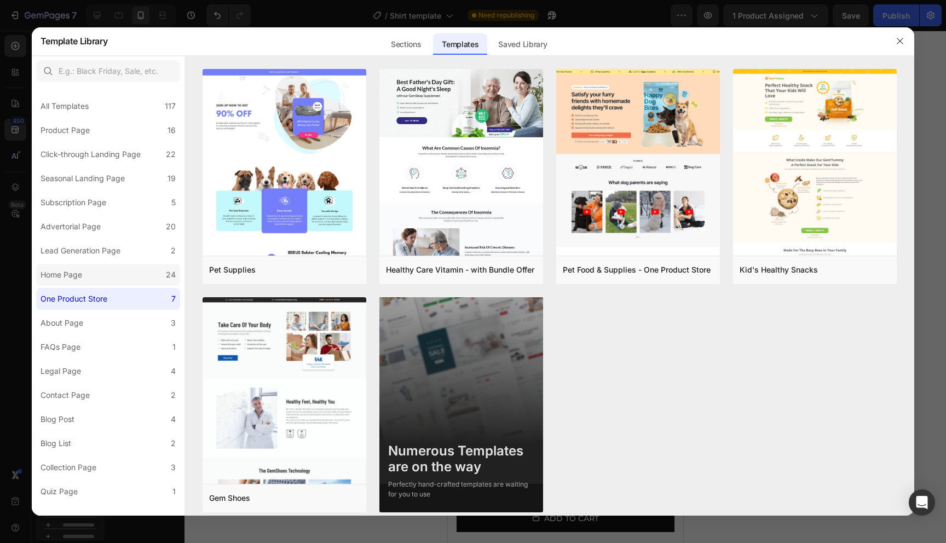
click at [135, 276] on label "Home Page 24" at bounding box center [108, 275] width 144 height 22
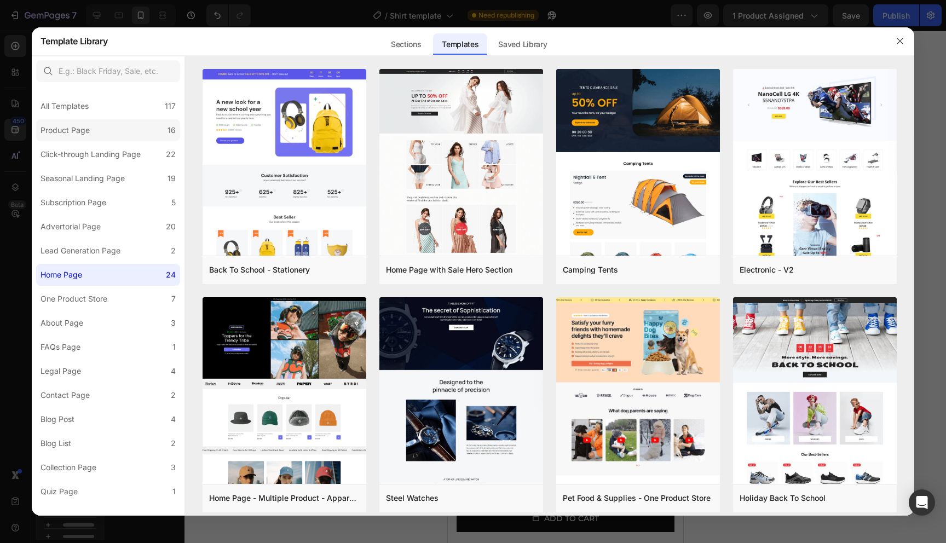
click at [90, 138] on label "Product Page 16" at bounding box center [108, 130] width 144 height 22
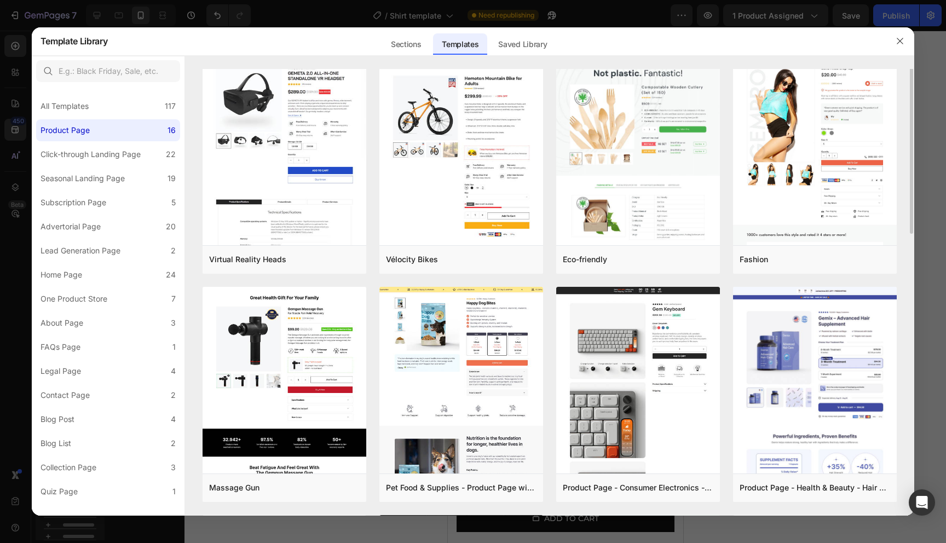
scroll to position [0, 0]
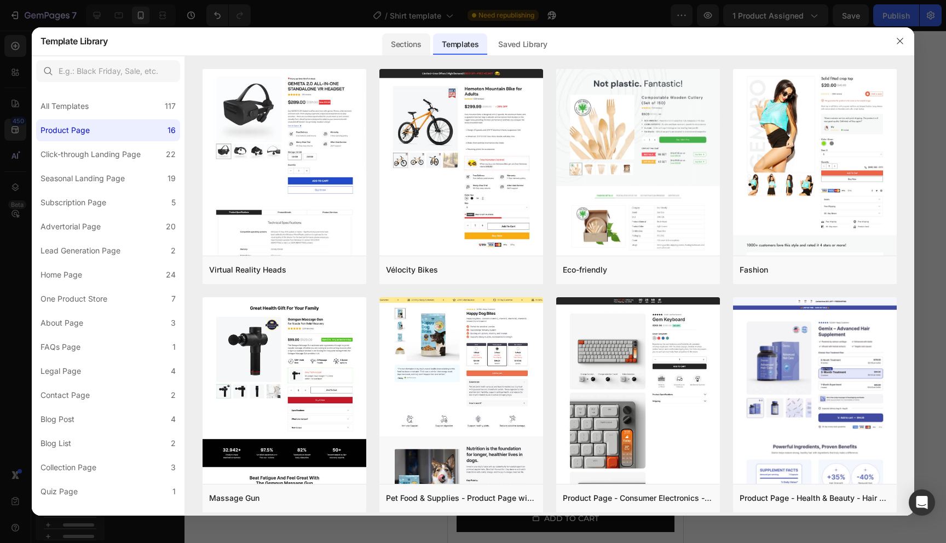
click at [407, 51] on div "Sections" at bounding box center [406, 44] width 48 height 22
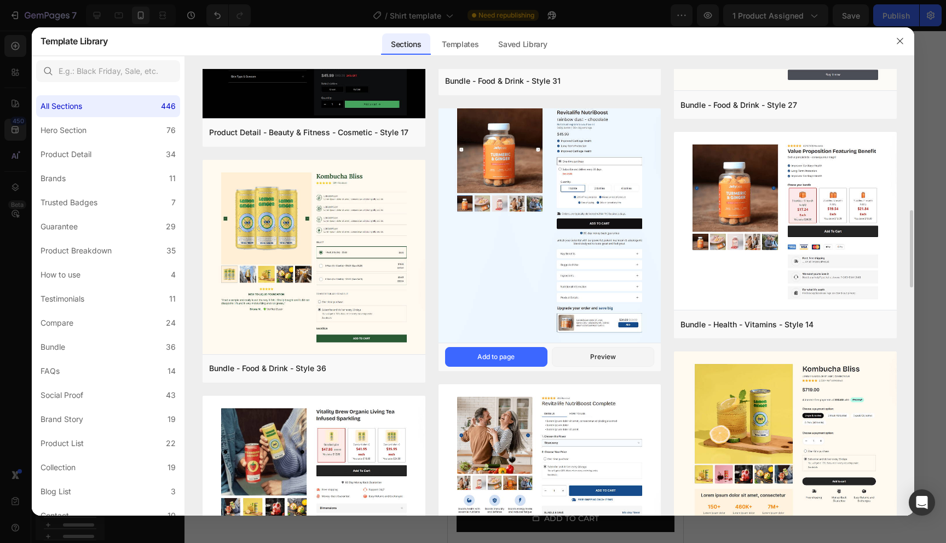
scroll to position [931, 0]
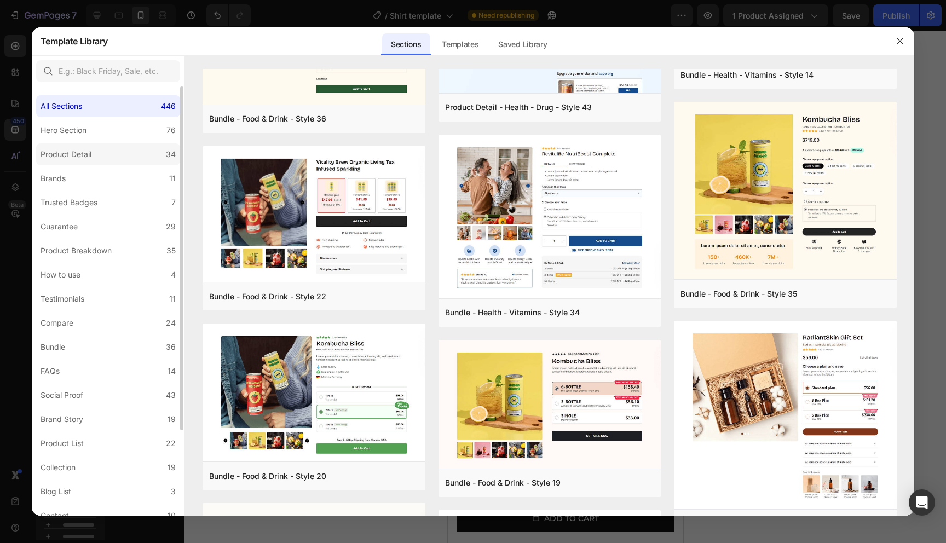
click at [100, 152] on label "Product Detail 34" at bounding box center [108, 154] width 144 height 22
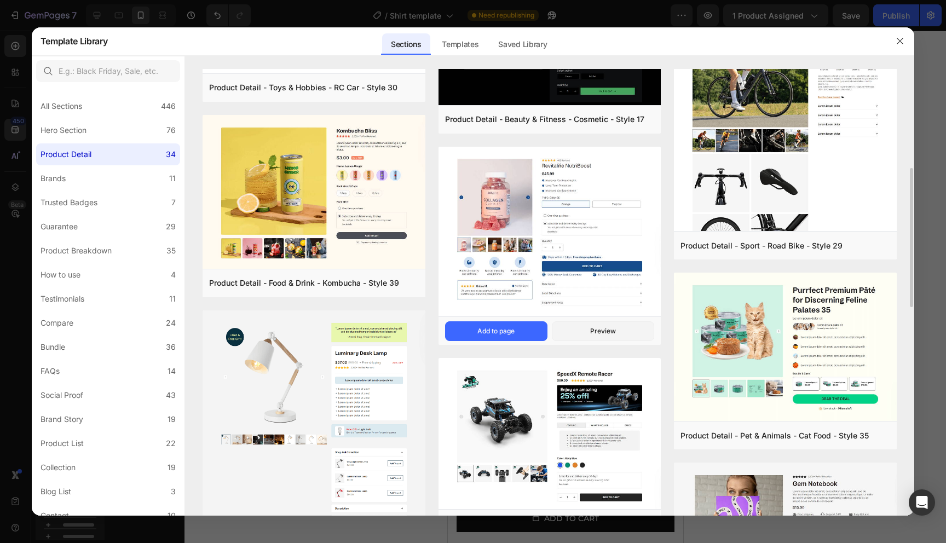
scroll to position [424, 0]
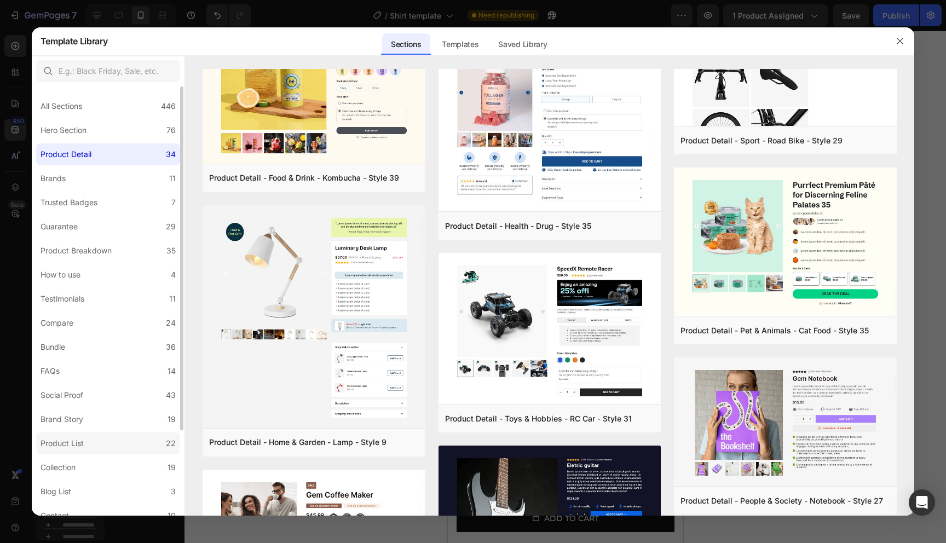
click at [89, 445] on label "Product List 22" at bounding box center [108, 443] width 144 height 22
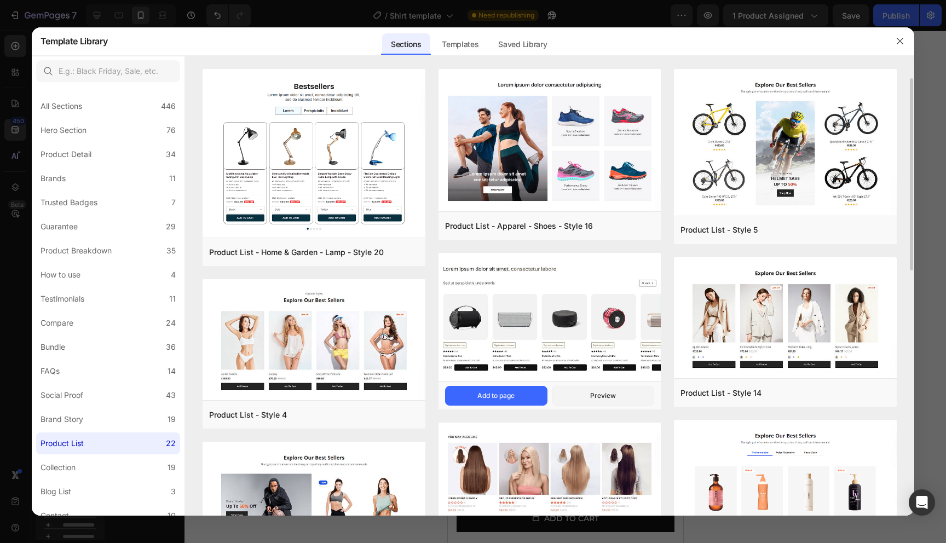
scroll to position [63, 0]
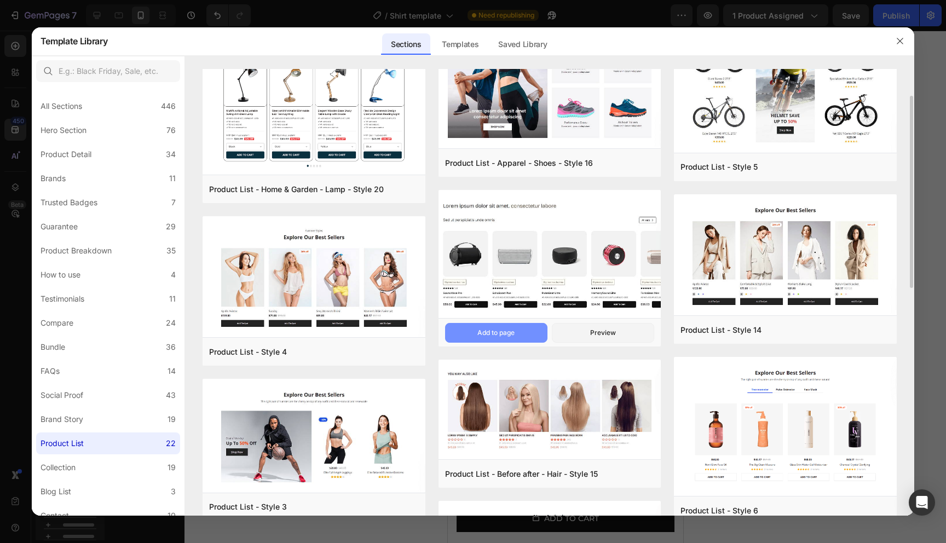
click at [503, 335] on div "Add to page" at bounding box center [495, 333] width 37 height 10
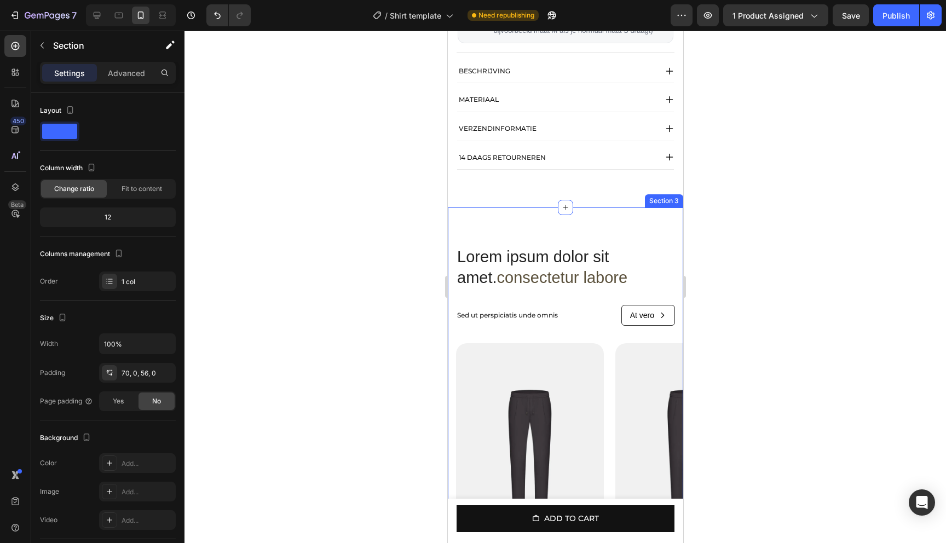
scroll to position [675, 0]
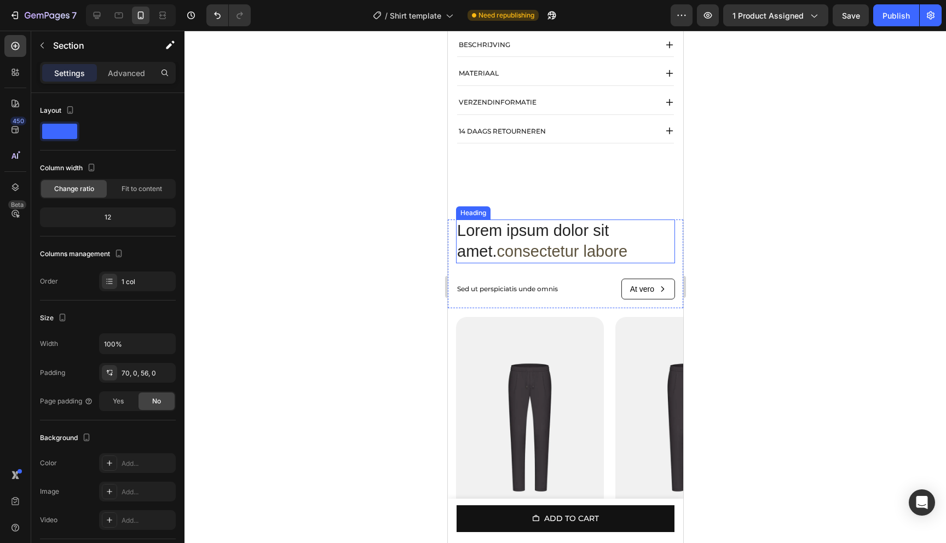
click at [543, 244] on h2 "Lorem ipsum dolor sit amet. consectetur labore" at bounding box center [564, 240] width 219 height 43
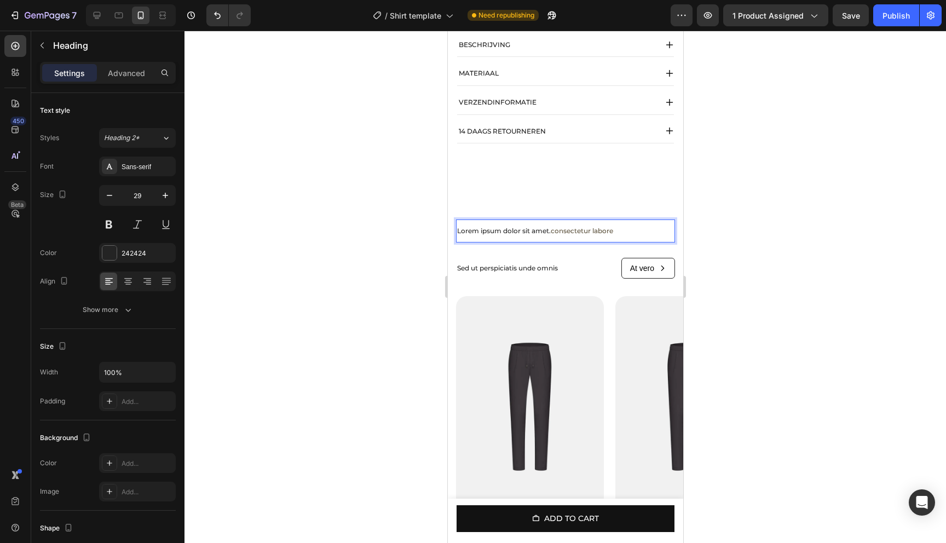
click at [561, 253] on div "Lorem ipsum dolor sit amet. consectetur labore Heading 28 Sed ut perspiciatis u…" at bounding box center [564, 253] width 219 height 68
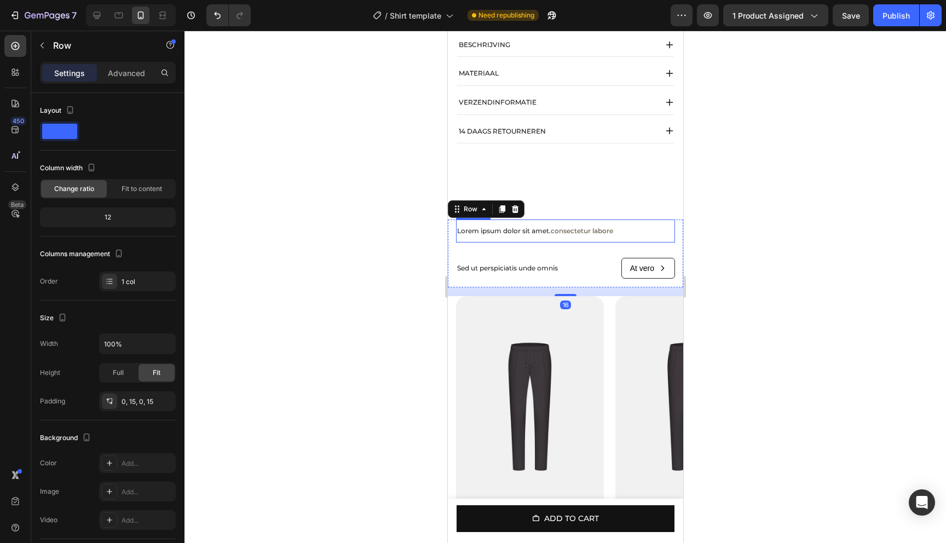
click at [588, 235] on span "consectetur labore" at bounding box center [581, 231] width 62 height 8
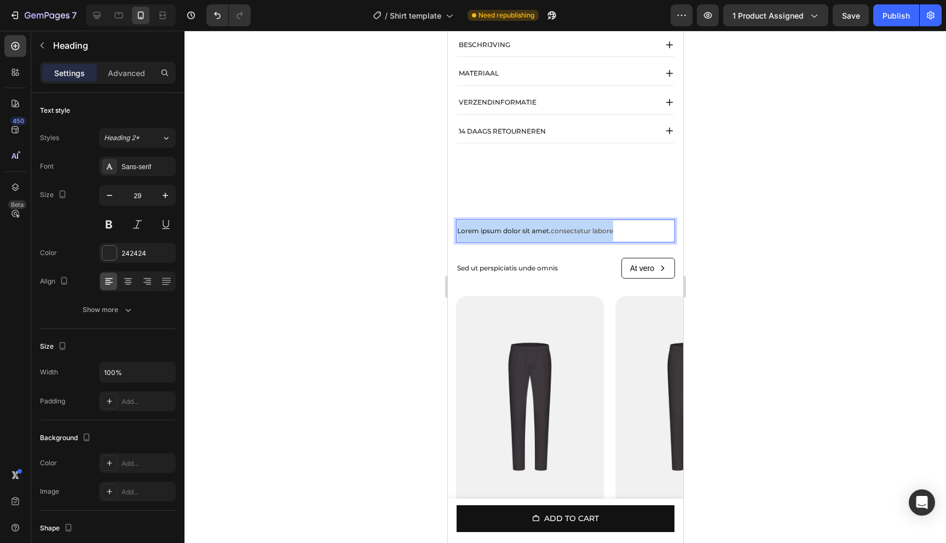
click at [588, 235] on span "consectetur labore" at bounding box center [581, 231] width 62 height 8
click at [573, 275] on p "Sed ut perspiciatis unde omnis" at bounding box center [515, 268] width 119 height 14
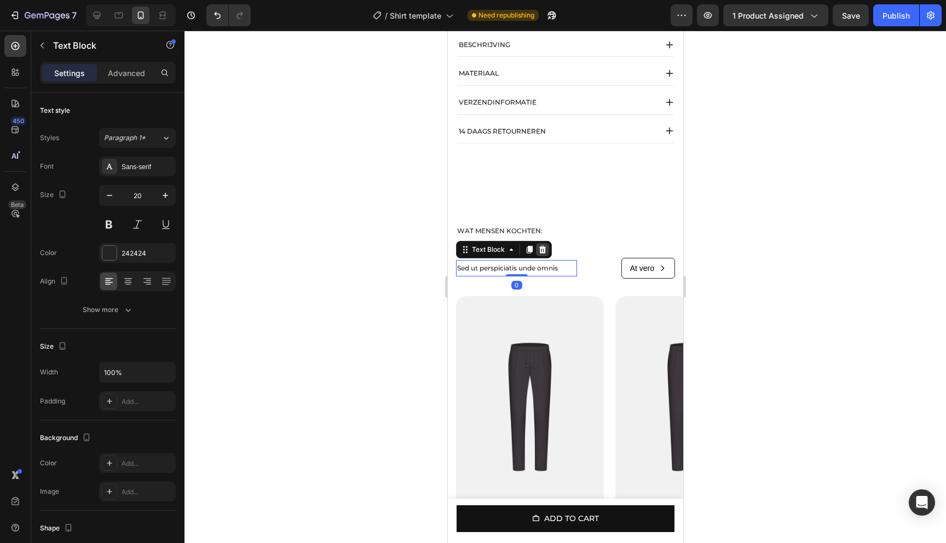
click at [542, 253] on icon at bounding box center [542, 250] width 7 height 8
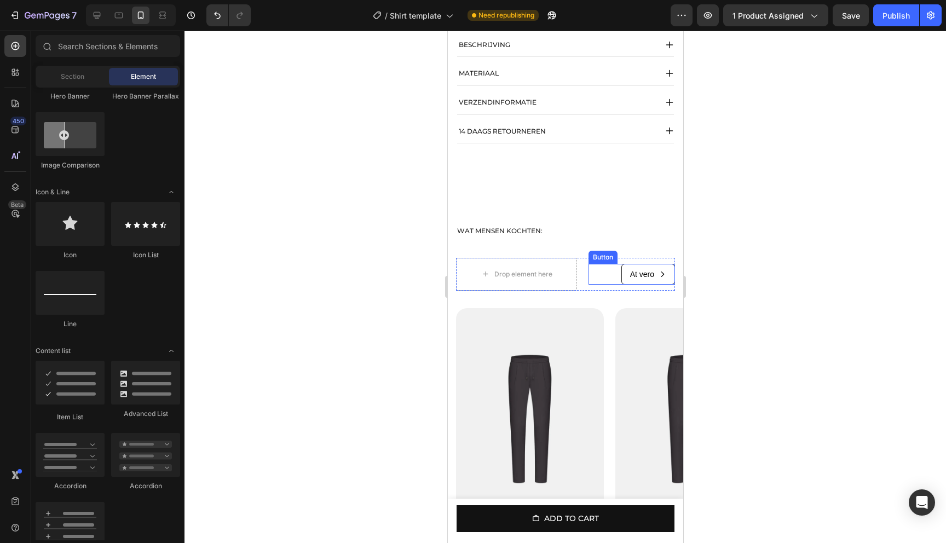
click at [669, 285] on button "At vero" at bounding box center [648, 274] width 54 height 21
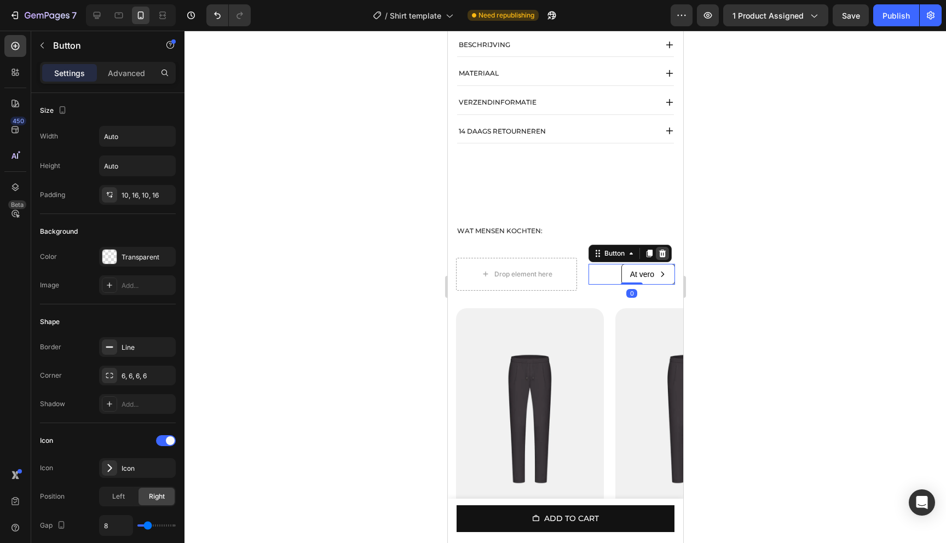
click at [662, 260] on div at bounding box center [661, 253] width 13 height 13
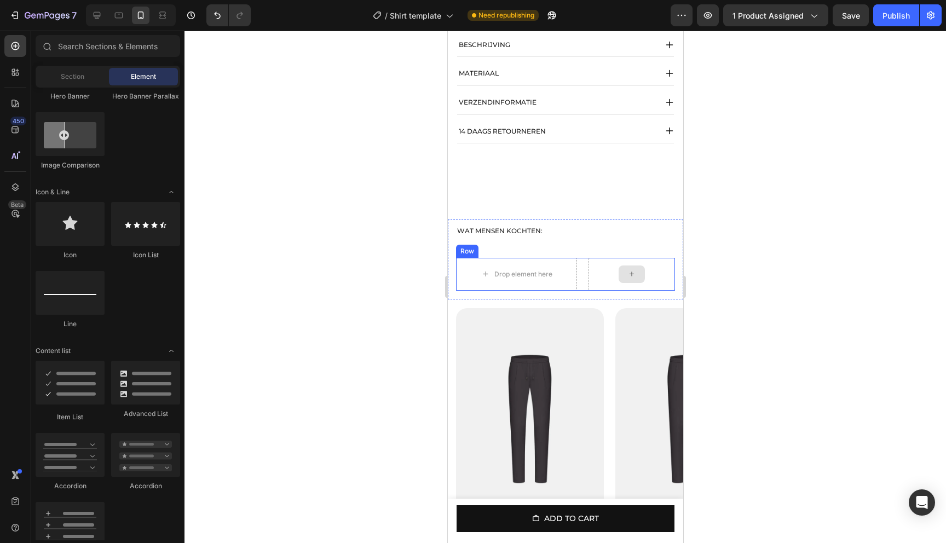
click at [570, 285] on div "Drop element here" at bounding box center [515, 274] width 121 height 33
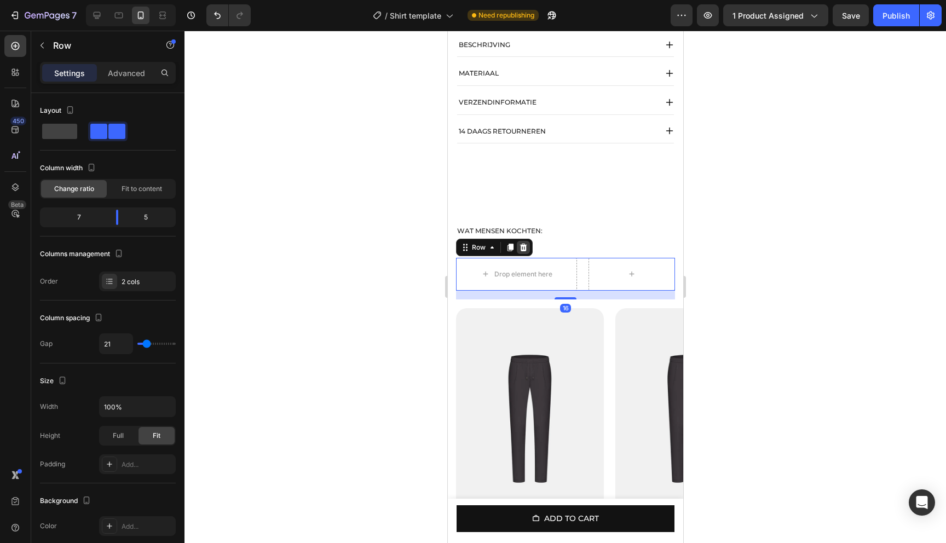
click at [528, 254] on div at bounding box center [522, 247] width 13 height 13
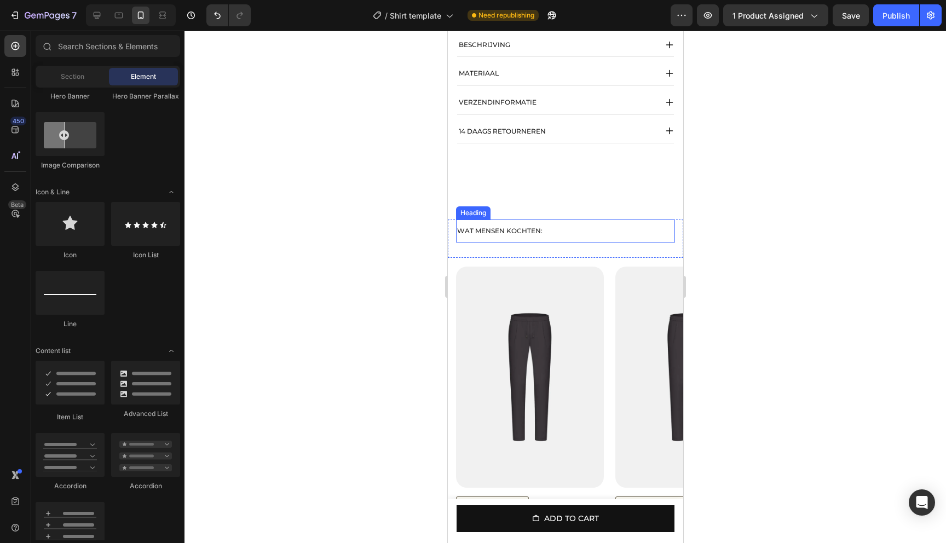
click at [554, 241] on p "WAT MENSEN KOCHTEN:" at bounding box center [564, 231] width 217 height 21
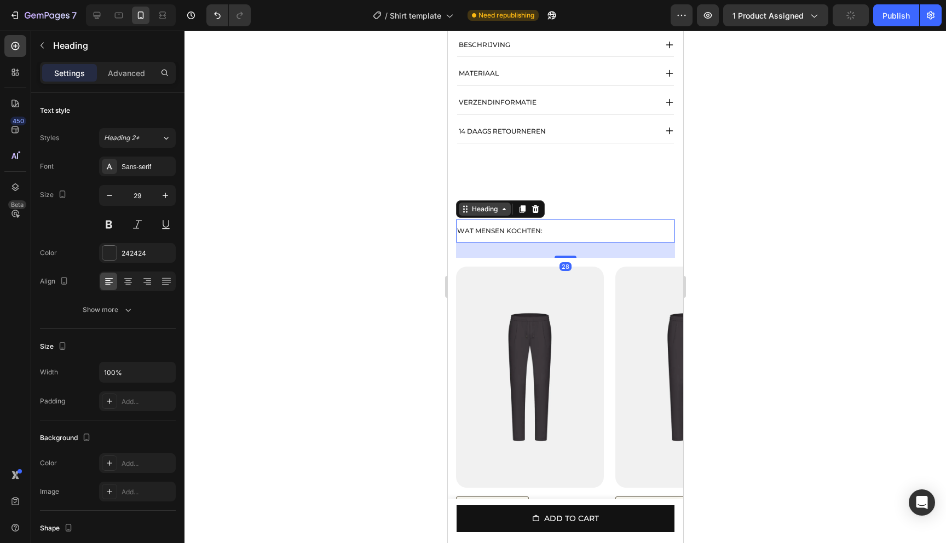
click at [495, 214] on div "Heading" at bounding box center [484, 209] width 30 height 10
click at [114, 221] on button at bounding box center [109, 225] width 20 height 20
click at [109, 230] on button at bounding box center [109, 225] width 20 height 20
click at [159, 201] on button "button" at bounding box center [165, 196] width 20 height 20
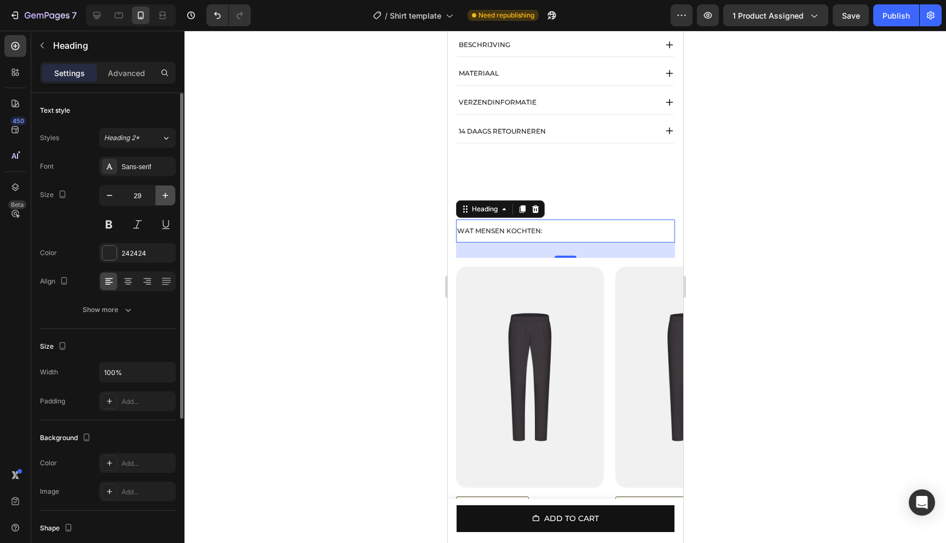
click at [159, 201] on button "button" at bounding box center [165, 196] width 20 height 20
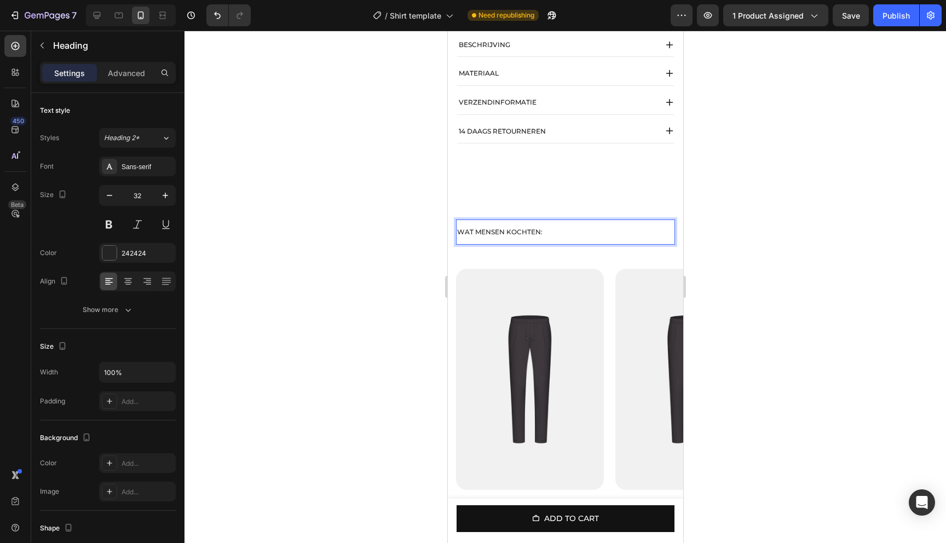
click at [542, 244] on p "WAT MENSEN KOCHTEN:" at bounding box center [564, 232] width 217 height 23
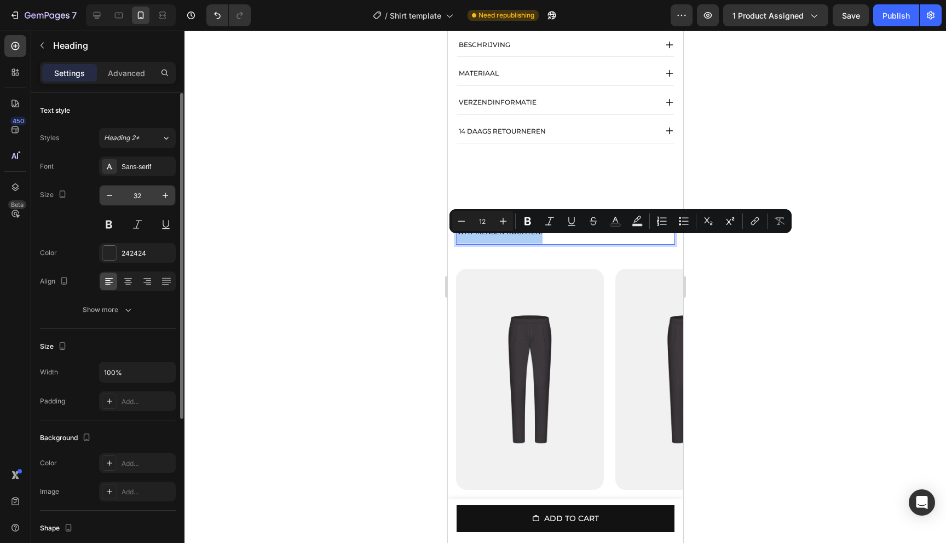
click at [142, 198] on input "32" at bounding box center [137, 196] width 36 height 20
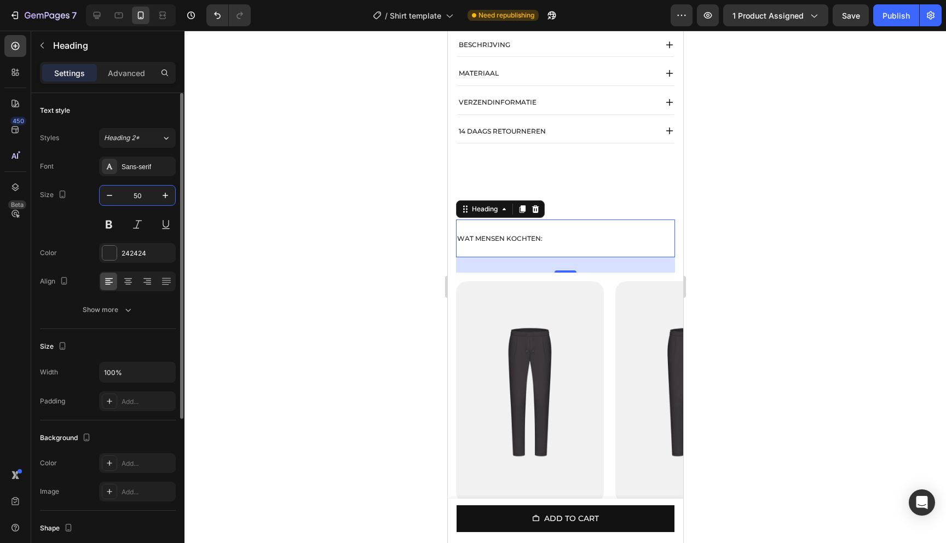
type input "5"
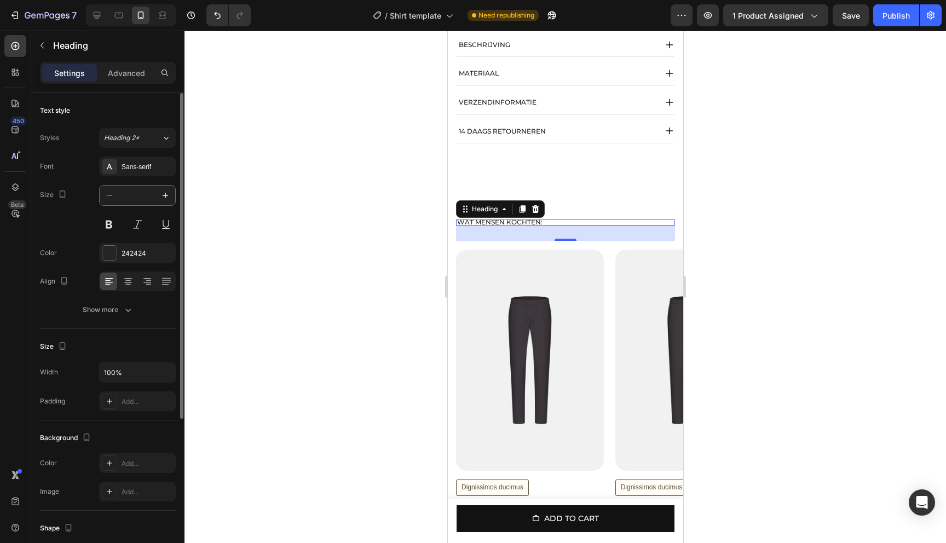
type input "3"
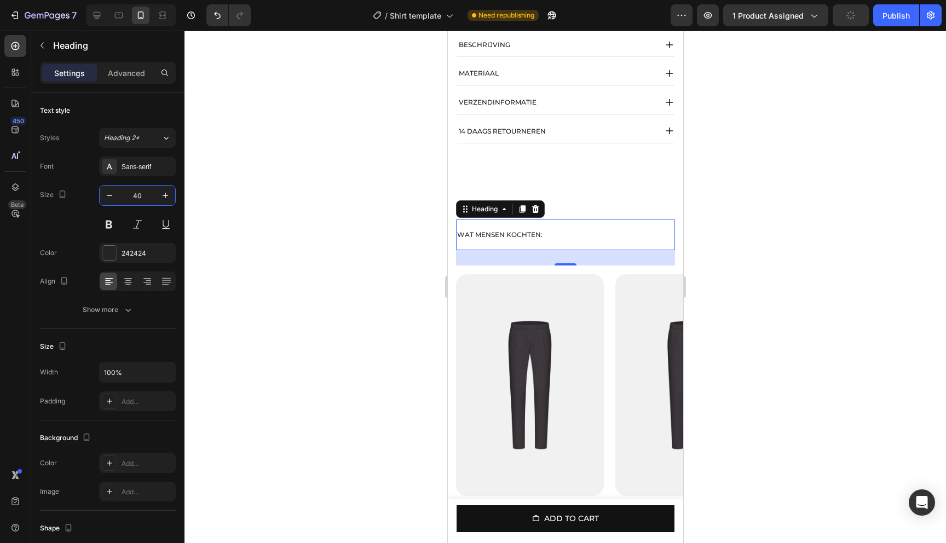
type input "4"
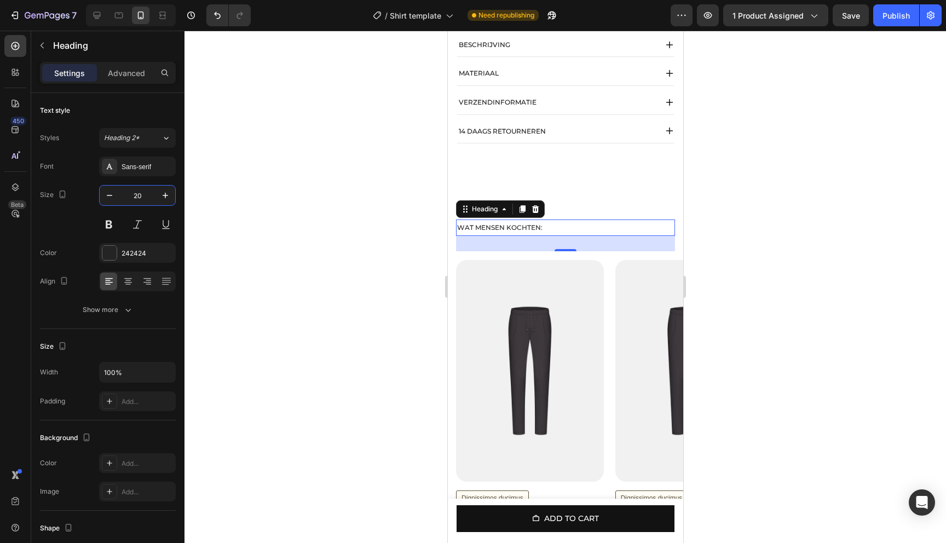
type input "20"
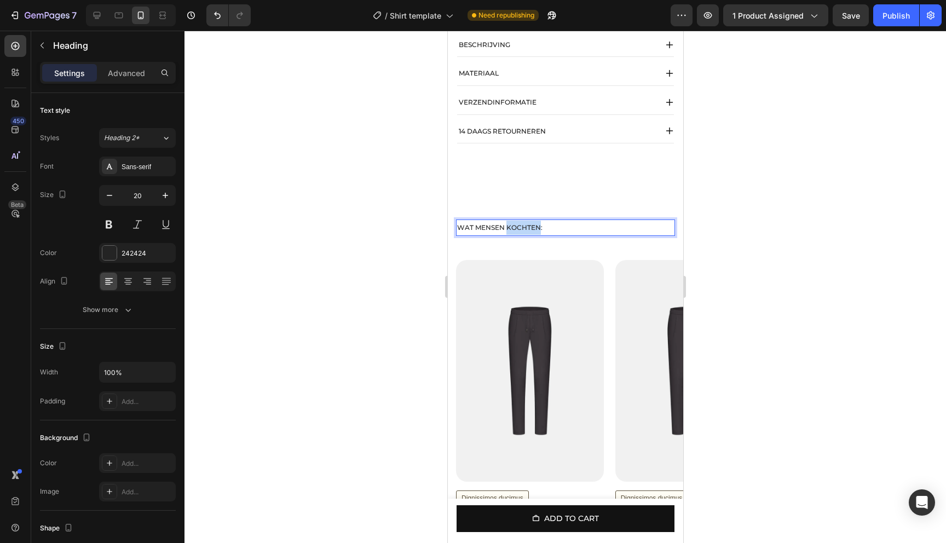
click at [533, 235] on p "WAT MENSEN KOCHTEN:" at bounding box center [564, 228] width 217 height 14
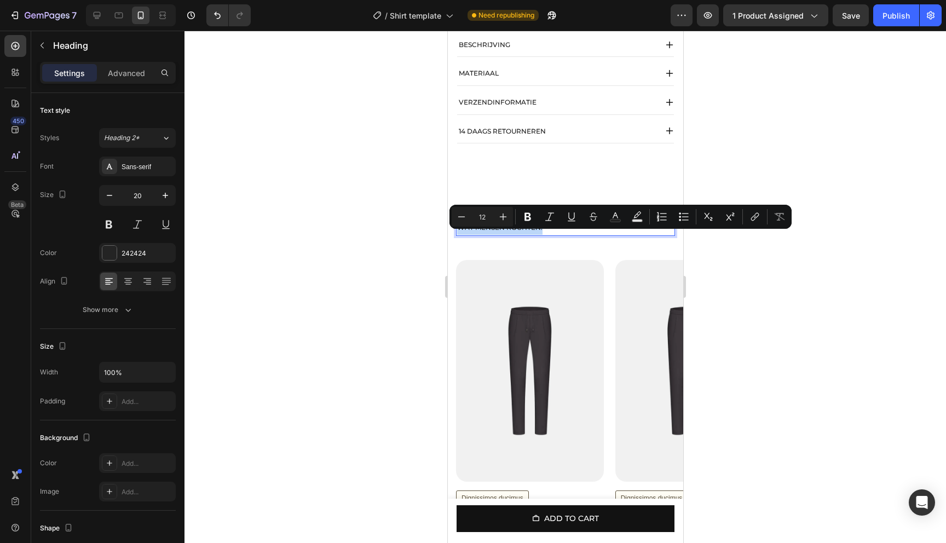
click at [533, 235] on p "WAT MENSEN KOCHTEN:" at bounding box center [564, 228] width 217 height 14
click at [495, 216] on button "Plus" at bounding box center [503, 217] width 20 height 20
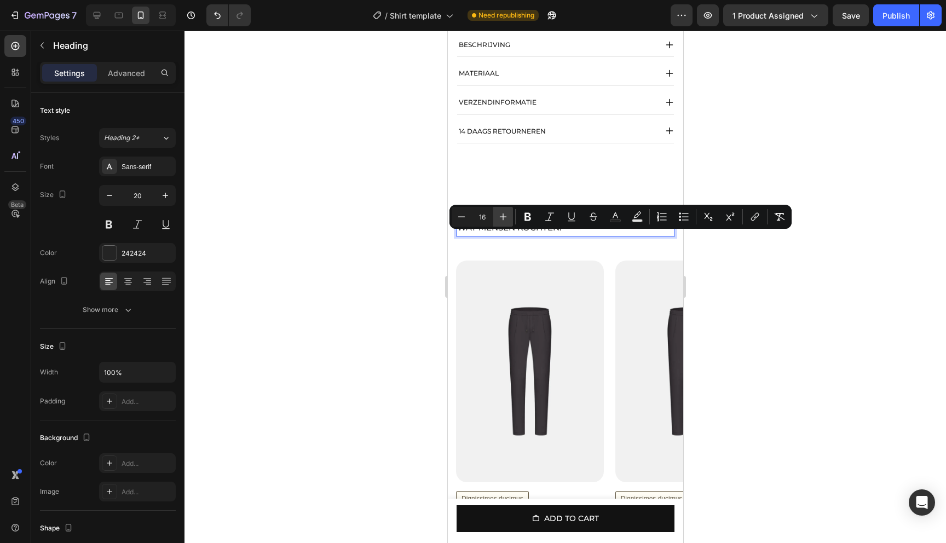
click at [495, 216] on button "Plus" at bounding box center [503, 217] width 20 height 20
type input "20"
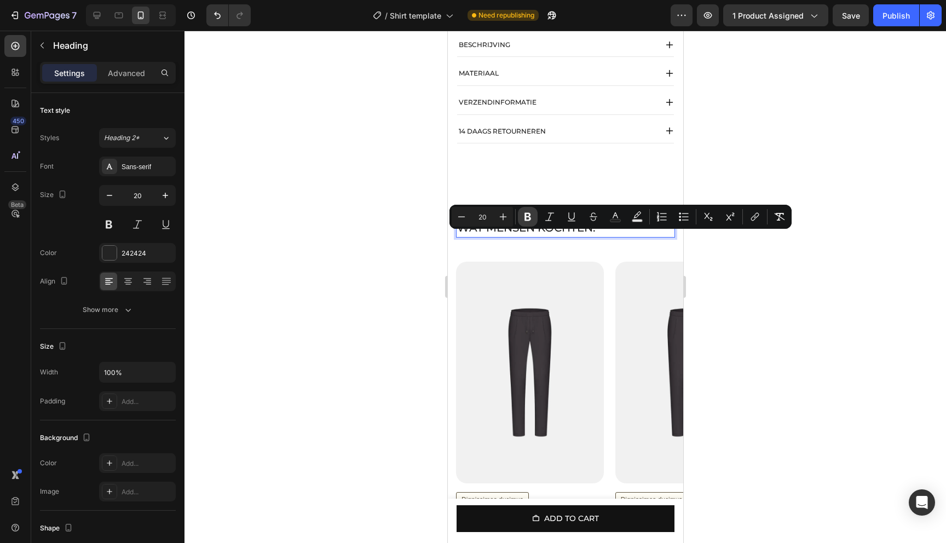
click at [528, 219] on icon "Editor contextual toolbar" at bounding box center [527, 217] width 7 height 8
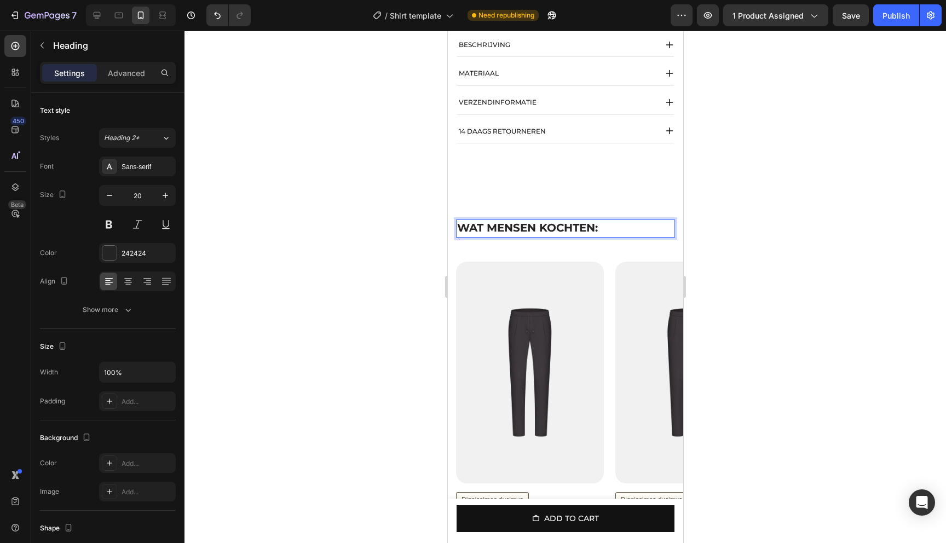
click at [470, 234] on strong "WAT MENSEN KOCHTEN:" at bounding box center [526, 227] width 141 height 13
click at [596, 234] on strong "WAT MENSEN KOCHTEN:" at bounding box center [526, 227] width 141 height 13
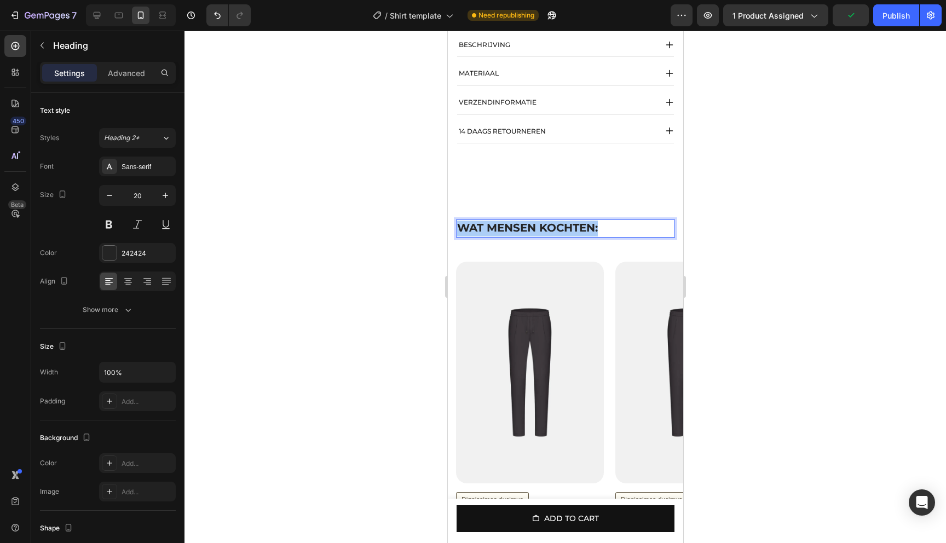
click at [629, 226] on div "WAT MENSEN KOCHTEN: Heading 28 Row Product Images Dignissimos ducimus Button Ic…" at bounding box center [564, 402] width 235 height 443
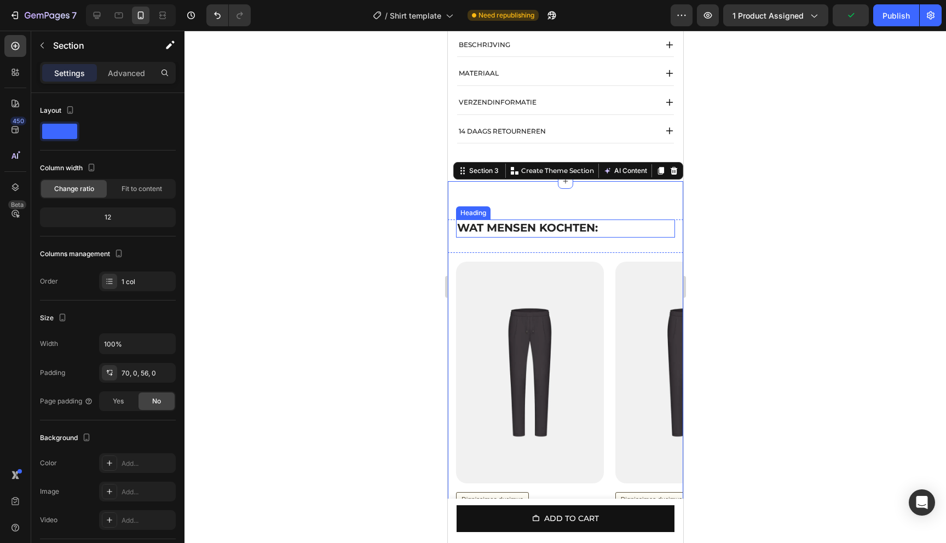
click at [614, 232] on p "⁠⁠⁠⁠⁠⁠⁠ WAT MENSEN KOCHTEN:" at bounding box center [564, 229] width 217 height 16
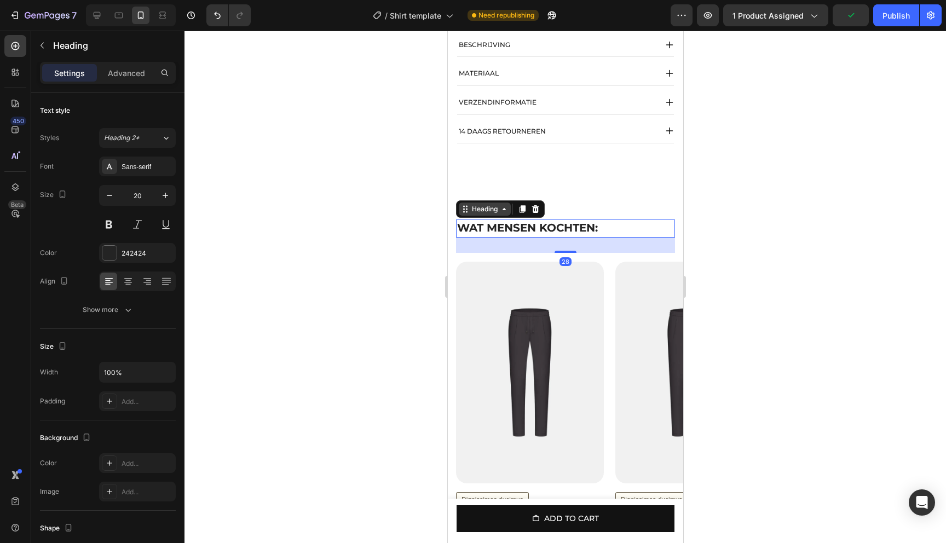
click at [489, 214] on div "Heading" at bounding box center [484, 209] width 30 height 10
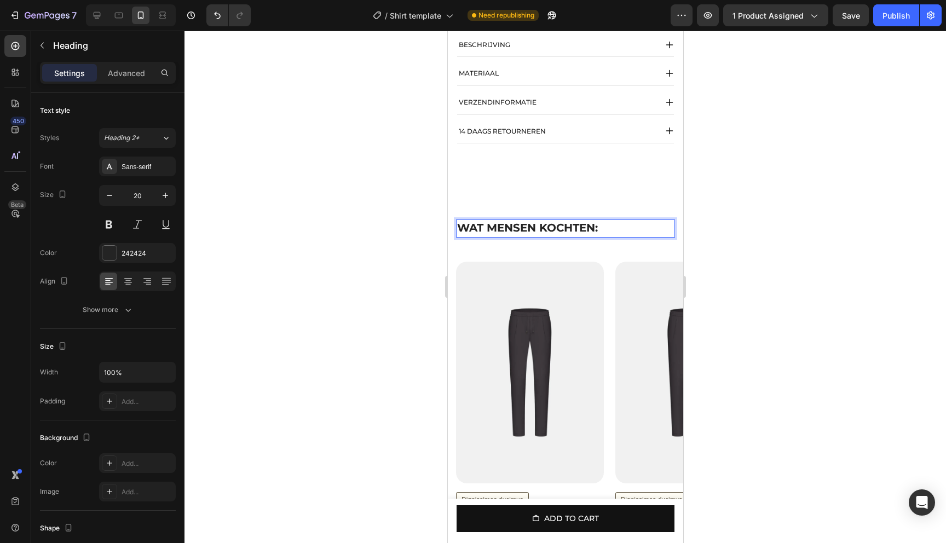
click at [508, 234] on strong "WAT MENSEN KOCHTEN:" at bounding box center [526, 227] width 141 height 13
click at [494, 234] on strong "WAT MENSEN KOCHTEN:" at bounding box center [526, 227] width 141 height 13
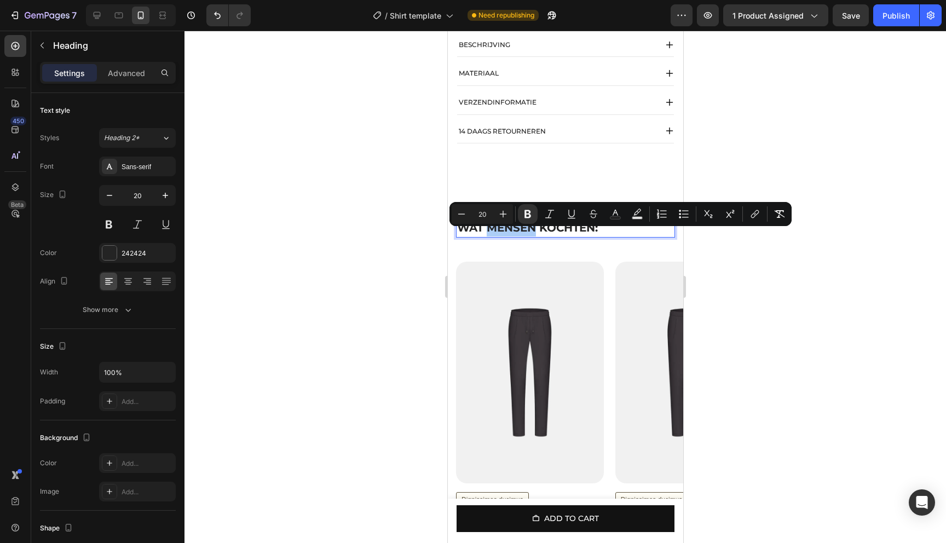
click at [753, 262] on div at bounding box center [564, 287] width 761 height 512
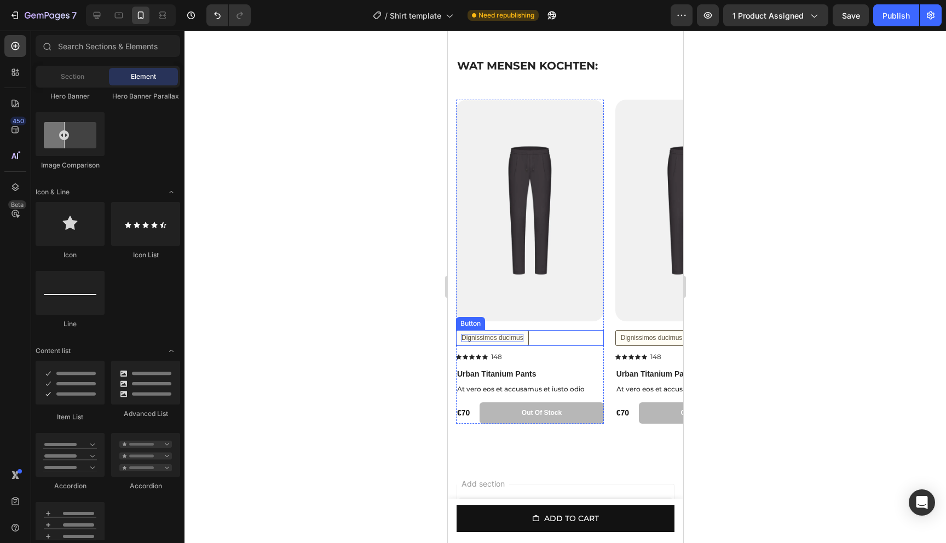
scroll to position [817, 0]
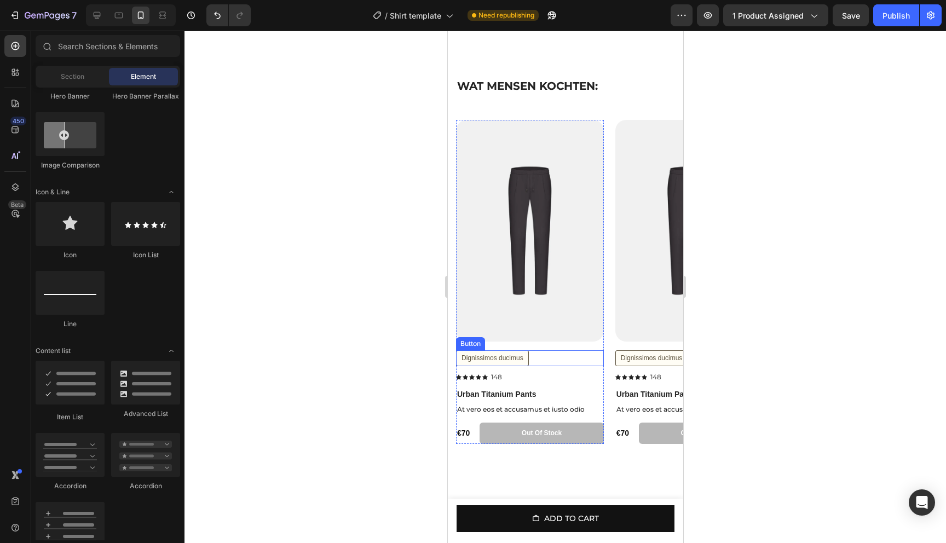
click at [535, 367] on div "Dignissimos ducimus Button" at bounding box center [529, 358] width 148 height 16
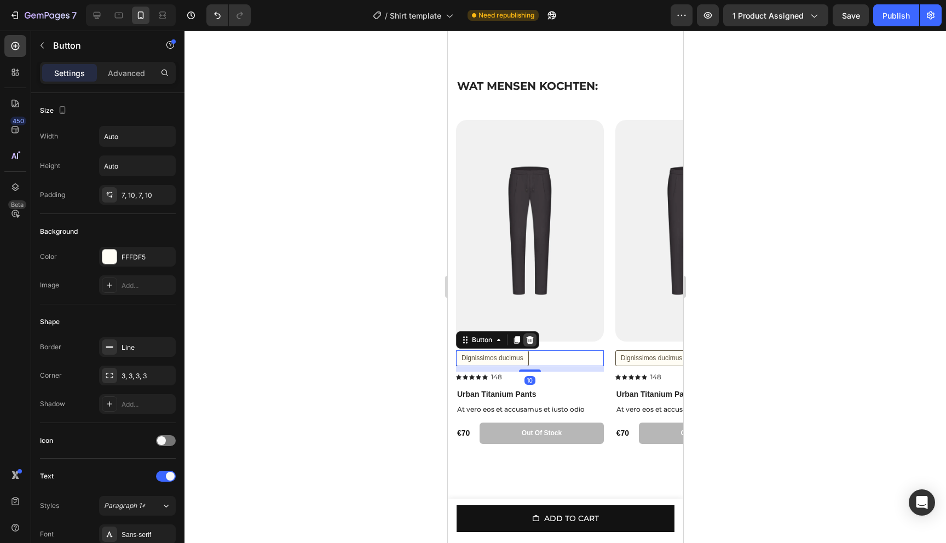
click at [527, 344] on icon at bounding box center [529, 340] width 9 height 9
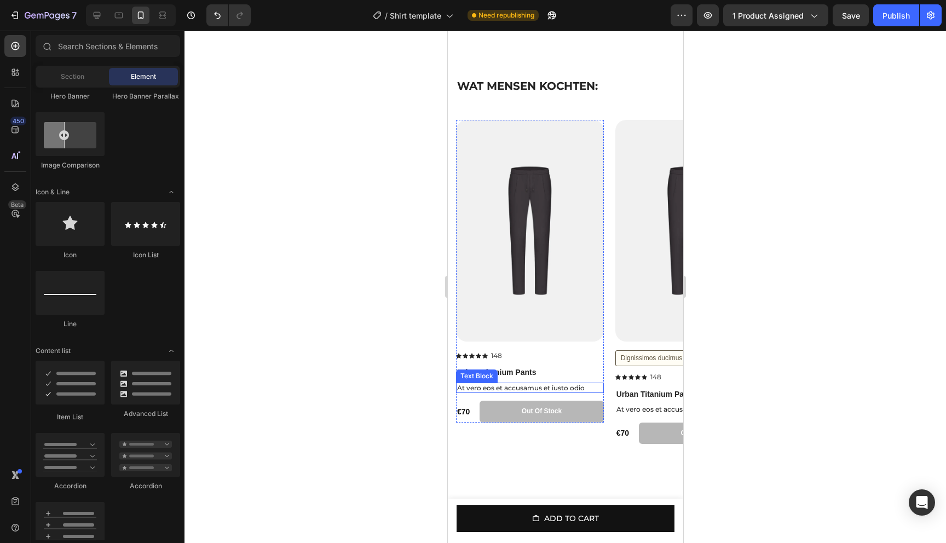
click at [526, 392] on p "At vero eos et accusamus et iusto odio" at bounding box center [529, 388] width 146 height 9
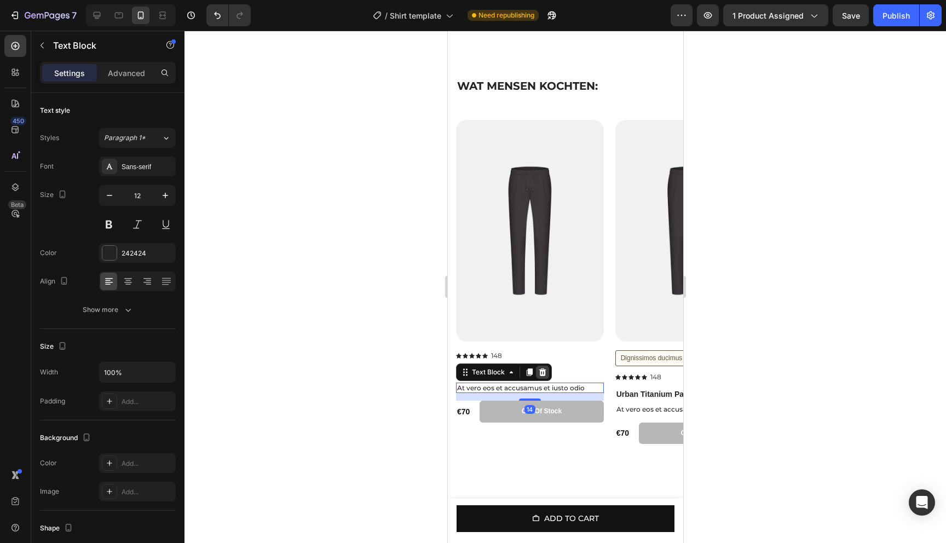
click at [542, 375] on icon at bounding box center [542, 372] width 7 height 8
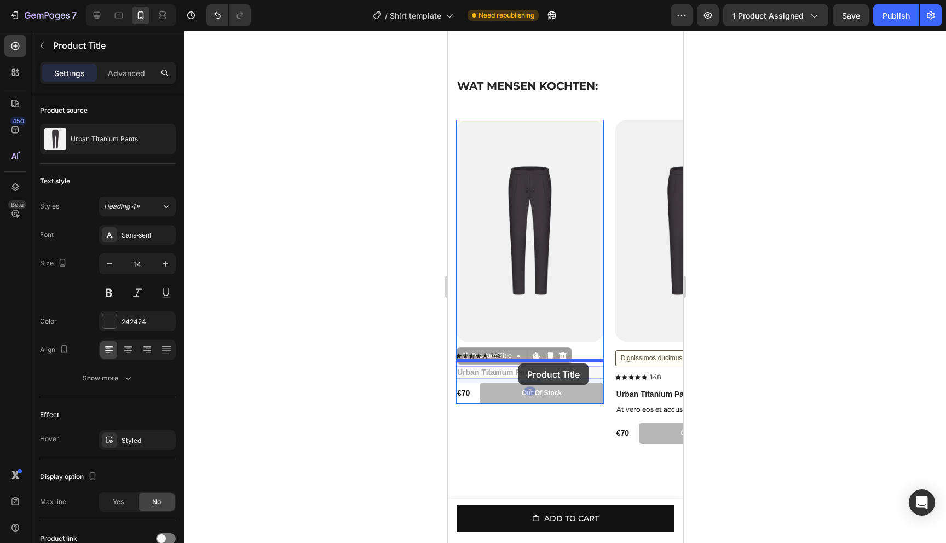
drag, startPoint x: 525, startPoint y: 382, endPoint x: 517, endPoint y: 363, distance: 20.8
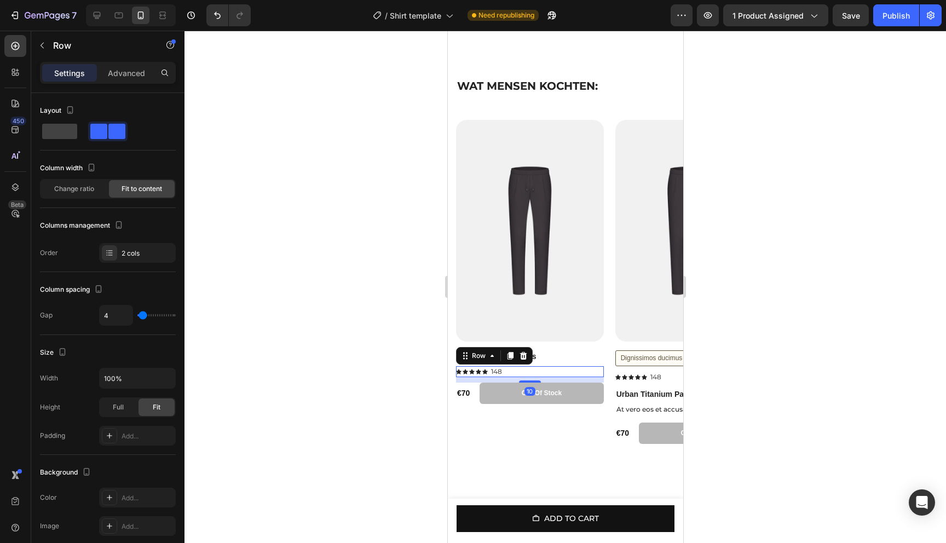
click at [510, 377] on div "Icon Icon Icon Icon Icon Icon List 148 Text Block Row 10" at bounding box center [529, 371] width 148 height 11
click at [527, 375] on div "Product Images Urban Titanium Pants Product Title Icon Icon Icon Icon Icon Icon…" at bounding box center [529, 251] width 148 height 262
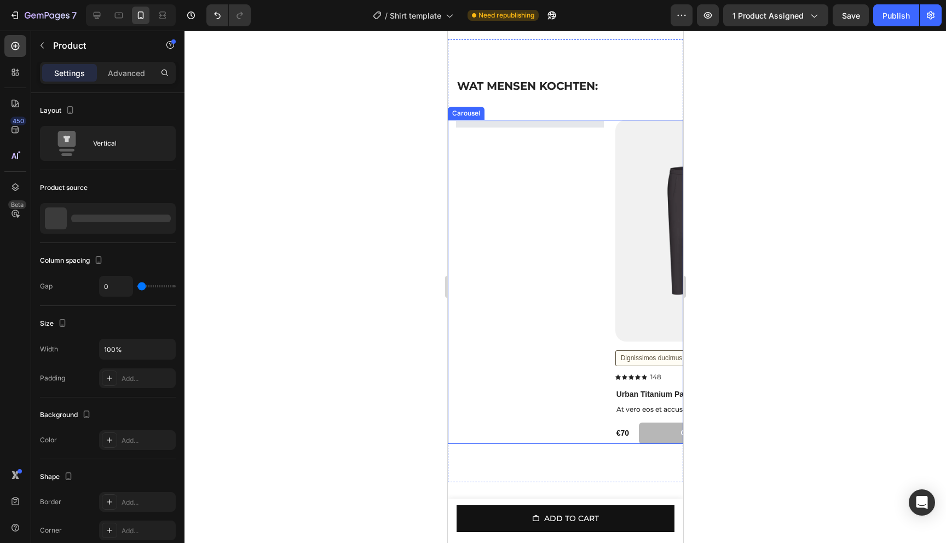
click at [492, 379] on div at bounding box center [529, 283] width 148 height 324
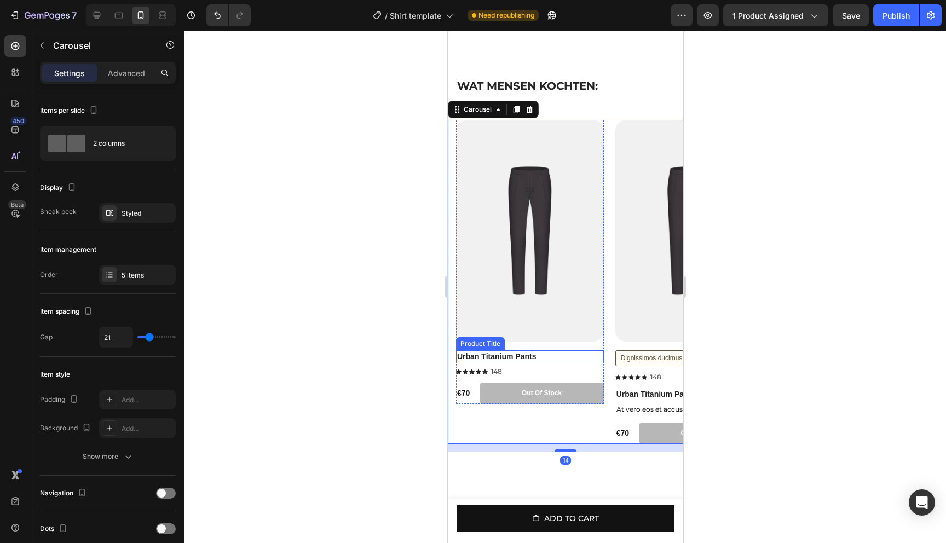
click at [506, 362] on h1 "Urban Titanium Pants" at bounding box center [529, 356] width 148 height 12
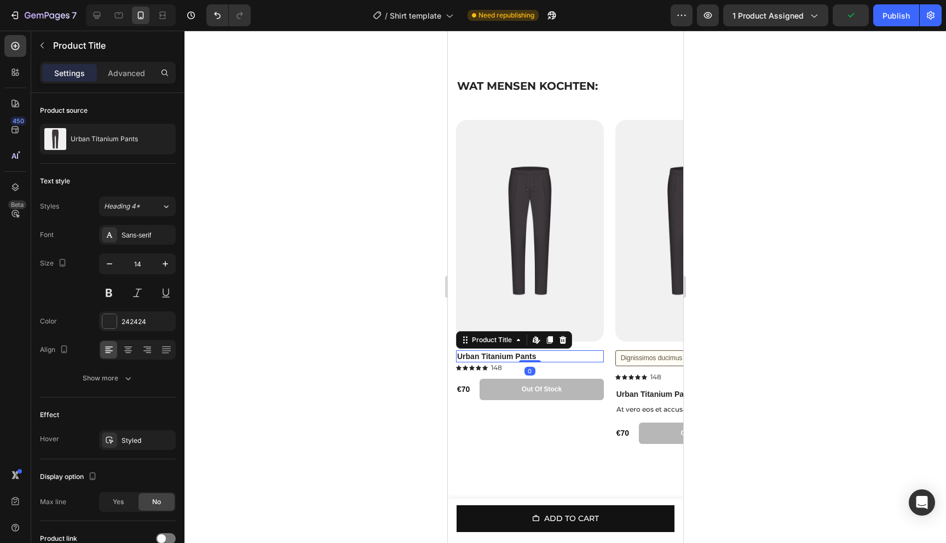
drag, startPoint x: 527, startPoint y: 375, endPoint x: 529, endPoint y: 367, distance: 9.0
click at [529, 362] on div "Urban Titanium Pants Product Title Edit content in Shopify 0" at bounding box center [529, 356] width 148 height 12
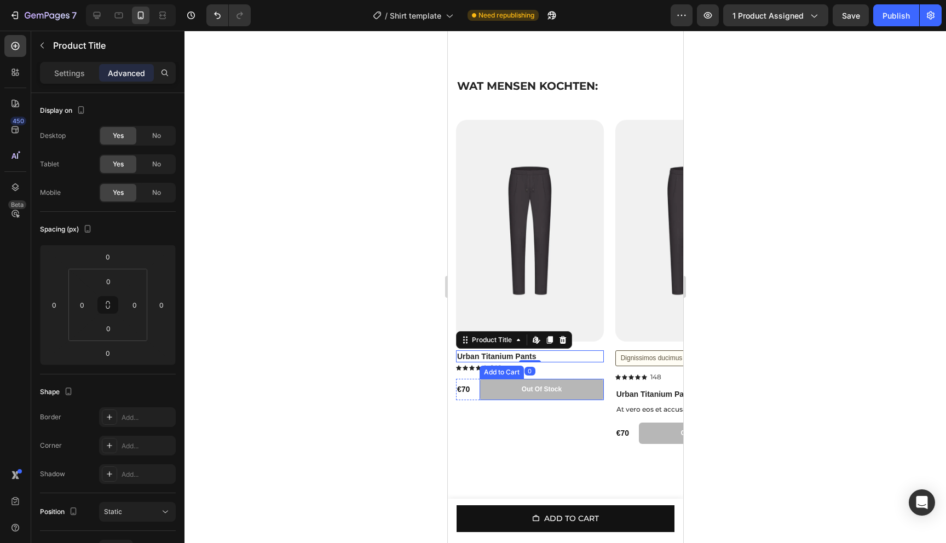
click at [501, 397] on button "Out of stock" at bounding box center [541, 390] width 124 height 22
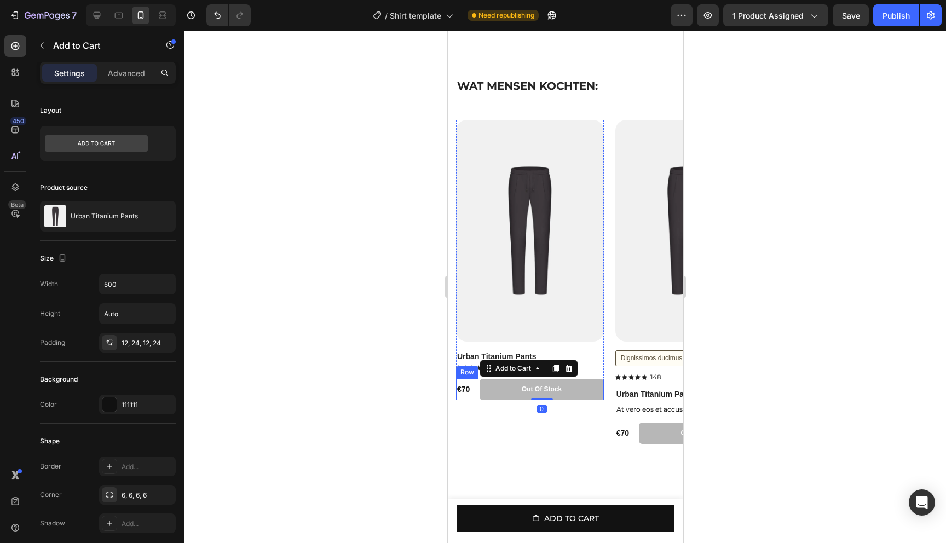
click at [473, 398] on div "€70 Product Price Product Price Out of stock Add to Cart 0 Row" at bounding box center [529, 390] width 148 height 22
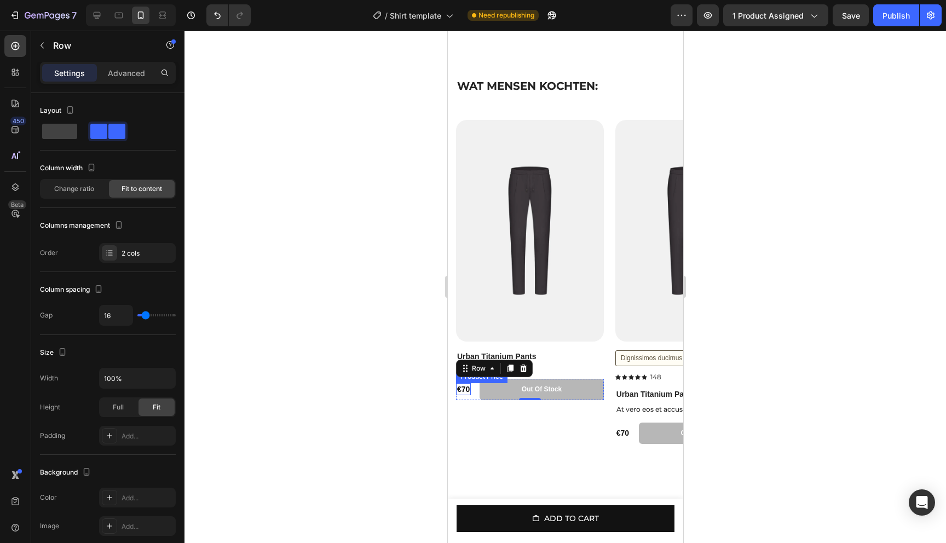
click at [467, 395] on div "€70" at bounding box center [462, 389] width 15 height 12
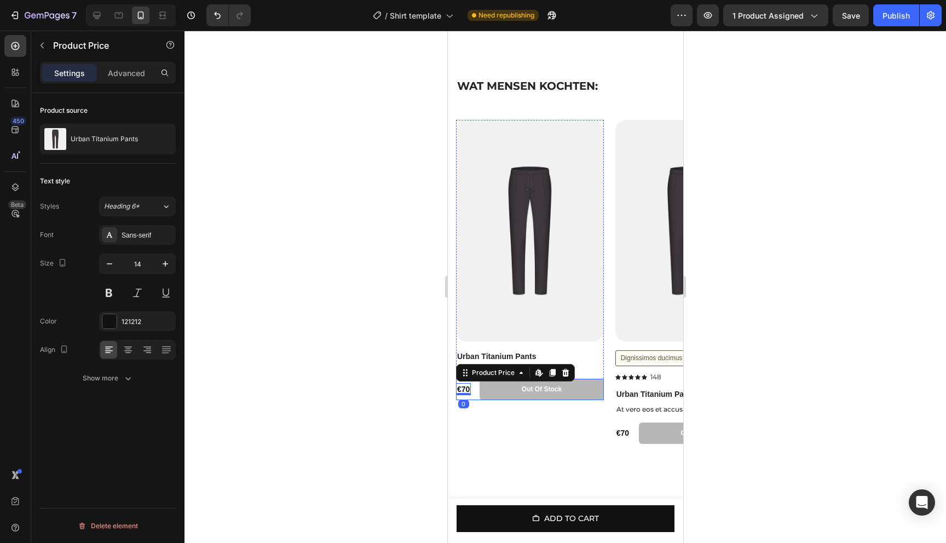
click at [476, 398] on div "€70 Product Price Edit content in Shopify 0 Product Price Edit content in Shopi…" at bounding box center [529, 390] width 148 height 22
click at [470, 395] on div "€70" at bounding box center [462, 389] width 15 height 12
click at [645, 363] on div "Dignissimos ducimus" at bounding box center [651, 358] width 62 height 9
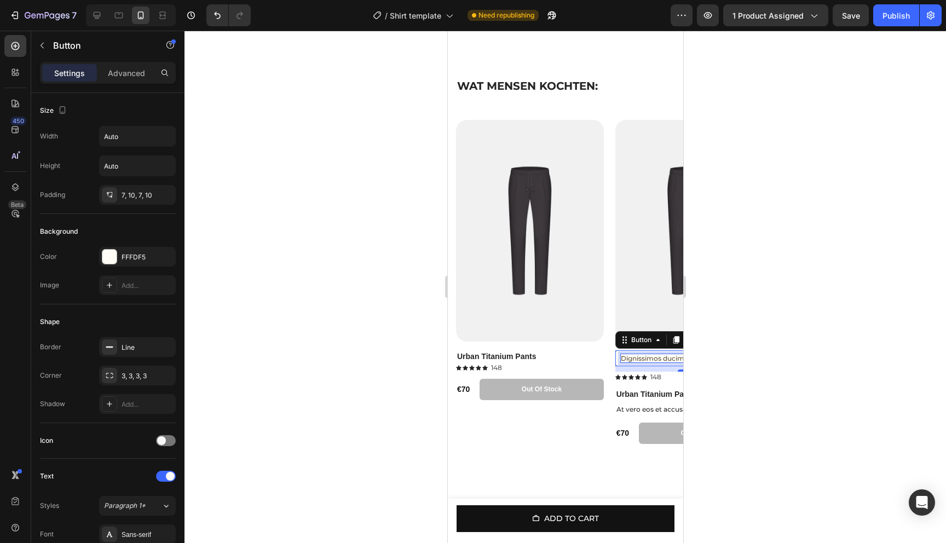
click at [657, 363] on div "Dignissimos ducimus" at bounding box center [655, 358] width 71 height 9
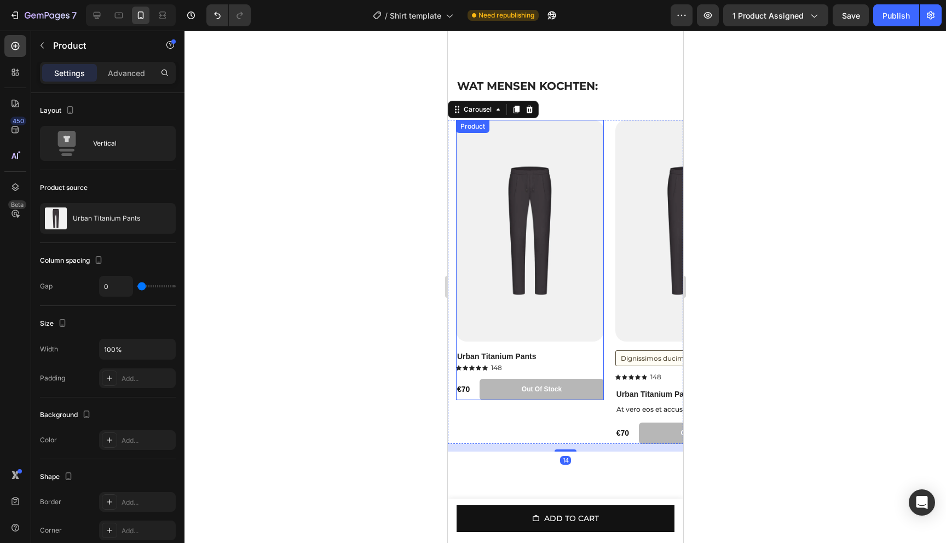
drag, startPoint x: 568, startPoint y: 358, endPoint x: 506, endPoint y: 358, distance: 61.3
click at [506, 358] on div "Product Images Urban Titanium Pants Product Title Icon Icon Icon Icon Icon Icon…" at bounding box center [529, 249] width 148 height 258
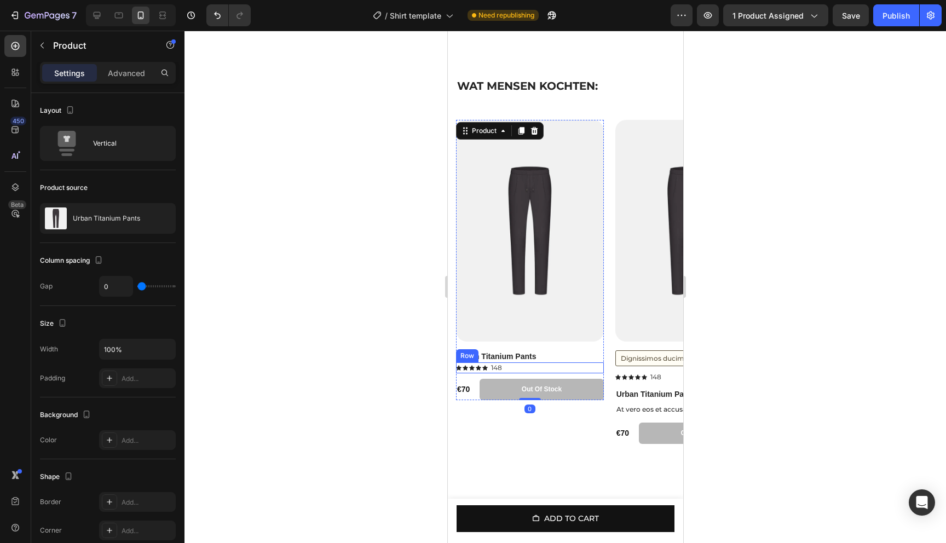
click at [559, 373] on div "Icon Icon Icon Icon Icon Icon List 148 Text Block Row" at bounding box center [529, 367] width 148 height 11
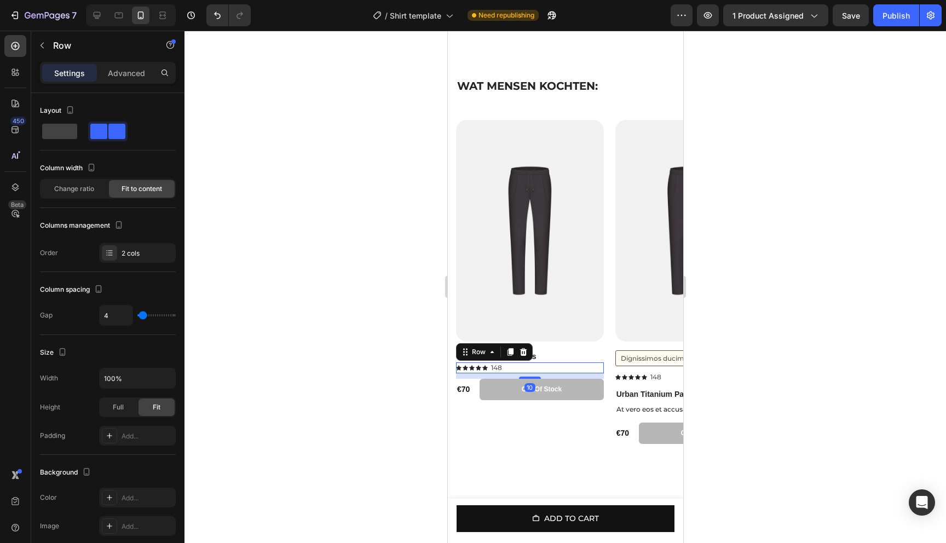
click at [787, 315] on div at bounding box center [564, 287] width 761 height 512
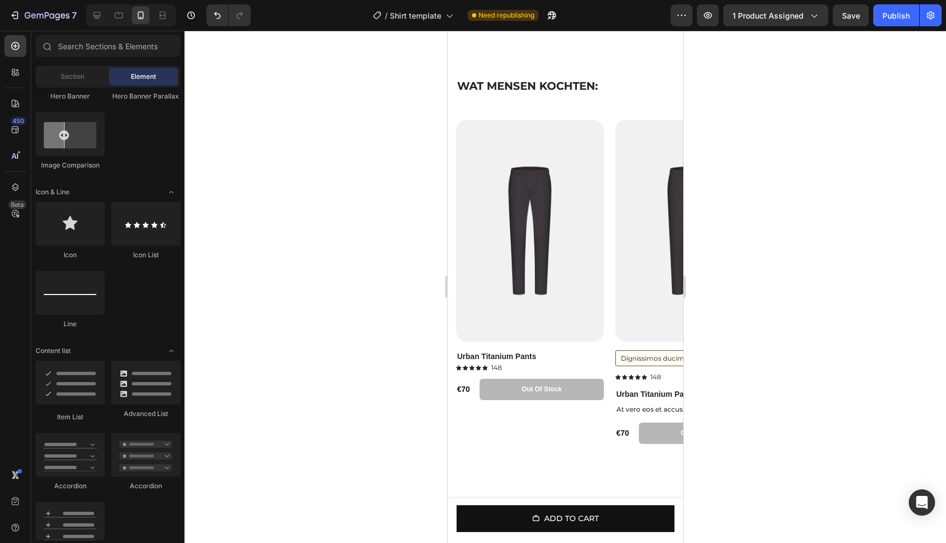
click at [846, 20] on span "Save" at bounding box center [851, 15] width 18 height 9
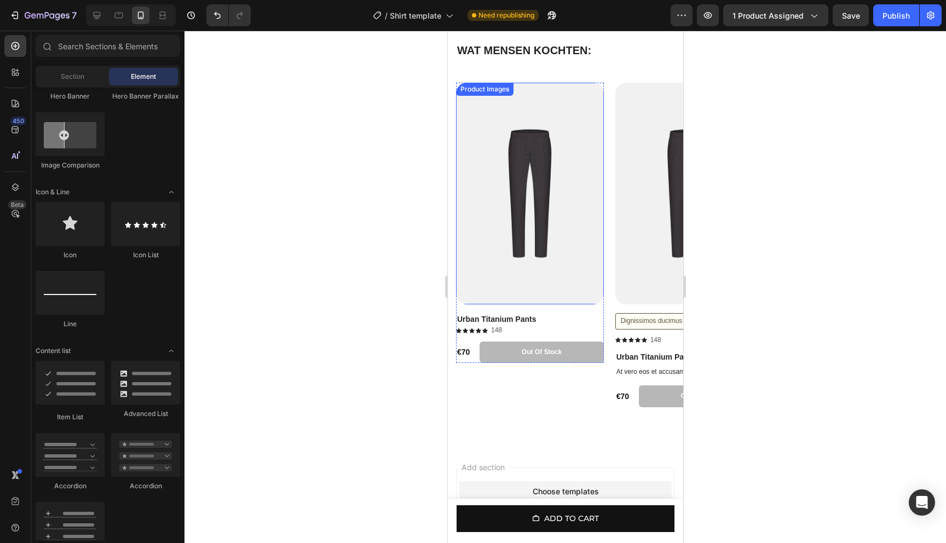
scroll to position [796, 0]
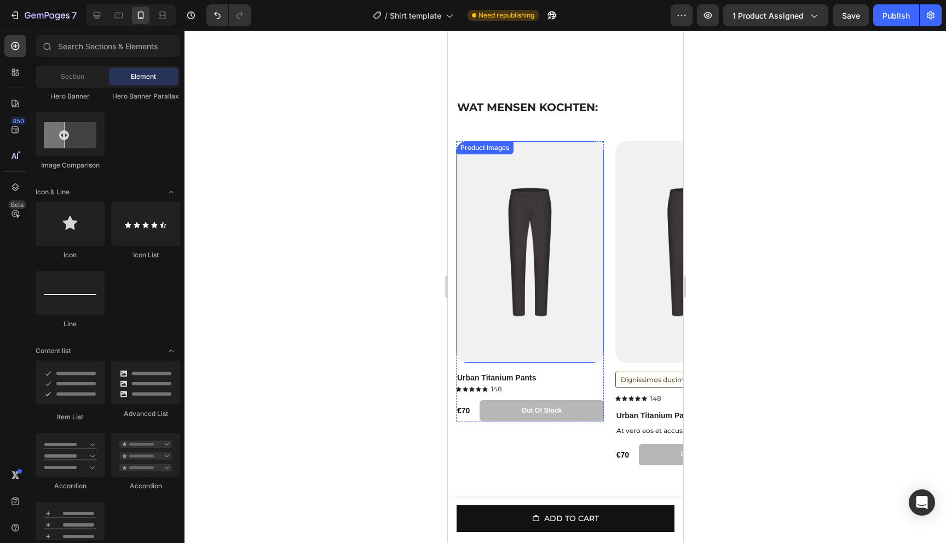
click at [570, 207] on img at bounding box center [529, 251] width 148 height 221
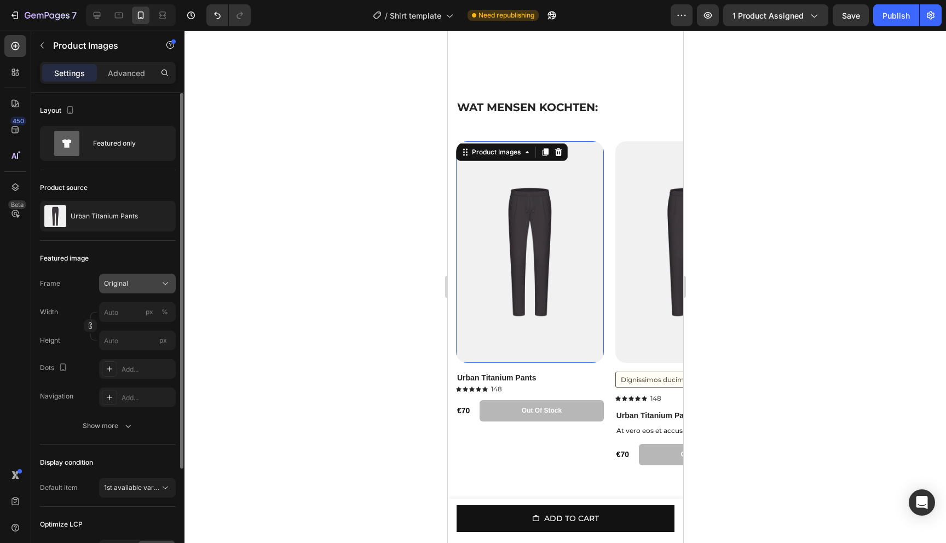
click at [131, 290] on button "Original" at bounding box center [137, 284] width 77 height 20
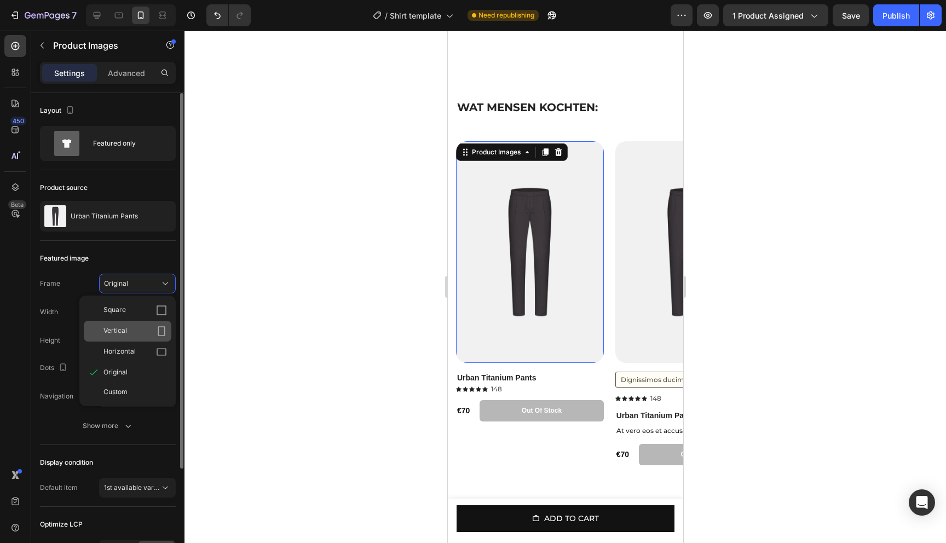
click at [164, 333] on icon at bounding box center [161, 331] width 11 height 11
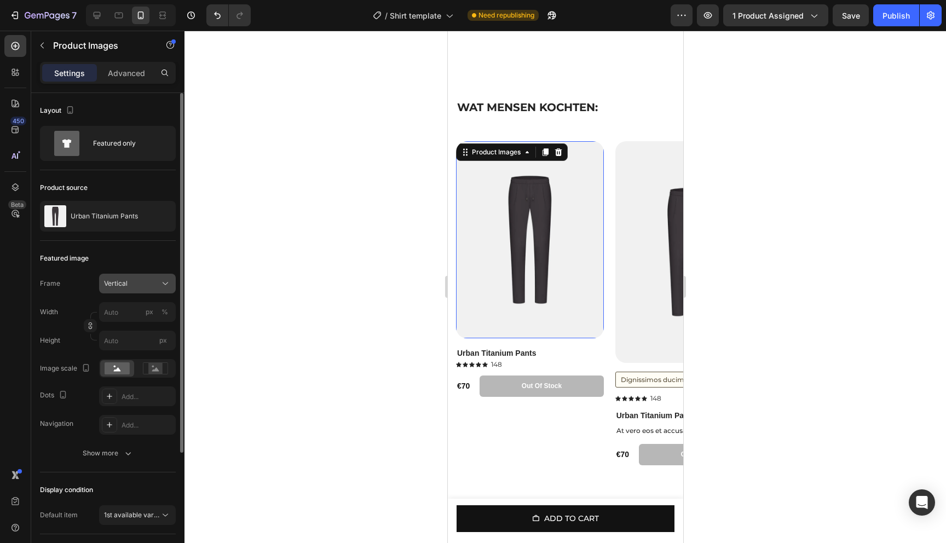
click at [135, 284] on div "Vertical" at bounding box center [131, 284] width 54 height 10
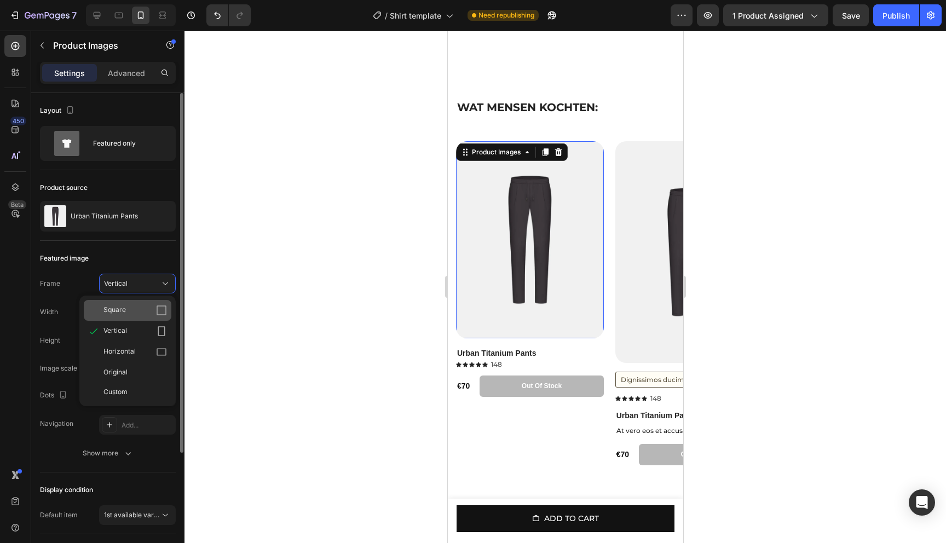
click at [156, 313] on icon at bounding box center [161, 310] width 11 height 11
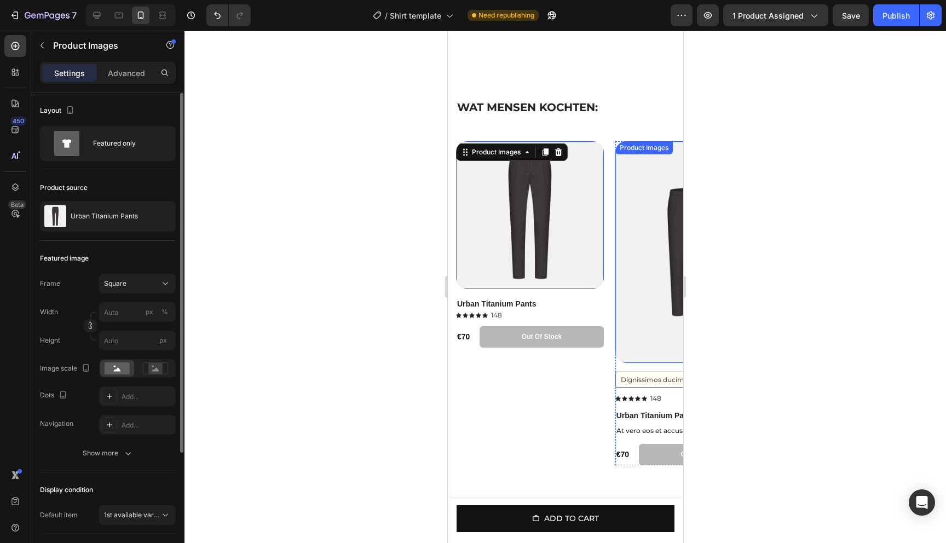
click at [631, 309] on img at bounding box center [689, 251] width 148 height 221
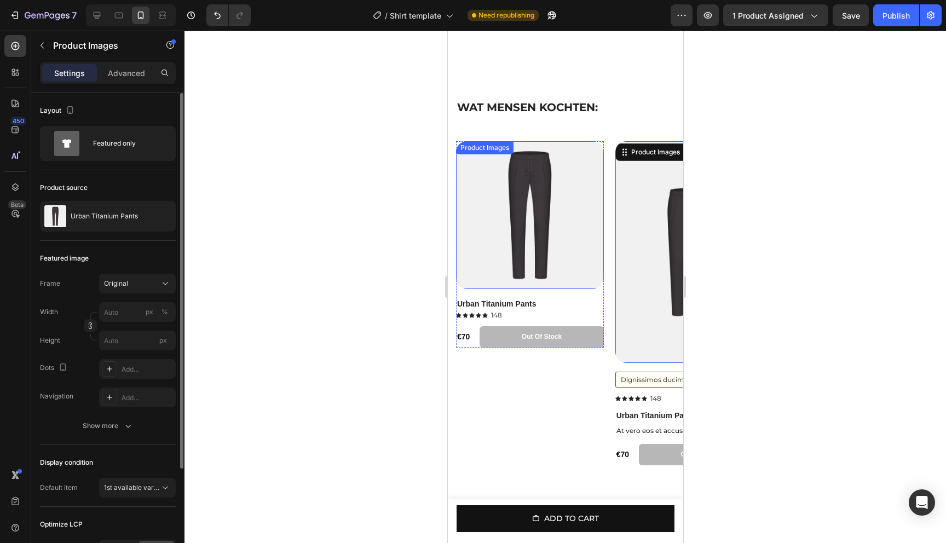
click at [562, 239] on img at bounding box center [529, 215] width 148 height 148
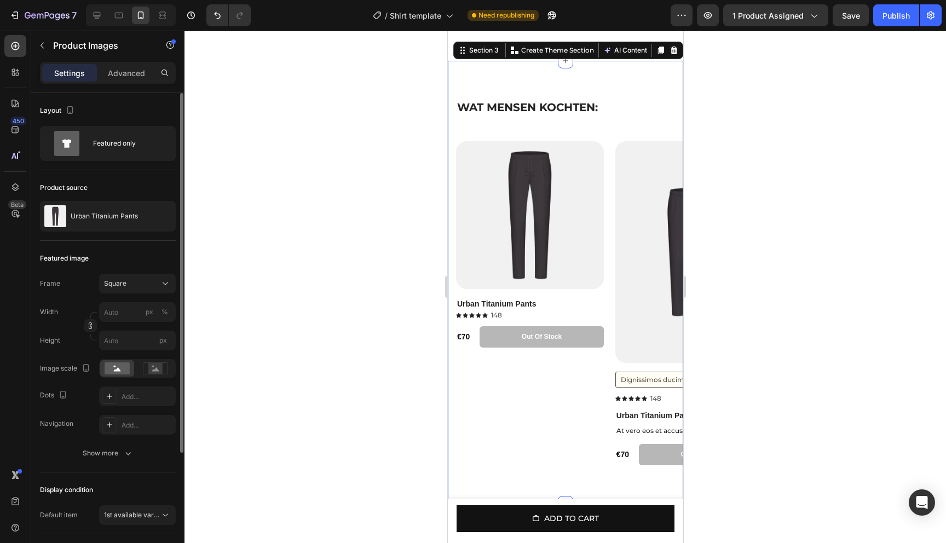
click at [590, 144] on div "⁠⁠⁠⁠⁠⁠⁠ WAT MENSEN KOCHTEN: Heading Row Product Images Urban Titanium Pants Pro…" at bounding box center [564, 286] width 235 height 374
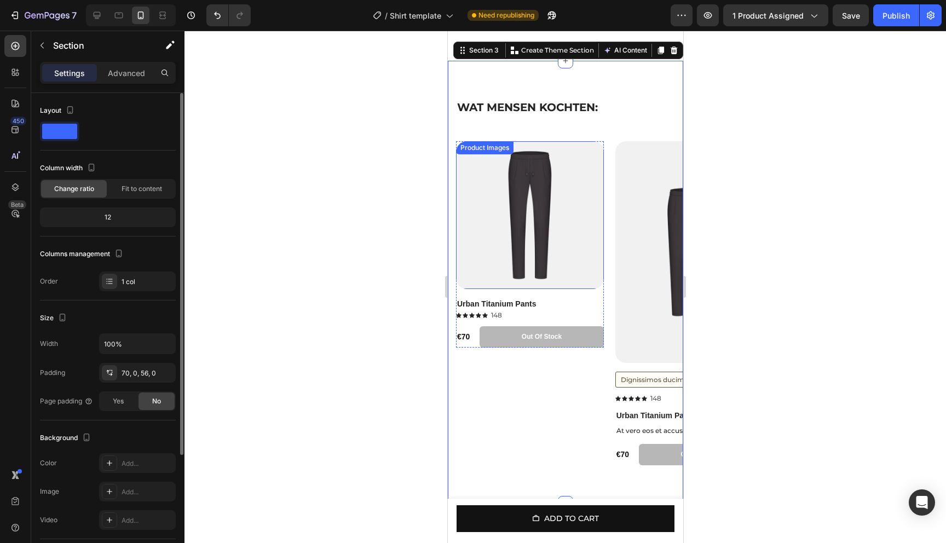
click at [599, 152] on img at bounding box center [529, 215] width 148 height 148
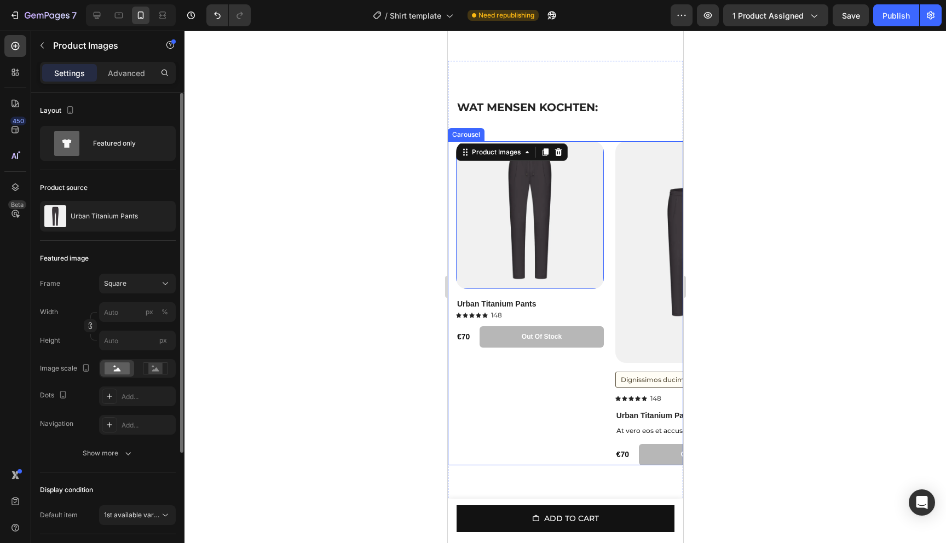
click at [612, 161] on div "Product Images 16 Urban Titanium Pants Product Title Icon Icon Icon Icon Icon I…" at bounding box center [568, 303] width 227 height 324
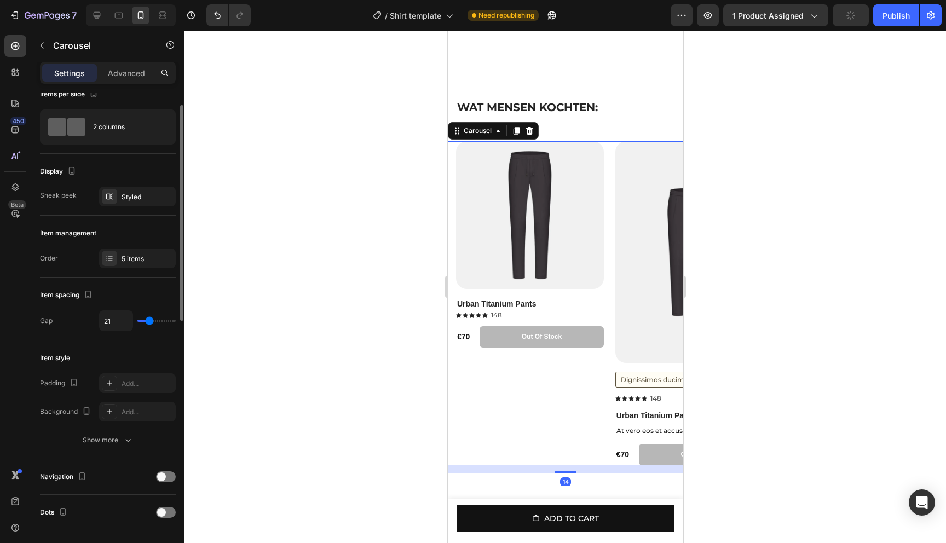
scroll to position [24, 0]
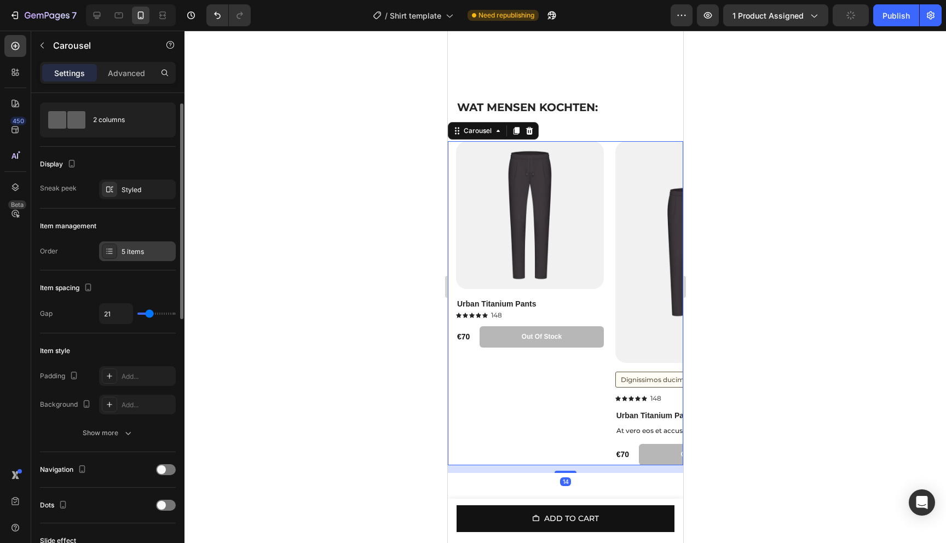
click at [140, 261] on div "5 items" at bounding box center [137, 251] width 77 height 20
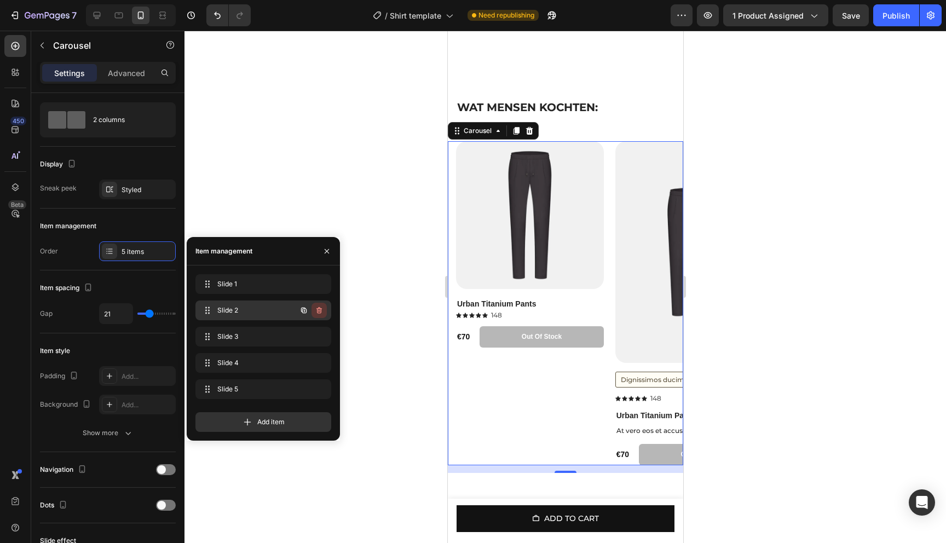
click at [318, 311] on icon "button" at bounding box center [318, 311] width 1 height 3
click at [318, 311] on div "Delete" at bounding box center [312, 310] width 20 height 10
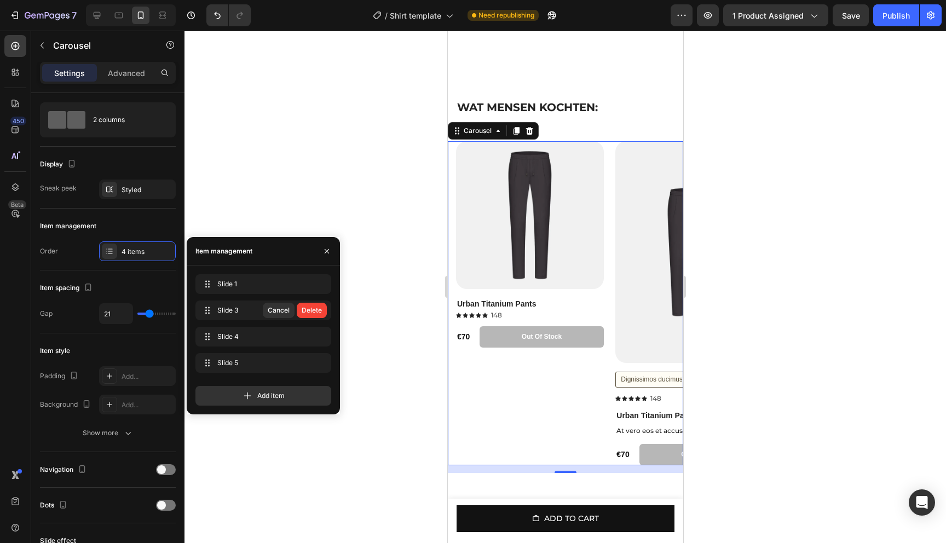
click at [316, 312] on div "Delete" at bounding box center [312, 310] width 20 height 10
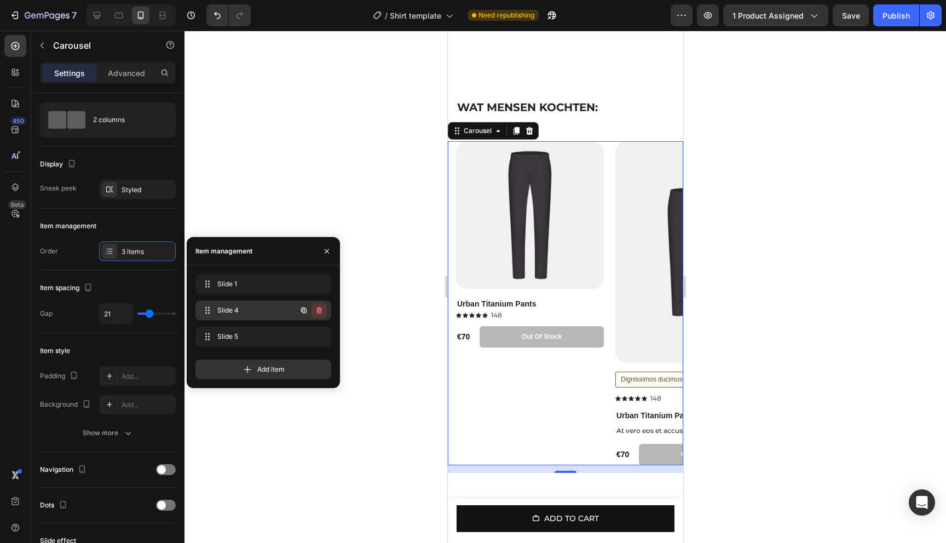
click at [316, 312] on icon "button" at bounding box center [319, 310] width 9 height 9
click at [316, 312] on div "Delete" at bounding box center [312, 310] width 20 height 10
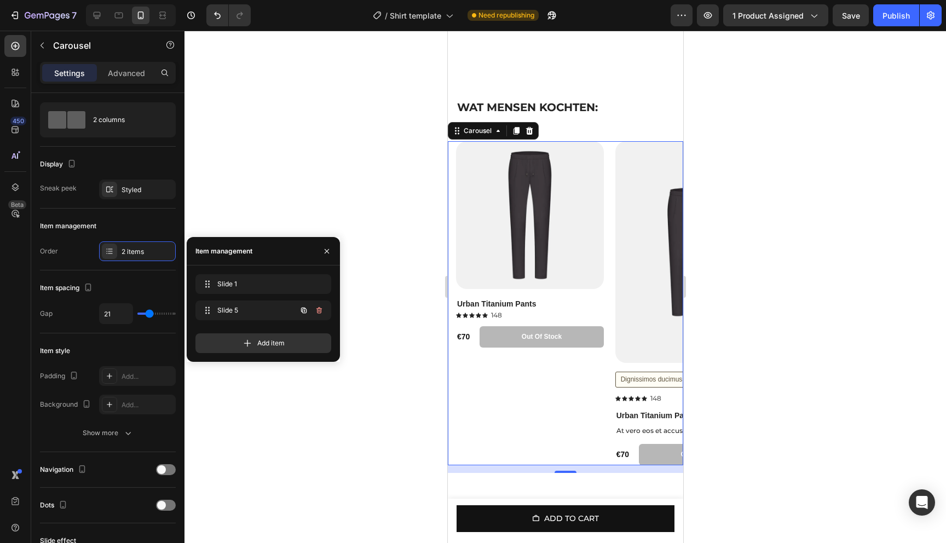
click at [316, 312] on icon "button" at bounding box center [319, 310] width 9 height 9
click at [316, 312] on div "Delete" at bounding box center [312, 310] width 20 height 10
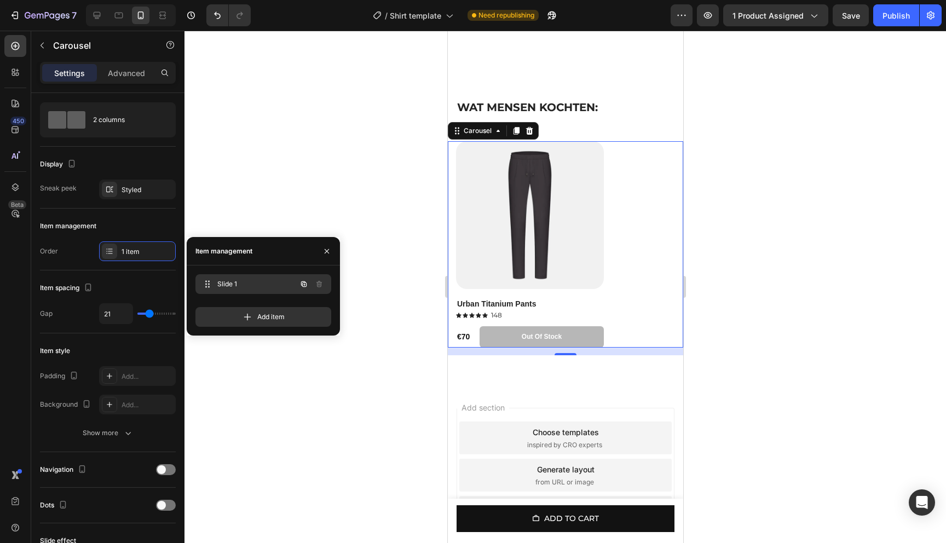
click at [264, 287] on span "Slide 1" at bounding box center [248, 284] width 62 height 10
click at [300, 285] on icon "button" at bounding box center [303, 284] width 9 height 9
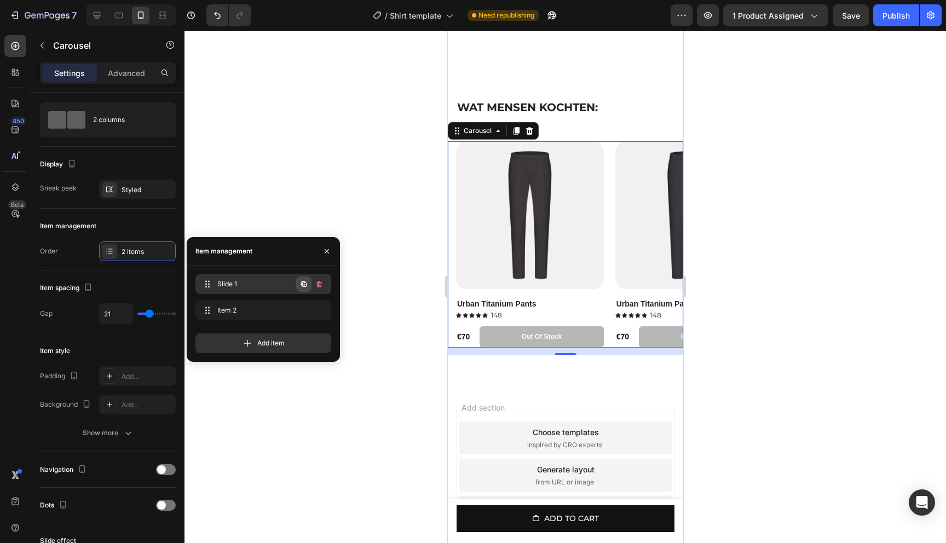
click at [301, 285] on icon "button" at bounding box center [303, 283] width 5 height 5
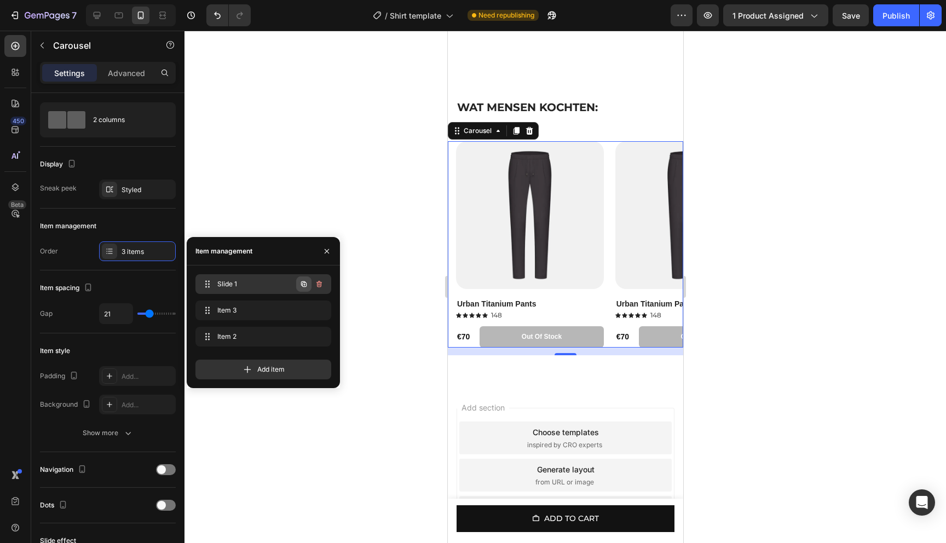
click at [301, 285] on icon "button" at bounding box center [303, 284] width 9 height 9
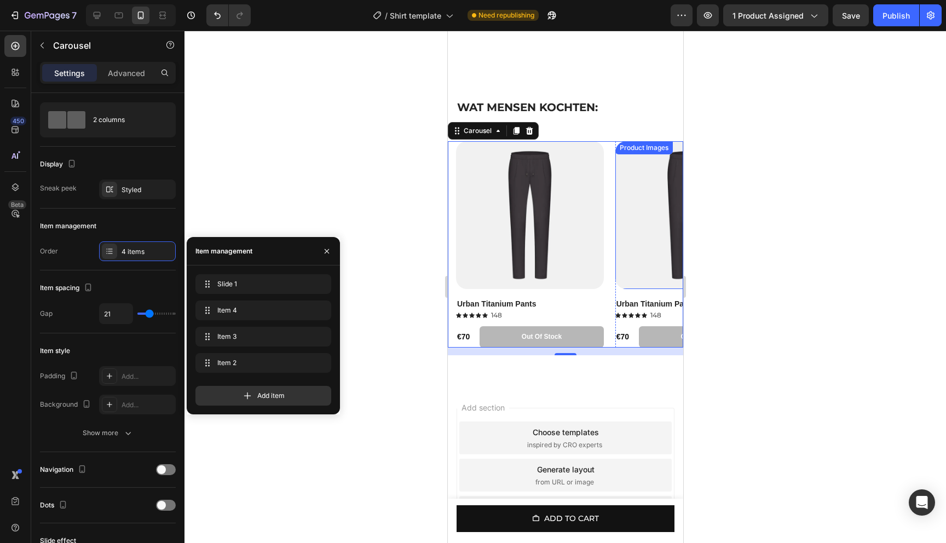
click at [765, 234] on div at bounding box center [564, 287] width 761 height 512
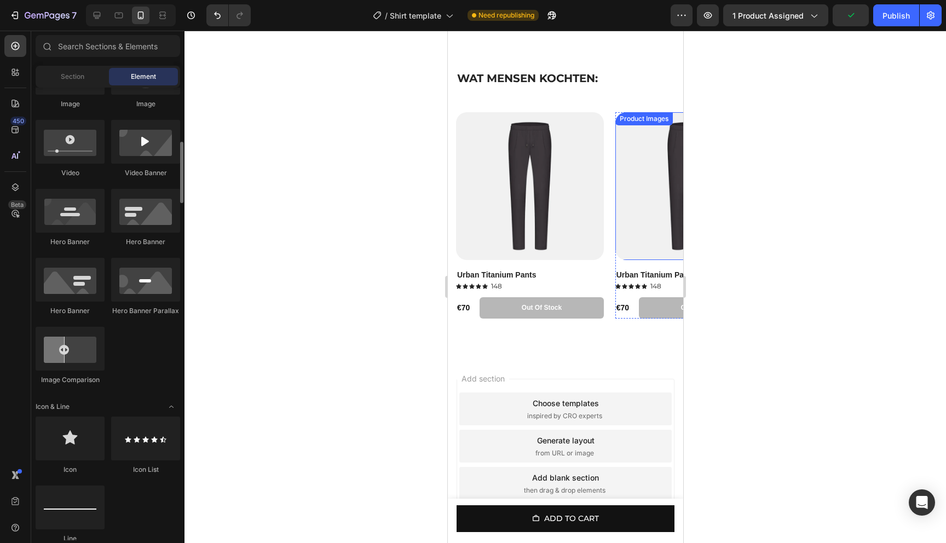
scroll to position [743, 0]
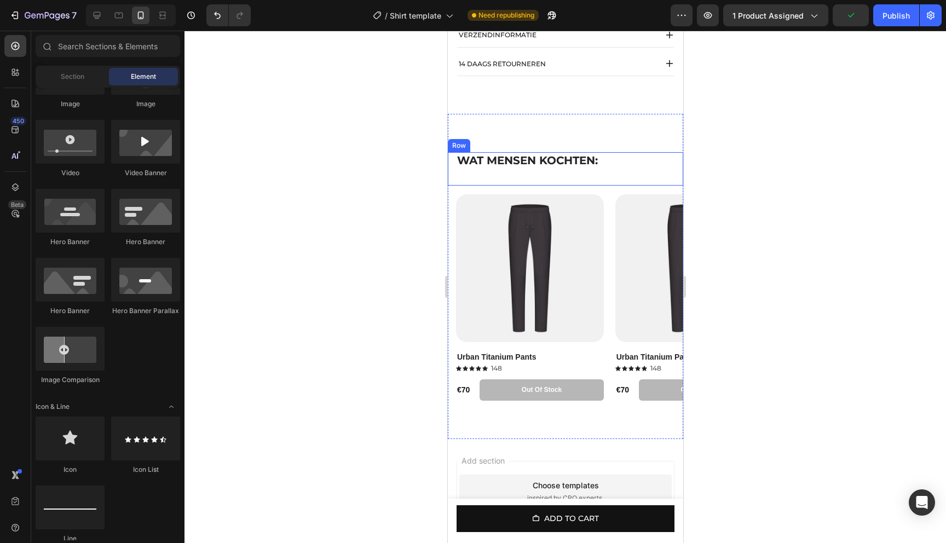
click at [567, 186] on div "⁠⁠⁠⁠⁠⁠⁠ WAT MENSEN KOCHTEN: Heading" at bounding box center [564, 168] width 219 height 33
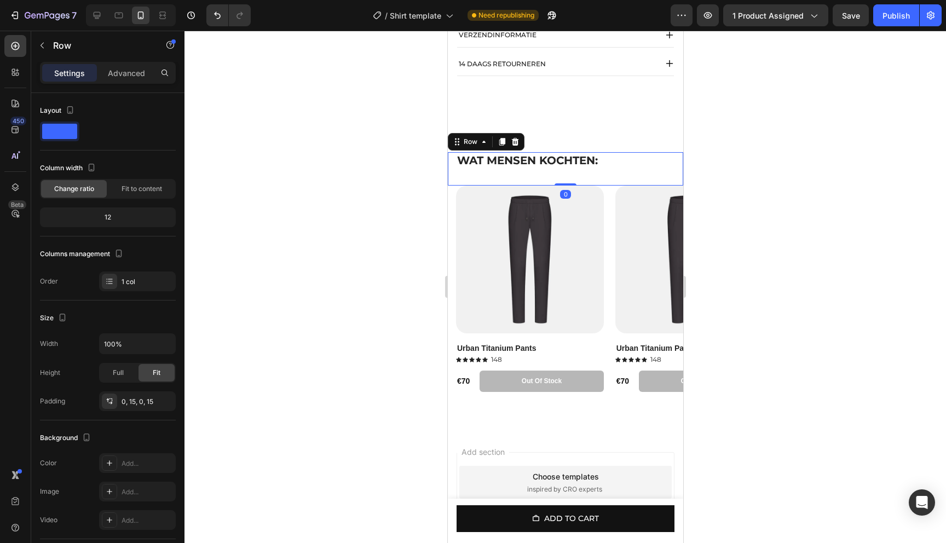
drag, startPoint x: 569, startPoint y: 202, endPoint x: 569, endPoint y: 177, distance: 24.6
click at [569, 177] on div "⁠⁠⁠⁠⁠⁠⁠ WAT MENSEN KOCHTEN: Heading Row 0" at bounding box center [564, 168] width 235 height 33
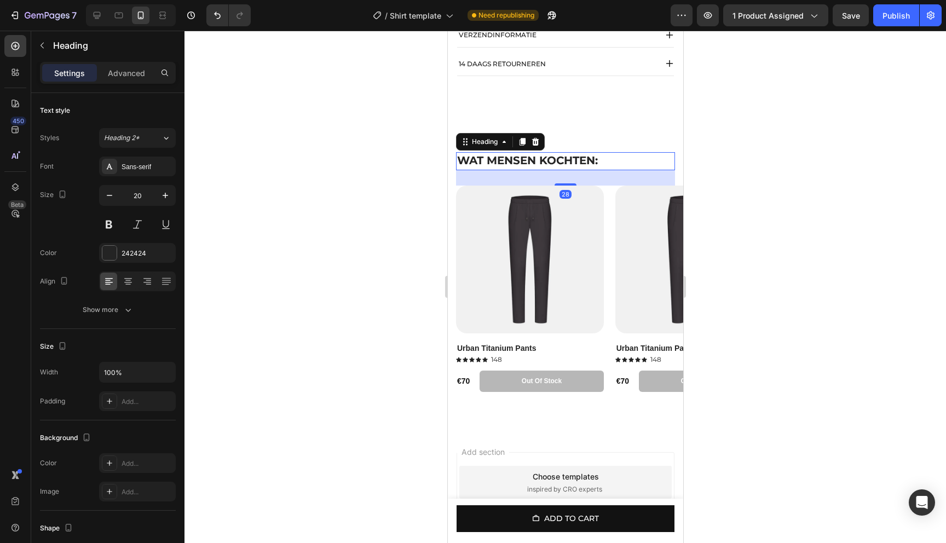
click at [636, 165] on p "⁠⁠⁠⁠⁠⁠⁠ WAT MENSEN KOCHTEN:" at bounding box center [564, 161] width 217 height 16
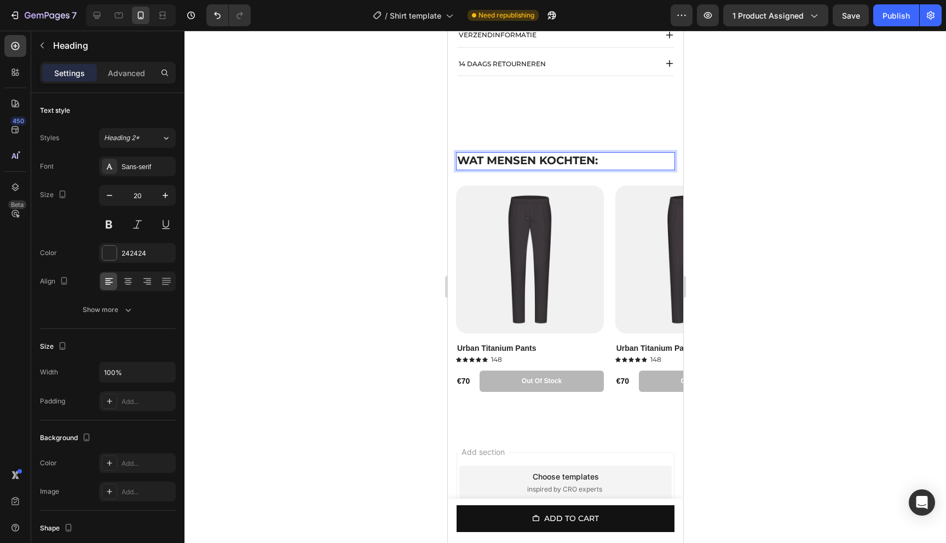
click at [547, 167] on strong "WAT MENSEN KOCHTEN:" at bounding box center [526, 160] width 141 height 13
click at [574, 167] on strong "WAT MENSEN KOCHTEN:" at bounding box center [526, 160] width 141 height 13
click at [708, 169] on div at bounding box center [564, 287] width 761 height 512
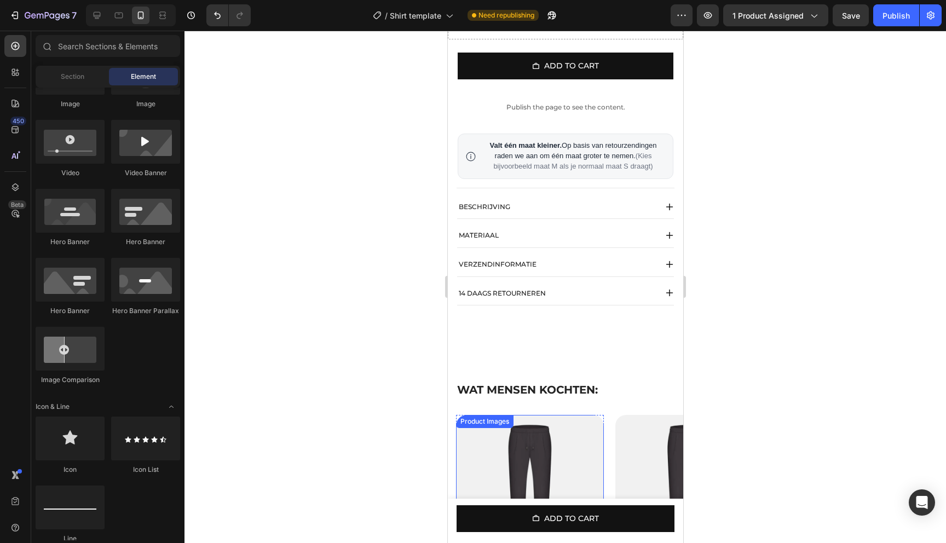
scroll to position [509, 0]
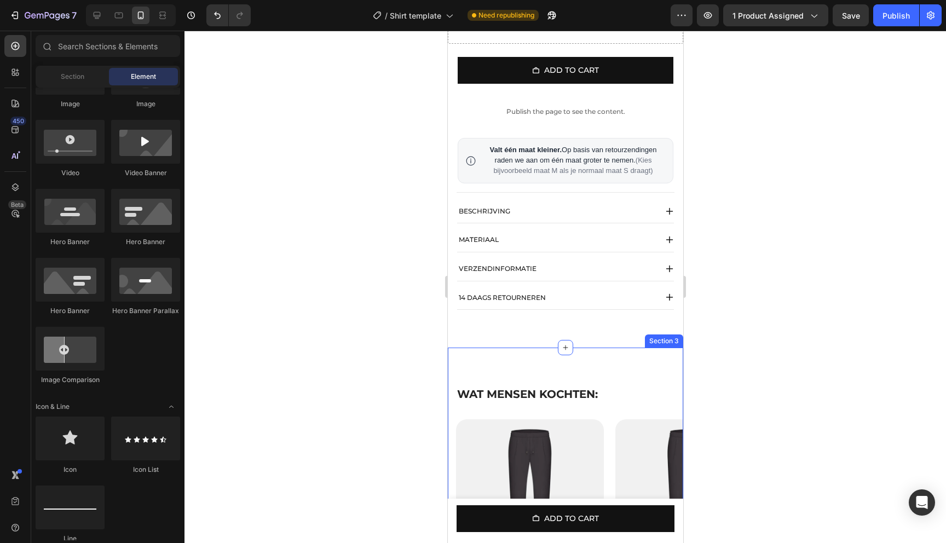
click at [557, 390] on div "⁠⁠⁠⁠⁠⁠⁠ WAT MENSEN KOCHTEN: Heading Row Product Images Urban Titanium Pants Pro…" at bounding box center [564, 506] width 235 height 316
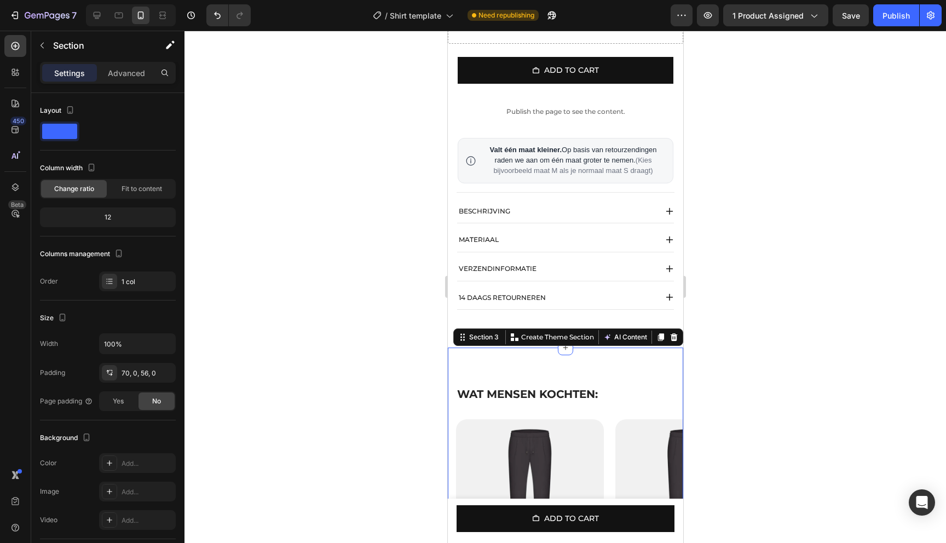
click at [625, 380] on div "⁠⁠⁠⁠⁠⁠⁠ WAT MENSEN KOCHTEN: Heading Row Product Images Urban Titanium Pants Pro…" at bounding box center [564, 506] width 235 height 316
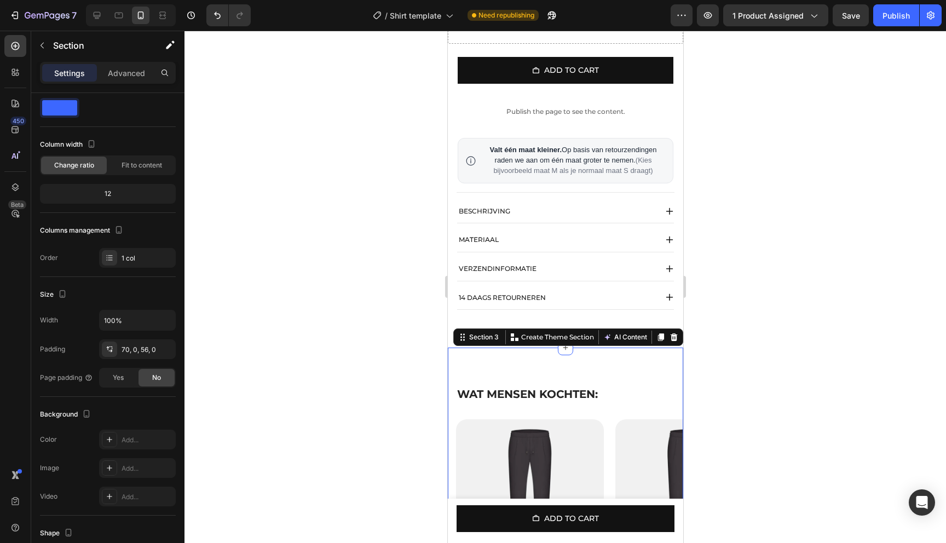
click at [566, 373] on div "⁠⁠⁠⁠⁠⁠⁠ WAT MENSEN KOCHTEN: Heading Row Product Images Urban Titanium Pants Pro…" at bounding box center [564, 506] width 235 height 316
drag, startPoint x: 166, startPoint y: 345, endPoint x: 685, endPoint y: 371, distance: 518.9
click at [716, 371] on div at bounding box center [564, 287] width 761 height 512
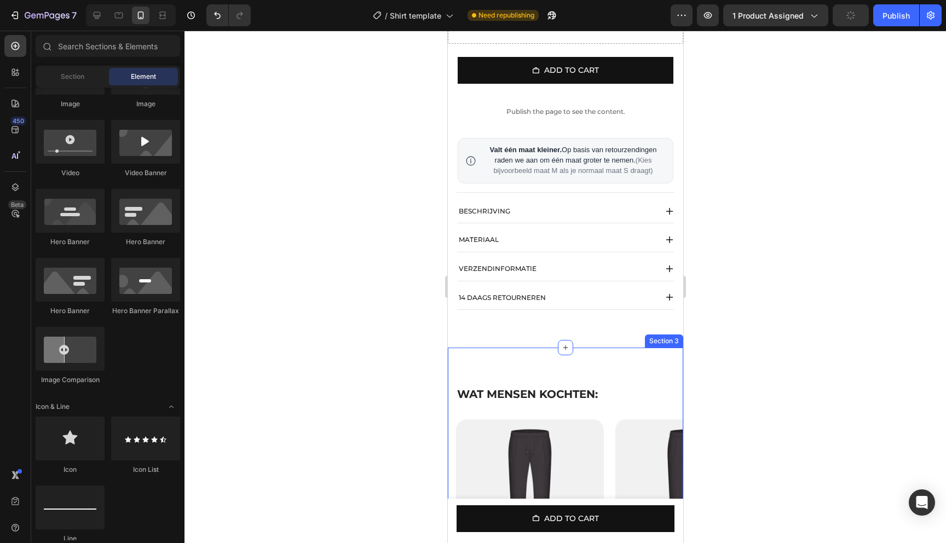
click at [593, 371] on div "⁠⁠⁠⁠⁠⁠⁠ WAT MENSEN KOCHTEN: Heading Row Product Images Urban Titanium Pants Pro…" at bounding box center [564, 506] width 235 height 316
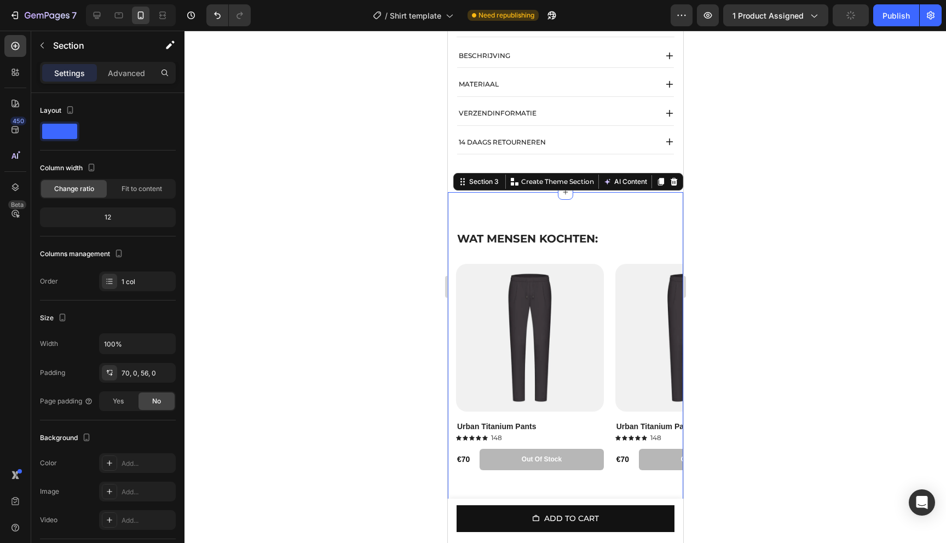
click at [763, 297] on div at bounding box center [564, 287] width 761 height 512
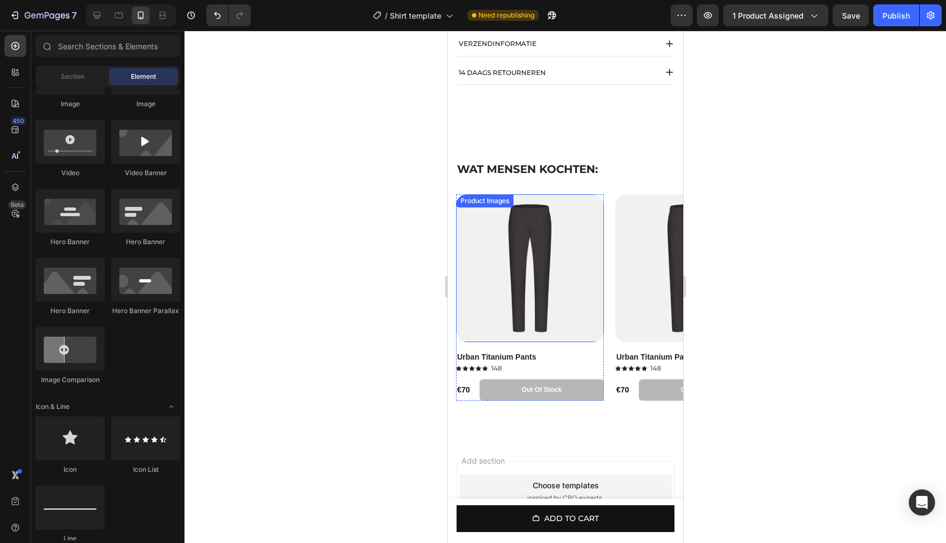
scroll to position [814, 0]
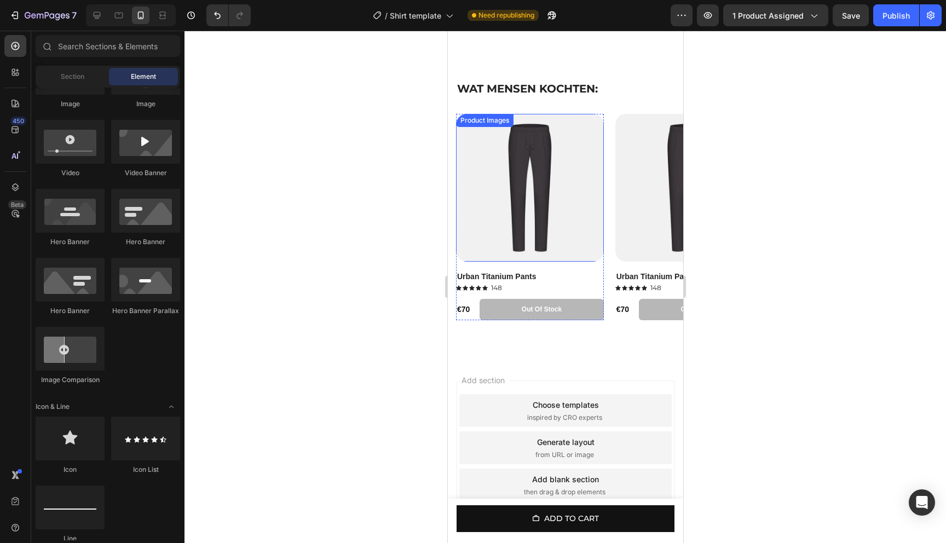
click at [594, 164] on img at bounding box center [529, 188] width 148 height 148
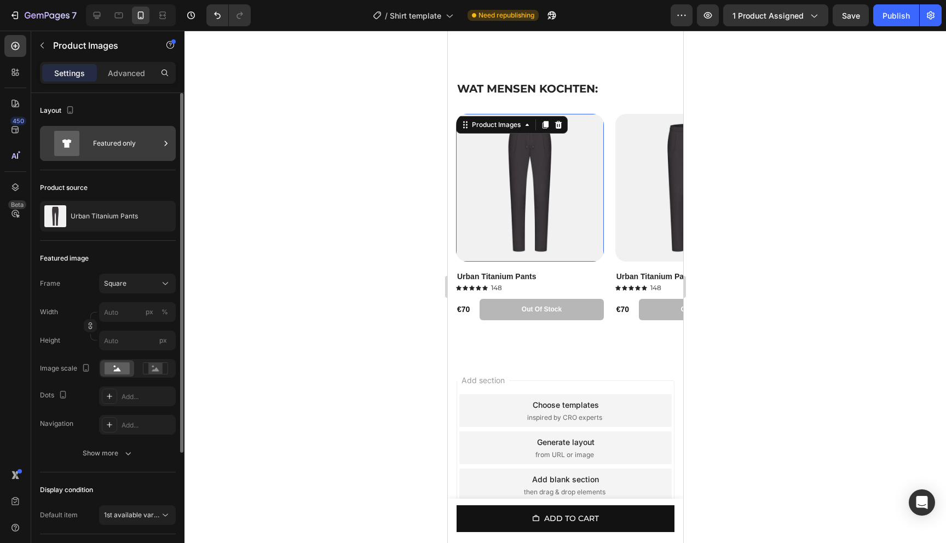
click at [140, 146] on div "Featured only" at bounding box center [126, 143] width 67 height 25
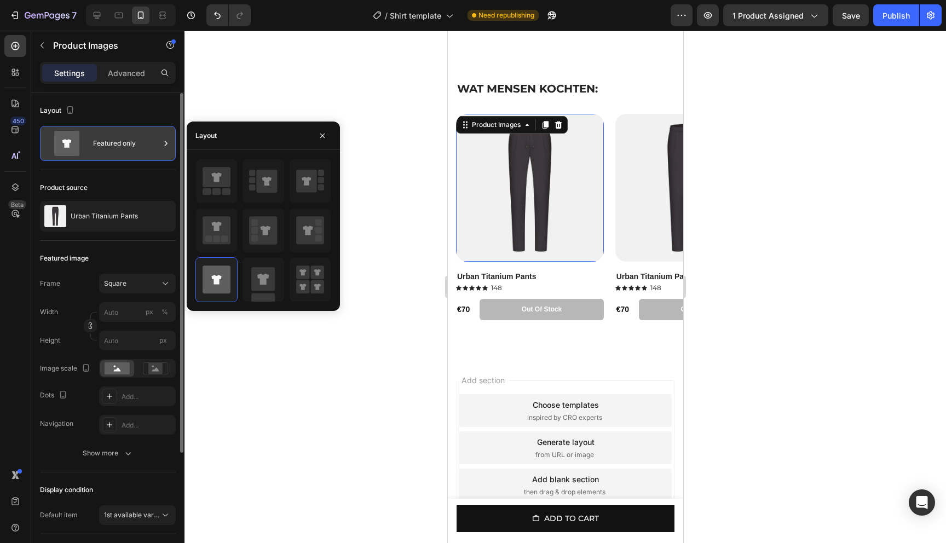
click at [134, 146] on div "Featured only" at bounding box center [126, 143] width 67 height 25
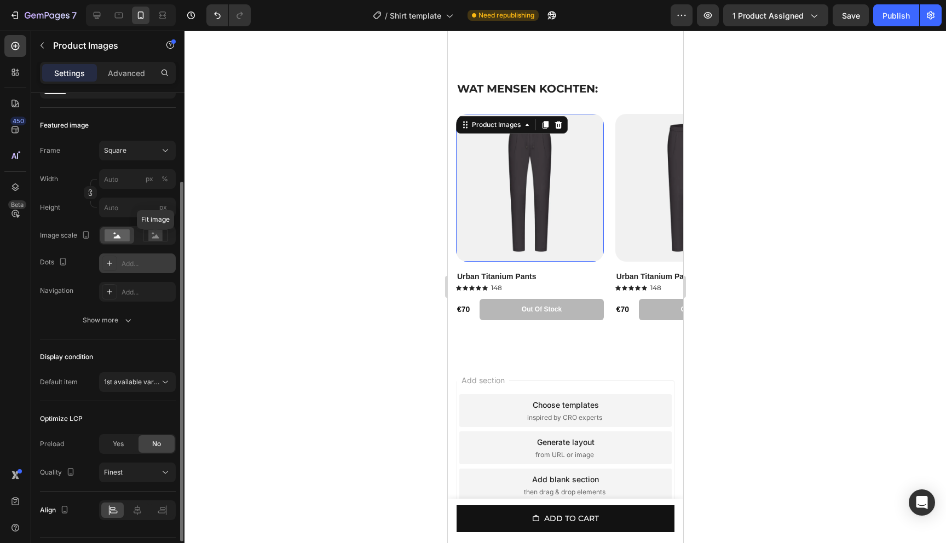
scroll to position [127, 0]
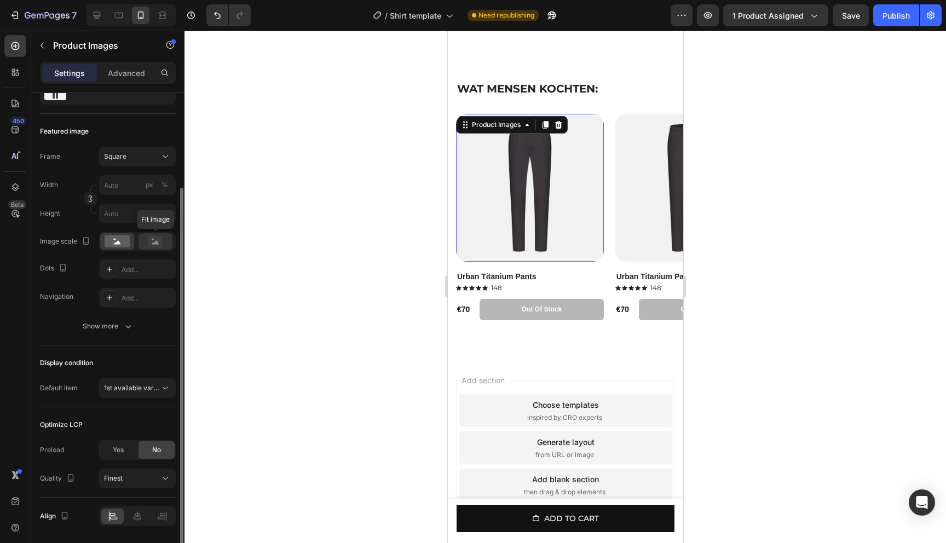
click at [153, 242] on rect at bounding box center [155, 241] width 14 height 11
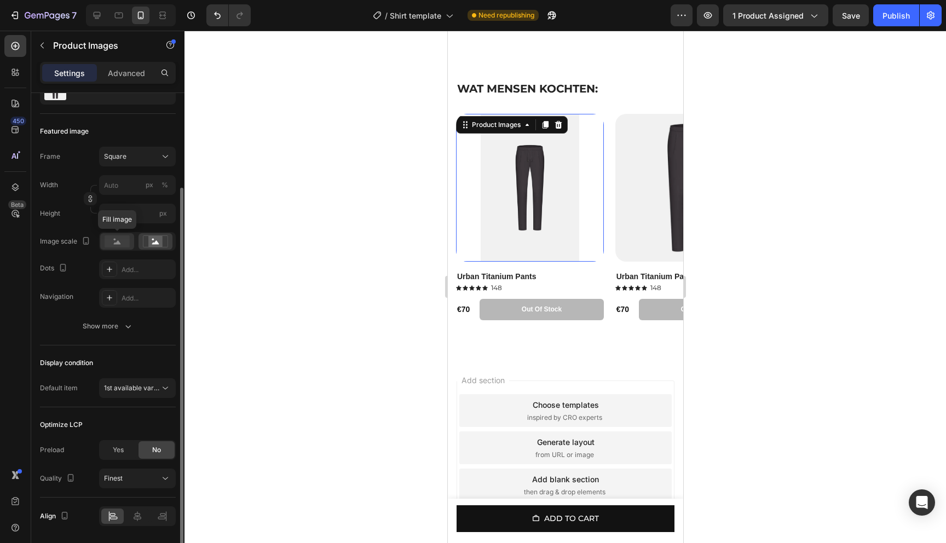
click at [126, 242] on rect at bounding box center [117, 241] width 25 height 12
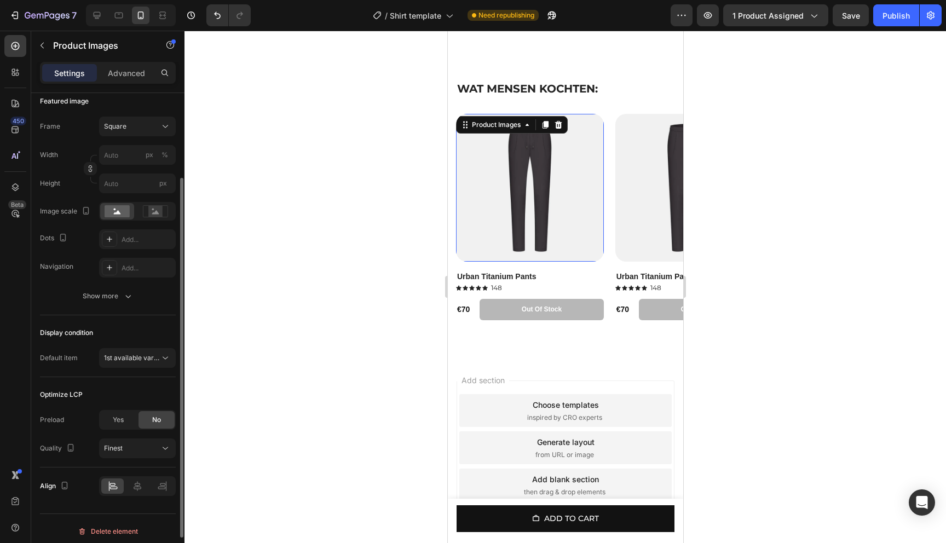
scroll to position [159, 0]
click at [141, 360] on span "1st available variant" at bounding box center [132, 356] width 56 height 10
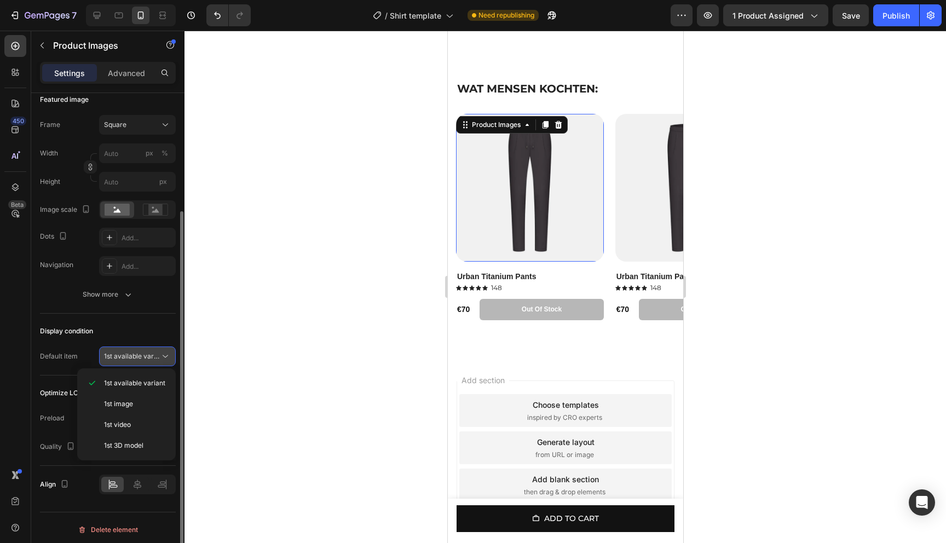
click at [147, 357] on span "1st available variant" at bounding box center [134, 356] width 61 height 8
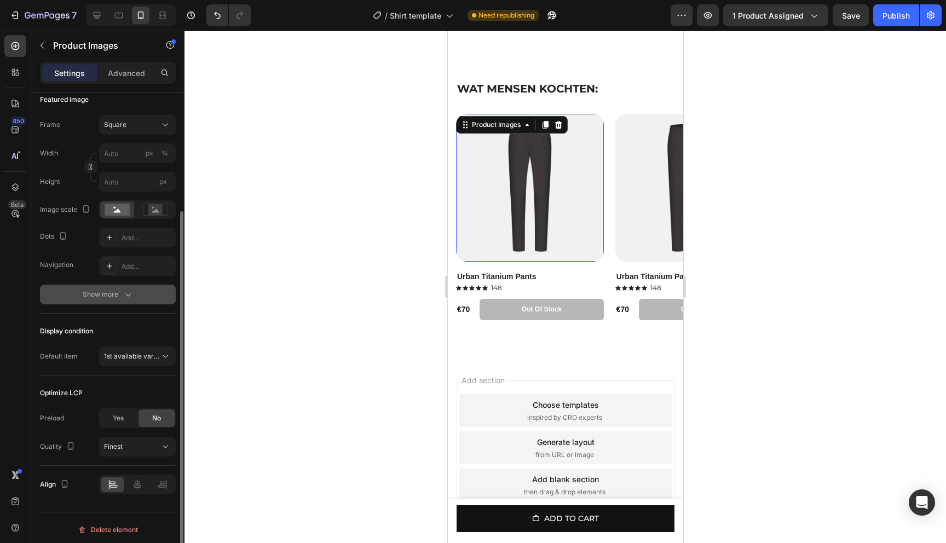
click at [112, 294] on div "Show more" at bounding box center [108, 294] width 51 height 11
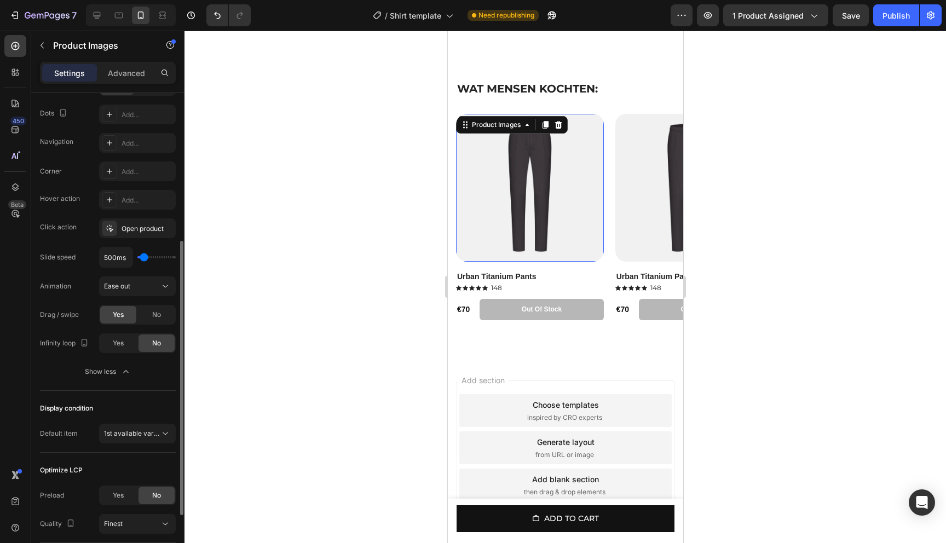
scroll to position [290, 0]
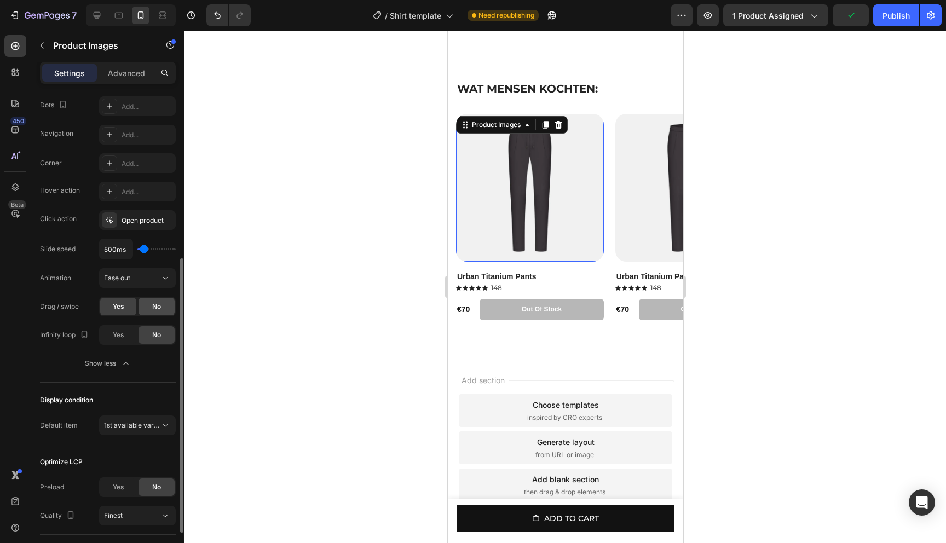
click at [152, 305] on span "No" at bounding box center [156, 307] width 9 height 10
click at [125, 307] on div "Yes" at bounding box center [118, 307] width 36 height 18
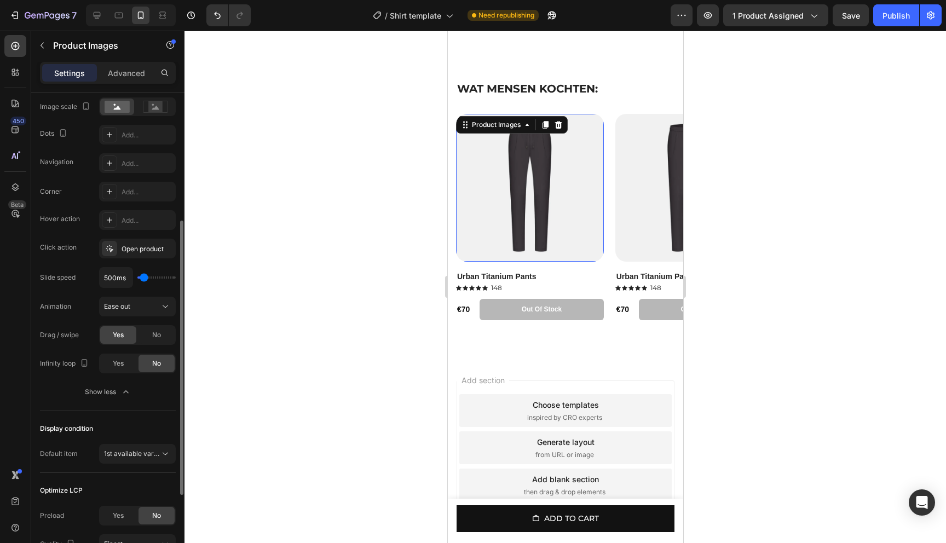
scroll to position [224, 0]
